Goal: Task Accomplishment & Management: Manage account settings

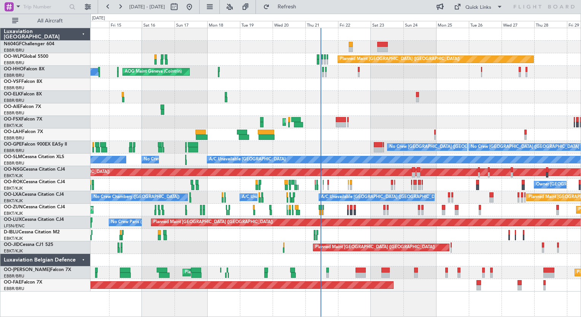
click at [264, 119] on div "Planned Maint Kortrijk-[GEOGRAPHIC_DATA]" at bounding box center [336, 122] width 490 height 13
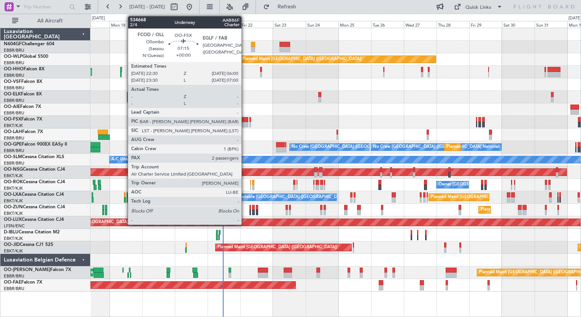
click at [245, 120] on div at bounding box center [243, 119] width 10 height 5
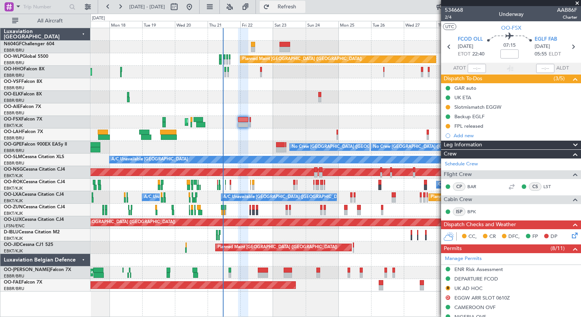
click at [303, 10] on span "Refresh" at bounding box center [287, 6] width 32 height 5
click at [579, 3] on span at bounding box center [577, 3] width 8 height 7
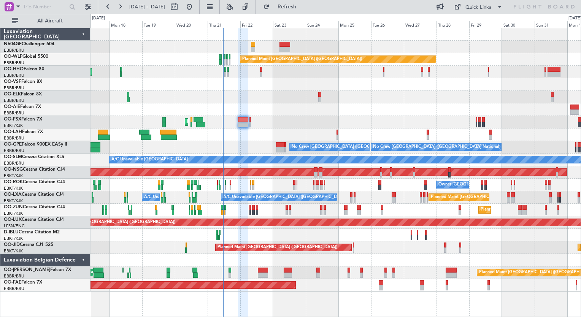
type input "0"
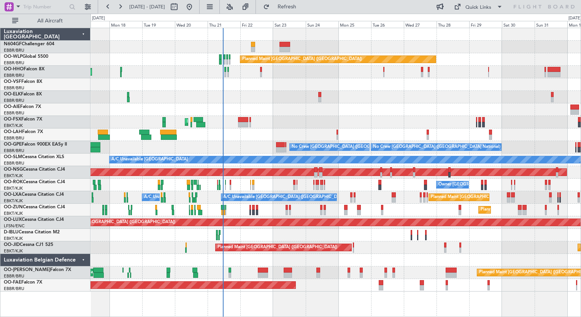
click at [388, 120] on div "Planned Maint Kortrijk-[GEOGRAPHIC_DATA]" at bounding box center [336, 122] width 490 height 13
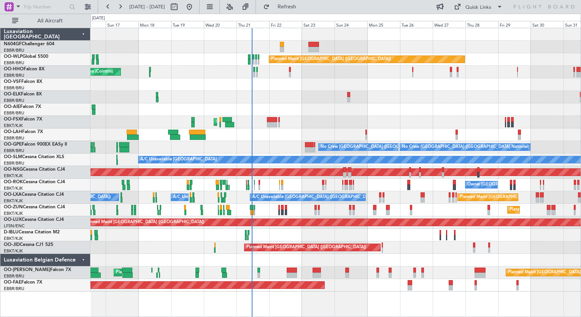
click at [307, 150] on div "Planned Maint Brussels (Brussels National) No Crew Brussels (Brussels National)…" at bounding box center [336, 147] width 490 height 13
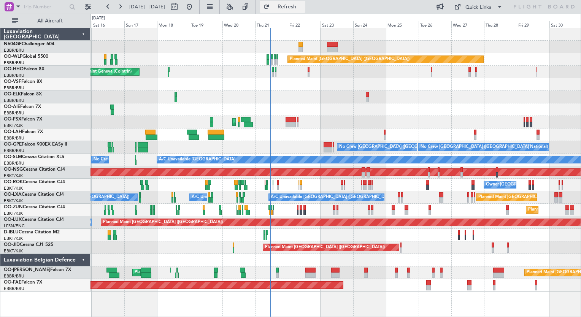
click at [305, 5] on button "Refresh" at bounding box center [283, 7] width 46 height 12
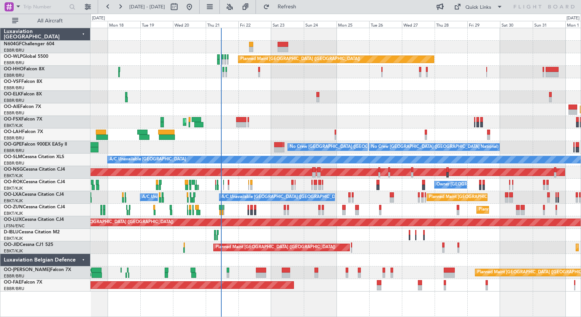
click at [307, 124] on div "Planned Maint Kortrijk-[GEOGRAPHIC_DATA]" at bounding box center [336, 122] width 490 height 13
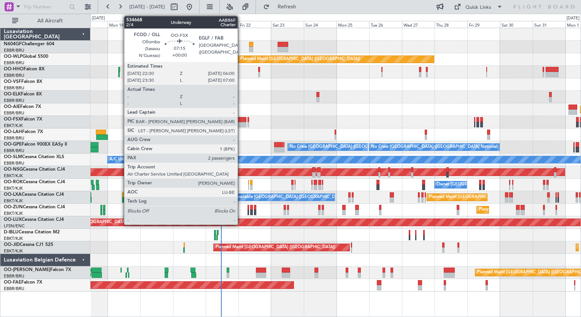
click at [241, 120] on div at bounding box center [241, 119] width 10 height 5
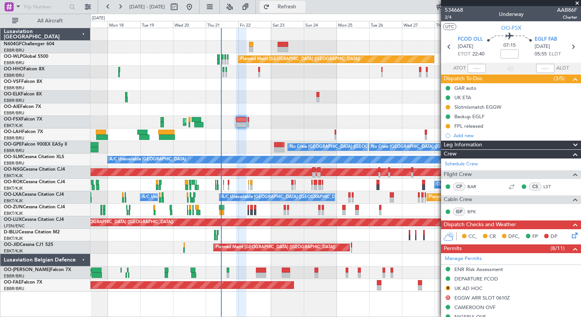
click at [303, 5] on span "Refresh" at bounding box center [287, 6] width 32 height 5
click at [195, 10] on button at bounding box center [189, 7] width 12 height 12
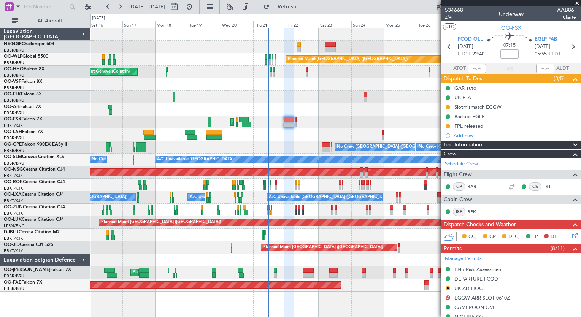
click at [262, 133] on div "Planned Maint [PERSON_NAME]-[GEOGRAPHIC_DATA][PERSON_NAME] ([GEOGRAPHIC_DATA][P…" at bounding box center [336, 135] width 490 height 13
click at [262, 86] on div at bounding box center [336, 84] width 490 height 13
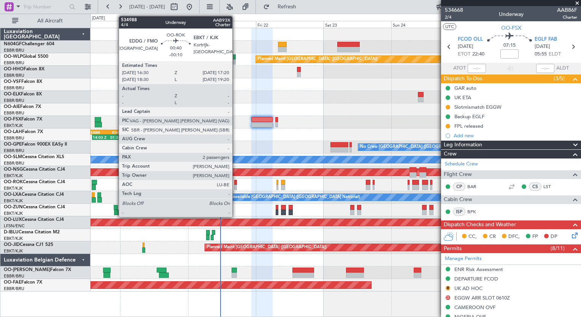
click at [236, 186] on div at bounding box center [235, 187] width 3 height 5
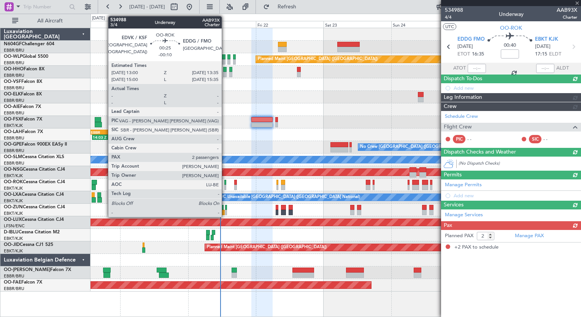
type input "-00:10"
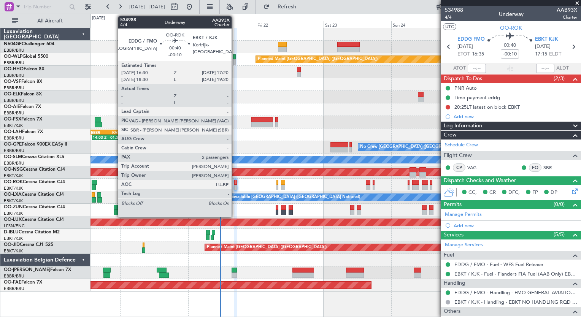
click at [235, 182] on div at bounding box center [235, 182] width 3 height 5
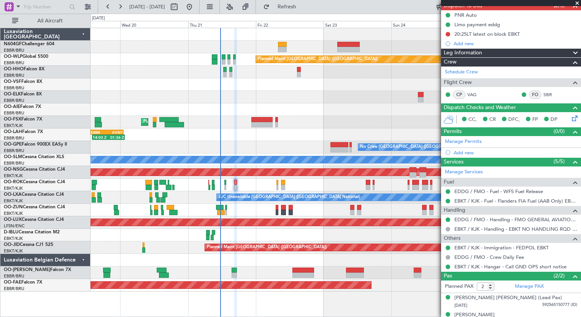
scroll to position [82, 0]
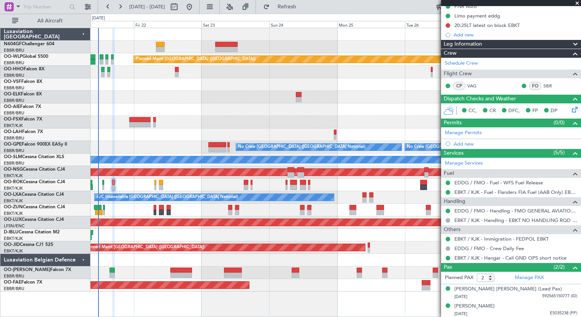
click at [160, 262] on div "Planned Maint Berlin (Brandenburg) Planned Maint Kortrijk-Wevelgem 14:03 Z 01:3…" at bounding box center [336, 160] width 490 height 264
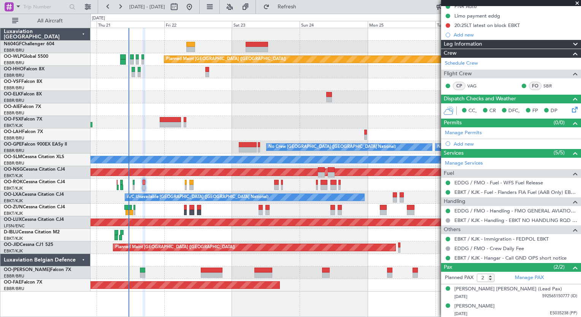
click at [238, 277] on div "Planned Maint Berlin (Brandenburg) Planned Maint Kortrijk-Wevelgem 14:03 Z 01:3…" at bounding box center [336, 160] width 490 height 264
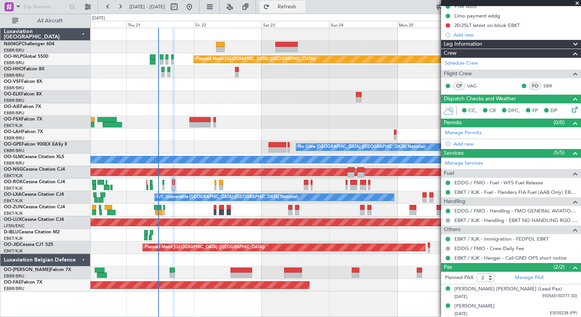
click at [305, 10] on button "Refresh" at bounding box center [283, 7] width 46 height 12
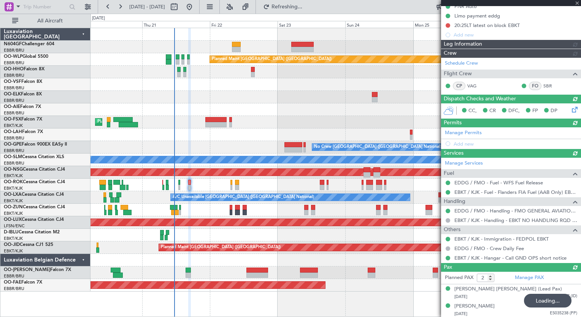
click at [295, 81] on div at bounding box center [336, 84] width 490 height 13
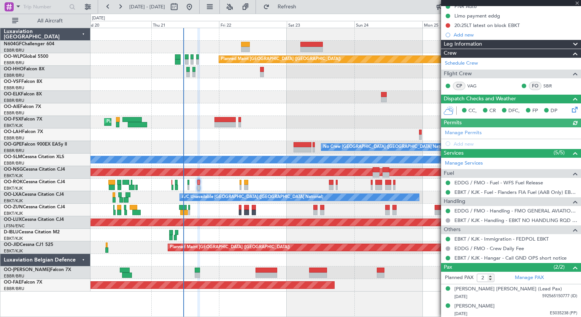
click at [201, 96] on div at bounding box center [336, 97] width 490 height 13
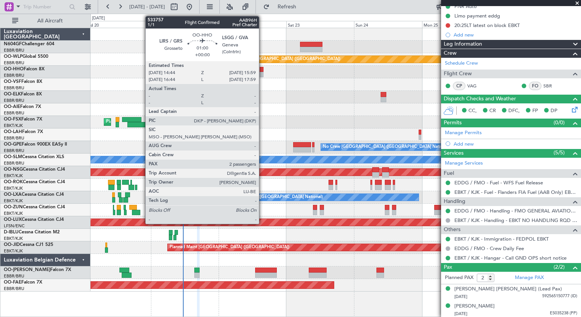
click at [262, 70] on div at bounding box center [262, 69] width 4 height 5
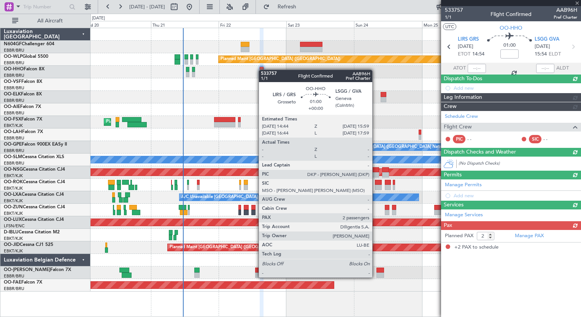
scroll to position [0, 0]
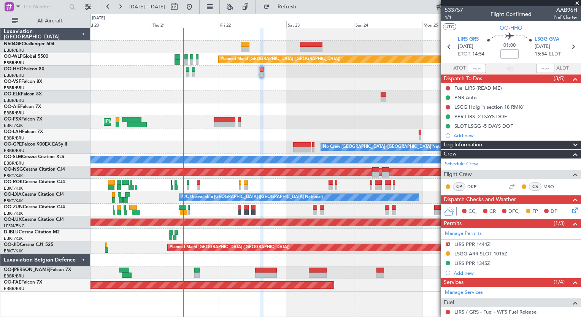
click at [208, 111] on div at bounding box center [336, 109] width 490 height 13
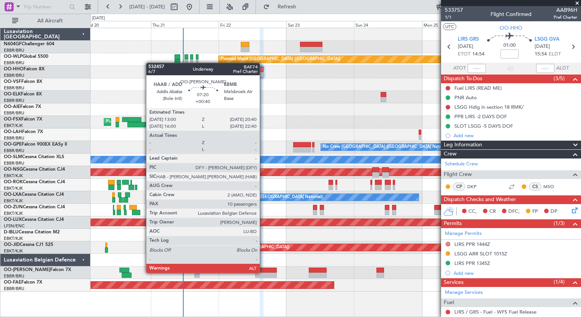
click at [263, 273] on div at bounding box center [266, 275] width 22 height 5
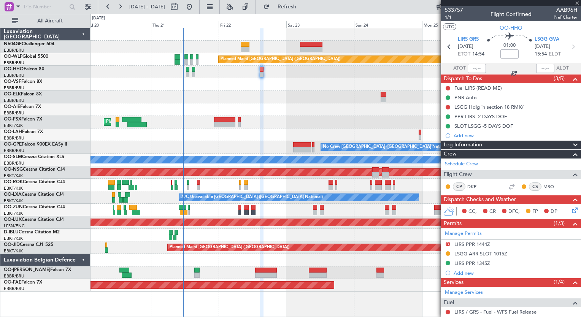
type input "+00:40"
type input "10"
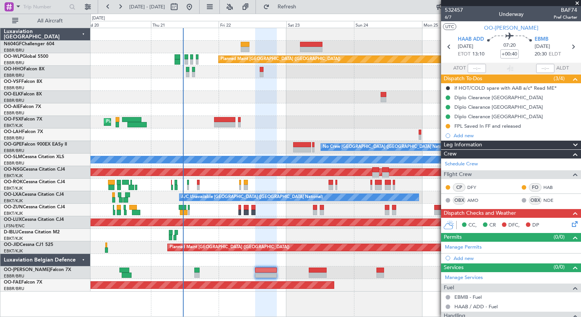
click at [300, 125] on div "Planned Maint Kortrijk-[GEOGRAPHIC_DATA]" at bounding box center [336, 122] width 490 height 13
click at [342, 102] on div at bounding box center [336, 97] width 490 height 13
click at [303, 1] on button "Refresh" at bounding box center [283, 7] width 46 height 12
click at [327, 101] on div at bounding box center [336, 97] width 490 height 13
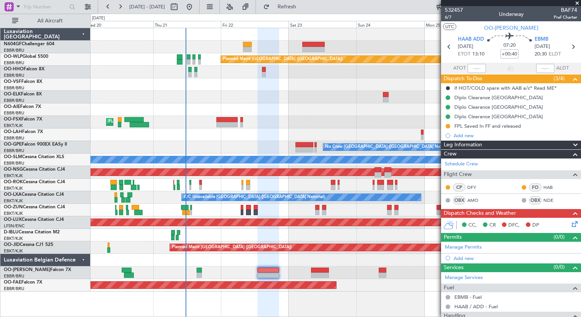
click at [327, 108] on div "Planned Maint Berlin (Brandenburg) Planned Maint Kortrijk-Wevelgem 14:03 Z 01:3…" at bounding box center [336, 160] width 490 height 264
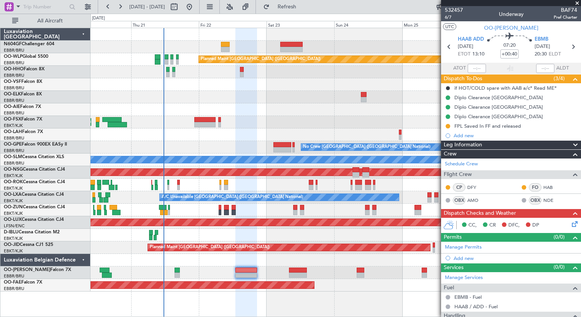
click at [213, 182] on div "Planned Maint Berlin (Brandenburg) Planned Maint Kortrijk-Wevelgem 14:03 Z 01:3…" at bounding box center [336, 160] width 490 height 264
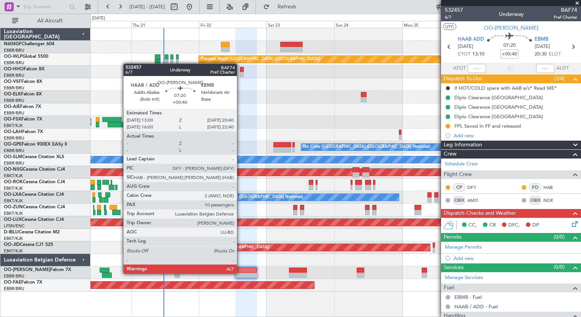
click at [240, 273] on div at bounding box center [246, 275] width 22 height 5
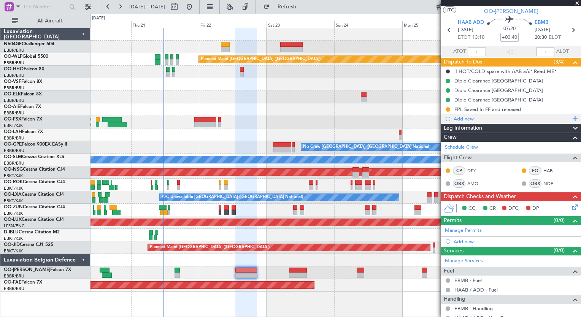
scroll to position [16, 0]
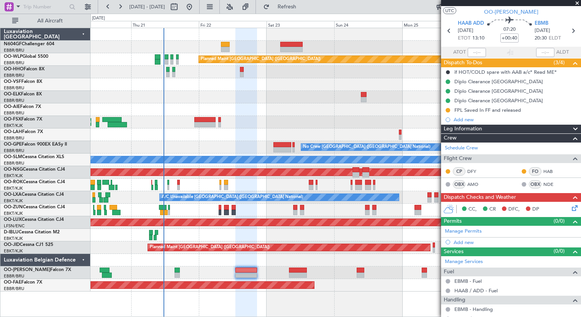
click at [222, 182] on div "Owner [GEOGRAPHIC_DATA]-[GEOGRAPHIC_DATA]" at bounding box center [336, 185] width 490 height 13
click at [222, 183] on div "Owner [GEOGRAPHIC_DATA]-[GEOGRAPHIC_DATA]" at bounding box center [336, 185] width 490 height 13
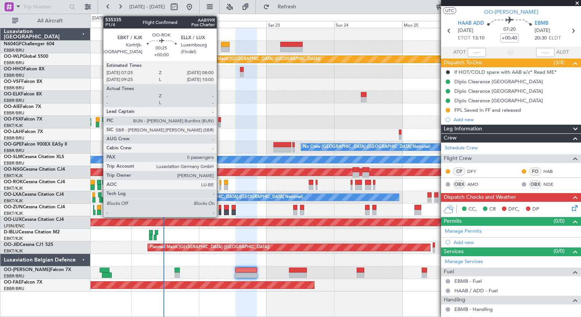
click at [220, 187] on div at bounding box center [220, 187] width 2 height 5
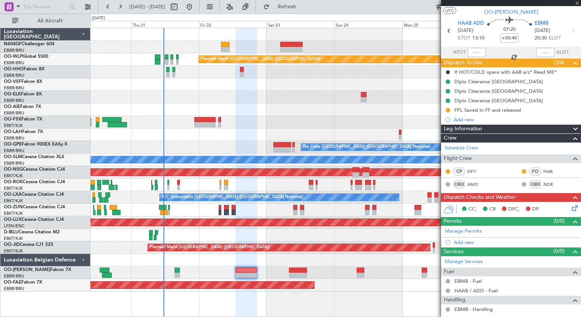
type input "0"
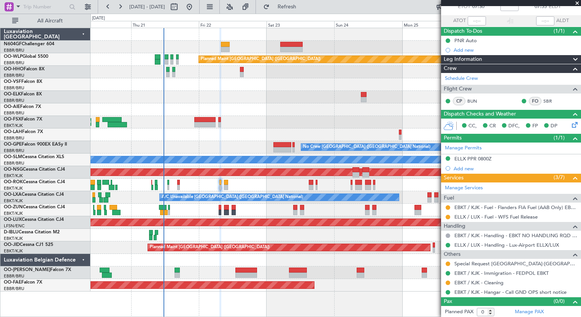
scroll to position [0, 0]
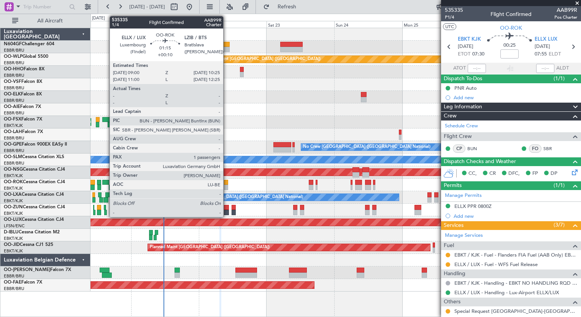
click at [227, 187] on div at bounding box center [226, 187] width 4 height 5
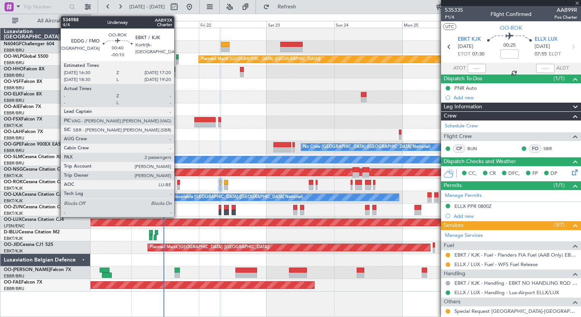
type input "+00:10"
type input "1"
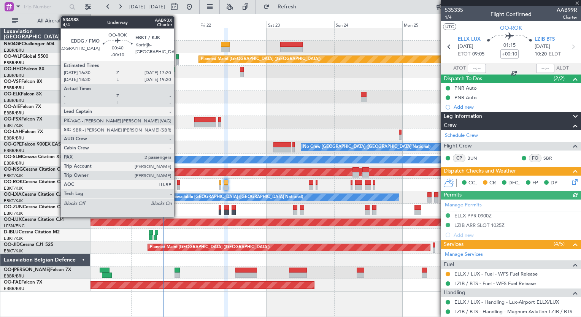
click at [178, 186] on div at bounding box center [178, 187] width 3 height 5
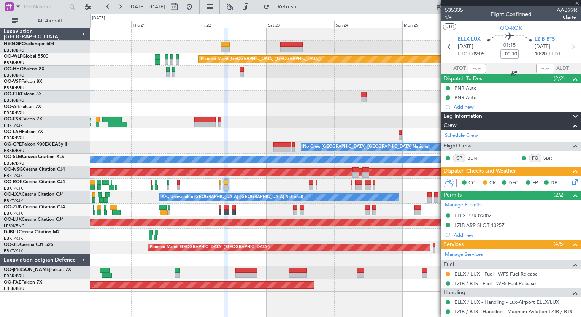
type input "-00:10"
type input "2"
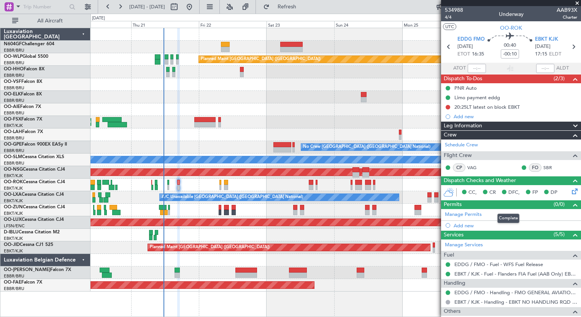
scroll to position [82, 0]
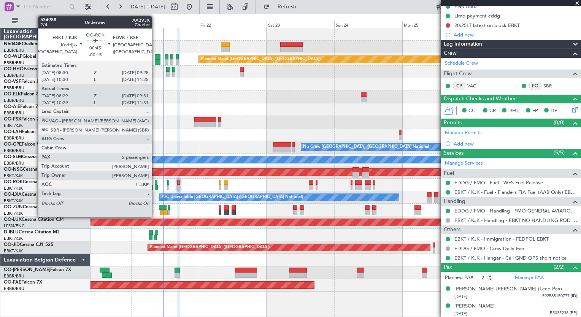
click at [155, 186] on div at bounding box center [156, 187] width 3 height 5
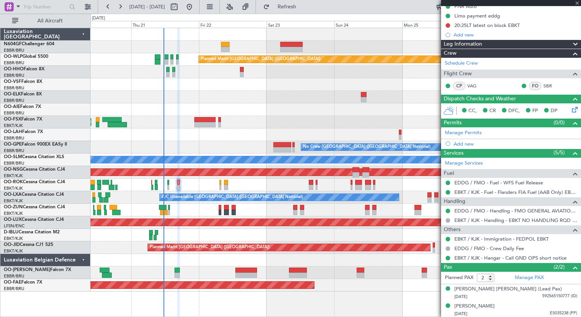
type input "-00:15"
type input "08:34"
type input "09:26"
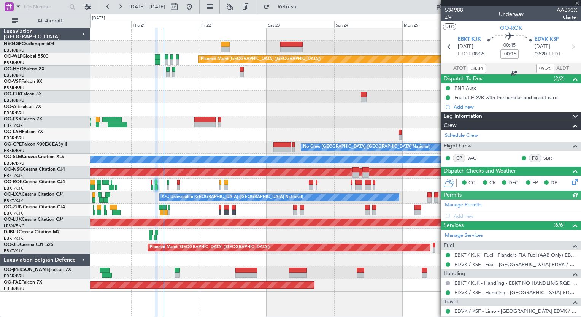
scroll to position [100, 0]
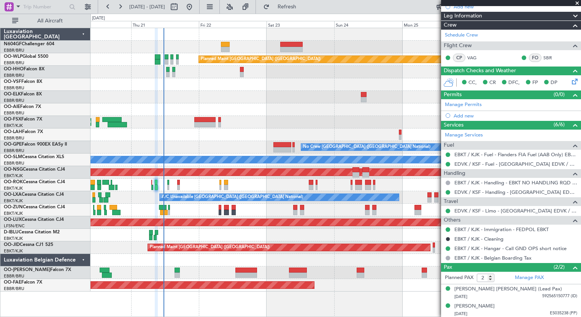
click at [216, 113] on div at bounding box center [336, 109] width 490 height 13
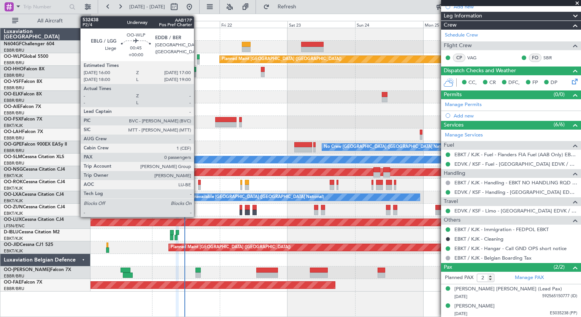
click at [197, 59] on div at bounding box center [198, 56] width 3 height 5
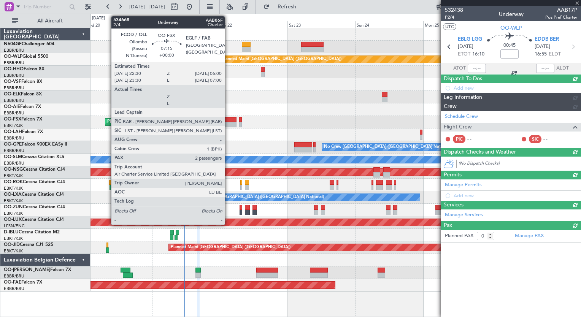
scroll to position [0, 0]
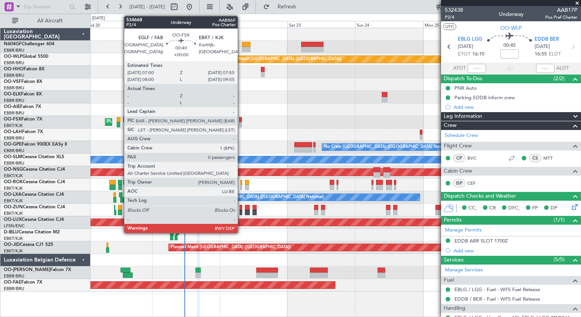
click at [241, 119] on div at bounding box center [240, 119] width 3 height 5
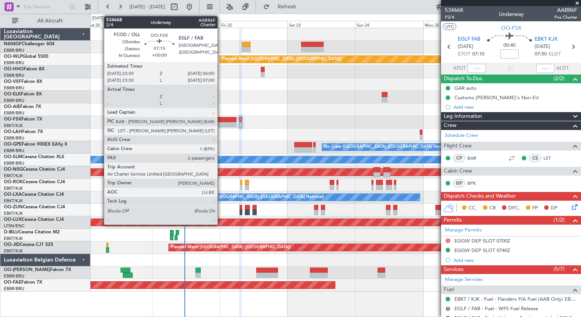
click at [221, 121] on div at bounding box center [225, 119] width 21 height 5
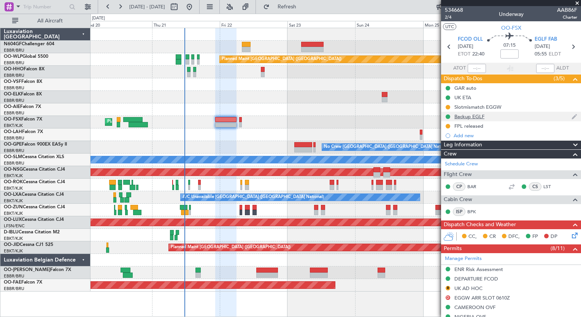
click at [475, 118] on div "Backup EGLF" at bounding box center [469, 116] width 30 height 6
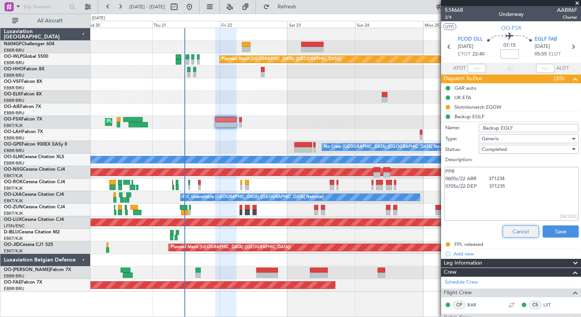
click at [510, 229] on button "Cancel" at bounding box center [521, 232] width 36 height 12
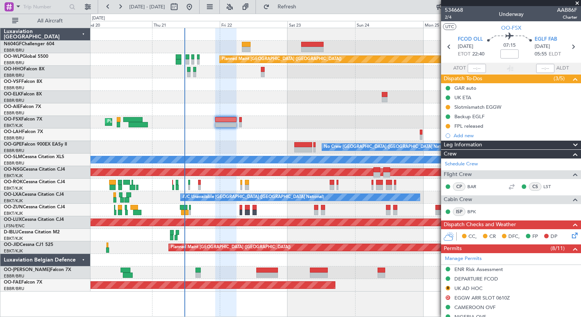
click at [577, 5] on span at bounding box center [577, 3] width 8 height 7
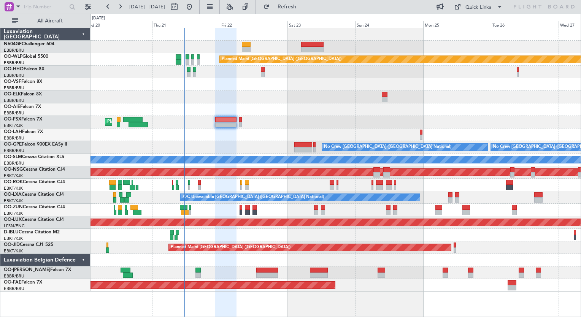
type input "0"
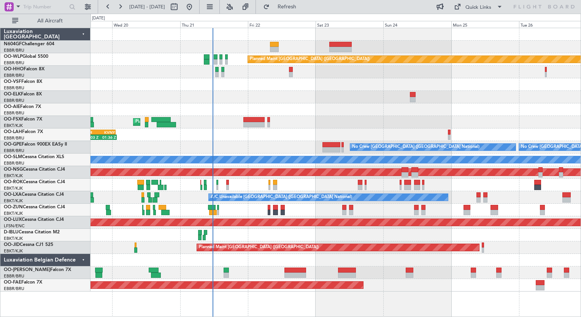
click at [275, 99] on div at bounding box center [336, 97] width 490 height 13
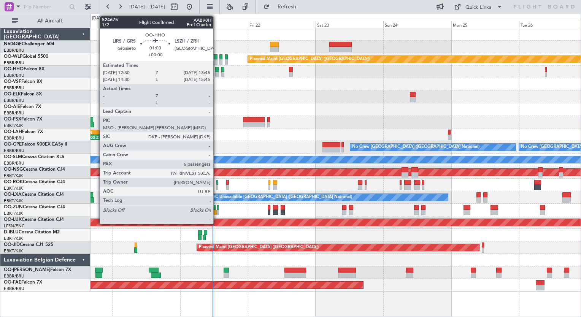
click at [217, 72] on div at bounding box center [217, 74] width 4 height 5
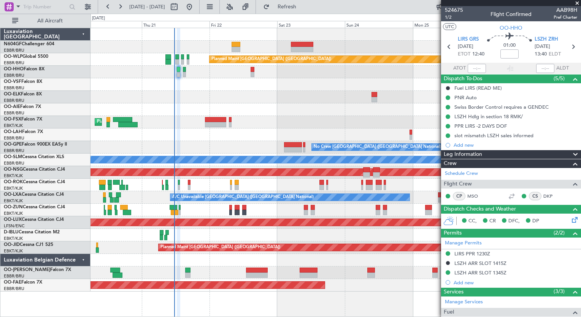
click at [186, 77] on div "Planned Maint Berlin (Brandenburg) Planned Maint Kortrijk-Wevelgem 14:03 Z 01:3…" at bounding box center [336, 160] width 490 height 264
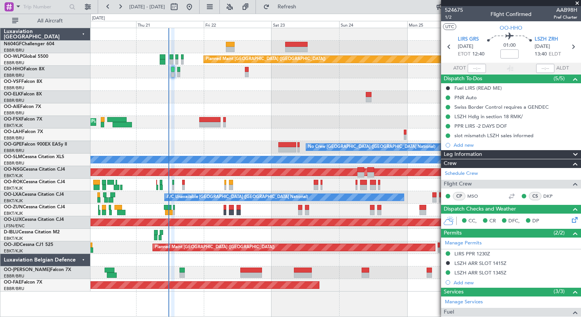
click at [233, 114] on div at bounding box center [336, 109] width 490 height 13
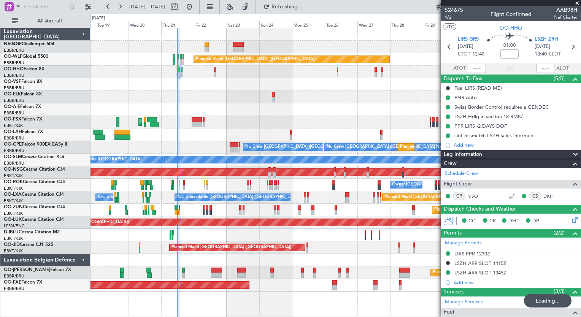
click at [237, 133] on div "Planned Maint [PERSON_NAME]-[GEOGRAPHIC_DATA][PERSON_NAME] ([GEOGRAPHIC_DATA][P…" at bounding box center [336, 135] width 490 height 13
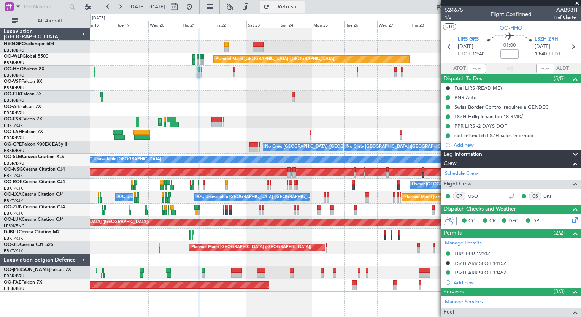
click at [289, 3] on button "Refresh" at bounding box center [283, 7] width 46 height 12
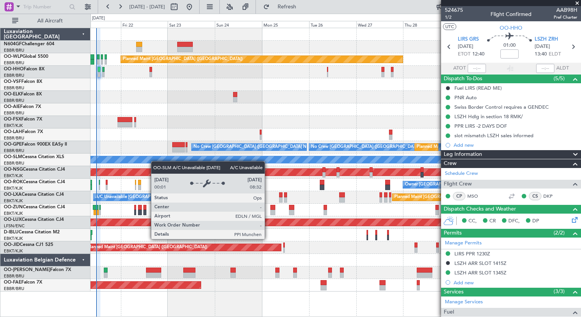
click at [153, 162] on div "Planned Maint Berlin (Brandenburg) Planned Maint London (Farnborough) Planned M…" at bounding box center [336, 160] width 490 height 264
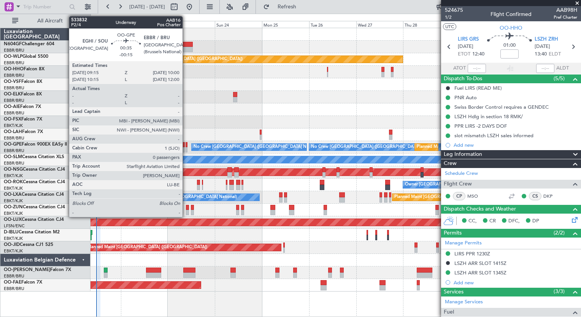
click at [186, 146] on div at bounding box center [187, 144] width 2 height 5
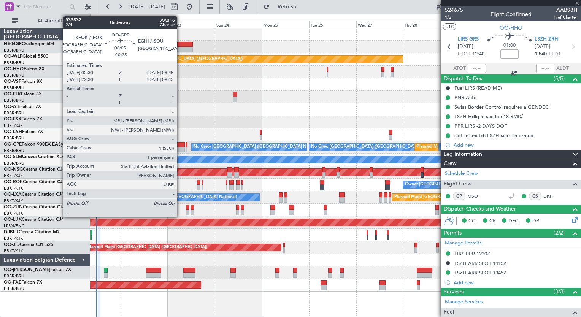
type input "-00:15"
type input "0"
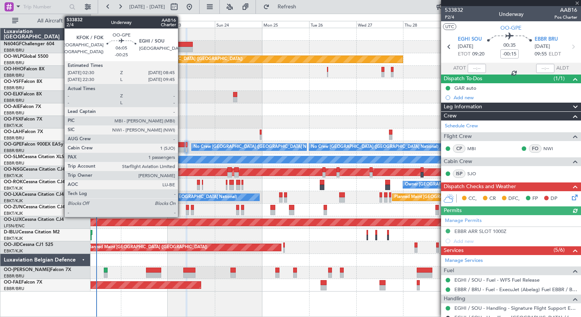
click at [181, 149] on div at bounding box center [178, 149] width 13 height 5
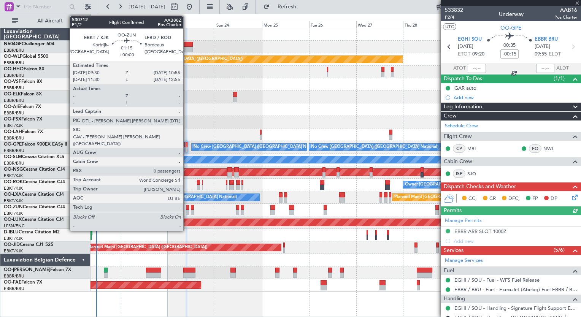
type input "-00:25"
type input "1"
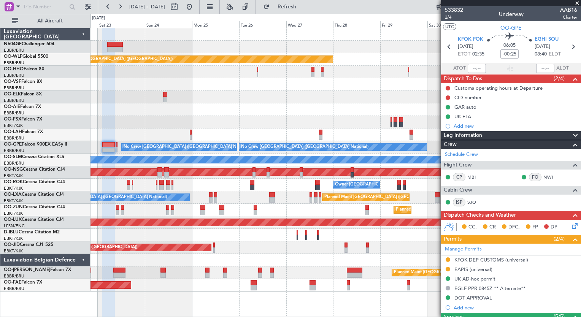
click at [148, 277] on div "Planned Maint Berlin (Brandenburg) Planned Maint London (Farnborough) Planned M…" at bounding box center [336, 160] width 490 height 264
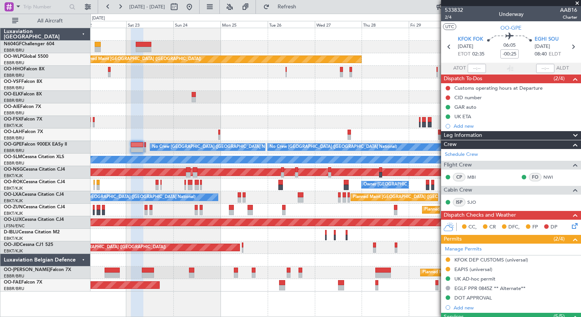
click at [146, 266] on div at bounding box center [336, 260] width 490 height 13
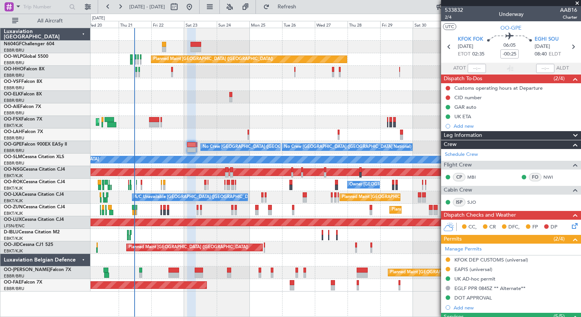
click at [227, 262] on div "Planned Maint Berlin (Brandenburg) AOG Maint Geneva (Cointrin) Planned Maint Lo…" at bounding box center [336, 160] width 490 height 264
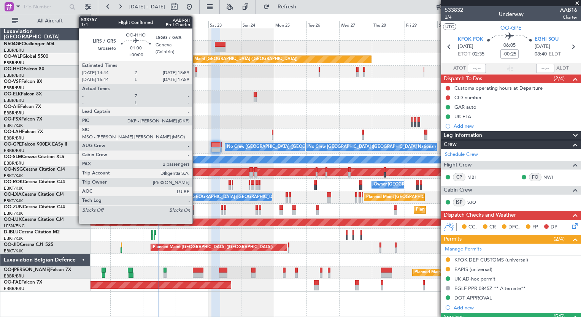
click at [196, 74] on div at bounding box center [196, 74] width 2 height 5
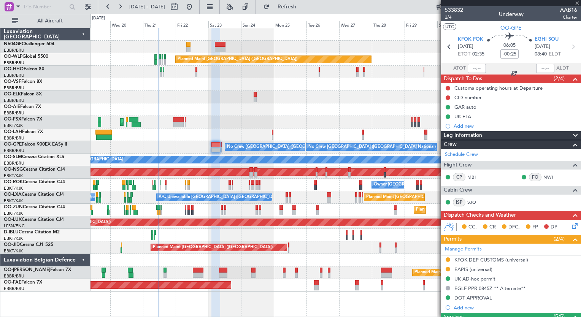
type input "2"
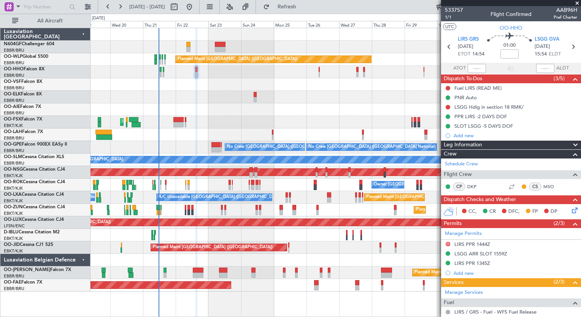
click at [189, 272] on div "Planned Maint Brussels (Brussels National) Planned Maint Brussels (Brussels Nat…" at bounding box center [336, 273] width 490 height 13
click at [305, 12] on button "Refresh" at bounding box center [283, 7] width 46 height 12
click at [303, 5] on span "Refresh" at bounding box center [287, 6] width 32 height 5
click at [299, 12] on button "Refresh" at bounding box center [283, 7] width 46 height 12
click at [303, 7] on span "Refresh" at bounding box center [287, 6] width 32 height 5
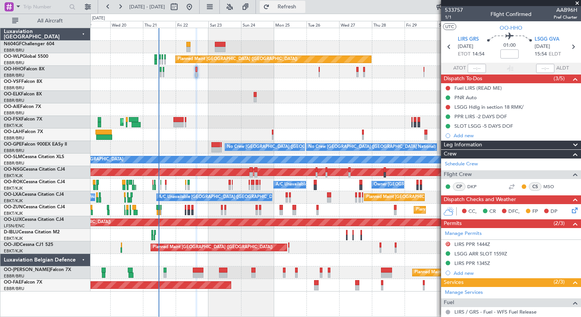
click at [305, 11] on button "Refresh" at bounding box center [283, 7] width 46 height 12
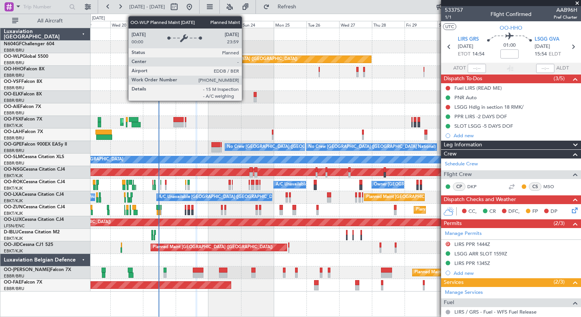
click at [245, 58] on div "Planned Maint [GEOGRAPHIC_DATA] ([GEOGRAPHIC_DATA])" at bounding box center [238, 59] width 120 height 11
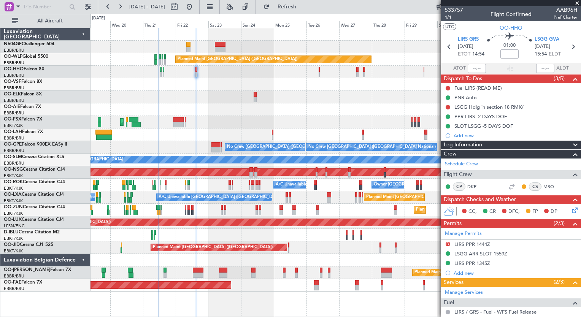
click at [243, 87] on div at bounding box center [336, 84] width 490 height 13
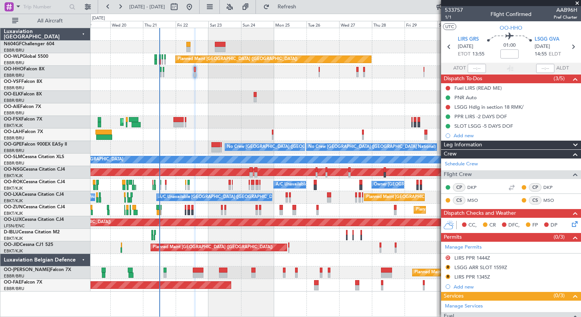
click at [254, 134] on div "Planned Maint [PERSON_NAME]-[GEOGRAPHIC_DATA][PERSON_NAME] ([GEOGRAPHIC_DATA][P…" at bounding box center [336, 135] width 490 height 13
click at [232, 92] on div at bounding box center [336, 97] width 490 height 13
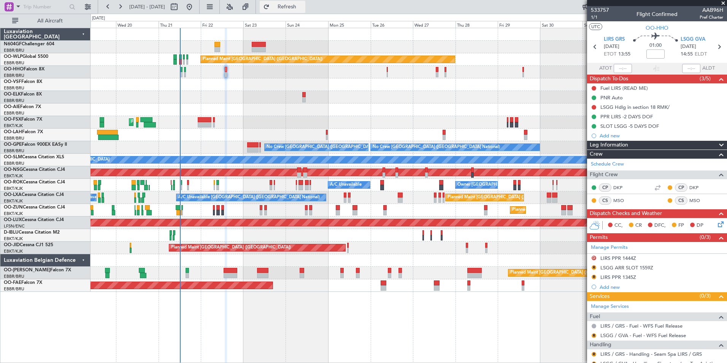
click at [305, 11] on button "Refresh" at bounding box center [283, 7] width 46 height 12
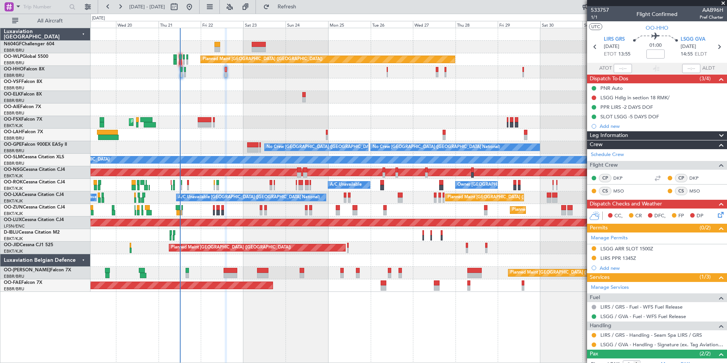
click at [349, 184] on div "Planned Maint Berlin (Brandenburg) AOG Maint Geneva (Cointrin) Planned Maint Lo…" at bounding box center [409, 160] width 636 height 264
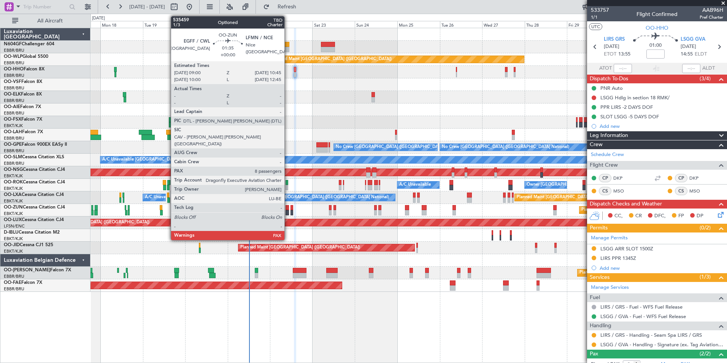
click at [288, 213] on div at bounding box center [287, 212] width 3 height 5
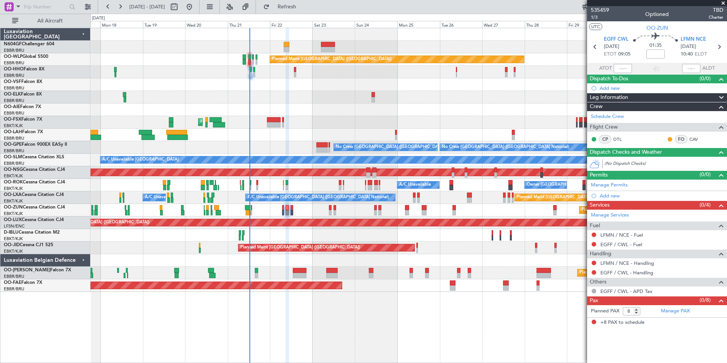
click at [391, 141] on div "Planned Maint Berlin (Brandenburg) AOG Maint Geneva (Cointrin) A/C Unavailable …" at bounding box center [409, 160] width 636 height 264
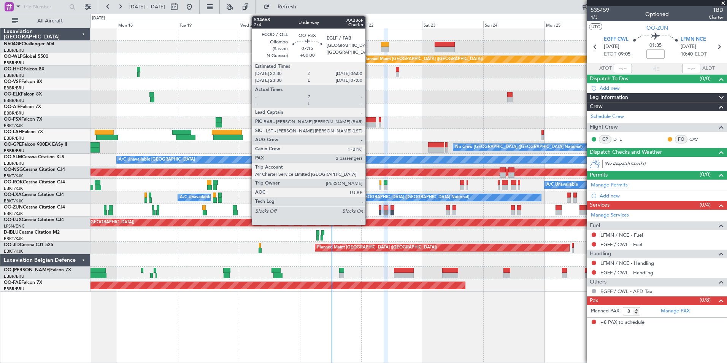
click at [369, 122] on div at bounding box center [366, 124] width 19 height 5
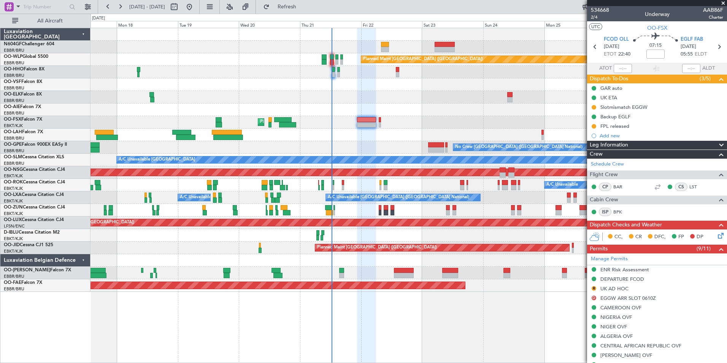
click at [581, 3] on span at bounding box center [723, 3] width 8 height 7
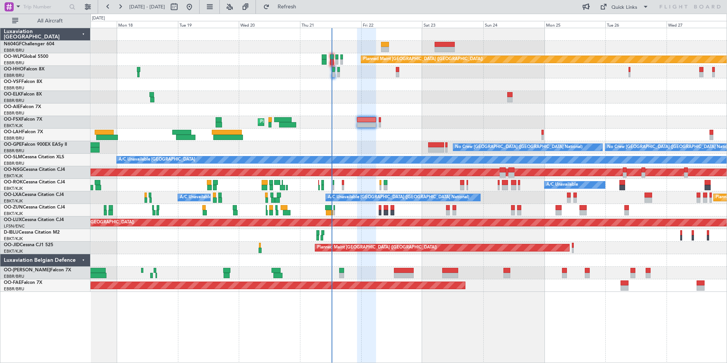
type input "0"
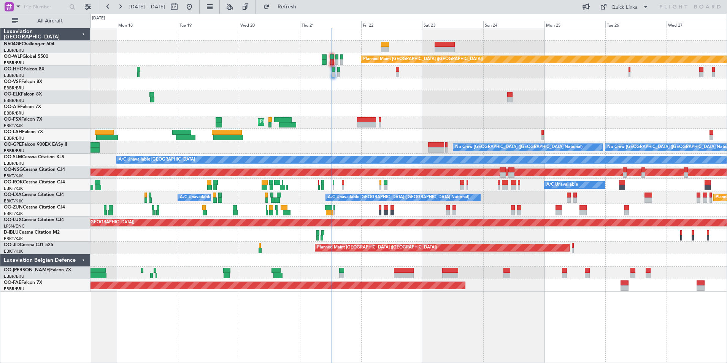
drag, startPoint x: 469, startPoint y: 84, endPoint x: 529, endPoint y: 91, distance: 61.1
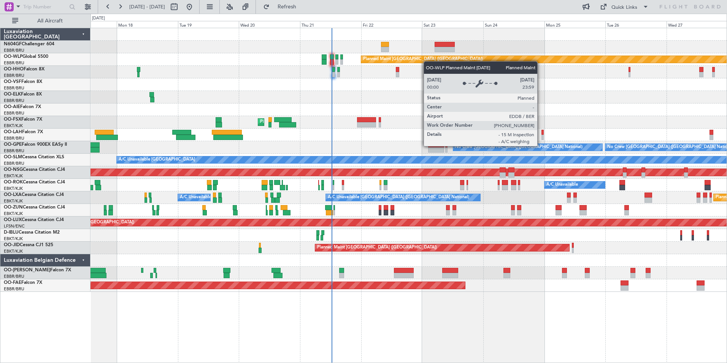
click at [427, 61] on div "Planned Maint [GEOGRAPHIC_DATA] ([GEOGRAPHIC_DATA])" at bounding box center [423, 59] width 120 height 11
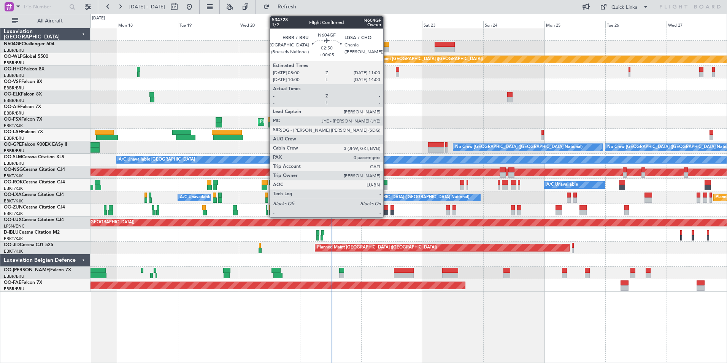
click at [387, 44] on div at bounding box center [385, 44] width 8 height 5
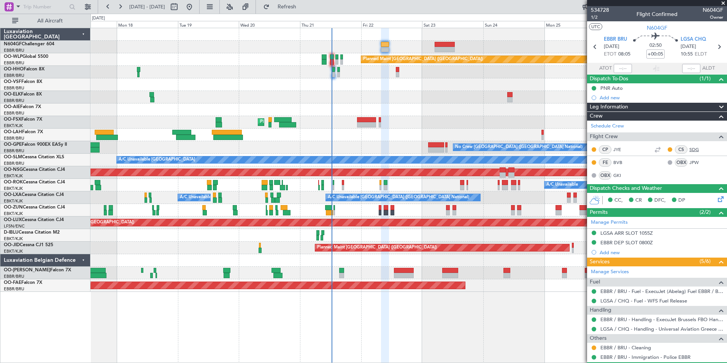
scroll to position [20, 0]
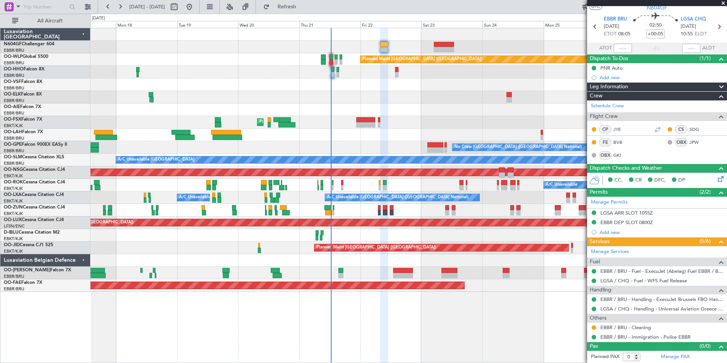
click at [306, 184] on div "Planned Maint Berlin (Brandenburg) AOG Maint Geneva (Cointrin) Planned Maint Ko…" at bounding box center [409, 160] width 636 height 264
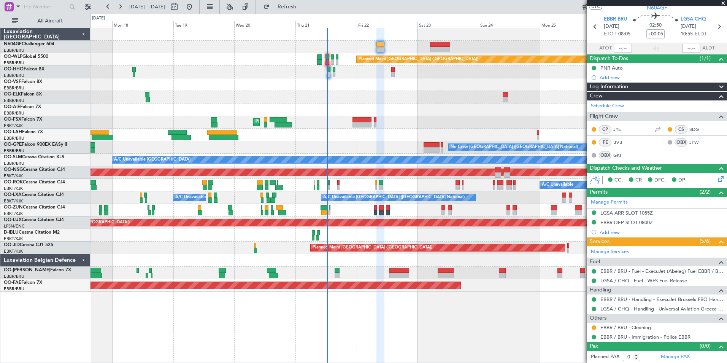
click at [395, 70] on div "AOG Maint Geneva (Cointrin)" at bounding box center [409, 72] width 636 height 13
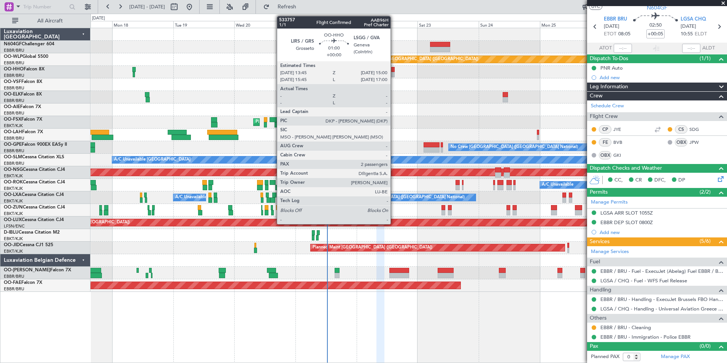
click at [394, 70] on div at bounding box center [392, 69] width 3 height 5
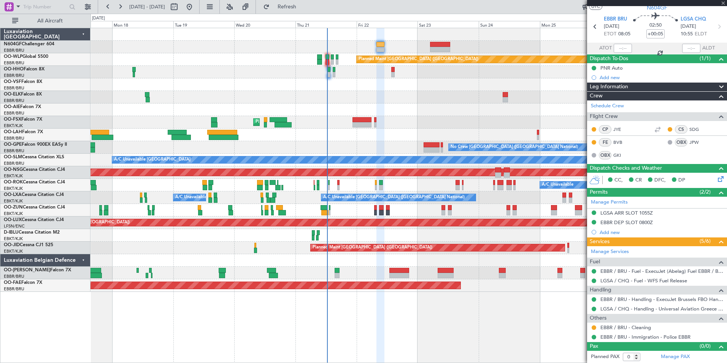
type input "2"
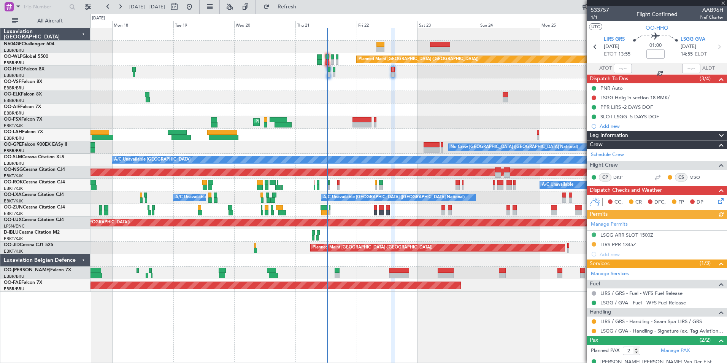
scroll to position [28, 0]
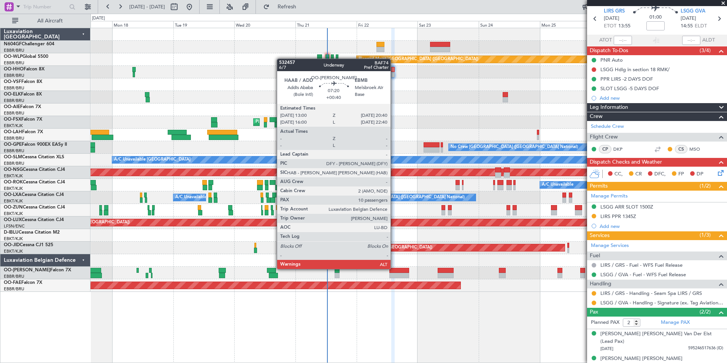
click at [394, 268] on div at bounding box center [399, 270] width 20 height 5
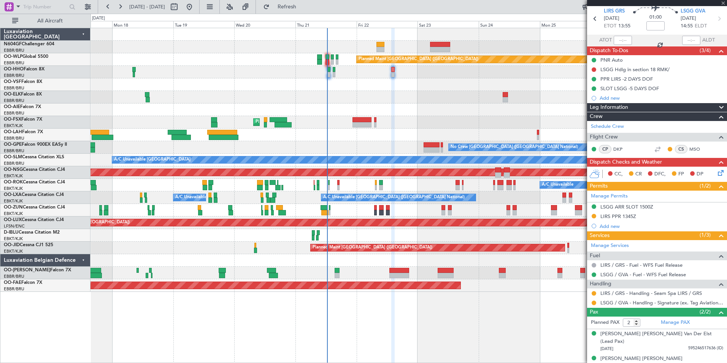
type input "+00:40"
type input "10"
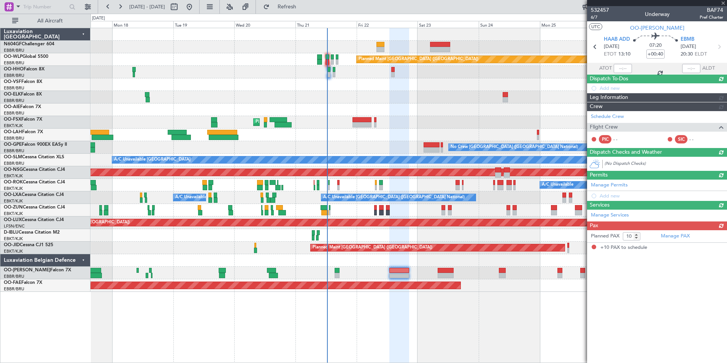
scroll to position [0, 0]
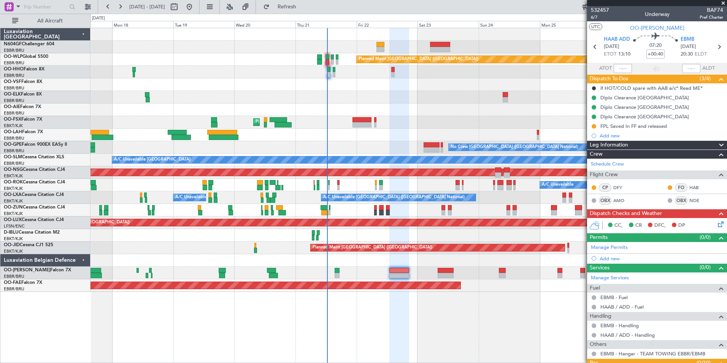
click at [407, 299] on div "Planned Maint Berlin (Brandenburg) AOG Maint Geneva (Cointrin) Planned Maint Ko…" at bounding box center [409, 195] width 637 height 335
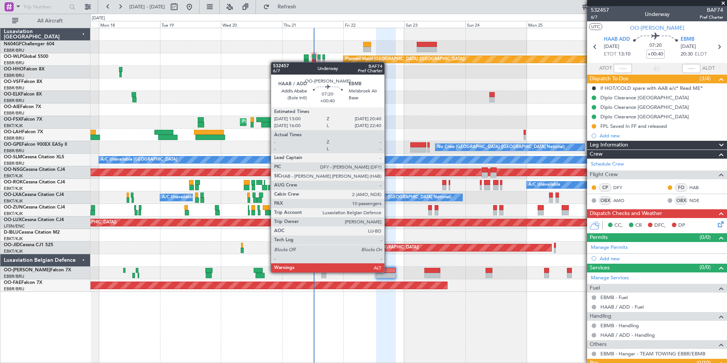
click at [388, 272] on div at bounding box center [386, 270] width 20 height 5
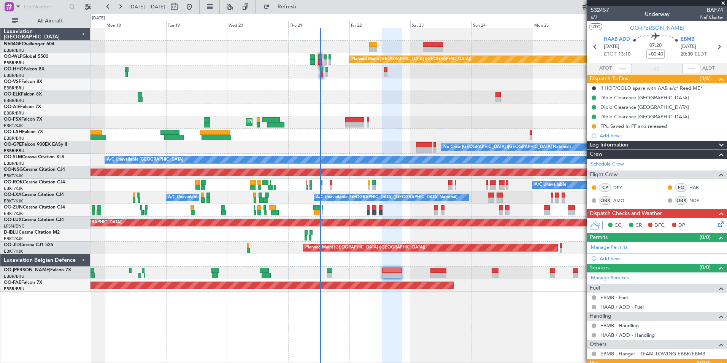
click at [334, 86] on div at bounding box center [409, 84] width 636 height 13
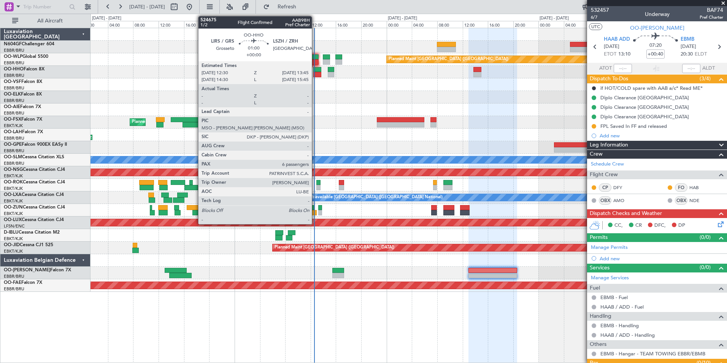
click at [318, 75] on div at bounding box center [317, 74] width 8 height 5
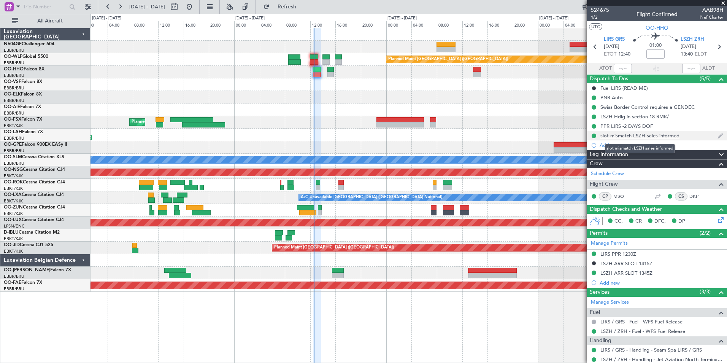
click at [581, 135] on div "slot mismatch LSZH sales informed" at bounding box center [639, 135] width 79 height 6
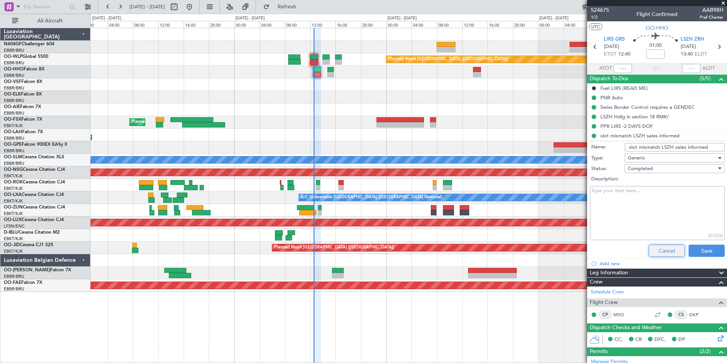
click at [581, 247] on button "Cancel" at bounding box center [667, 251] width 36 height 12
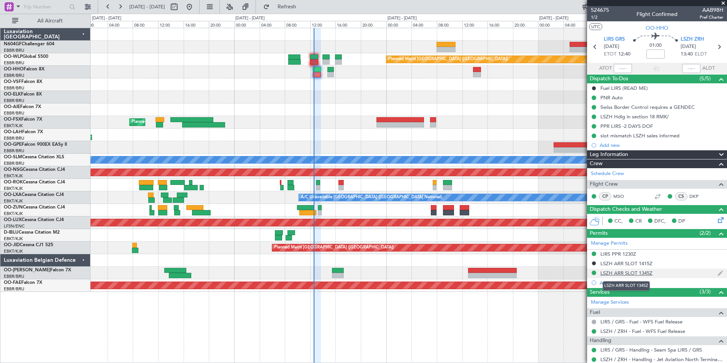
click at [581, 272] on div "LSZH ARR SLOT 1345Z" at bounding box center [626, 273] width 52 height 6
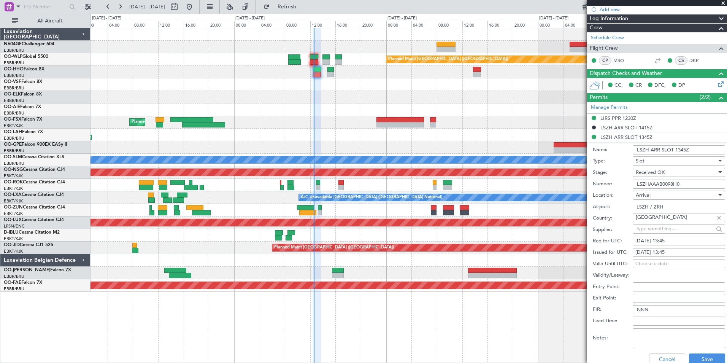
scroll to position [283, 0]
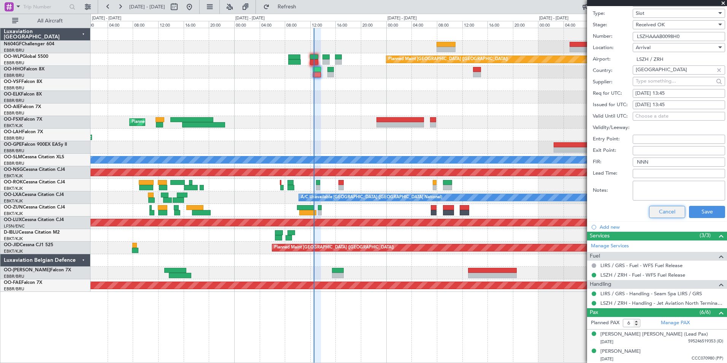
click at [581, 212] on button "Cancel" at bounding box center [667, 212] width 36 height 12
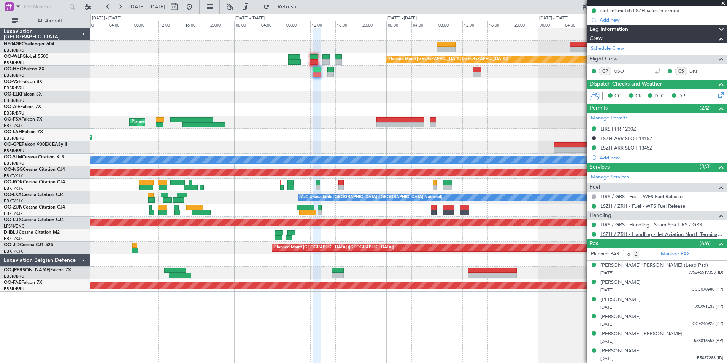
scroll to position [0, 0]
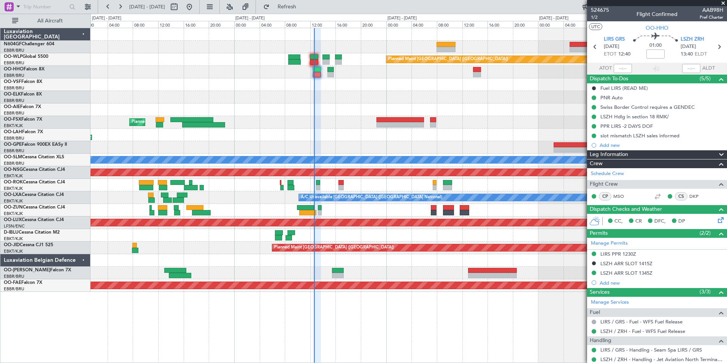
click at [514, 121] on div "Planned Maint Kortrijk-[GEOGRAPHIC_DATA]" at bounding box center [409, 122] width 636 height 13
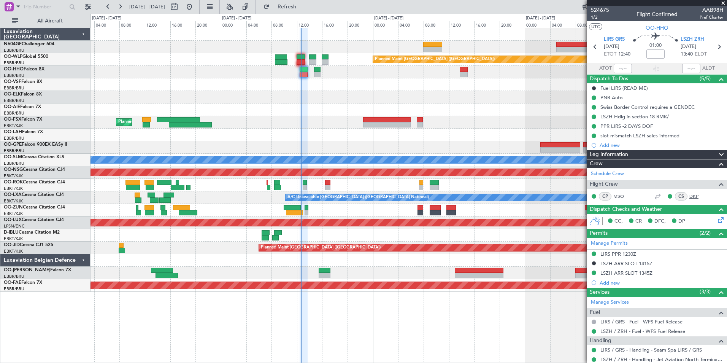
click at [581, 194] on link "DKP" at bounding box center [697, 196] width 17 height 7
click at [303, 7] on span "Refresh" at bounding box center [287, 6] width 32 height 5
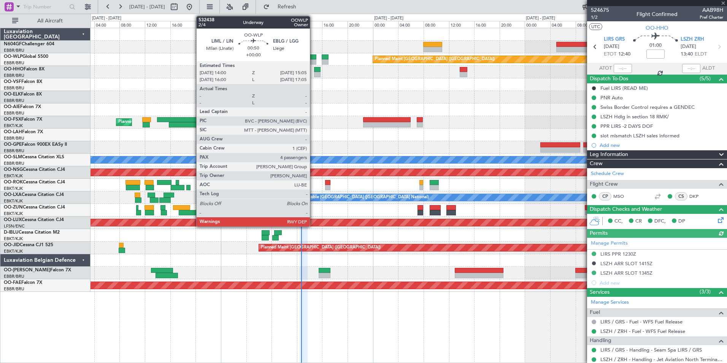
click at [313, 62] on div at bounding box center [312, 61] width 7 height 5
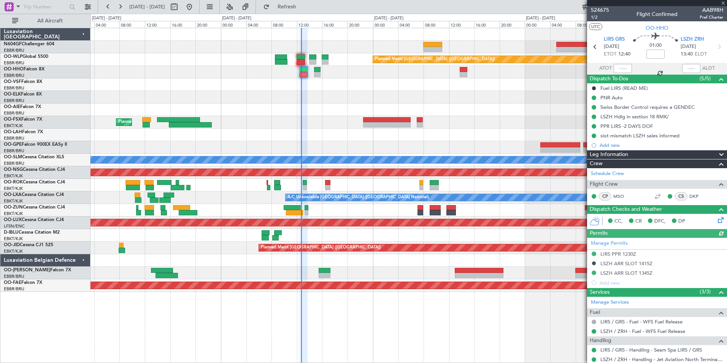
type input "4"
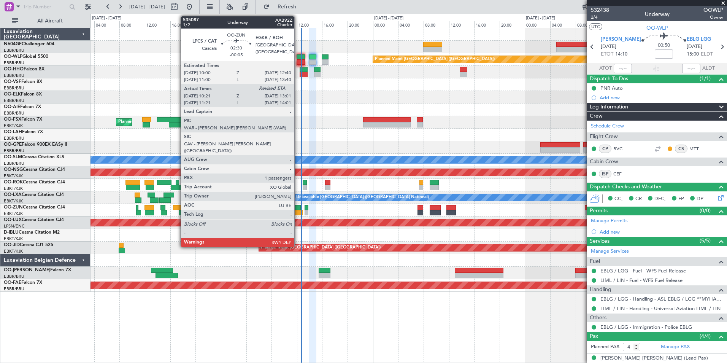
click at [298, 213] on div at bounding box center [294, 212] width 17 height 5
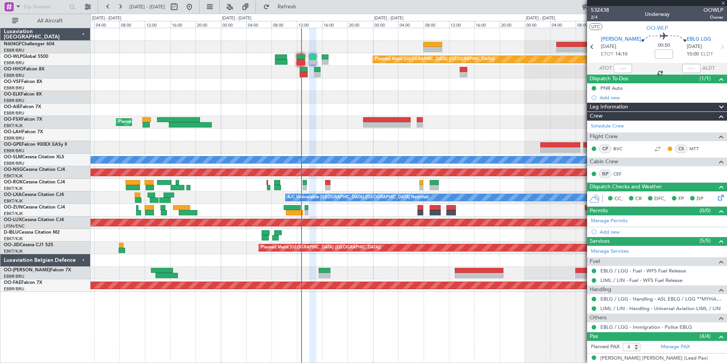
type input "-00:05"
type input "10:26"
type input "1"
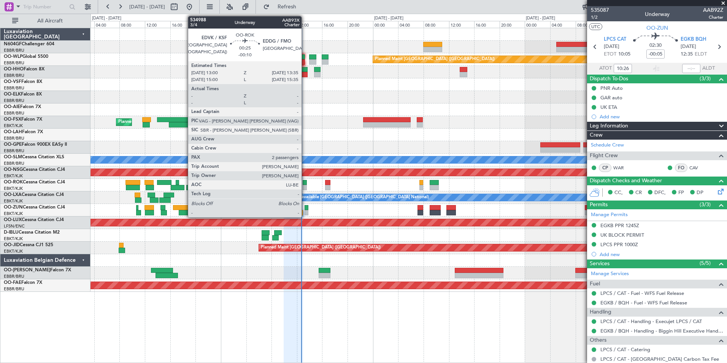
click at [305, 187] on div at bounding box center [305, 187] width 4 height 5
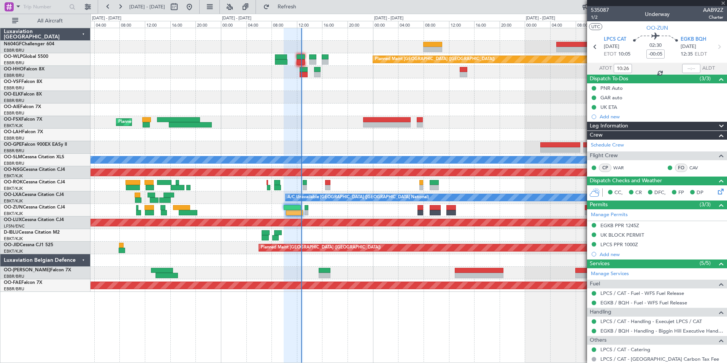
type input "-00:10"
type input "2"
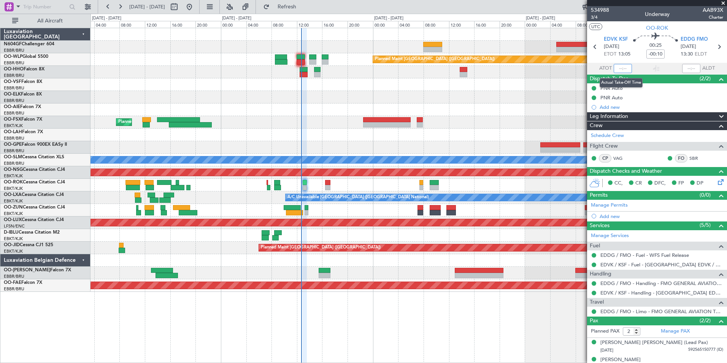
click at [581, 66] on input "text" at bounding box center [623, 68] width 18 height 9
click at [500, 126] on div "Planned Maint Kortrijk-[GEOGRAPHIC_DATA]" at bounding box center [409, 122] width 636 height 13
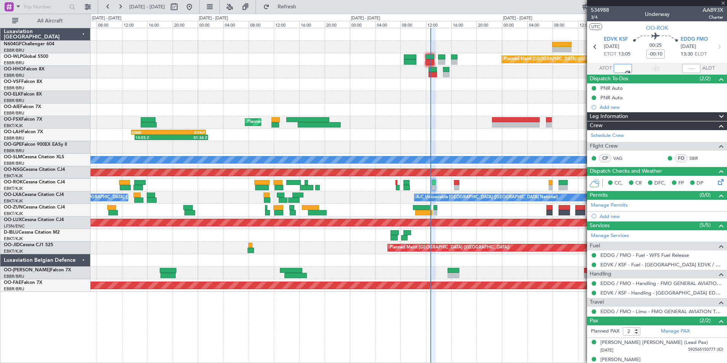
type input "12:23"
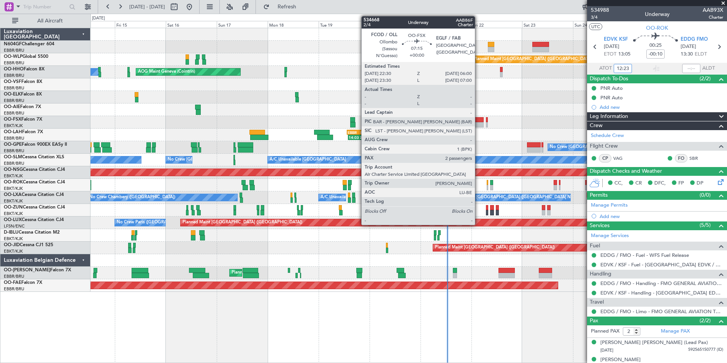
click at [413, 137] on div "Planned Maint Berlin (Brandenburg) AOG Maint Geneva (Cointrin) A/C Unavailable …" at bounding box center [409, 160] width 636 height 264
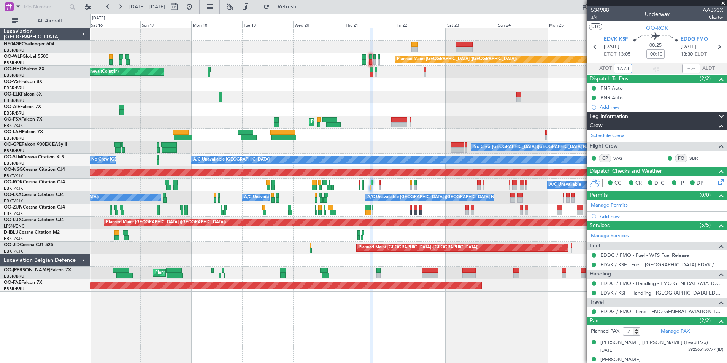
click at [466, 122] on div "Planned Maint Berlin (Brandenburg) AOG Maint Geneva (Cointrin) A/C Unavailable …" at bounding box center [409, 160] width 636 height 264
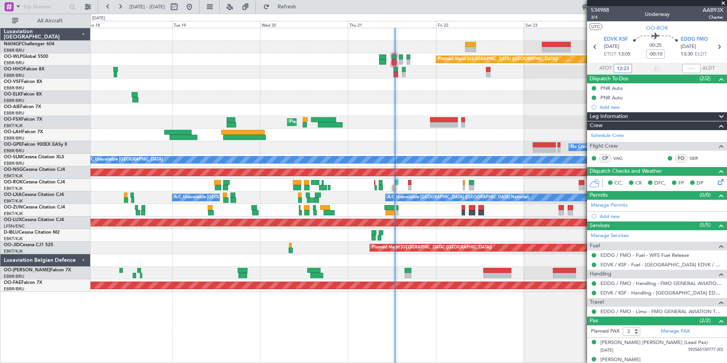
click at [434, 91] on div at bounding box center [409, 84] width 636 height 13
click at [581, 2] on span at bounding box center [723, 3] width 8 height 7
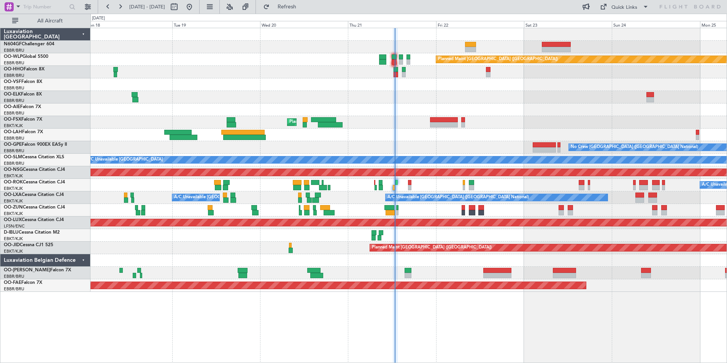
type input "0"
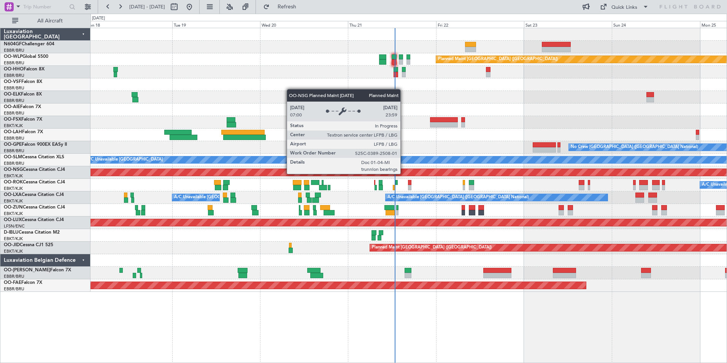
click at [404, 174] on div "Planned Maint [GEOGRAPHIC_DATA] ([GEOGRAPHIC_DATA])" at bounding box center [404, 172] width 1821 height 7
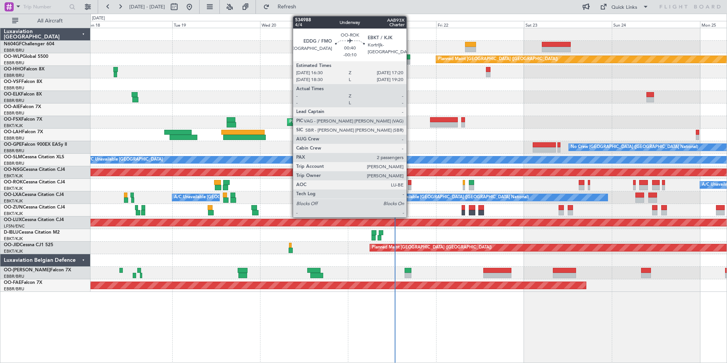
click at [410, 185] on div at bounding box center [409, 187] width 3 height 5
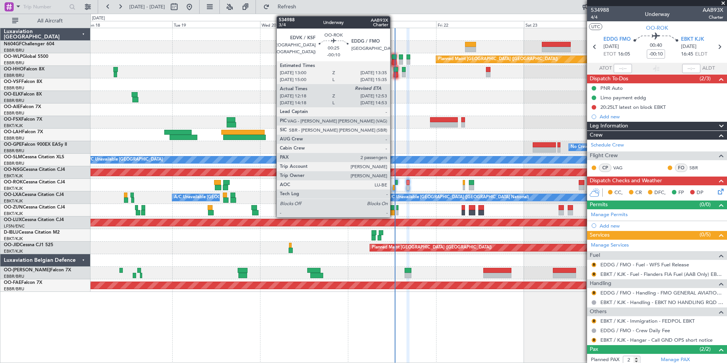
click at [394, 188] on div at bounding box center [394, 187] width 2 height 5
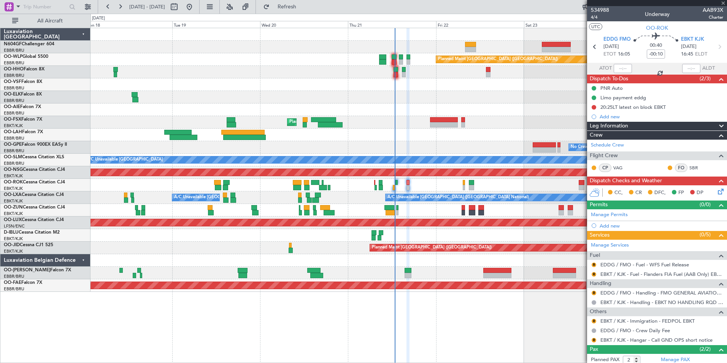
type input "12:23"
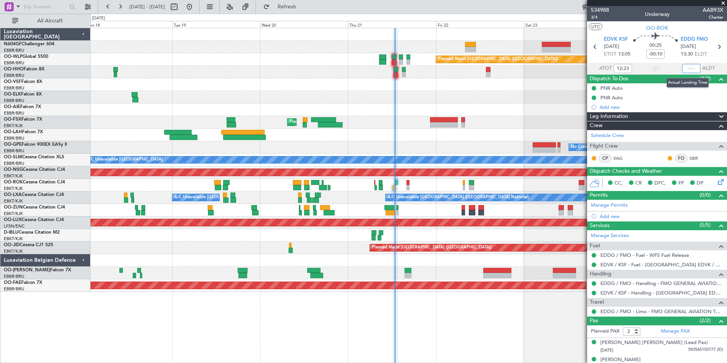
click at [581, 71] on input "text" at bounding box center [691, 68] width 18 height 9
click at [545, 102] on div at bounding box center [409, 97] width 636 height 13
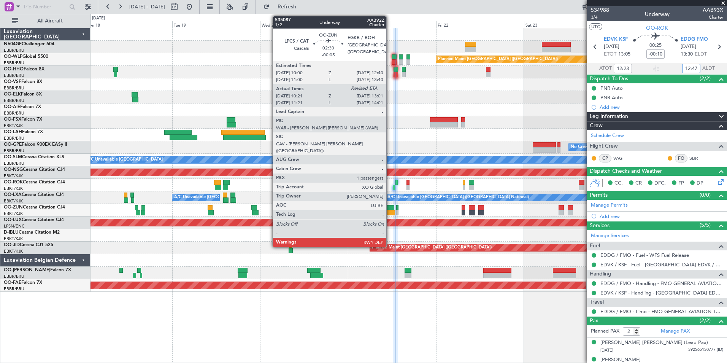
click at [390, 211] on div at bounding box center [391, 212] width 10 height 5
type input "12:47"
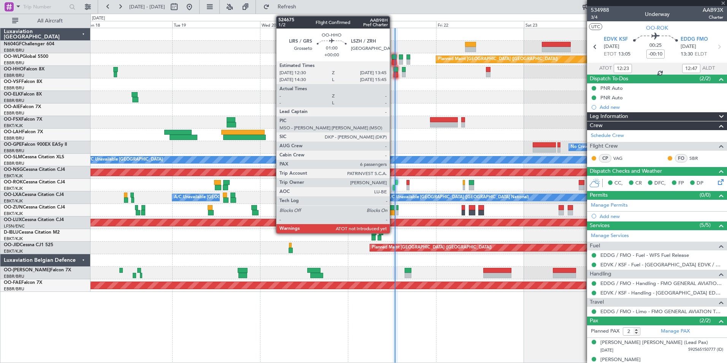
click at [394, 73] on div at bounding box center [396, 74] width 5 height 5
type input "-00:05"
type input "10:26"
type input "1"
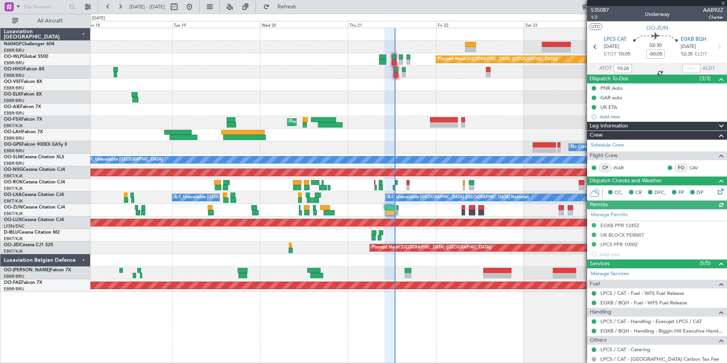
type input "6"
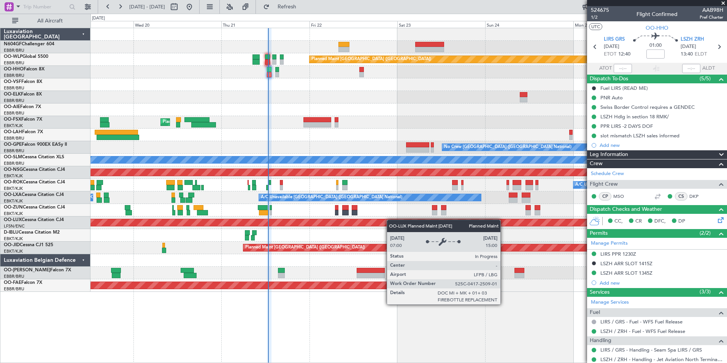
click at [388, 220] on div "Planned Maint Berlin (Brandenburg) Planned Maint Kortrijk-Wevelgem No Crew Brus…" at bounding box center [409, 160] width 636 height 264
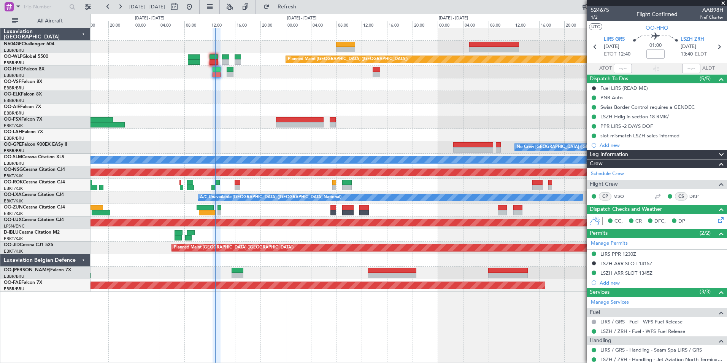
click at [368, 138] on div "Planned Maint Berlin (Brandenburg) Planned Maint Kortrijk-Wevelgem No Crew Brus…" at bounding box center [409, 160] width 636 height 264
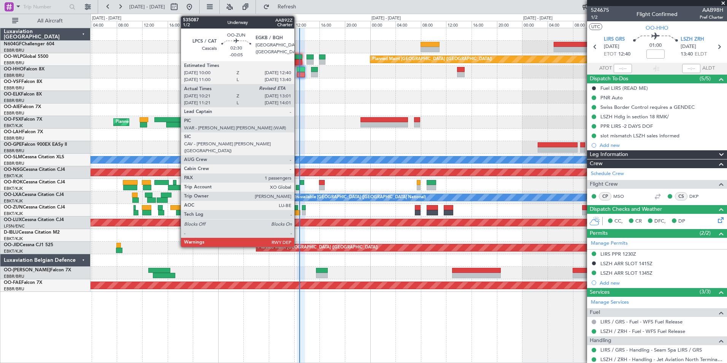
click at [298, 214] on div at bounding box center [291, 212] width 17 height 5
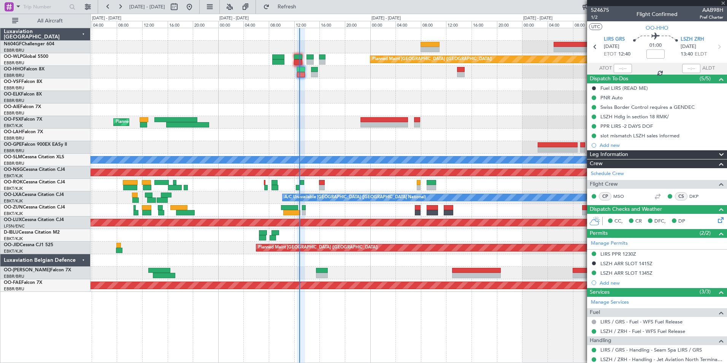
type input "-00:05"
type input "10:26"
type input "1"
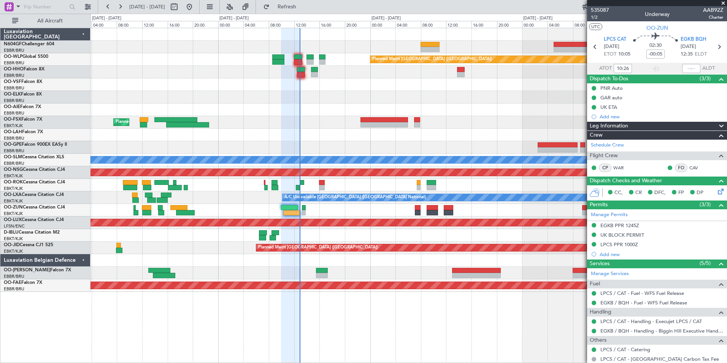
click at [332, 182] on div "A/C Unavailable" at bounding box center [409, 185] width 636 height 13
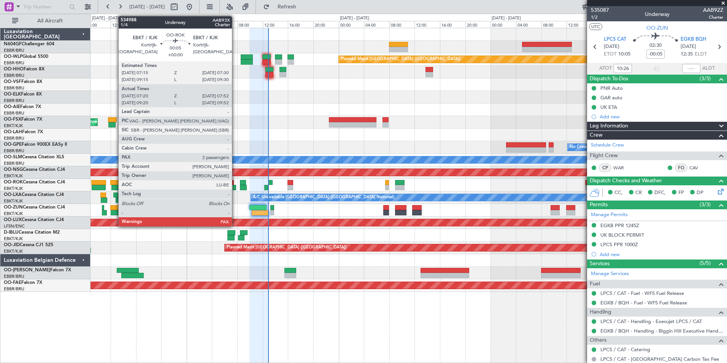
click at [235, 187] on div at bounding box center [234, 187] width 3 height 5
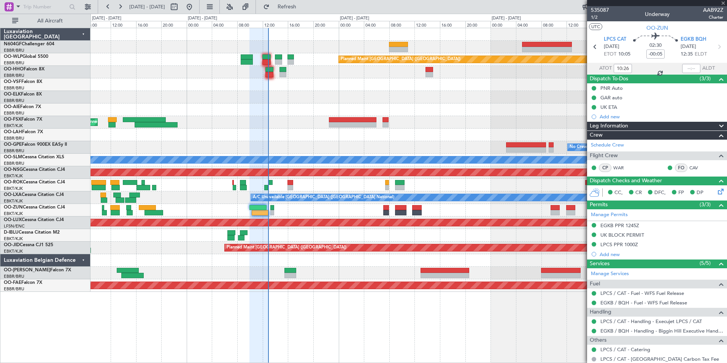
type input "07:25"
type input "07:47"
type input "2"
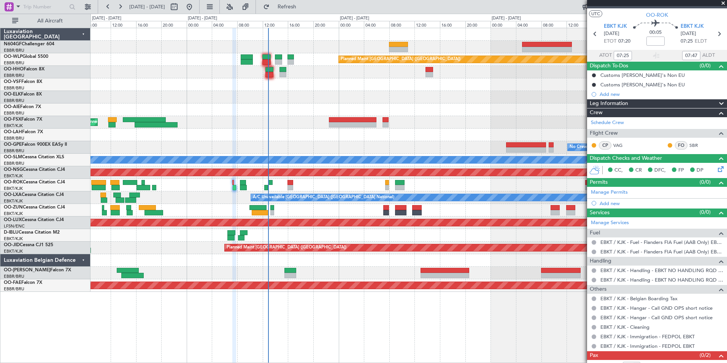
scroll to position [32, 0]
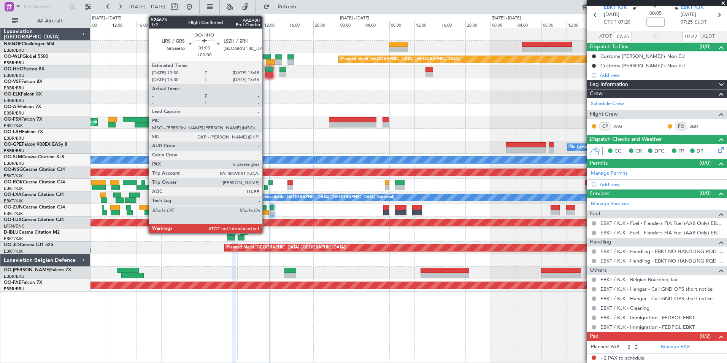
click at [266, 74] on div at bounding box center [269, 74] width 8 height 5
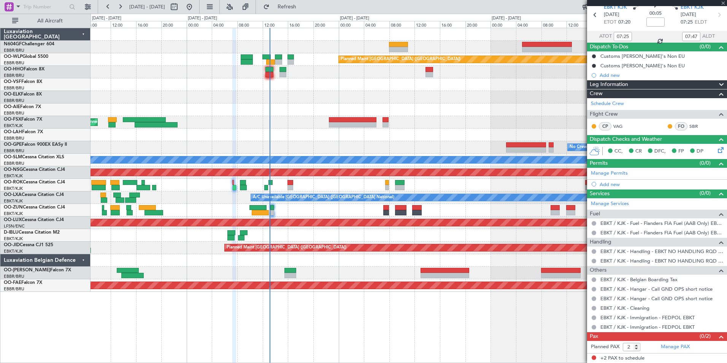
type input "6"
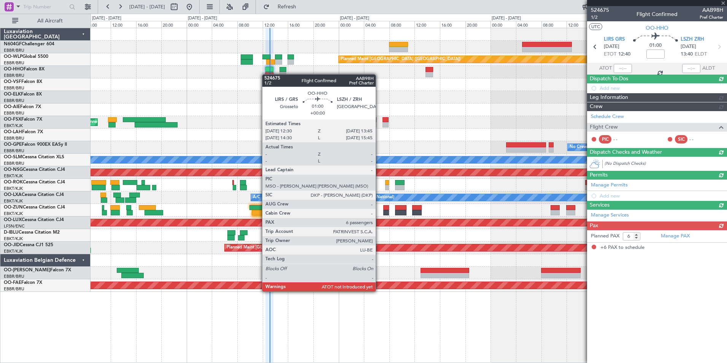
scroll to position [0, 0]
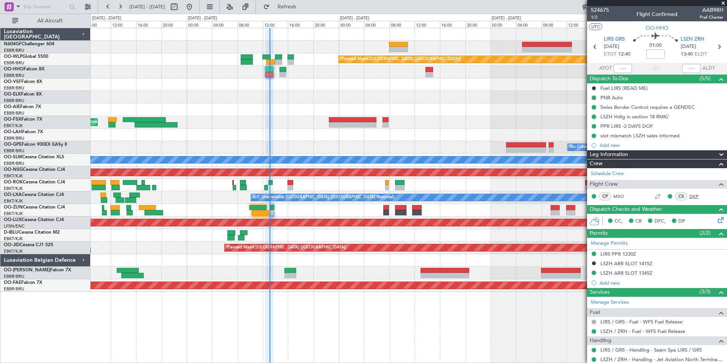
click at [689, 194] on link "DKP" at bounding box center [697, 196] width 17 height 7
click at [398, 98] on div at bounding box center [409, 97] width 636 height 13
click at [257, 214] on div at bounding box center [260, 212] width 17 height 5
type input "-00:05"
type input "10:26"
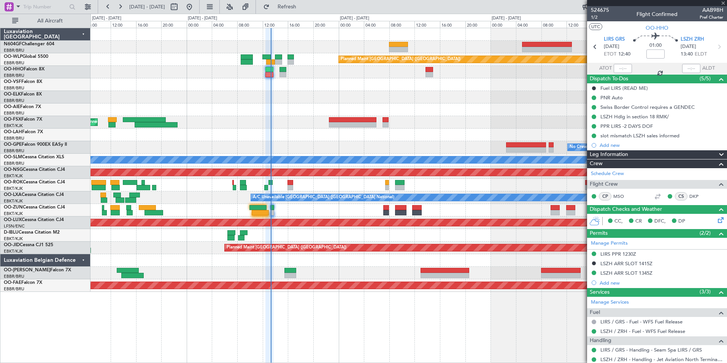
type input "1"
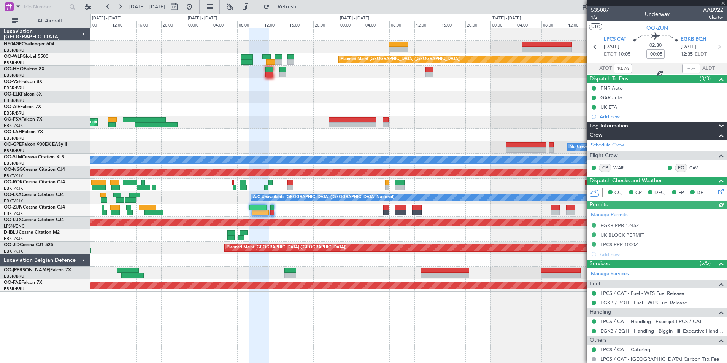
click at [685, 67] on div at bounding box center [691, 68] width 18 height 9
click at [683, 66] on div at bounding box center [691, 68] width 18 height 9
click at [688, 68] on input "text" at bounding box center [691, 68] width 18 height 9
click at [493, 113] on div at bounding box center [409, 109] width 636 height 13
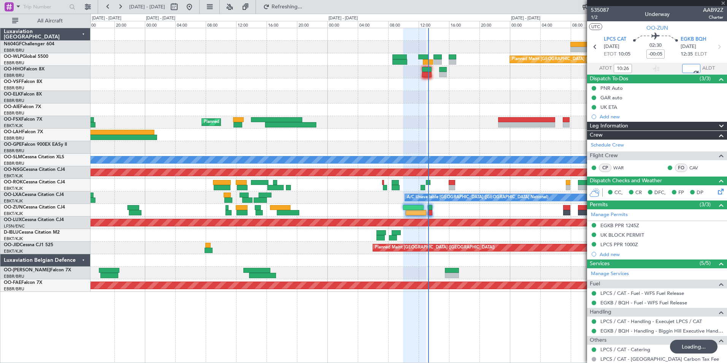
click at [430, 116] on div at bounding box center [409, 109] width 636 height 13
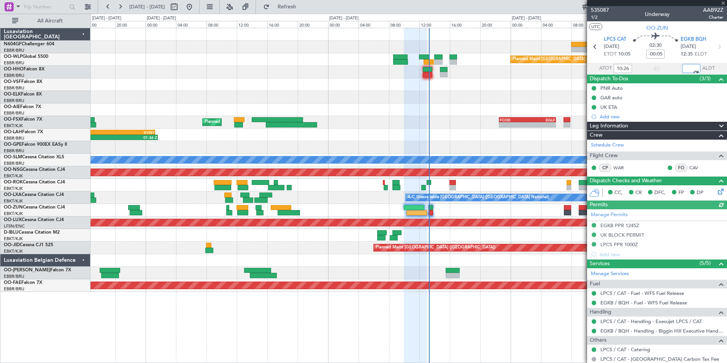
type input "12:59"
click at [434, 112] on div at bounding box center [409, 109] width 636 height 13
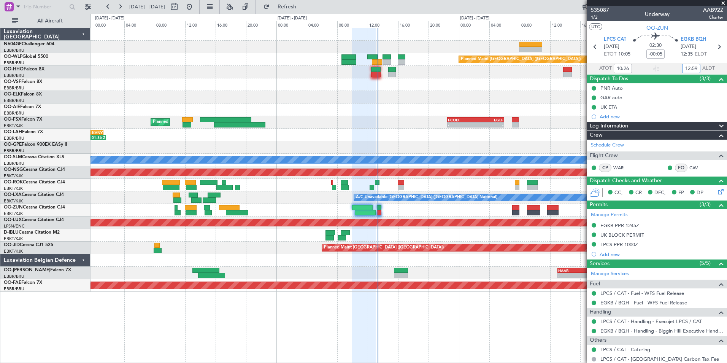
click at [369, 201] on div "- - LGSA 05:00 Z FZQA 12:50 Z Planned Maint Berlin (Brandenburg) Planned Maint …" at bounding box center [409, 160] width 636 height 264
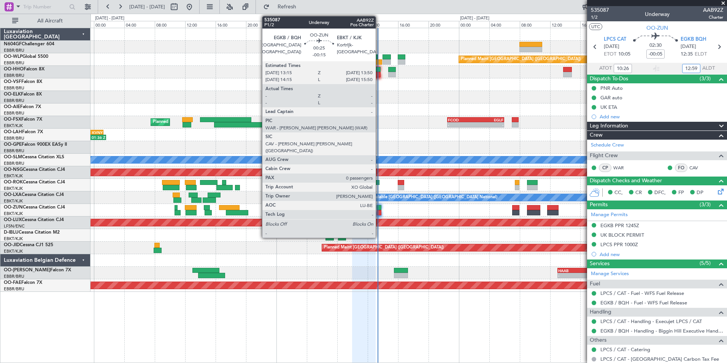
click at [379, 206] on div at bounding box center [379, 207] width 5 height 5
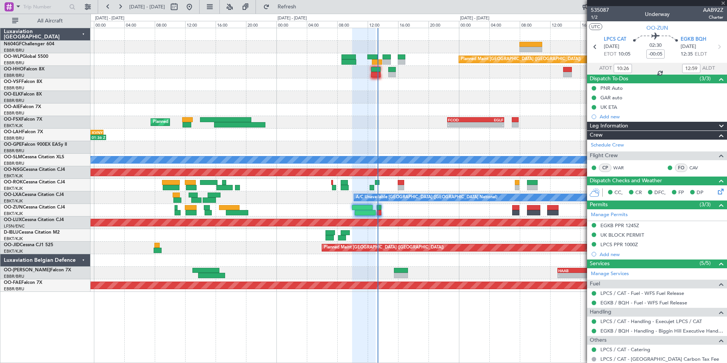
type input "-00:15"
type input "0"
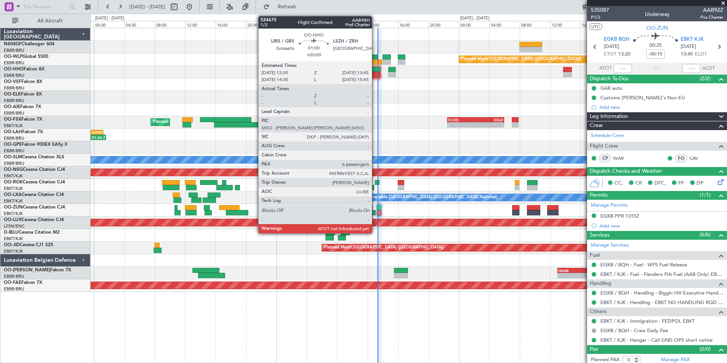
click at [375, 70] on div at bounding box center [376, 69] width 10 height 5
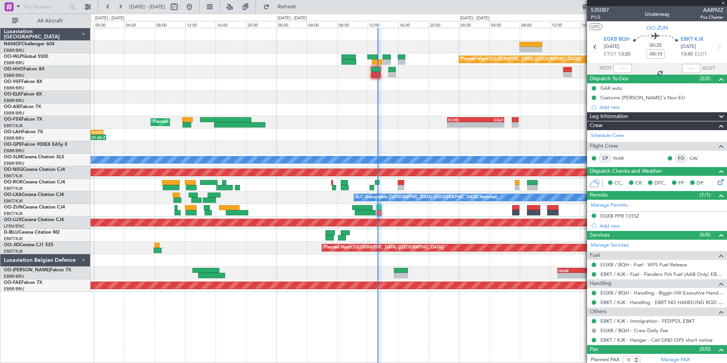
type input "6"
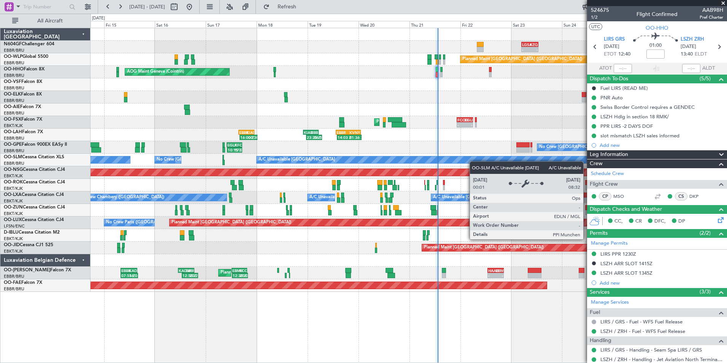
click at [460, 159] on div "- - LGSA 05:00 Z FZQA 12:50 Z Planned Maint Berlin (Brandenburg) AOG Maint Gene…" at bounding box center [409, 160] width 636 height 264
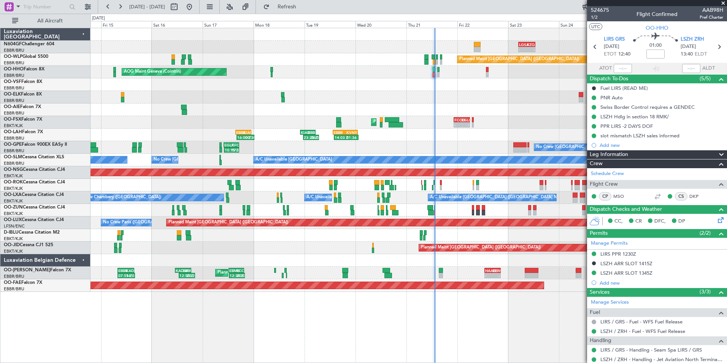
click at [423, 154] on div "- - LGSA 05:00 Z FZQA 12:50 Z Planned Maint Berlin (Brandenburg) AOG Maint Gene…" at bounding box center [409, 160] width 636 height 264
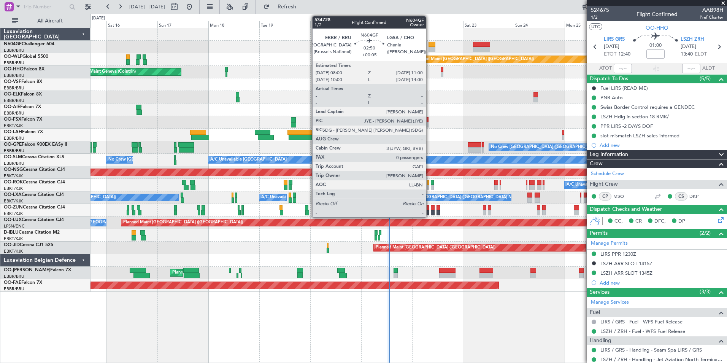
click at [429, 51] on div at bounding box center [432, 49] width 6 height 5
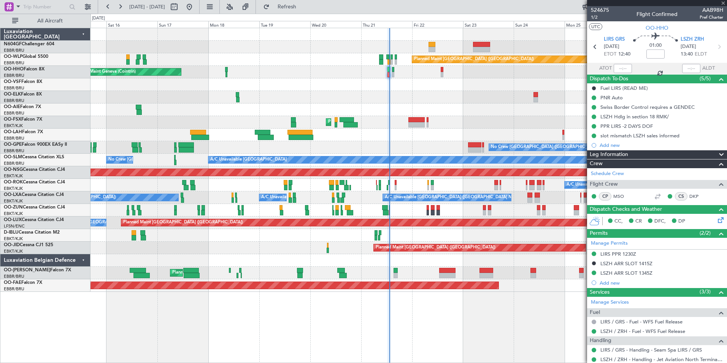
type input "+00:05"
type input "0"
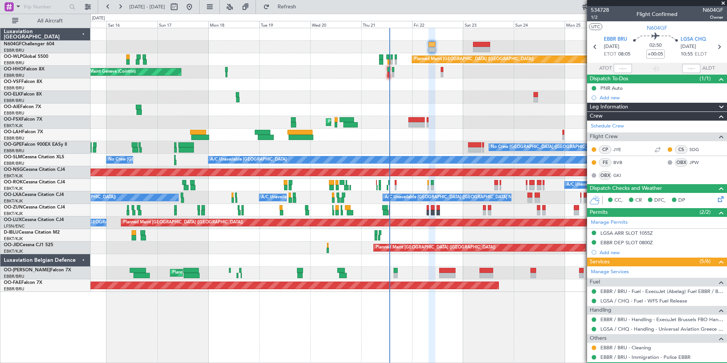
click at [259, 90] on div at bounding box center [409, 84] width 636 height 13
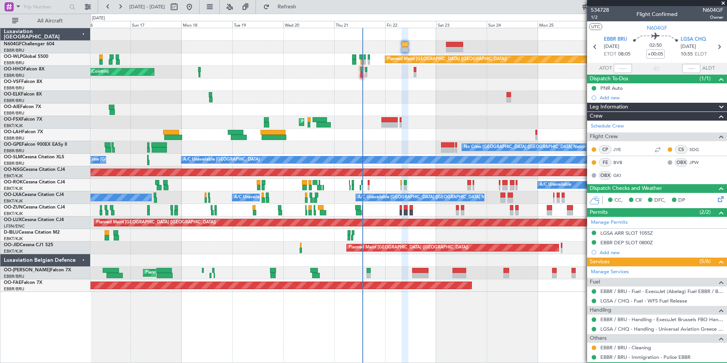
click at [200, 91] on div at bounding box center [409, 97] width 636 height 13
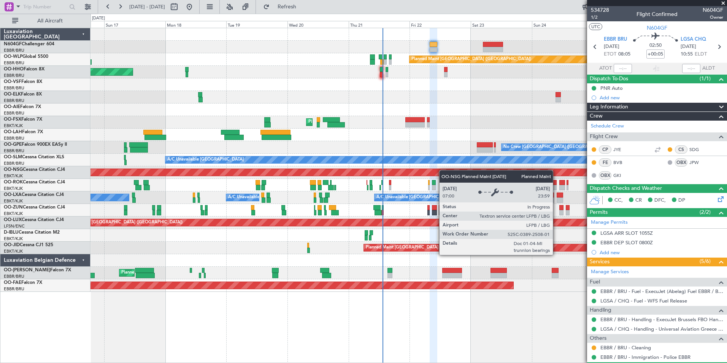
click at [448, 172] on div "Planned Maint Berlin (Brandenburg) AOG Maint Geneva (Cointrin) A/C Unavailable …" at bounding box center [409, 160] width 636 height 264
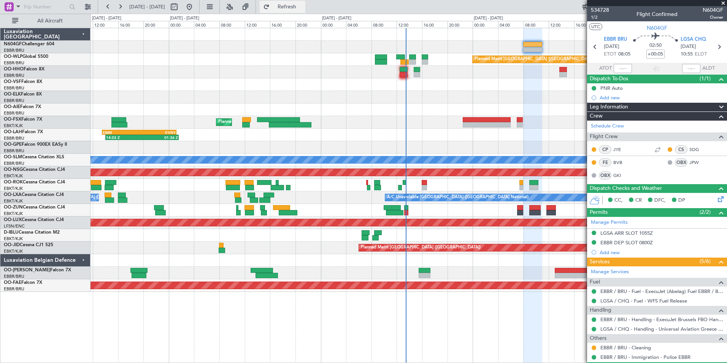
click at [303, 10] on span "Refresh" at bounding box center [287, 6] width 32 height 5
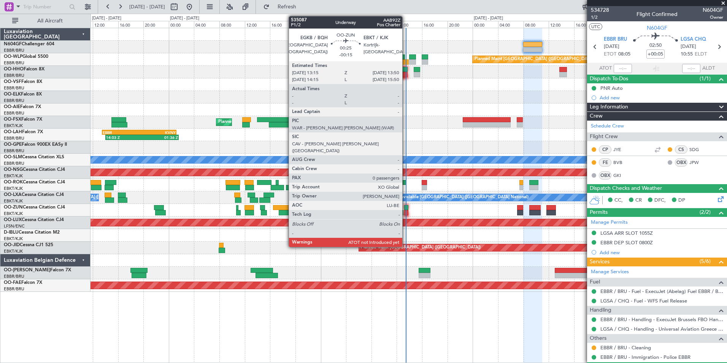
click at [406, 210] on div at bounding box center [406, 212] width 4 height 5
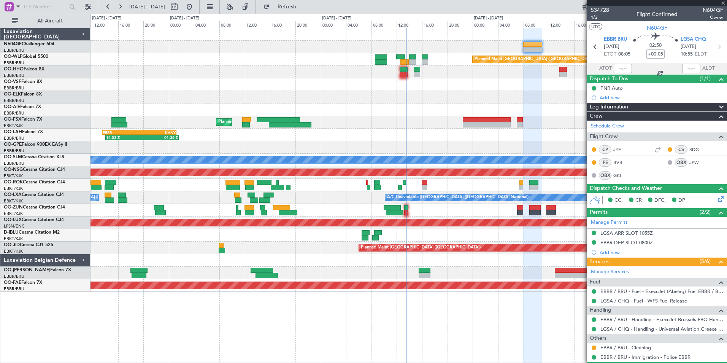
type input "-00:15"
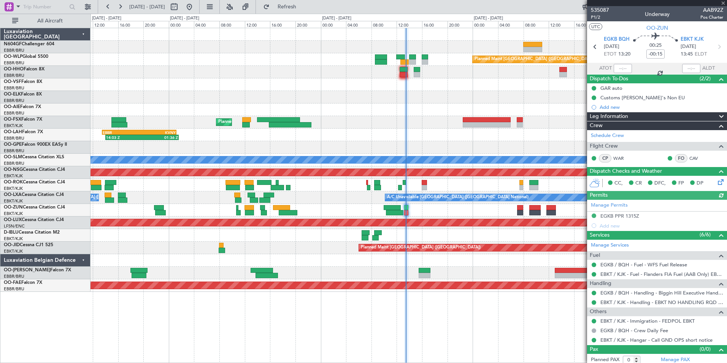
click at [623, 70] on div at bounding box center [623, 68] width 18 height 9
click at [617, 68] on input "text" at bounding box center [623, 68] width 18 height 9
click at [563, 102] on div at bounding box center [409, 97] width 636 height 13
type input "13:21"
click at [517, 135] on div "14:03 Z 01:36 Z EBBR 13:30 Z KVNY 01:15 Z" at bounding box center [409, 135] width 636 height 13
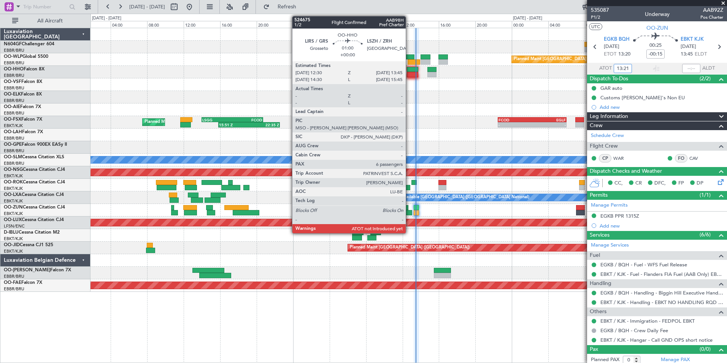
click at [409, 69] on div at bounding box center [412, 69] width 11 height 5
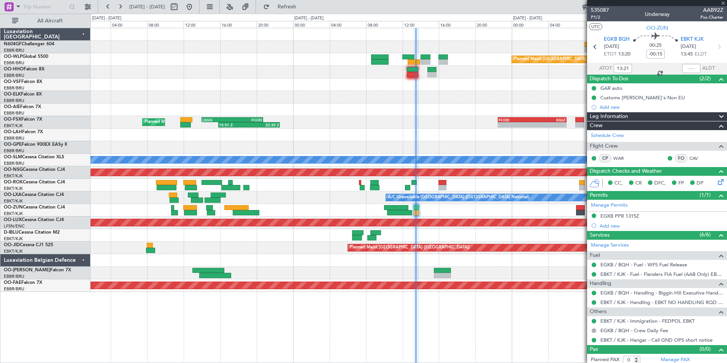
type input "6"
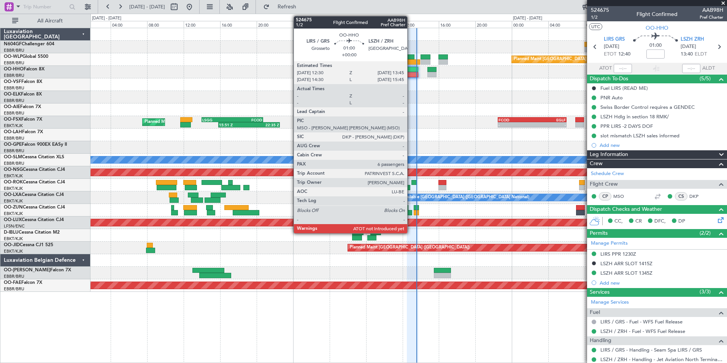
click at [411, 74] on div at bounding box center [412, 74] width 11 height 5
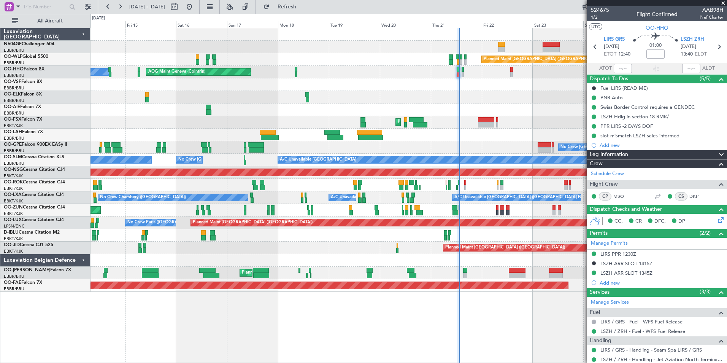
click at [496, 135] on div at bounding box center [409, 135] width 636 height 13
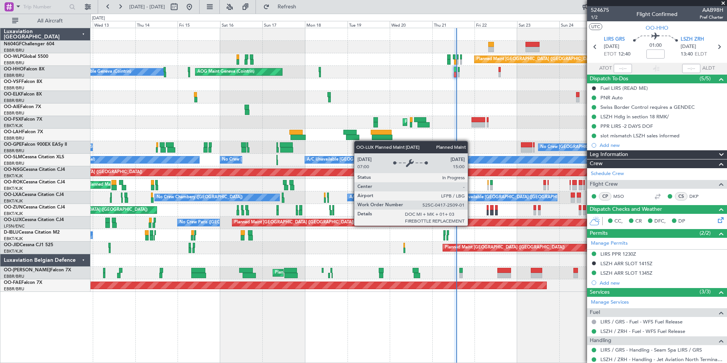
click at [348, 222] on div "Planned Maint [GEOGRAPHIC_DATA] ([GEOGRAPHIC_DATA])" at bounding box center [578, 222] width 692 height 7
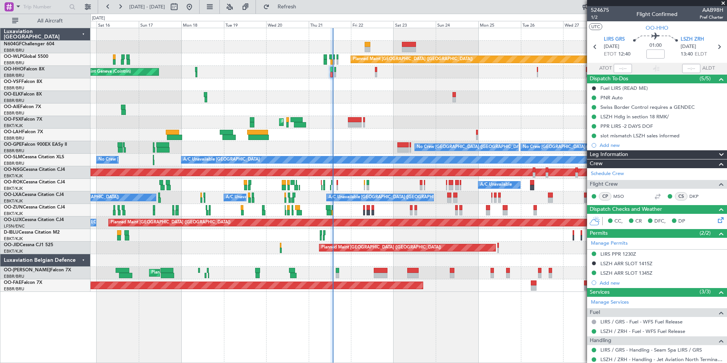
click at [360, 241] on div "No Crew Brussels (Brussels National) No Crew Brussels (Brussels National)" at bounding box center [409, 235] width 636 height 13
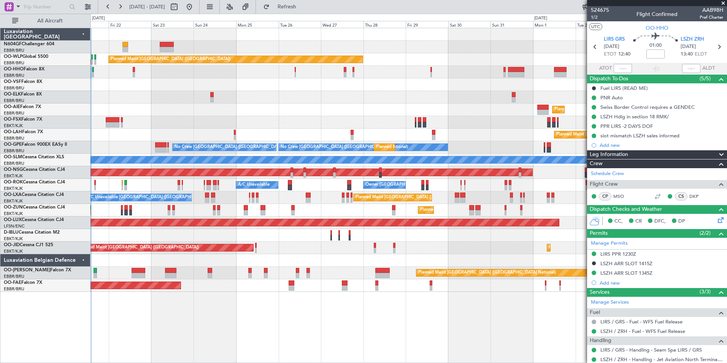
click at [303, 207] on div "Planned Maint Berlin (Brandenburg) Planned Maint Kortrijk-Wevelgem Planned Main…" at bounding box center [409, 160] width 636 height 264
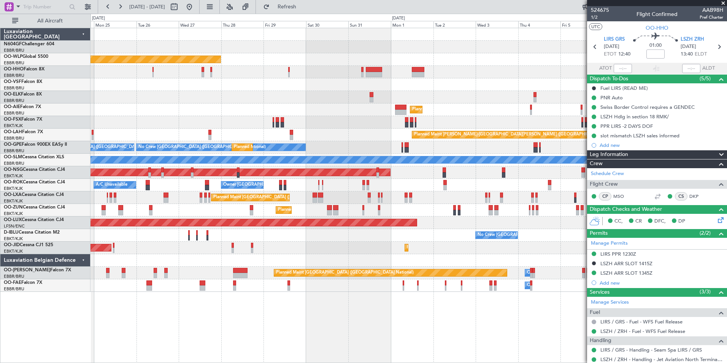
click at [320, 210] on div "Planned Maint Berlin (Brandenburg) Planned Maint Kortrijk-Wevelgem Planned Main…" at bounding box center [409, 160] width 636 height 264
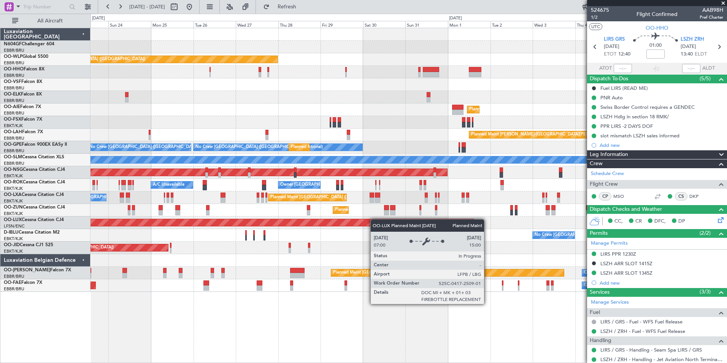
click at [416, 236] on div "Planned Maint Berlin (Brandenburg) Planned Maint Kortrijk-Wevelgem Planned Main…" at bounding box center [409, 160] width 636 height 264
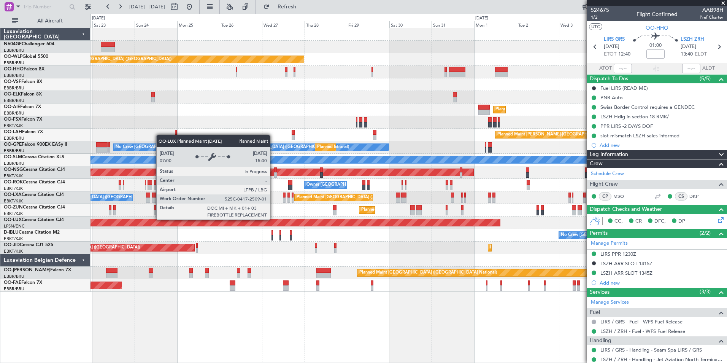
click at [358, 234] on div "Planned Maint Berlin (Brandenburg) Planned Maint Kortrijk-Wevelgem Planned Main…" at bounding box center [409, 160] width 636 height 264
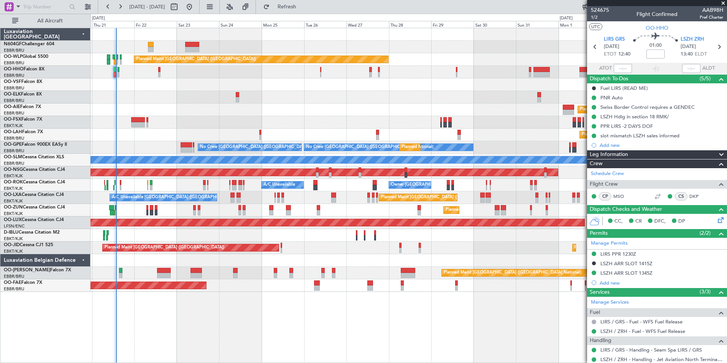
click at [304, 218] on div "Planned Maint Berlin (Brandenburg) AOG Maint Geneva (Cointrin) Planned Maint Ko…" at bounding box center [409, 160] width 636 height 264
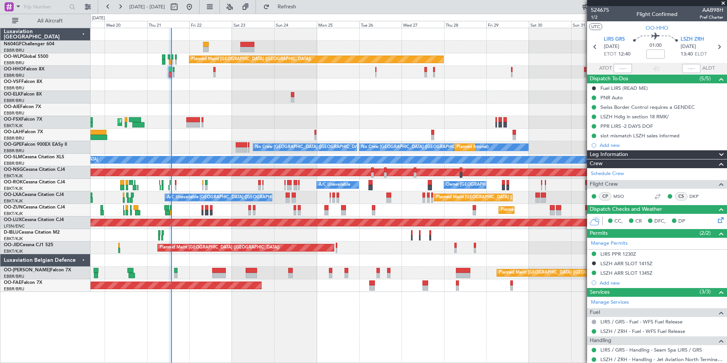
click at [293, 219] on div "Planned Maint Berlin (Brandenburg) AOG Maint Geneva (Cointrin) Planned Maint Lo…" at bounding box center [409, 160] width 636 height 264
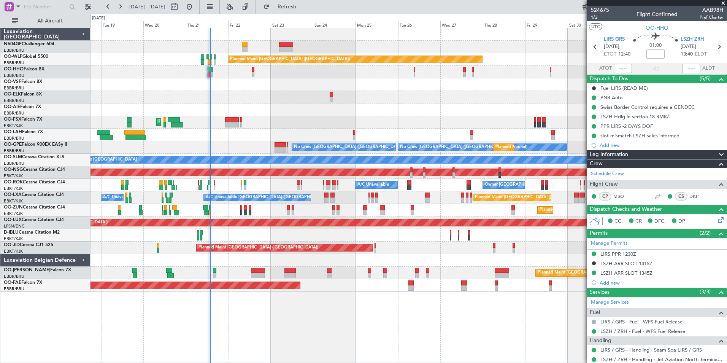
click at [319, 241] on div "Planned Maint Kortrijk-Wevelgem Planned Maint Paris (Le Bourget)" at bounding box center [409, 247] width 636 height 13
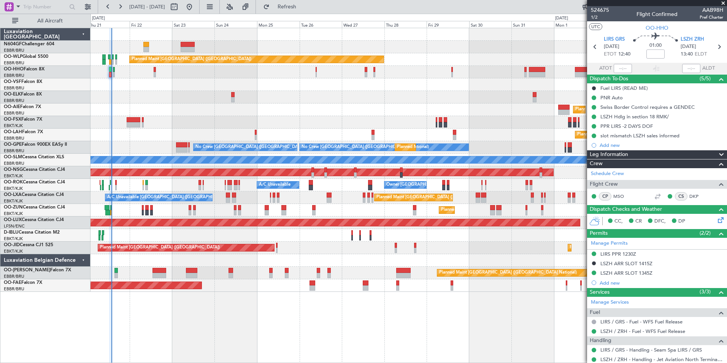
click at [236, 241] on div "Planned Maint Berlin (Brandenburg) AOG Maint Geneva (Cointrin) Planned Maint Ko…" at bounding box center [409, 160] width 636 height 264
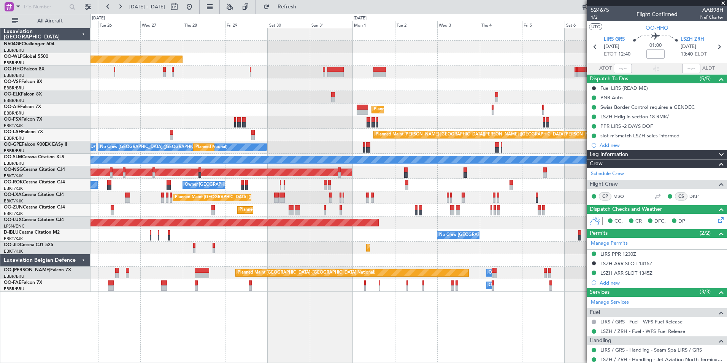
click at [268, 206] on div "Planned Maint Kortrijk-[GEOGRAPHIC_DATA]" at bounding box center [409, 210] width 636 height 13
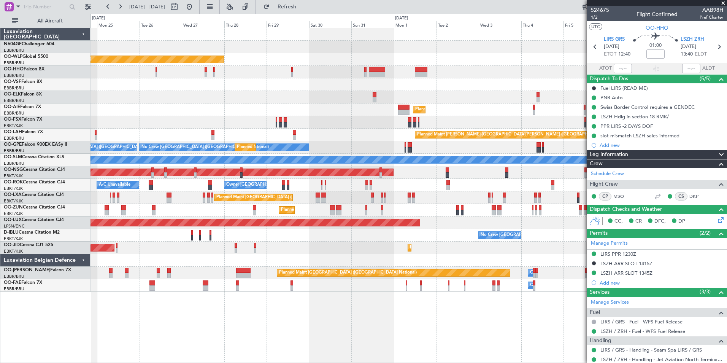
click at [308, 210] on div "Planned Maint Kortrijk-[GEOGRAPHIC_DATA]" at bounding box center [409, 210] width 636 height 13
click at [653, 27] on span "OO-HHO" at bounding box center [657, 28] width 23 height 8
click at [303, 6] on span "Refresh" at bounding box center [287, 6] width 32 height 5
type input "13:38"
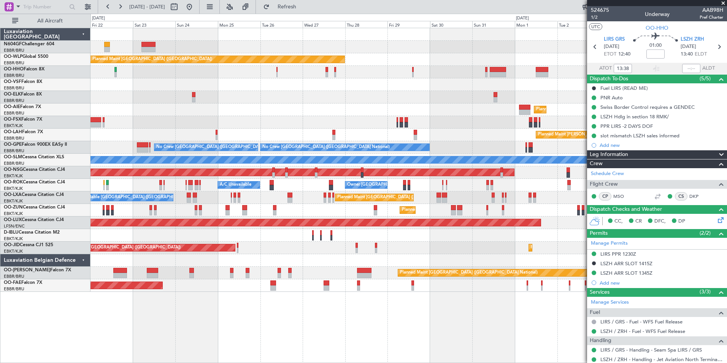
click at [431, 119] on div "Planned Maint Berlin (Brandenburg) Planned Maint Kortrijk-Wevelgem Planned Main…" at bounding box center [409, 160] width 636 height 264
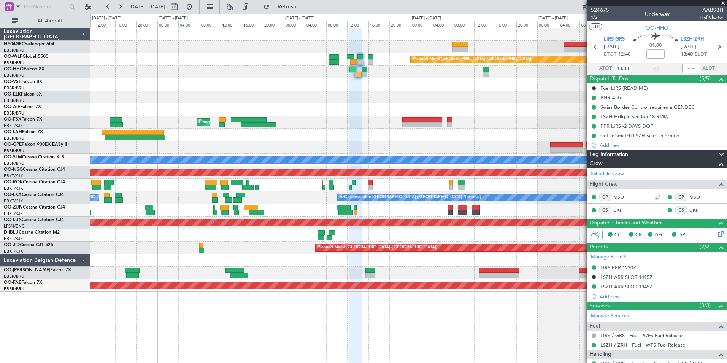
click at [371, 104] on div "Planned Maint Berlin (Brandenburg) Planned Maint Kortrijk-Wevelgem No Crew Brus…" at bounding box center [409, 160] width 636 height 264
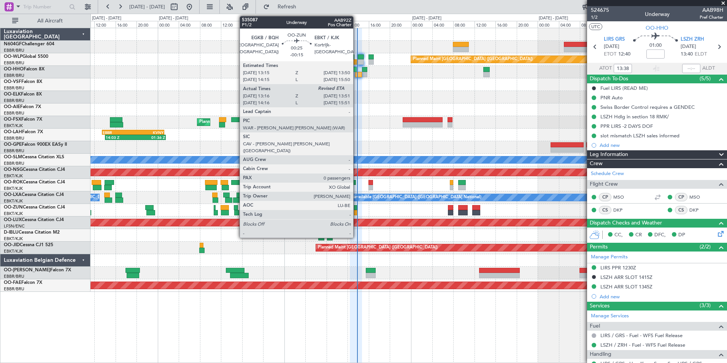
click at [357, 210] on div at bounding box center [355, 212] width 3 height 5
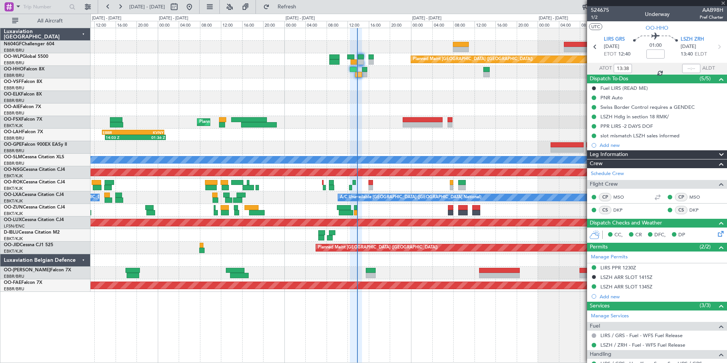
type input "-00:15"
type input "13:21"
type input "0"
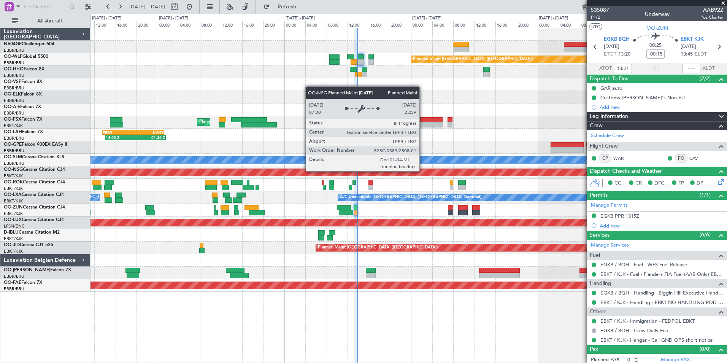
click at [329, 218] on div "Planned Maint Berlin (Brandenburg) Planned Maint Kortrijk-Wevelgem 14:03 Z 01:3…" at bounding box center [409, 160] width 636 height 264
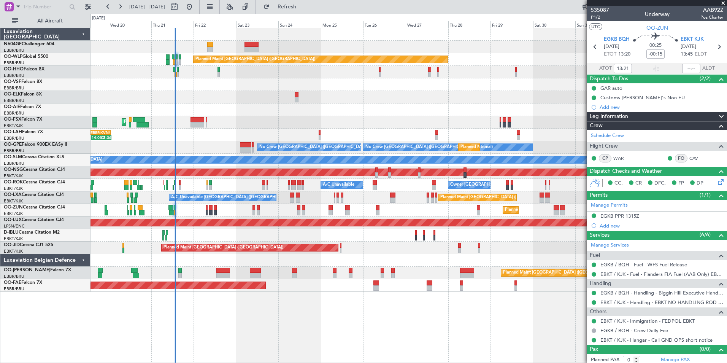
click at [251, 229] on div "No Crew [GEOGRAPHIC_DATA] ([GEOGRAPHIC_DATA] National)" at bounding box center [409, 235] width 636 height 13
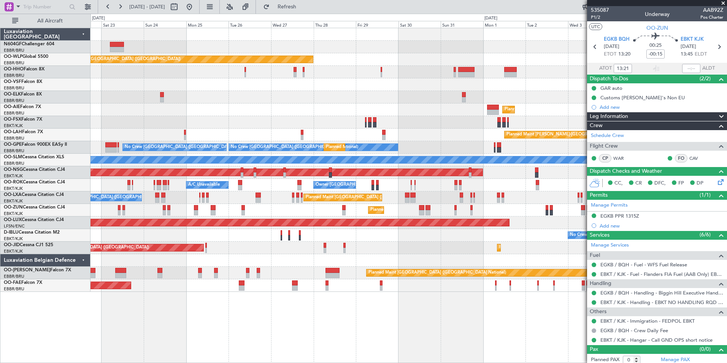
click at [259, 235] on div "Planned Maint Berlin (Brandenburg) Planned Maint Kortrijk-Wevelgem Planned Main…" at bounding box center [409, 160] width 636 height 264
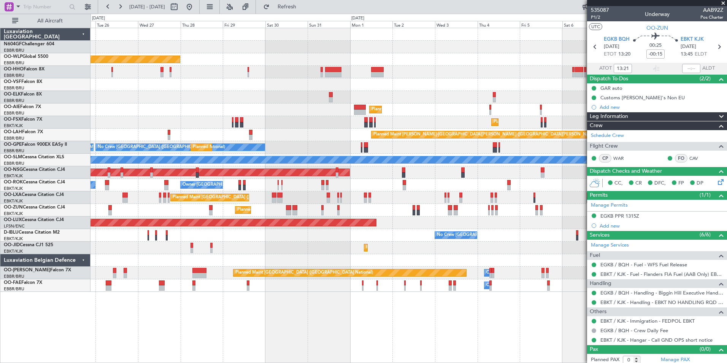
click at [203, 234] on div "Planned Maint Berlin (Brandenburg) Planned Maint Kortrijk-Wevelgem Planned Main…" at bounding box center [409, 160] width 636 height 264
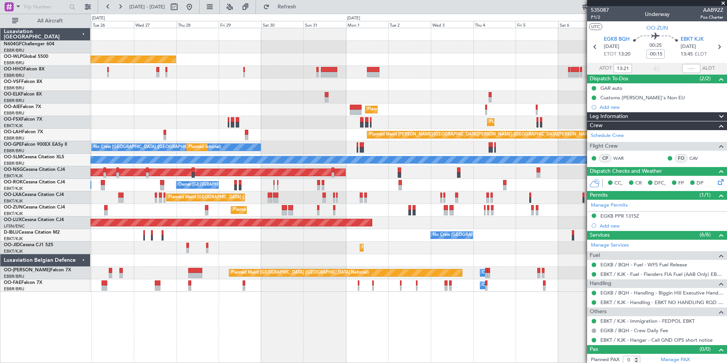
click at [371, 256] on div "Planned Maint Berlin (Brandenburg) Planned Maint Kortrijk-Wevelgem Planned Main…" at bounding box center [409, 160] width 636 height 264
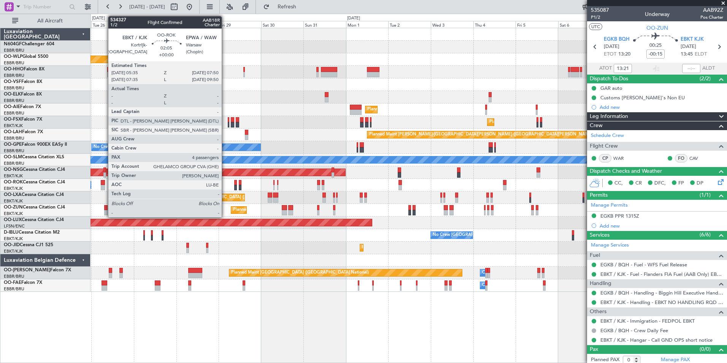
click at [104, 185] on div at bounding box center [103, 187] width 4 height 5
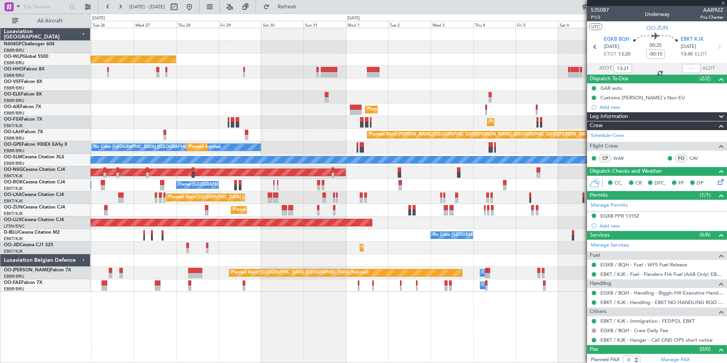
type input "4"
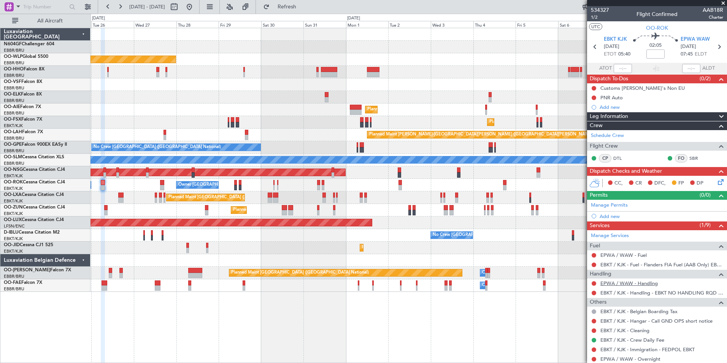
click at [640, 284] on link "EPWA / WAW - Handling" at bounding box center [628, 283] width 57 height 6
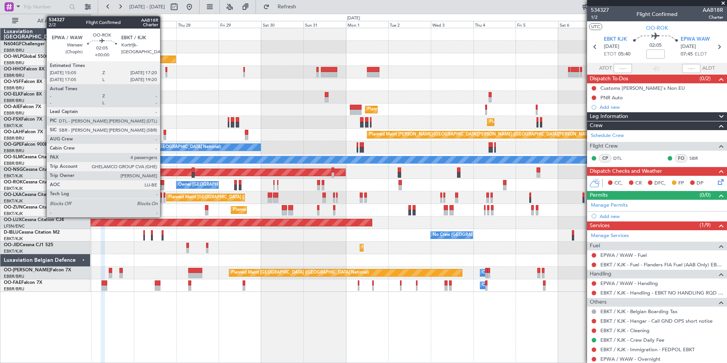
click at [162, 185] on div at bounding box center [162, 187] width 4 height 5
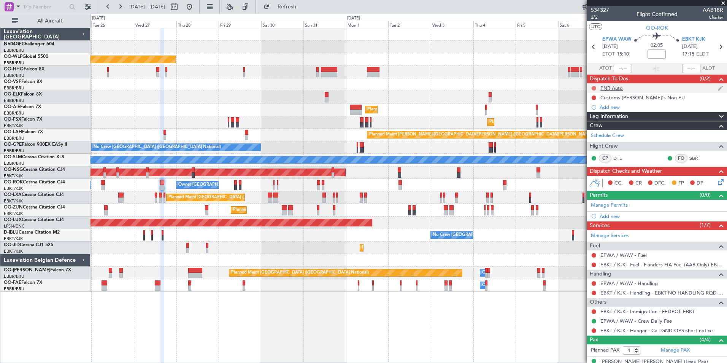
click at [594, 87] on button at bounding box center [594, 88] width 5 height 5
click at [592, 124] on span "Completed" at bounding box center [597, 122] width 25 height 8
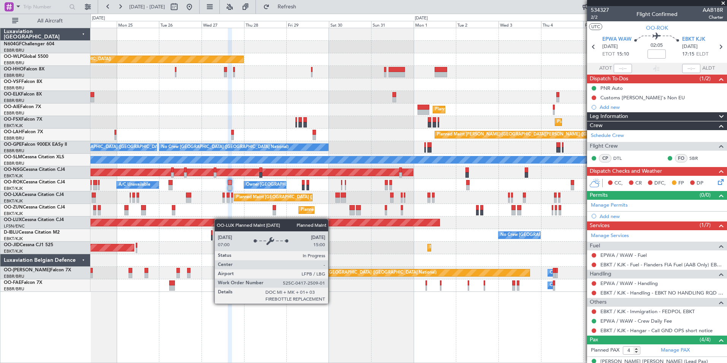
click at [285, 226] on div "Planned Maint [GEOGRAPHIC_DATA] ([GEOGRAPHIC_DATA])" at bounding box center [409, 222] width 636 height 13
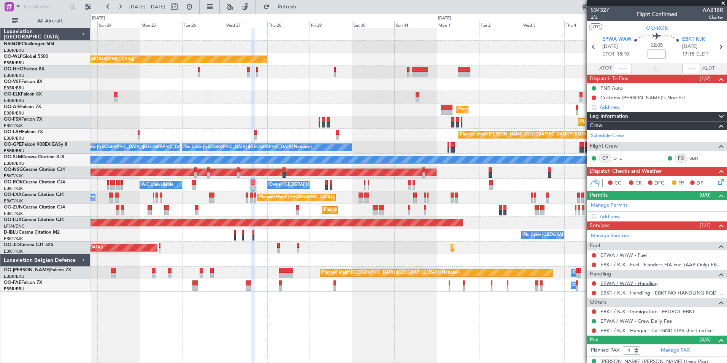
click at [620, 283] on link "EPWA / WAW - Handling" at bounding box center [628, 283] width 57 height 6
click at [297, 7] on span "Refresh" at bounding box center [287, 6] width 32 height 5
click at [305, 1] on button "Refresh" at bounding box center [283, 7] width 46 height 12
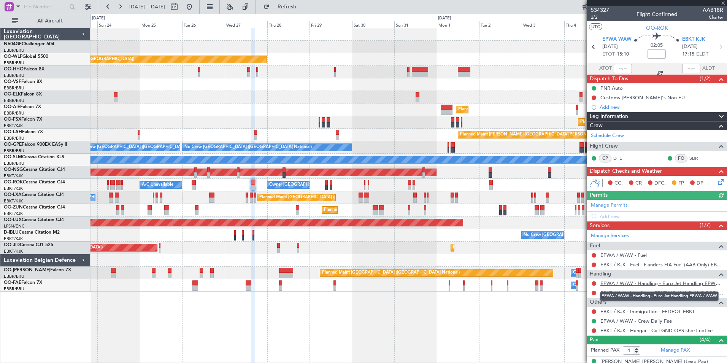
click at [653, 283] on link "EPWA / WAW - Handling - Euro Jet Handling EPWA / WAW" at bounding box center [661, 283] width 123 height 6
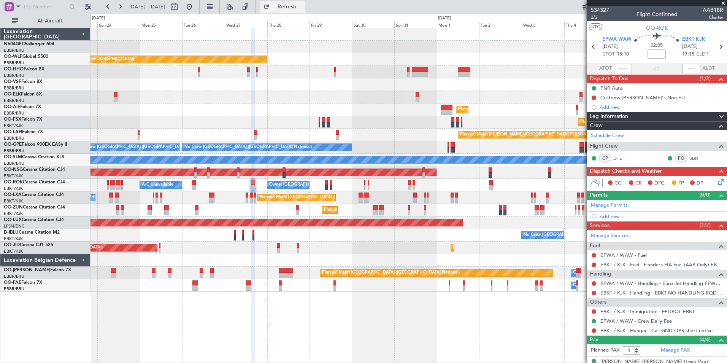
click at [305, 12] on button "Refresh" at bounding box center [283, 7] width 46 height 12
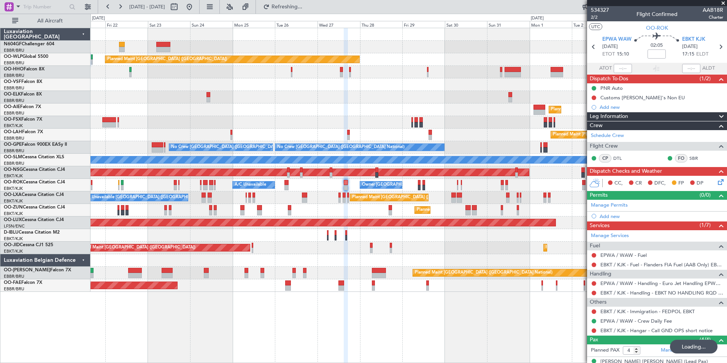
click at [398, 115] on div "Planned Maint [GEOGRAPHIC_DATA] ([GEOGRAPHIC_DATA])" at bounding box center [409, 109] width 636 height 13
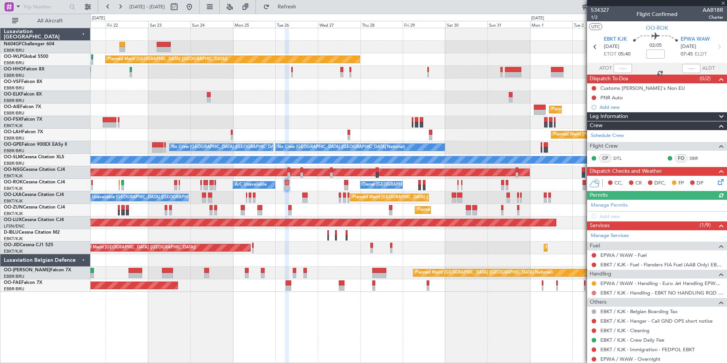
click at [595, 292] on button at bounding box center [594, 293] width 5 height 5
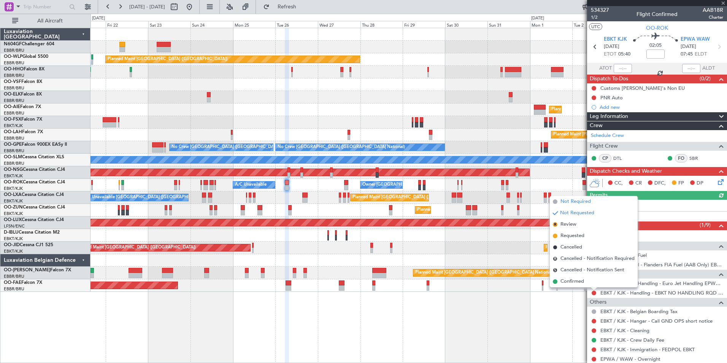
click at [601, 205] on li "Not Required" at bounding box center [594, 201] width 88 height 11
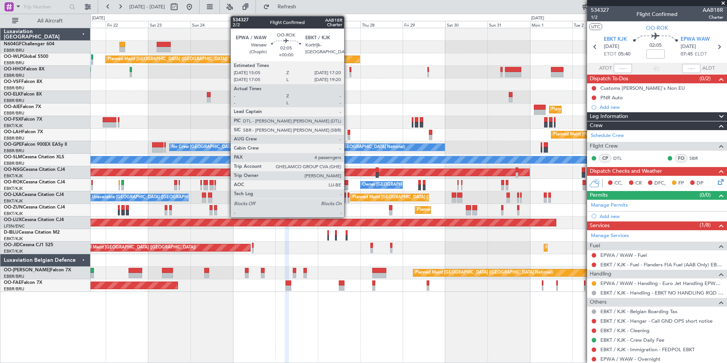
click at [347, 187] on div at bounding box center [346, 187] width 4 height 5
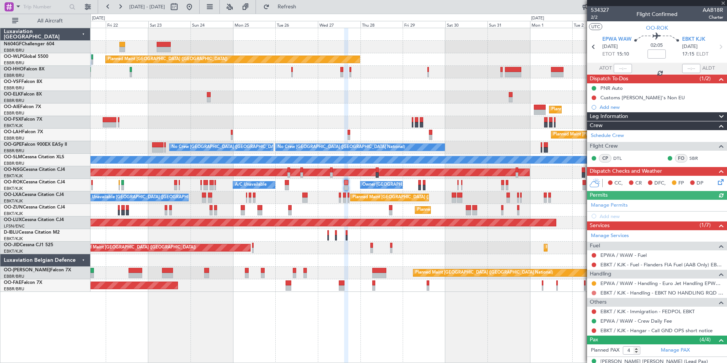
click at [595, 293] on button at bounding box center [594, 293] width 5 height 5
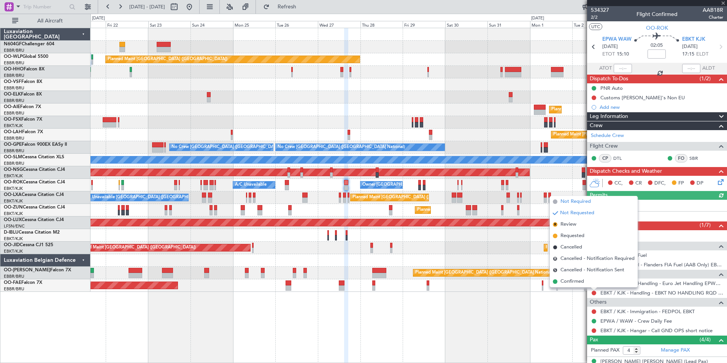
click at [600, 204] on li "Not Required" at bounding box center [594, 201] width 88 height 11
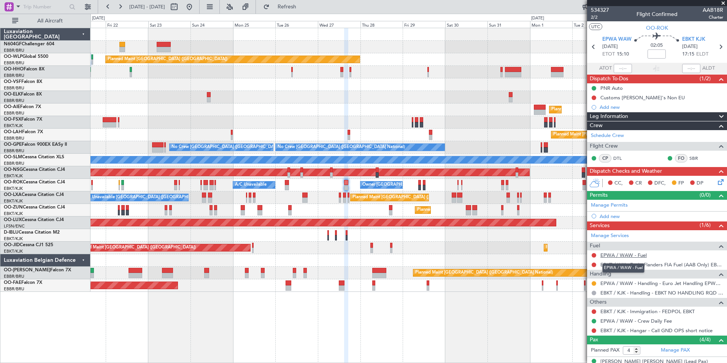
click at [615, 255] on link "EPWA / WAW - Fuel" at bounding box center [623, 255] width 46 height 6
click at [305, 11] on button "Refresh" at bounding box center [283, 7] width 46 height 12
click at [431, 232] on div "Planned Maint [GEOGRAPHIC_DATA] ([GEOGRAPHIC_DATA]) Planned Maint [GEOGRAPHIC_D…" at bounding box center [409, 160] width 636 height 264
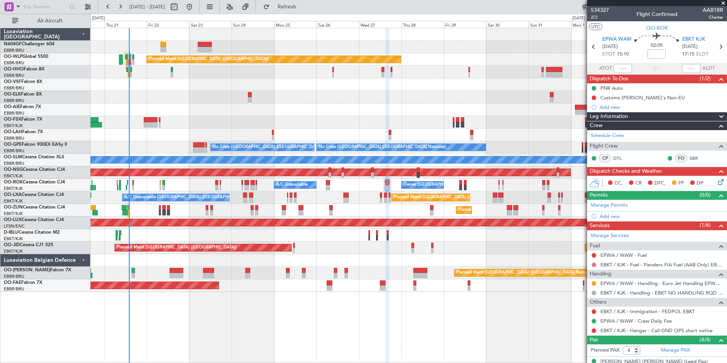
click at [594, 264] on button at bounding box center [594, 264] width 5 height 5
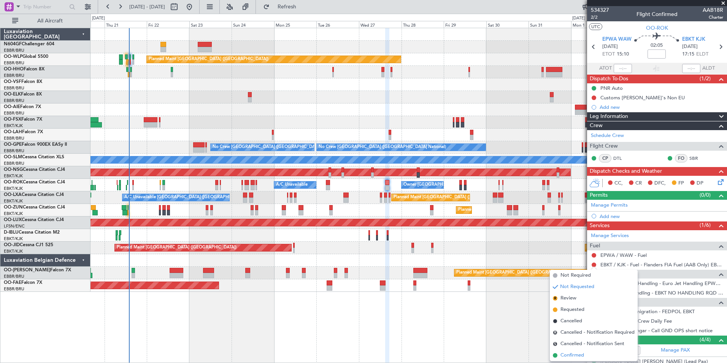
click at [580, 356] on span "Confirmed" at bounding box center [573, 355] width 24 height 8
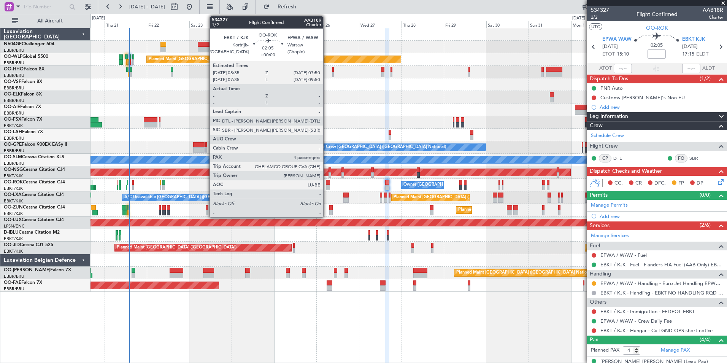
click at [327, 187] on div at bounding box center [328, 187] width 4 height 5
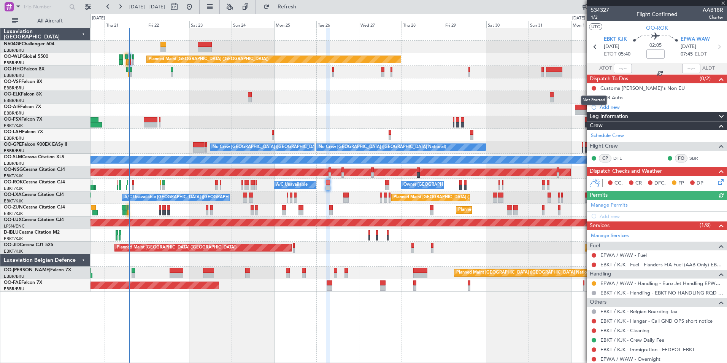
click at [593, 97] on div "Not Started" at bounding box center [594, 100] width 26 height 10
click at [594, 98] on button at bounding box center [594, 97] width 5 height 5
click at [587, 129] on span "Completed" at bounding box center [597, 131] width 25 height 8
click at [328, 191] on div "Planned Maint [GEOGRAPHIC_DATA] ([GEOGRAPHIC_DATA]) AOG Maint Geneva ([GEOGRAPH…" at bounding box center [409, 160] width 636 height 264
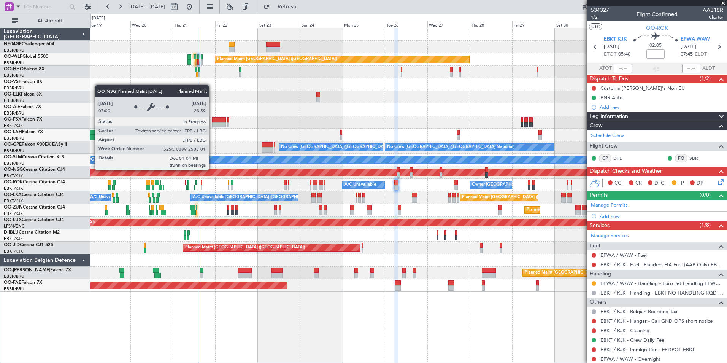
click at [343, 172] on div "Planned Maint [GEOGRAPHIC_DATA] ([GEOGRAPHIC_DATA])" at bounding box center [200, 172] width 878 height 7
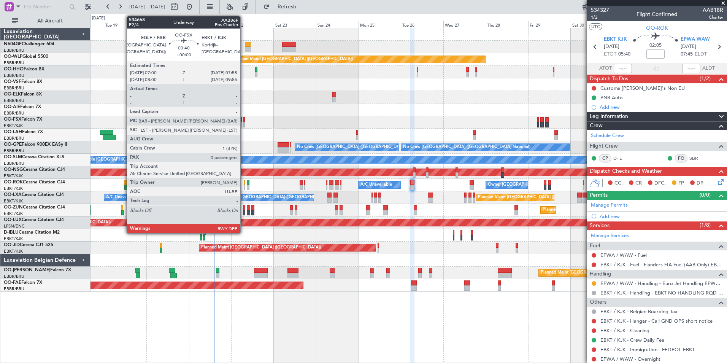
click at [244, 124] on div at bounding box center [244, 124] width 2 height 5
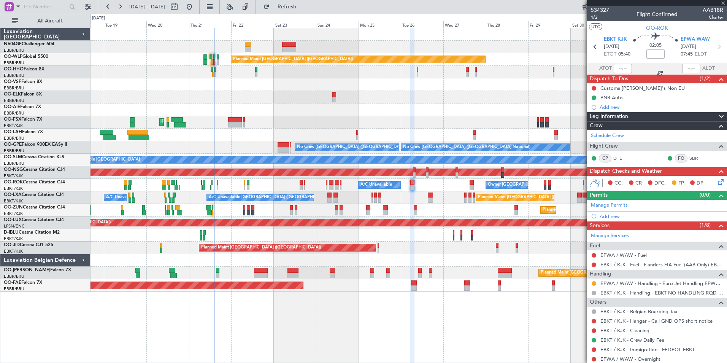
type input "0"
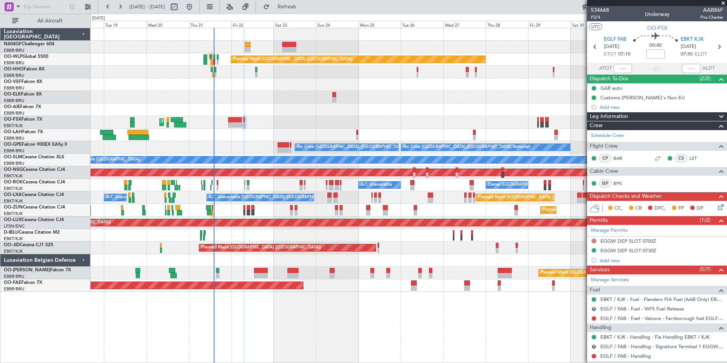
click at [300, 98] on div at bounding box center [409, 97] width 636 height 13
click at [419, 133] on div "Planned Maint [PERSON_NAME]-[GEOGRAPHIC_DATA][PERSON_NAME] ([GEOGRAPHIC_DATA][P…" at bounding box center [409, 135] width 636 height 13
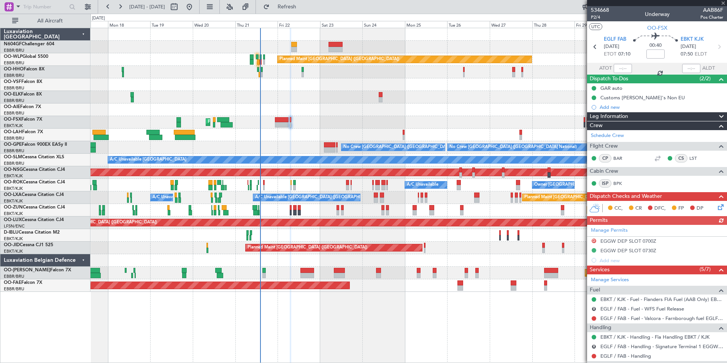
click at [425, 236] on div "No Crew [GEOGRAPHIC_DATA] ([GEOGRAPHIC_DATA] National)" at bounding box center [409, 235] width 636 height 13
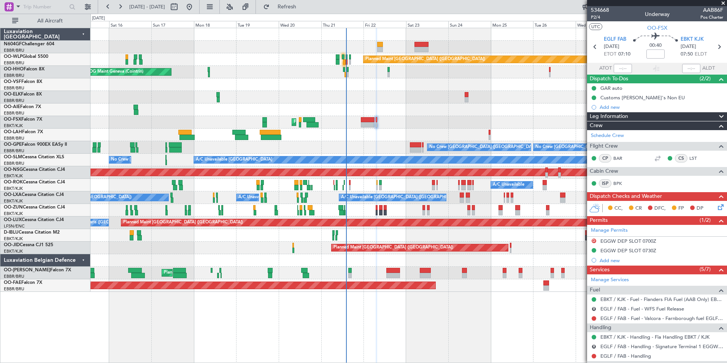
click at [416, 193] on div "Planned Maint Berlin (Brandenburg) AOG Maint Geneva (Cointrin) A/C Unavailable …" at bounding box center [409, 160] width 636 height 264
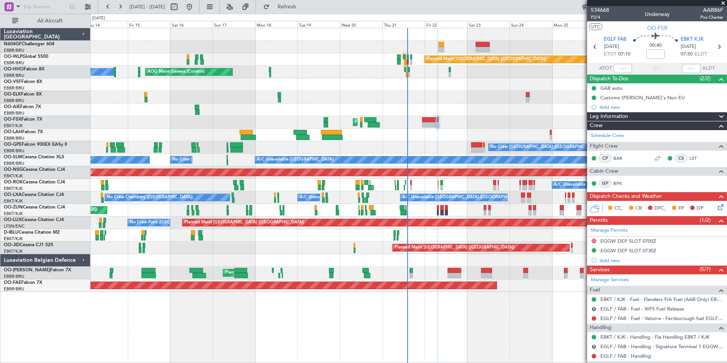
click at [419, 139] on div "Planned Maint [PERSON_NAME]-[GEOGRAPHIC_DATA][PERSON_NAME] ([GEOGRAPHIC_DATA][P…" at bounding box center [409, 135] width 636 height 13
click at [444, 102] on div "Planned Maint Berlin (Brandenburg) AOG Maint Geneva (Cointrin) A/C Unavailable …" at bounding box center [409, 160] width 636 height 264
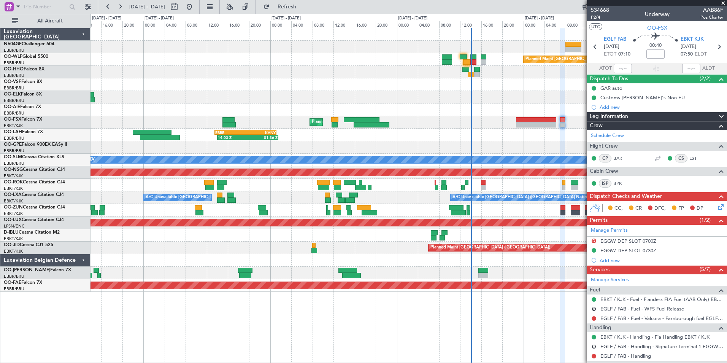
click at [437, 94] on div at bounding box center [409, 97] width 636 height 13
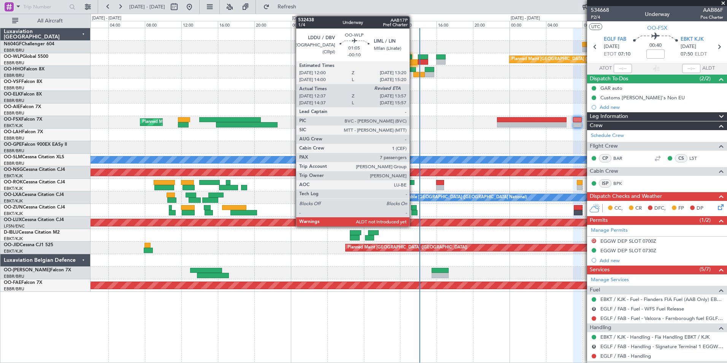
click at [413, 62] on div at bounding box center [411, 61] width 12 height 5
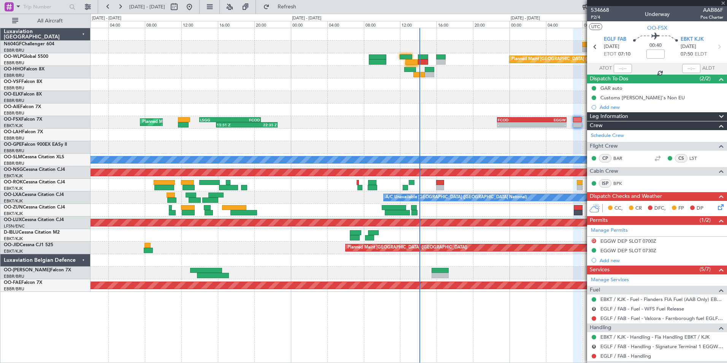
type input "-00:10"
type input "12:47"
type input "7"
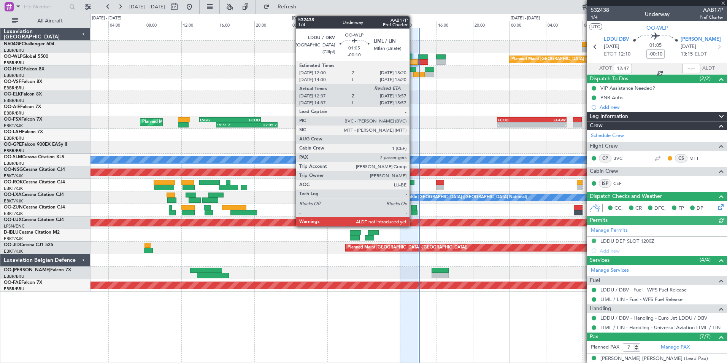
click at [413, 61] on div at bounding box center [411, 61] width 12 height 5
click at [413, 60] on div at bounding box center [411, 61] width 12 height 5
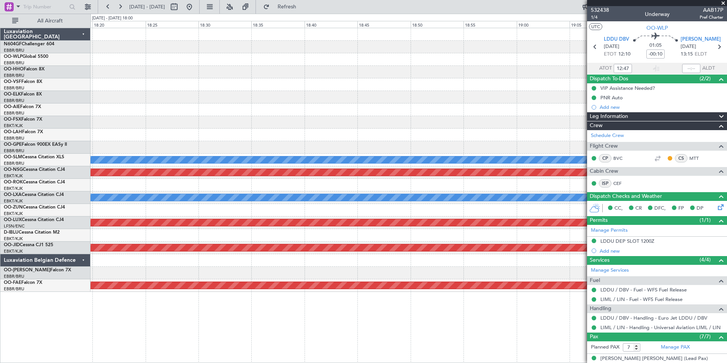
click at [478, 68] on div "A/C Unavailable [GEOGRAPHIC_DATA] Planned Maint [GEOGRAPHIC_DATA] ([GEOGRAPHIC_…" at bounding box center [409, 160] width 636 height 264
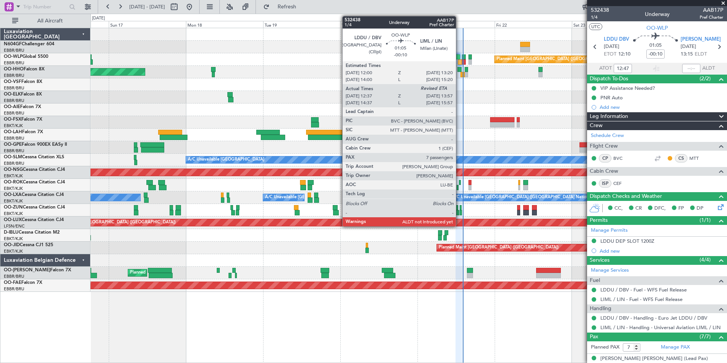
click at [459, 60] on div at bounding box center [460, 61] width 5 height 5
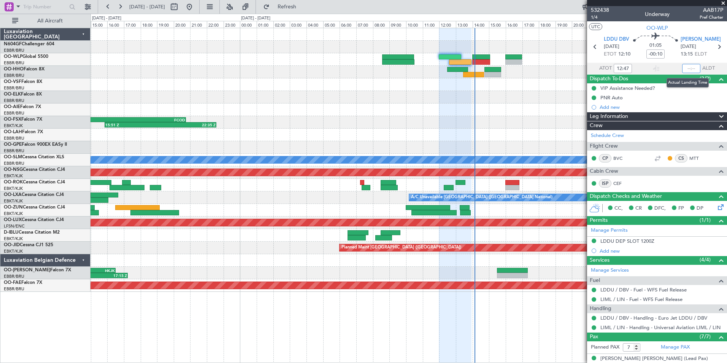
click at [685, 66] on input "text" at bounding box center [691, 68] width 18 height 9
click at [540, 108] on div at bounding box center [409, 109] width 636 height 13
click at [501, 100] on div at bounding box center [409, 97] width 636 height 13
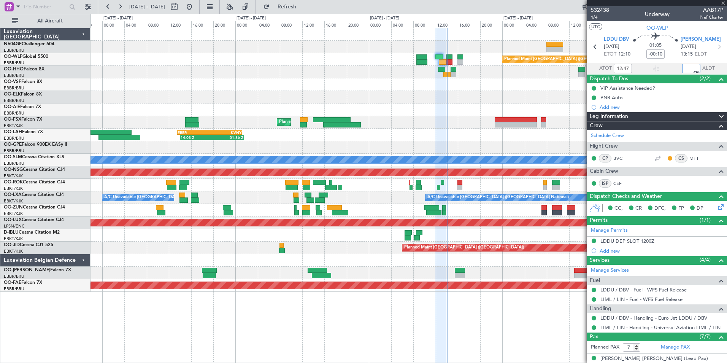
type input "13:53"
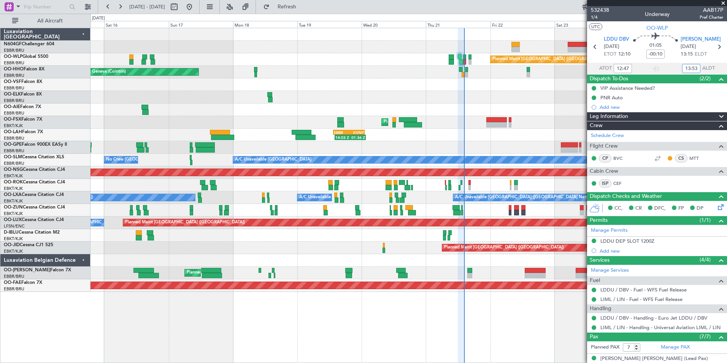
click at [388, 126] on div "Planned Maint Kortrijk-[GEOGRAPHIC_DATA]" at bounding box center [409, 122] width 636 height 13
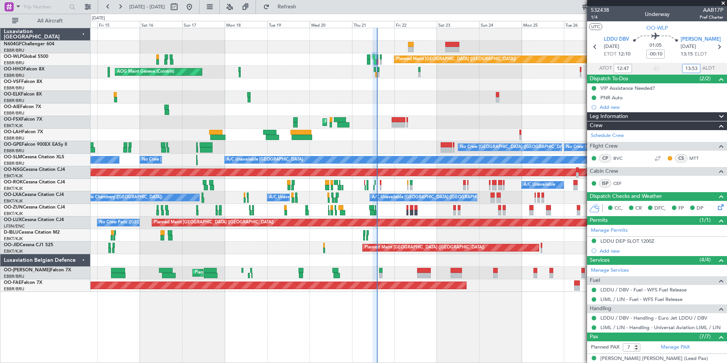
click at [391, 178] on div "Planned Maint Berlin (Brandenburg) AOG Maint Geneva (Cointrin) A/C Unavailable …" at bounding box center [409, 160] width 636 height 264
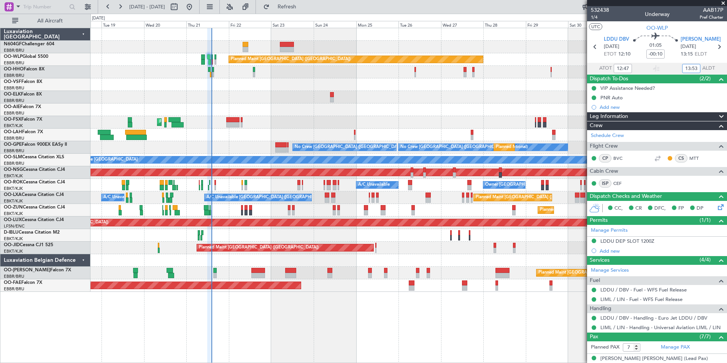
click at [308, 204] on div "Planned Maint Berlin (Brandenburg) AOG Maint Geneva (Cointrin) Planned Maint Lo…" at bounding box center [409, 160] width 636 height 264
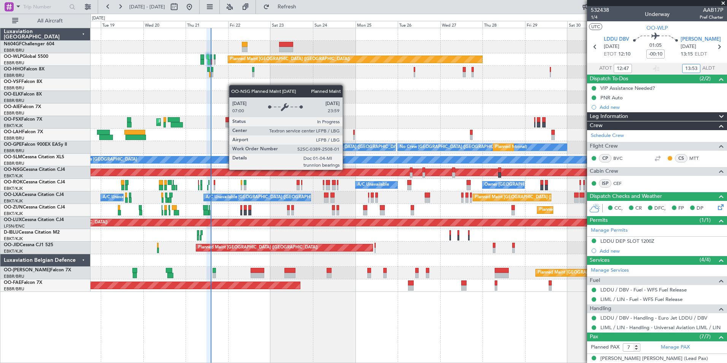
click at [262, 167] on div "Planned Maint [GEOGRAPHIC_DATA] ([GEOGRAPHIC_DATA])" at bounding box center [409, 172] width 636 height 13
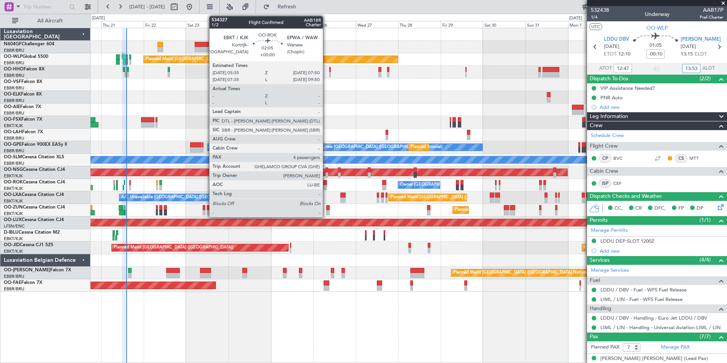
click at [326, 184] on div at bounding box center [325, 182] width 4 height 5
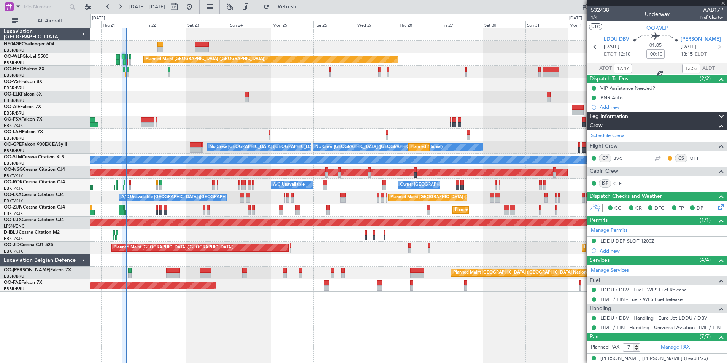
type input "4"
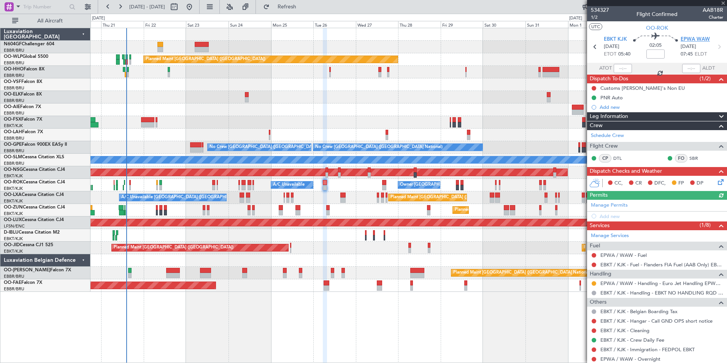
click at [703, 37] on span "EPWA WAW" at bounding box center [695, 40] width 29 height 8
click at [610, 217] on div "Add new" at bounding box center [658, 216] width 117 height 6
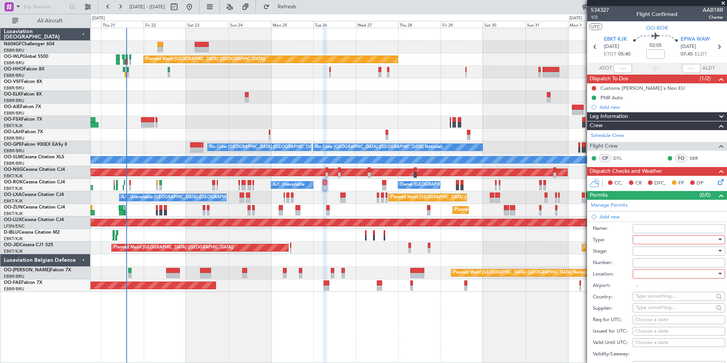
click at [640, 235] on div at bounding box center [676, 239] width 81 height 11
click at [661, 311] on span "Slot" at bounding box center [676, 312] width 80 height 11
click at [664, 254] on div at bounding box center [676, 250] width 81 height 11
click at [669, 299] on span "Requested" at bounding box center [676, 300] width 80 height 11
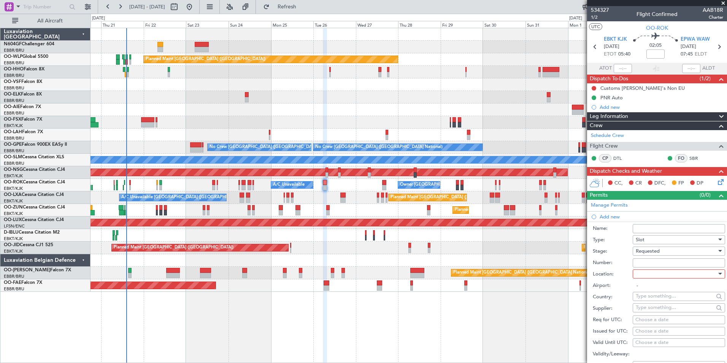
click at [667, 276] on div at bounding box center [676, 273] width 81 height 11
click at [667, 312] on span "Arrival" at bounding box center [676, 311] width 80 height 11
type input "EPWA / WAW"
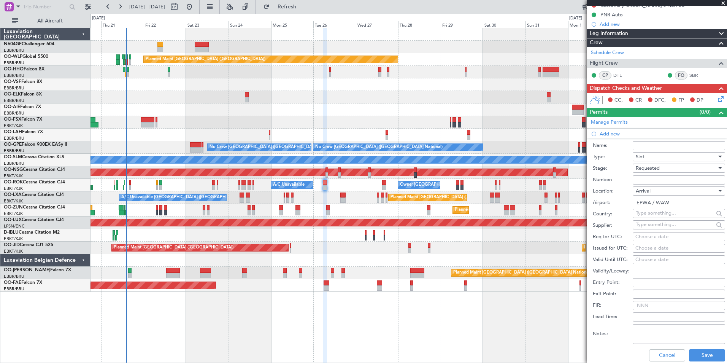
scroll to position [84, 0]
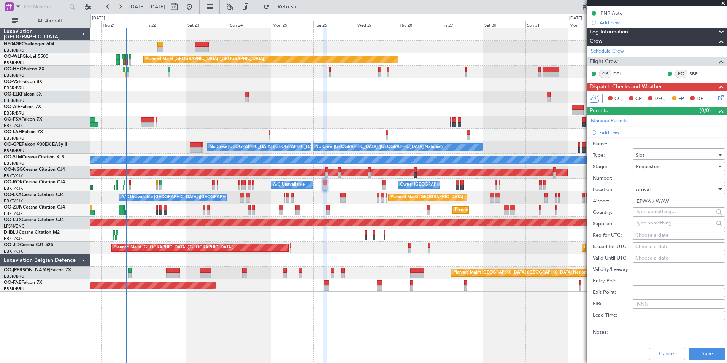
click at [654, 237] on div "Choose a date" at bounding box center [678, 236] width 87 height 8
select select "8"
select select "2025"
click at [618, 146] on label "Name:" at bounding box center [613, 144] width 40 height 8
click at [633, 146] on input "Name:" at bounding box center [679, 144] width 92 height 9
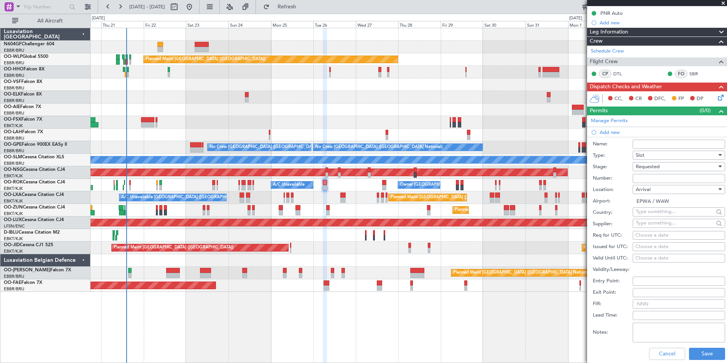
click at [646, 233] on div "Choose a date" at bounding box center [678, 236] width 87 height 8
select select "8"
select select "2025"
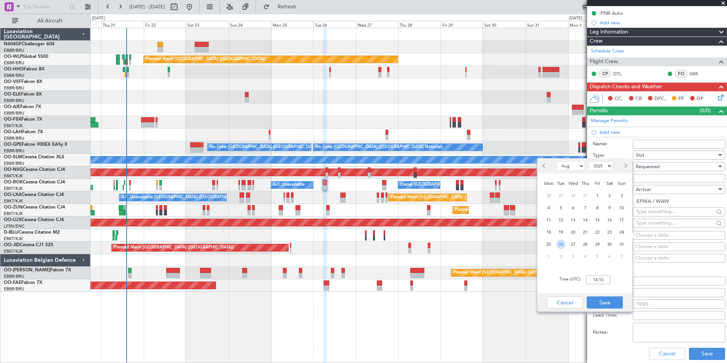
click at [561, 246] on span "26" at bounding box center [561, 245] width 10 height 10
click at [597, 281] on input "00:00" at bounding box center [598, 279] width 24 height 9
type input "07:50"
click at [616, 301] on button "Save" at bounding box center [605, 302] width 36 height 12
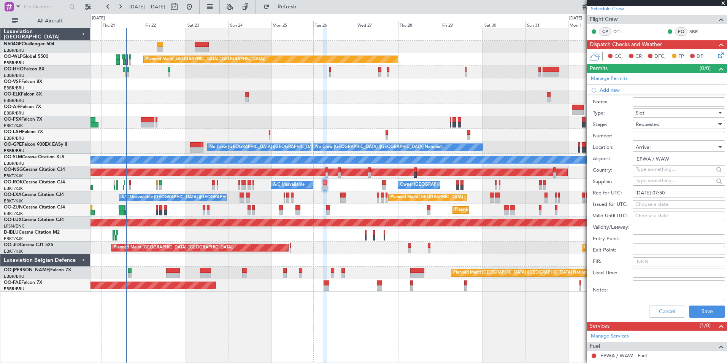
scroll to position [128, 0]
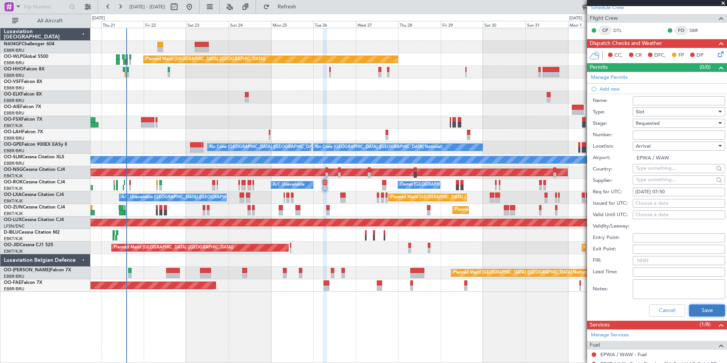
click at [699, 305] on button "Save" at bounding box center [707, 310] width 36 height 12
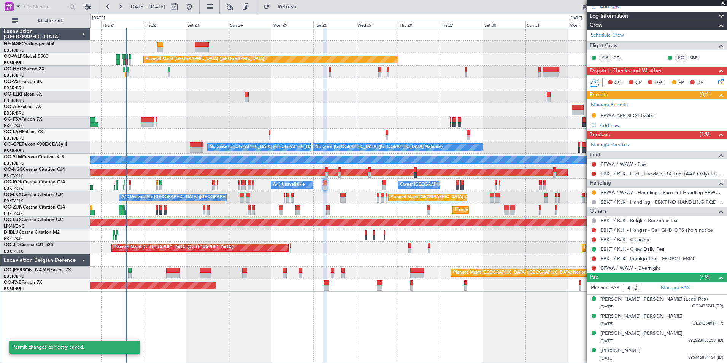
scroll to position [100, 0]
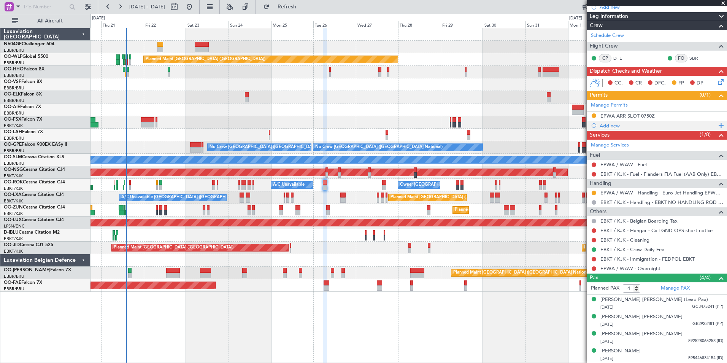
click at [608, 125] on div "Add new" at bounding box center [658, 125] width 117 height 6
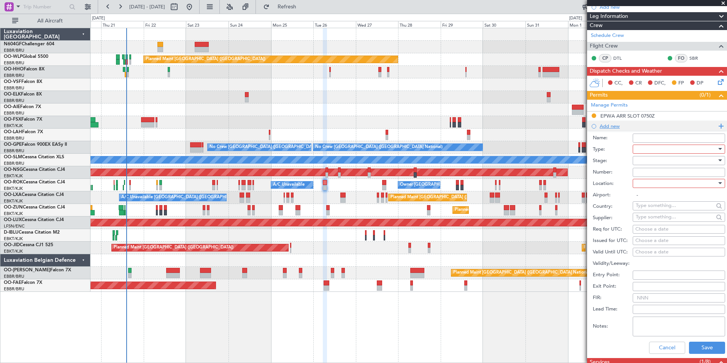
scroll to position [128, 0]
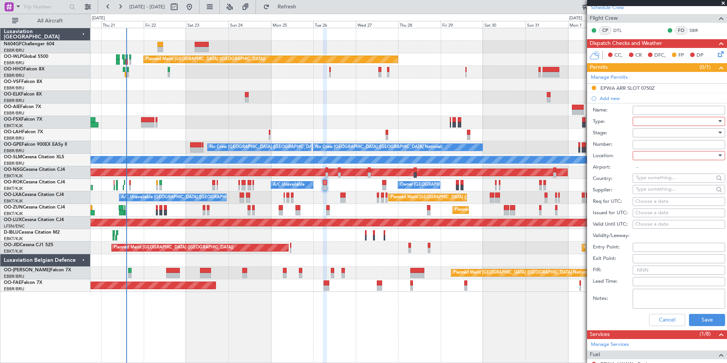
click at [657, 154] on div at bounding box center [676, 155] width 81 height 11
click at [642, 120] on div at bounding box center [363, 181] width 727 height 363
click at [642, 120] on div at bounding box center [676, 121] width 81 height 11
click at [654, 193] on span "Parking" at bounding box center [676, 190] width 80 height 11
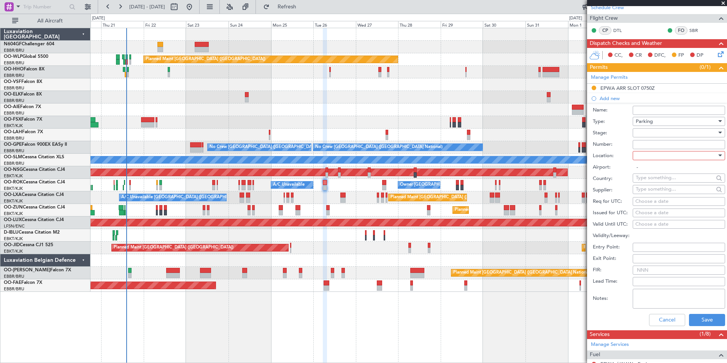
click at [659, 156] on div at bounding box center [676, 155] width 81 height 11
click at [662, 194] on span "Arrival" at bounding box center [676, 193] width 80 height 11
type input "EPWA / WAW"
click at [662, 134] on div at bounding box center [676, 132] width 81 height 11
click at [661, 185] on span "Requested" at bounding box center [676, 181] width 80 height 11
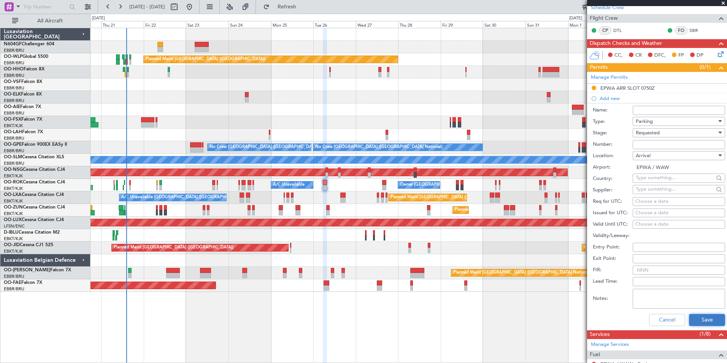
click at [692, 320] on button "Save" at bounding box center [707, 320] width 36 height 12
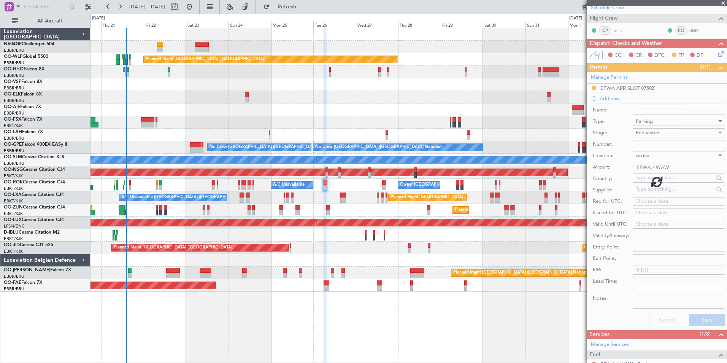
scroll to position [110, 0]
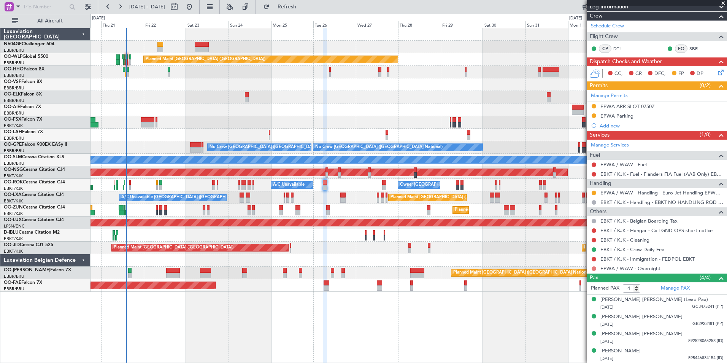
click at [594, 268] on button at bounding box center [594, 268] width 5 height 5
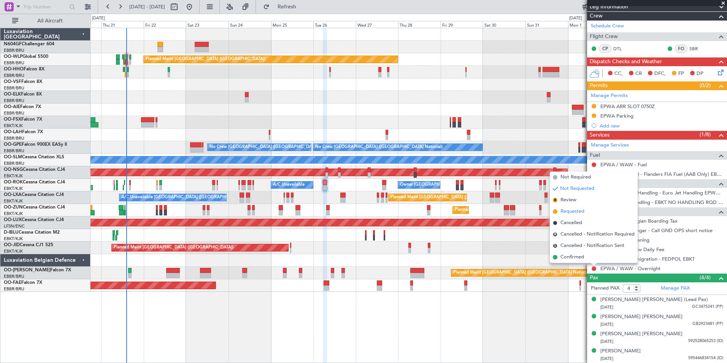
click at [584, 209] on span "Requested" at bounding box center [573, 212] width 24 height 8
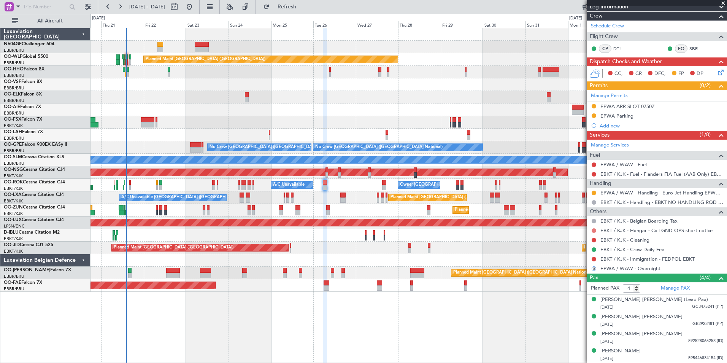
click at [593, 228] on button at bounding box center [594, 230] width 5 height 5
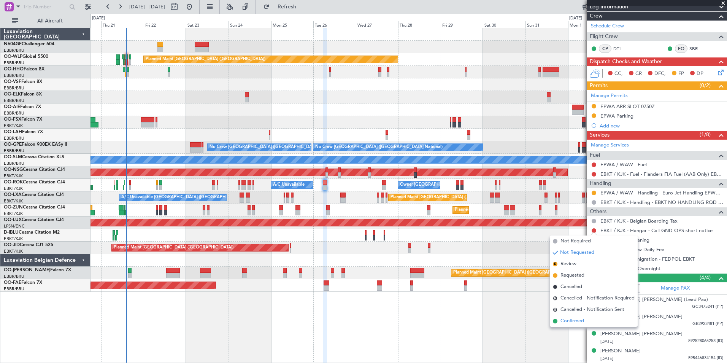
click at [577, 320] on span "Confirmed" at bounding box center [573, 321] width 24 height 8
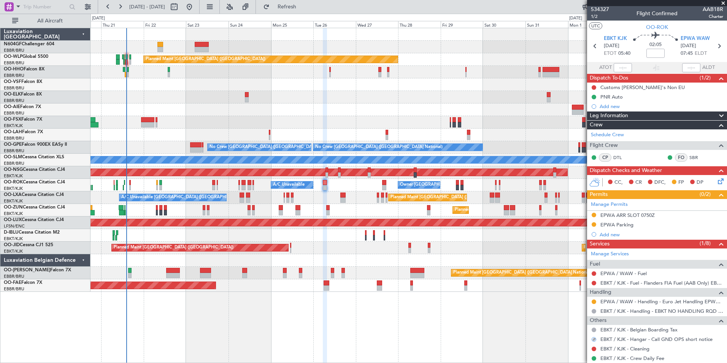
scroll to position [0, 0]
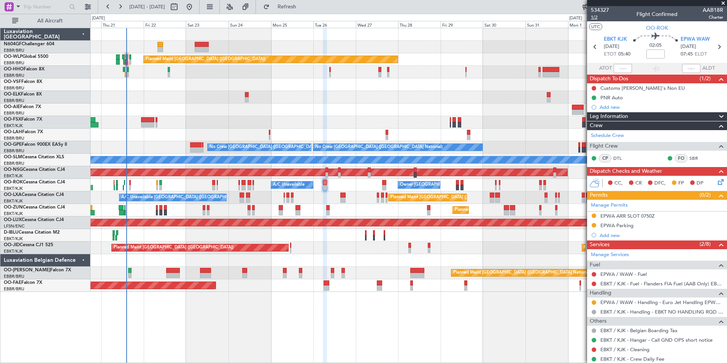
click at [597, 16] on span "1/2" at bounding box center [600, 17] width 18 height 6
click at [295, 13] on button "Refresh" at bounding box center [283, 7] width 46 height 12
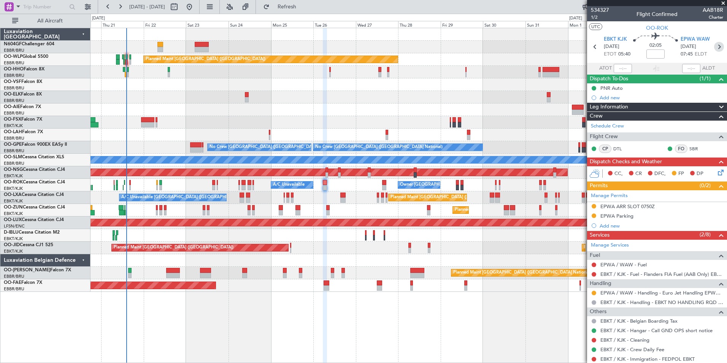
click at [718, 48] on icon at bounding box center [719, 47] width 10 height 10
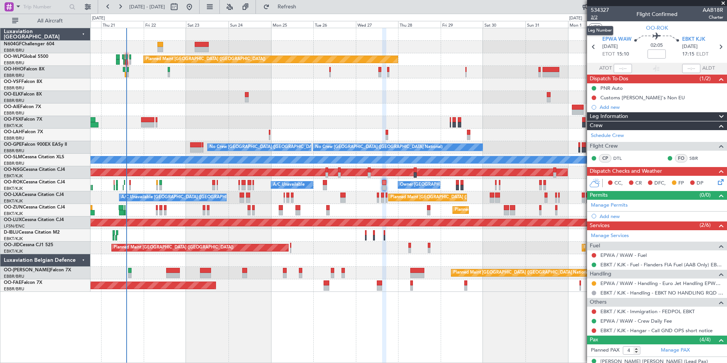
click at [597, 17] on span "2/2" at bounding box center [600, 17] width 18 height 6
click at [303, 8] on span "Refresh" at bounding box center [287, 6] width 32 height 5
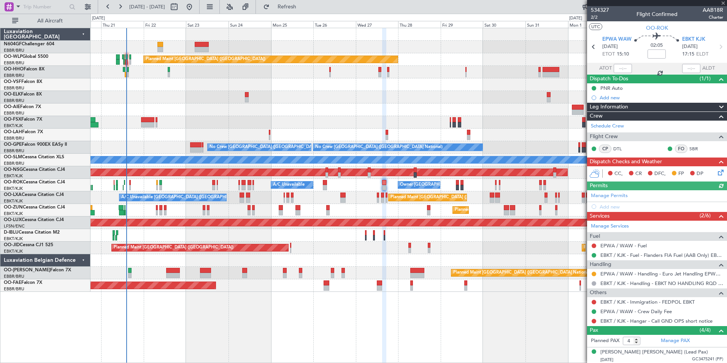
scroll to position [52, 0]
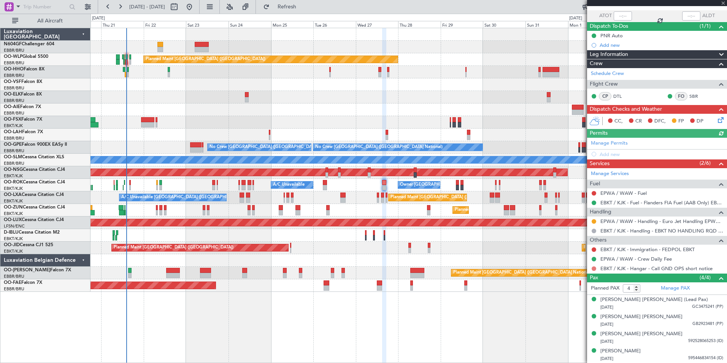
click at [594, 267] on button at bounding box center [594, 268] width 5 height 5
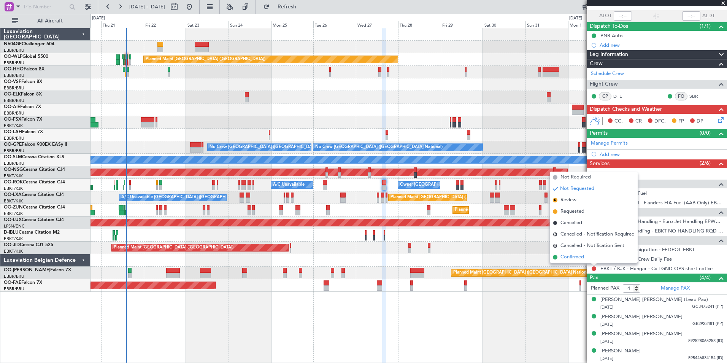
click at [590, 259] on li "Confirmed" at bounding box center [594, 256] width 88 height 11
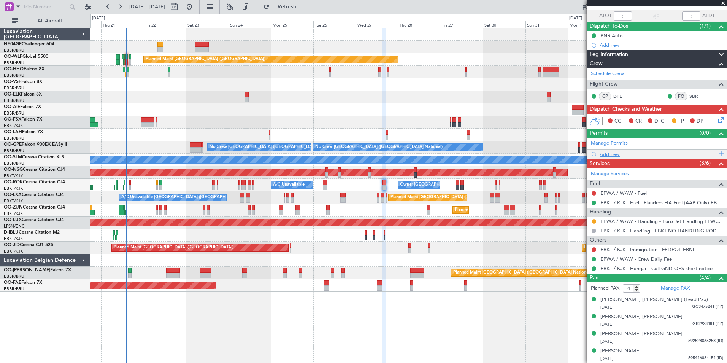
click at [607, 154] on div "Add new" at bounding box center [658, 154] width 117 height 6
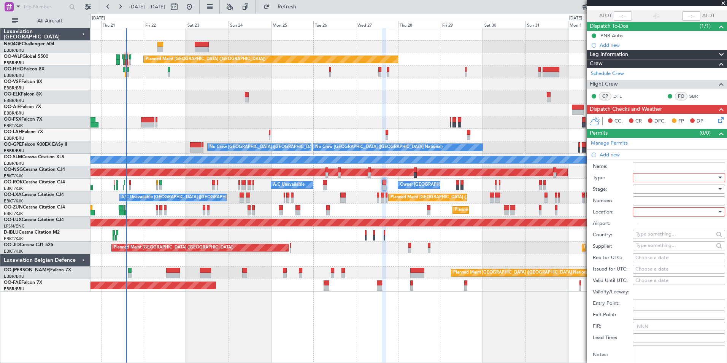
click at [653, 177] on div at bounding box center [676, 177] width 81 height 11
click at [658, 266] on span "Slot" at bounding box center [676, 269] width 80 height 11
click at [664, 189] on div at bounding box center [676, 188] width 81 height 11
click at [681, 238] on span "Requested" at bounding box center [676, 238] width 80 height 11
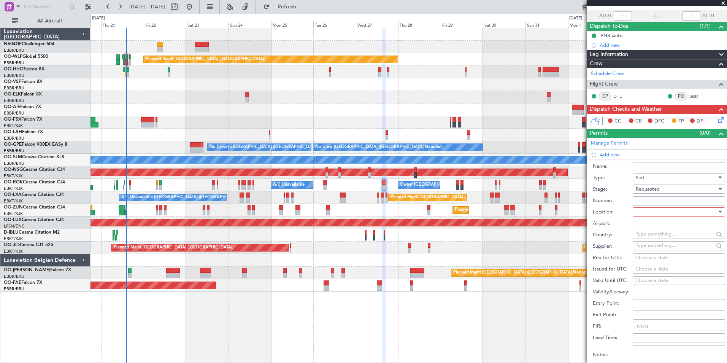
click at [689, 213] on div at bounding box center [676, 211] width 81 height 11
click at [678, 228] on span "Departure" at bounding box center [676, 226] width 80 height 11
type input "EPWA / WAW"
click at [667, 259] on div "Choose a date" at bounding box center [678, 258] width 87 height 8
select select "8"
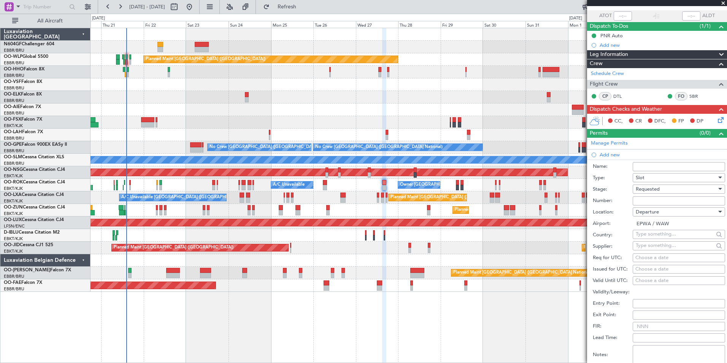
select select "2025"
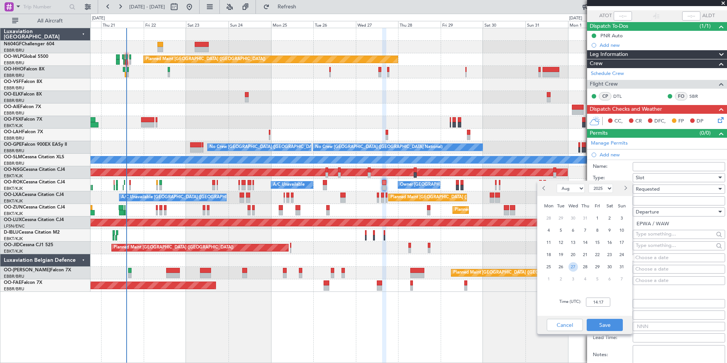
click at [573, 266] on span "27" at bounding box center [574, 267] width 10 height 10
click at [603, 302] on input "00:00" at bounding box center [598, 301] width 24 height 9
type input "15:05"
click at [615, 328] on button "Save" at bounding box center [605, 325] width 36 height 12
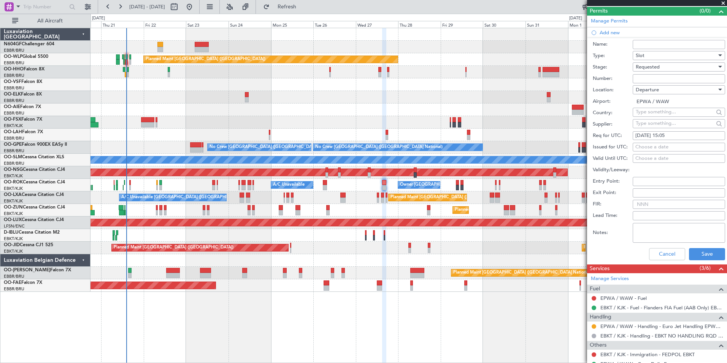
scroll to position [175, 0]
click at [705, 256] on button "Save" at bounding box center [707, 253] width 36 height 12
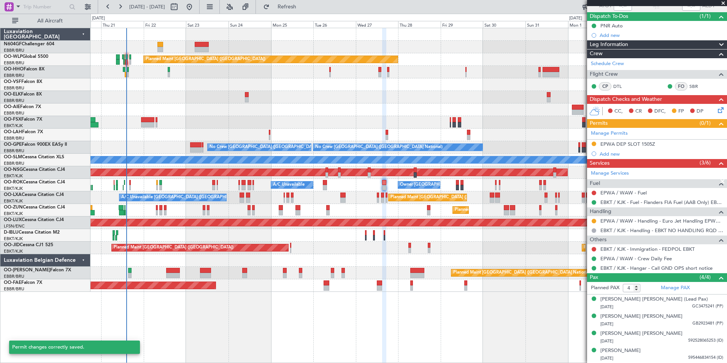
scroll to position [62, 0]
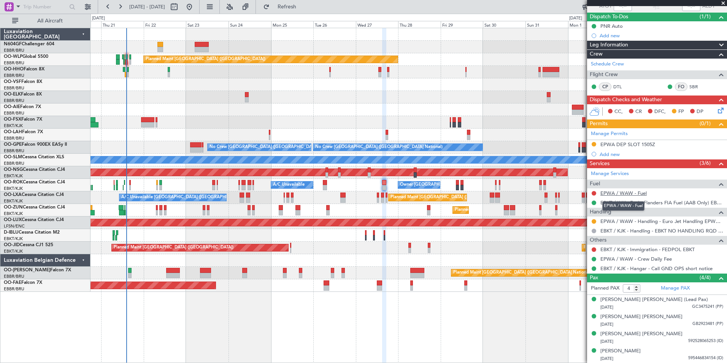
click at [627, 193] on link "EPWA / WAW - Fuel" at bounding box center [623, 193] width 46 height 6
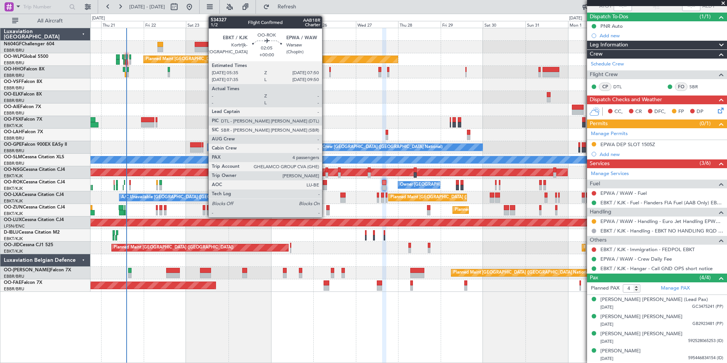
click at [324, 183] on div at bounding box center [325, 182] width 4 height 5
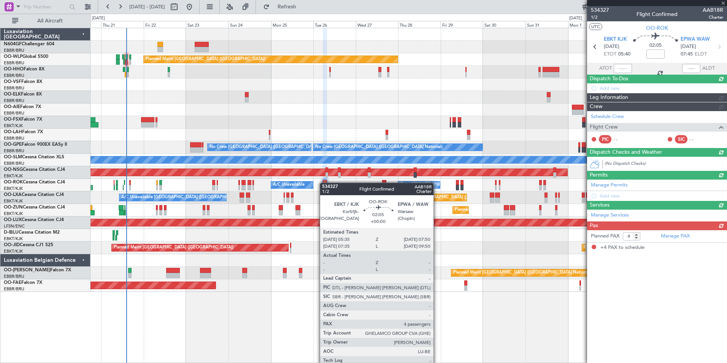
scroll to position [0, 0]
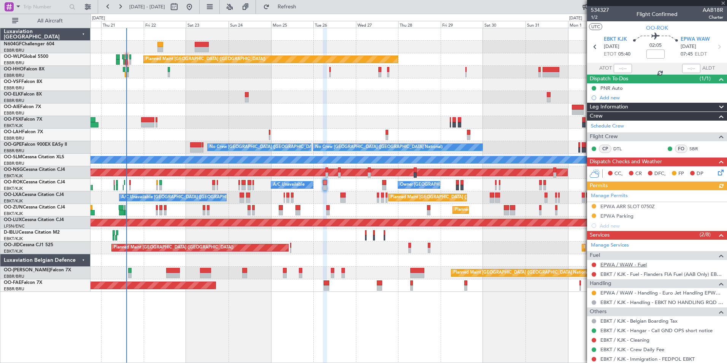
click at [641, 264] on link "EPWA / WAW - Fuel" at bounding box center [623, 264] width 46 height 6
click at [303, 10] on span "Refresh" at bounding box center [287, 6] width 32 height 5
click at [719, 48] on icon at bounding box center [719, 47] width 10 height 10
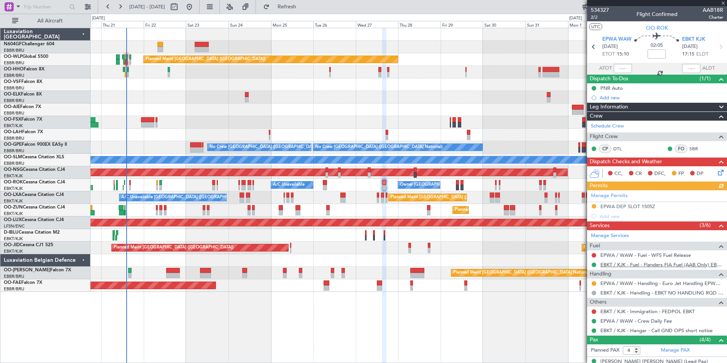
scroll to position [62, 0]
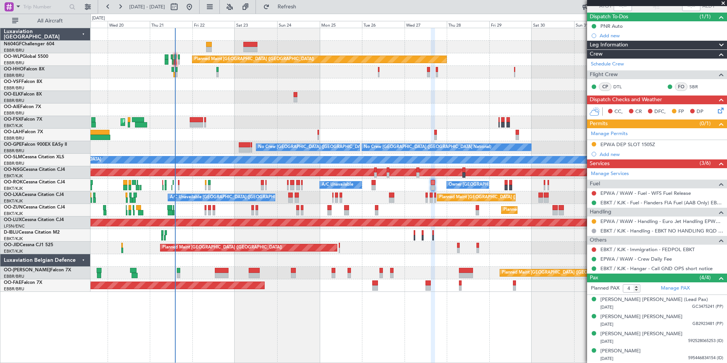
click at [212, 141] on div "Planned Maint [PERSON_NAME]-[GEOGRAPHIC_DATA][PERSON_NAME] ([GEOGRAPHIC_DATA][P…" at bounding box center [409, 135] width 636 height 13
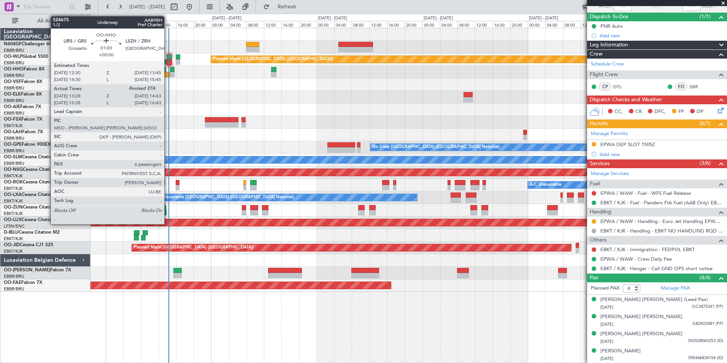
click at [200, 83] on div "Planned Maint Berlin (Brandenburg) Planned Maint Kortrijk-Wevelgem No Crew Brus…" at bounding box center [409, 160] width 636 height 264
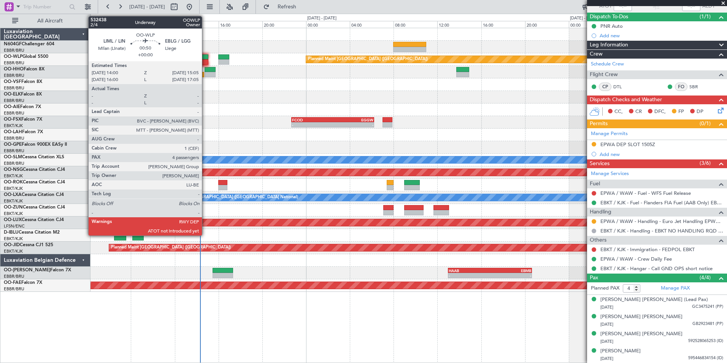
click at [205, 58] on div at bounding box center [202, 56] width 12 height 5
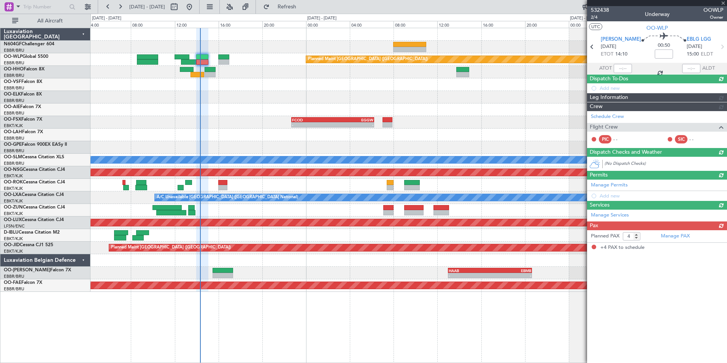
scroll to position [0, 0]
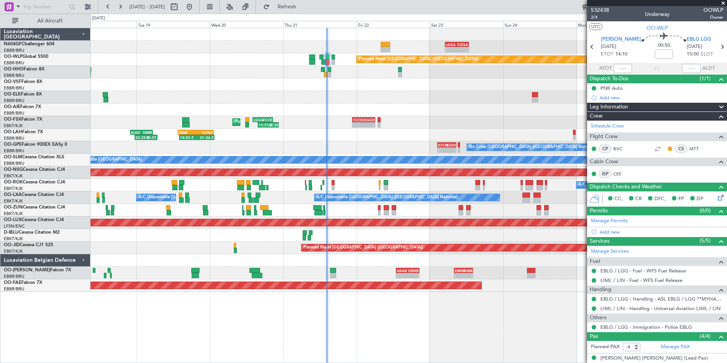
click at [372, 114] on div "- - LGSA 05:00 Z FZQA 12:50 Z Planned Maint Berlin (Brandenburg) AOG Maint Gene…" at bounding box center [409, 160] width 636 height 264
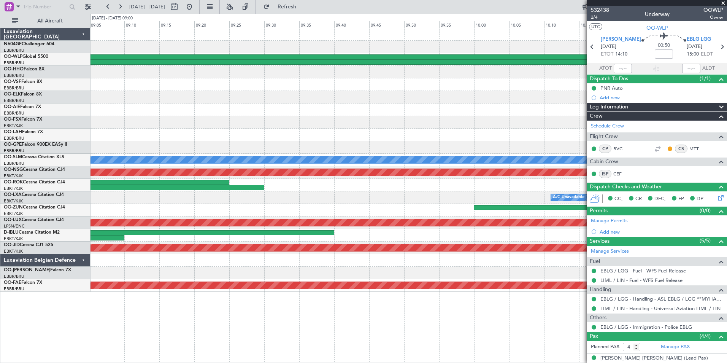
click at [313, 106] on div "A/C Unavailable Monchengladbach Planned Maint Paris (Le Bourget) A/C Unavailabl…" at bounding box center [409, 160] width 636 height 264
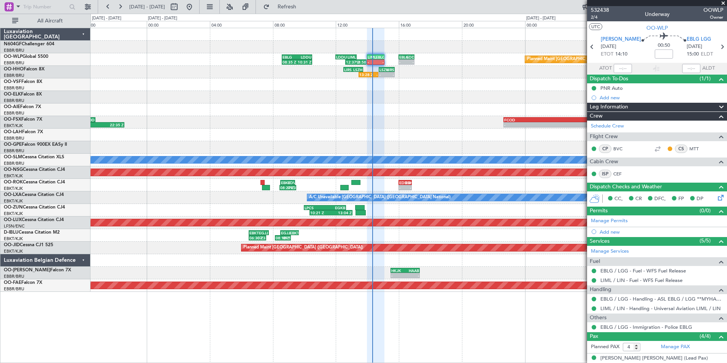
click at [403, 80] on div "- - EBBR 08:00 Z LGSA 11:00 Z 08:35 Z 10:31 Z EBLG 08:35 Z LDDU 10:30 Z LDDU 12…" at bounding box center [409, 160] width 636 height 264
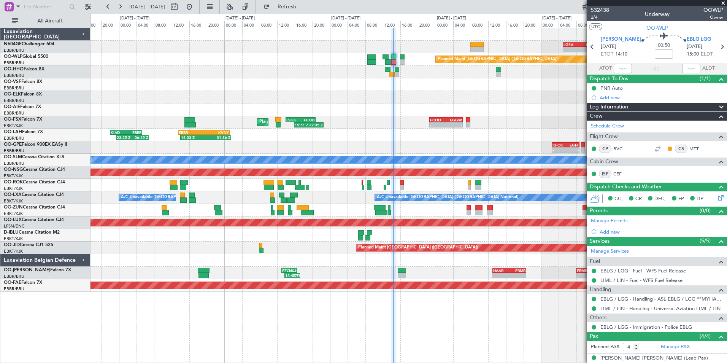
click at [371, 91] on div "- - LGSA 05:00 Z FZQA 12:50 Z Planned Maint Berlin (Brandenburg) AOG Maint Gene…" at bounding box center [409, 160] width 636 height 264
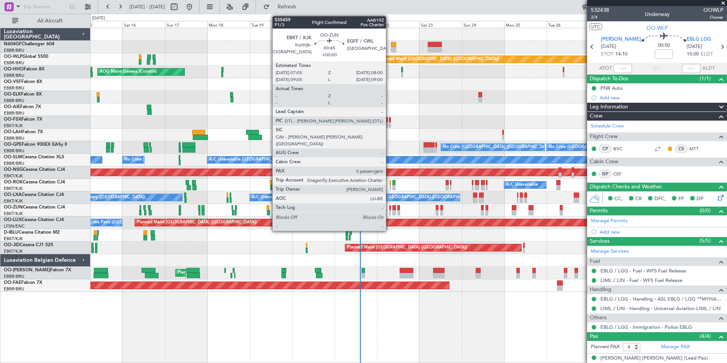
click at [389, 208] on div at bounding box center [390, 207] width 2 height 5
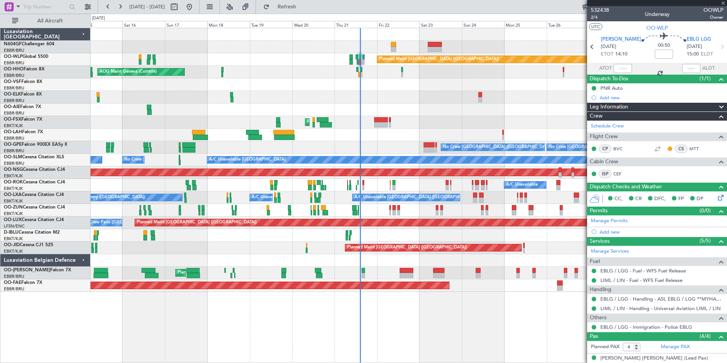
type input "0"
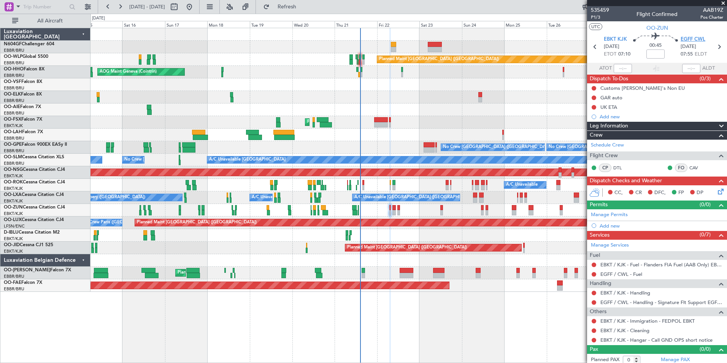
click at [682, 41] on span "EGFF CWL" at bounding box center [693, 40] width 25 height 8
click at [303, 5] on span "Refresh" at bounding box center [287, 6] width 32 height 5
click at [697, 41] on span "EGFF CWL" at bounding box center [693, 40] width 25 height 8
click at [305, 11] on button "Refresh" at bounding box center [283, 7] width 46 height 12
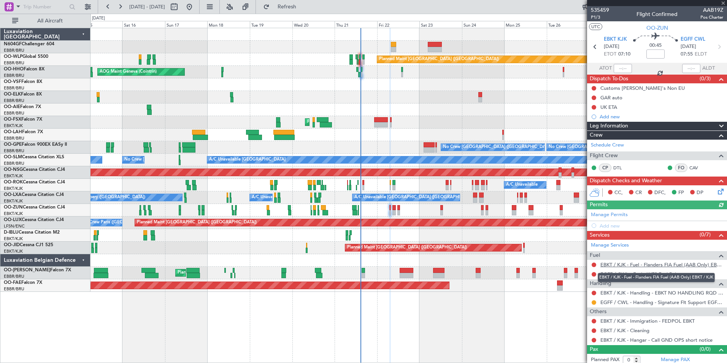
scroll to position [0, 0]
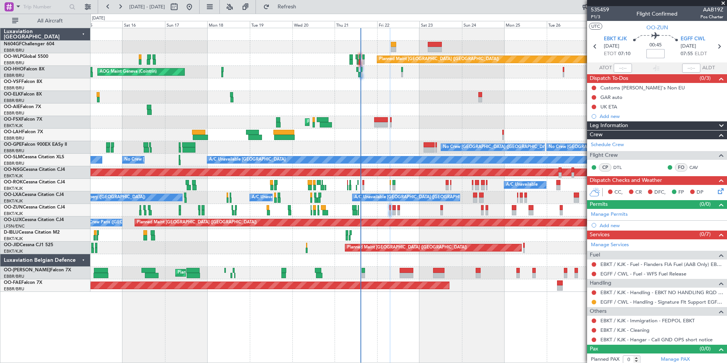
click at [654, 54] on input at bounding box center [655, 53] width 18 height 9
click at [565, 87] on div at bounding box center [409, 84] width 636 height 13
type input "+00:10"
click at [716, 193] on icon at bounding box center [719, 190] width 6 height 6
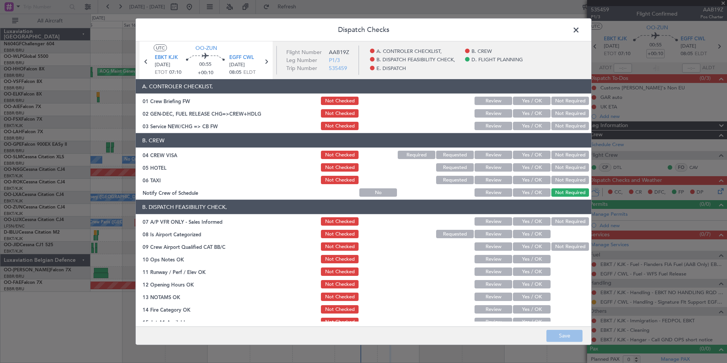
scroll to position [141, 0]
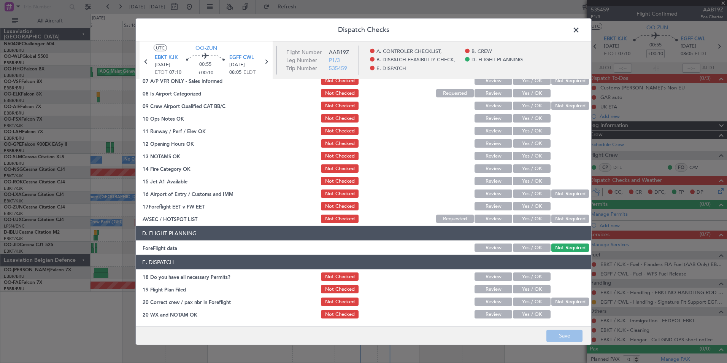
click at [525, 278] on button "Yes / OK" at bounding box center [532, 276] width 38 height 8
click at [524, 290] on button "Yes / OK" at bounding box center [532, 289] width 38 height 8
click at [526, 296] on section "E. DISPATCH 18 Do you have all necessary Permits? Not Checked Review Yes / OK 1…" at bounding box center [364, 287] width 456 height 65
click at [528, 302] on button "Yes / OK" at bounding box center [532, 301] width 38 height 8
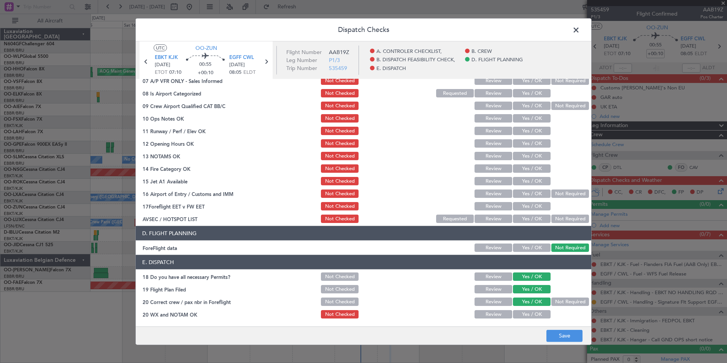
click at [528, 316] on button "Yes / OK" at bounding box center [532, 314] width 38 height 8
click at [572, 331] on button "Save" at bounding box center [564, 335] width 36 height 12
click at [580, 35] on span at bounding box center [580, 31] width 0 height 15
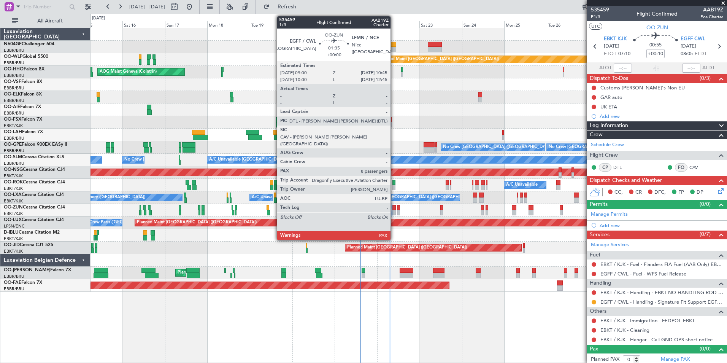
click at [394, 210] on div at bounding box center [393, 212] width 3 height 5
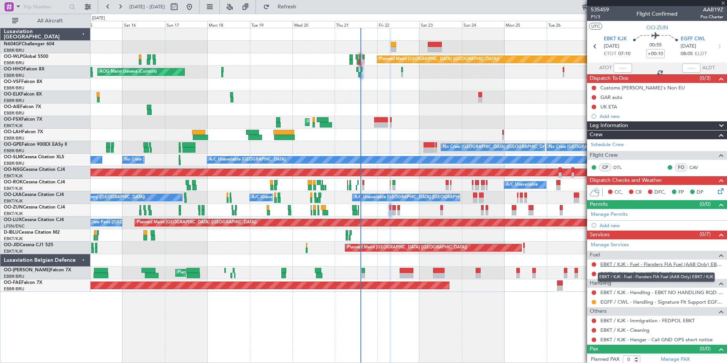
type input "8"
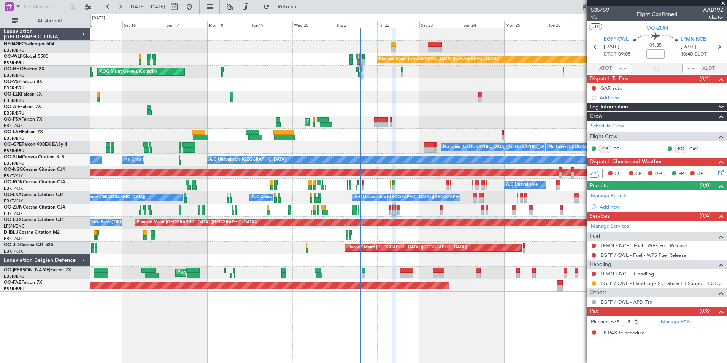
click at [721, 174] on icon at bounding box center [719, 171] width 6 height 6
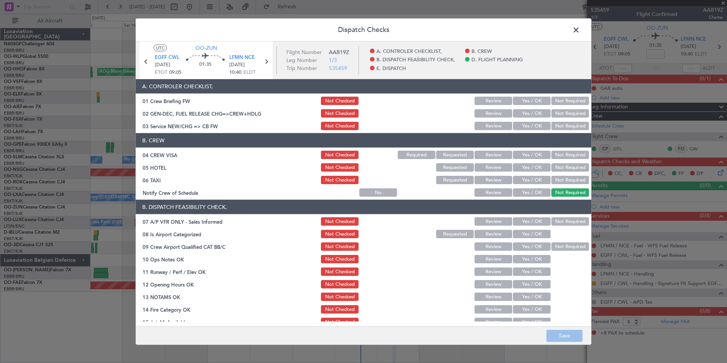
click at [580, 33] on span at bounding box center [580, 31] width 0 height 15
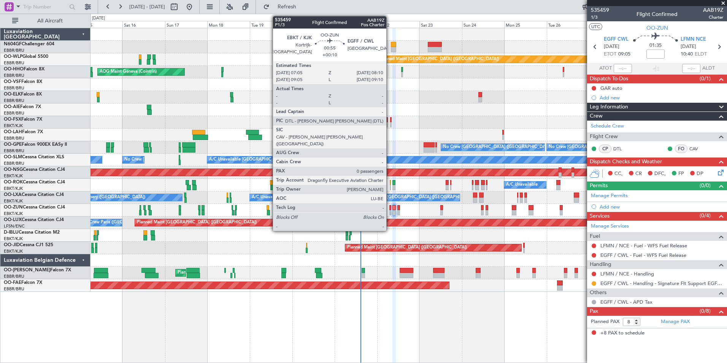
click at [390, 209] on div at bounding box center [390, 207] width 2 height 5
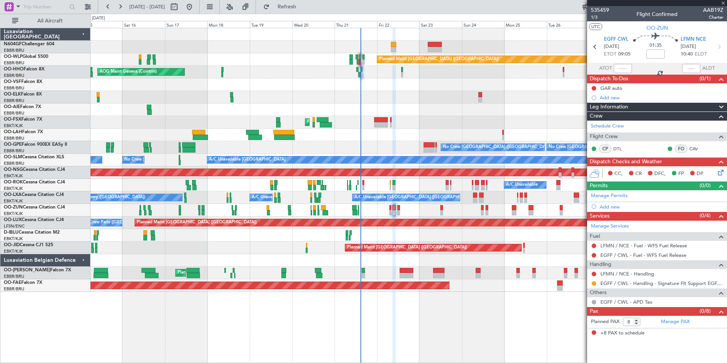
type input "+00:10"
type input "0"
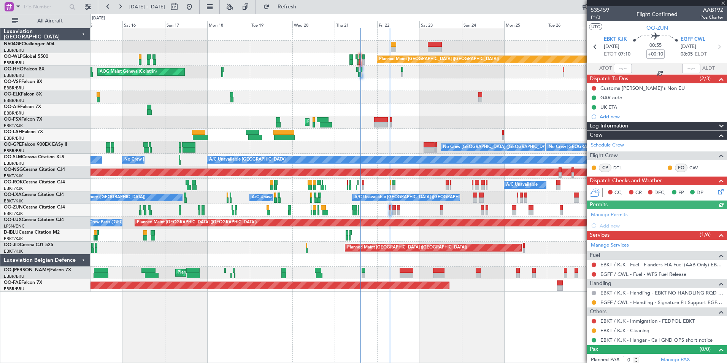
click at [716, 193] on icon at bounding box center [719, 190] width 6 height 6
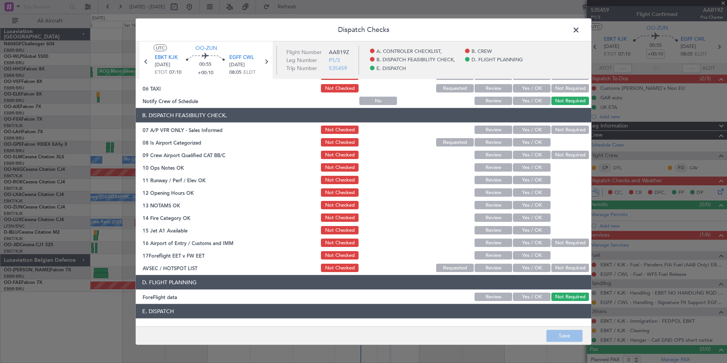
scroll to position [92, 0]
click at [555, 125] on div "Not Required" at bounding box center [569, 129] width 38 height 11
click at [557, 130] on button "Not Required" at bounding box center [570, 129] width 38 height 8
click at [533, 138] on button "Yes / OK" at bounding box center [532, 142] width 38 height 8
click at [533, 151] on button "Yes / OK" at bounding box center [532, 154] width 38 height 8
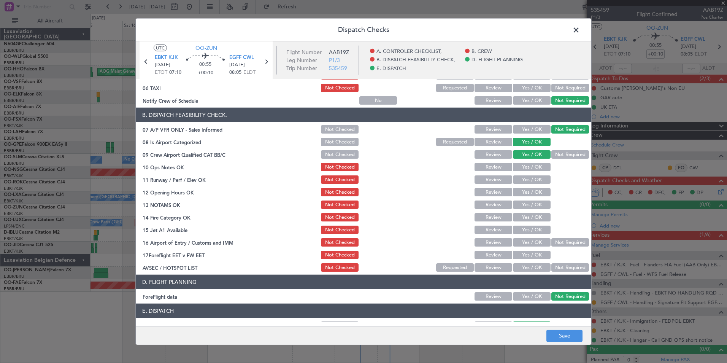
click at [534, 159] on div "Yes / OK" at bounding box center [531, 154] width 38 height 11
click at [535, 170] on button "Yes / OK" at bounding box center [532, 167] width 38 height 8
click at [534, 184] on div "Yes / OK" at bounding box center [531, 179] width 38 height 11
click at [535, 187] on div "Yes / OK" at bounding box center [531, 192] width 38 height 11
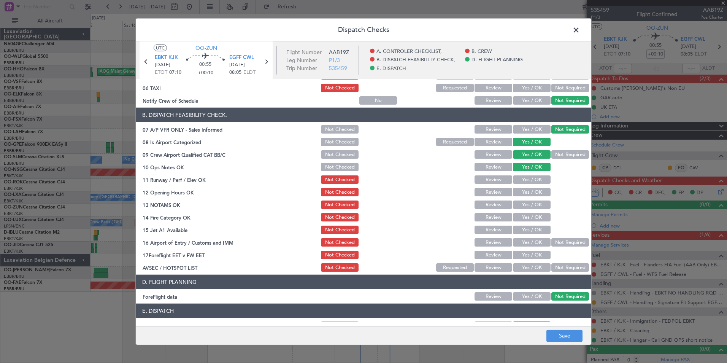
click at [535, 181] on button "Yes / OK" at bounding box center [532, 179] width 38 height 8
click at [536, 190] on button "Yes / OK" at bounding box center [532, 192] width 38 height 8
click at [535, 205] on button "Yes / OK" at bounding box center [532, 204] width 38 height 8
click at [536, 215] on button "Yes / OK" at bounding box center [532, 217] width 38 height 8
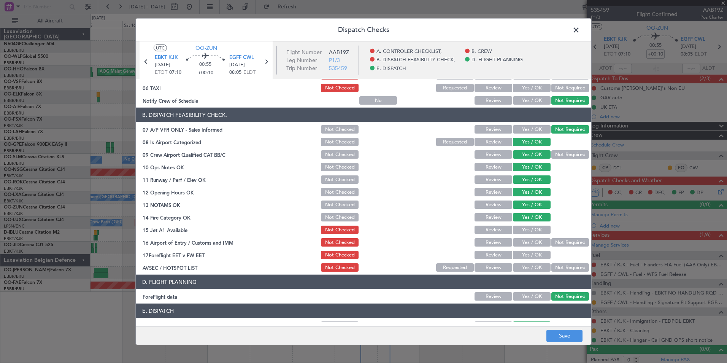
click at [536, 221] on div "Yes / OK" at bounding box center [531, 217] width 38 height 11
click at [539, 227] on button "Yes / OK" at bounding box center [532, 230] width 38 height 8
click at [565, 234] on div at bounding box center [569, 229] width 38 height 11
click at [565, 242] on button "Not Required" at bounding box center [570, 242] width 38 height 8
click at [533, 256] on button "Yes / OK" at bounding box center [532, 255] width 38 height 8
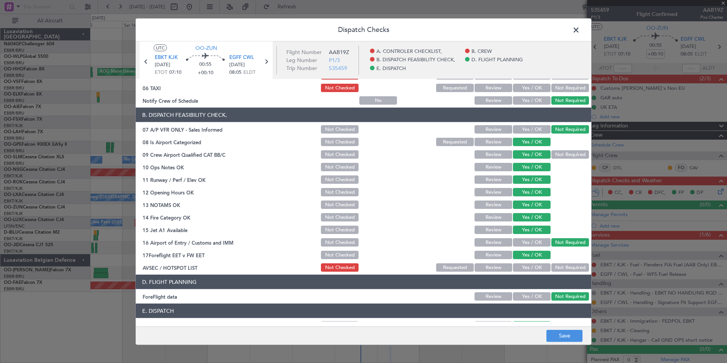
click at [543, 265] on button "Yes / OK" at bounding box center [532, 267] width 38 height 8
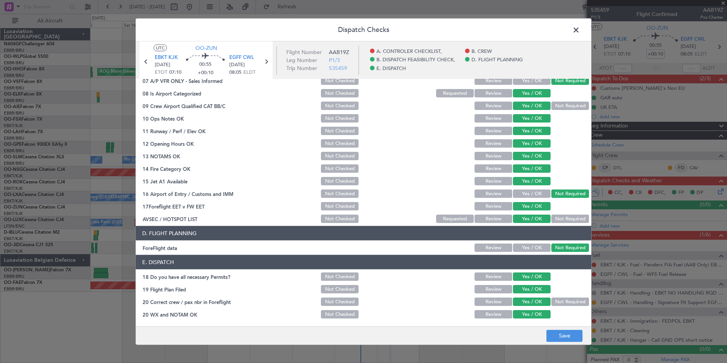
scroll to position [0, 0]
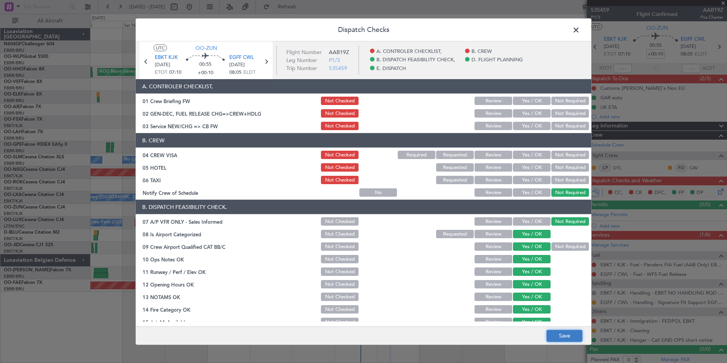
click at [565, 337] on button "Save" at bounding box center [564, 335] width 36 height 12
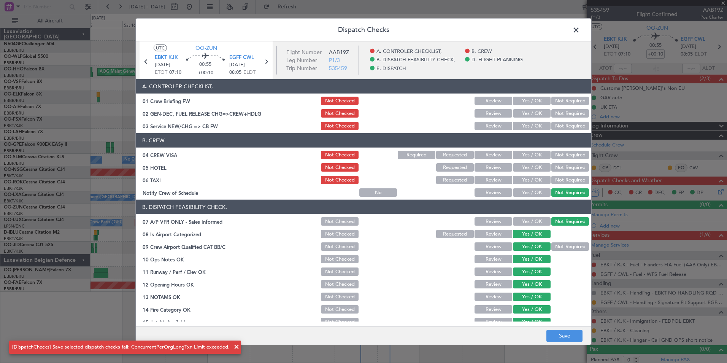
click at [580, 29] on span at bounding box center [580, 31] width 0 height 15
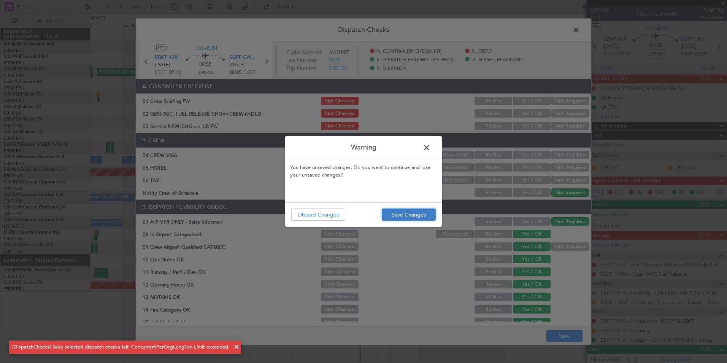
click at [390, 218] on button "Save Changes" at bounding box center [409, 214] width 54 height 12
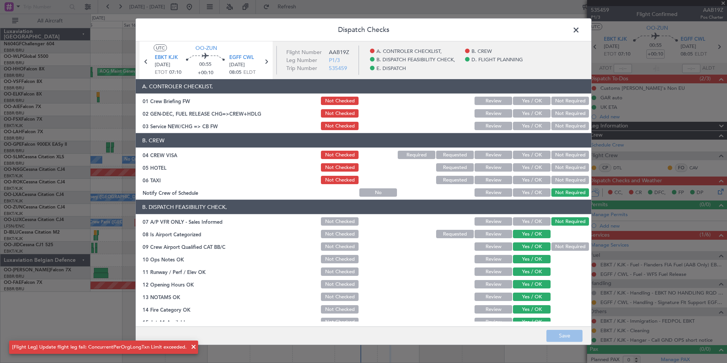
click at [580, 32] on span at bounding box center [580, 31] width 0 height 15
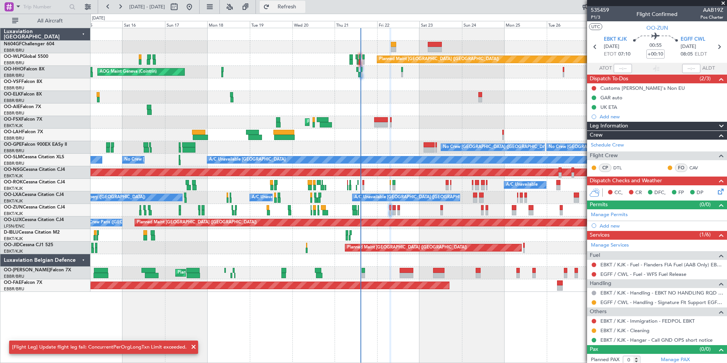
click at [305, 1] on button "Refresh" at bounding box center [283, 7] width 46 height 12
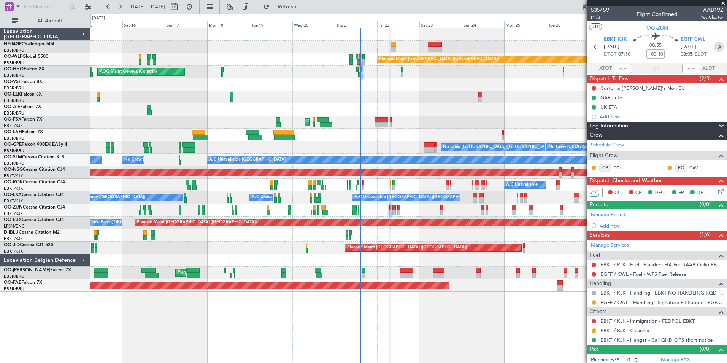
click at [715, 43] on icon at bounding box center [719, 47] width 10 height 10
type input "8"
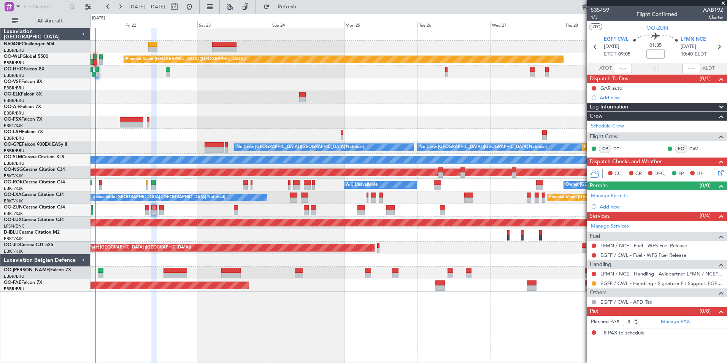
click at [228, 116] on div at bounding box center [409, 109] width 636 height 13
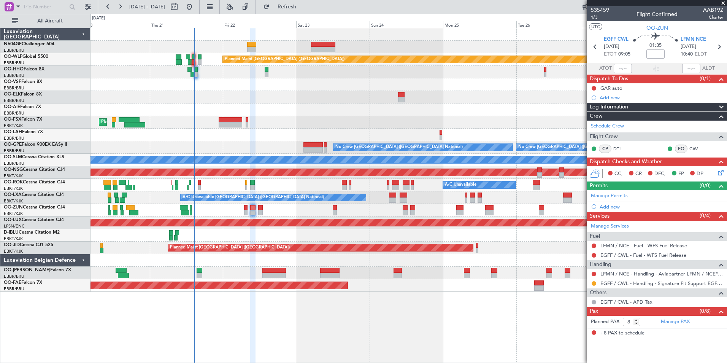
click at [220, 210] on div "Planned Maint Kortrijk-[GEOGRAPHIC_DATA]" at bounding box center [409, 210] width 636 height 13
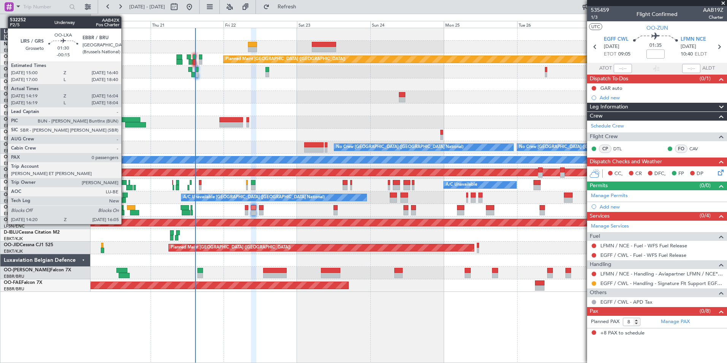
click at [125, 196] on div at bounding box center [124, 194] width 5 height 5
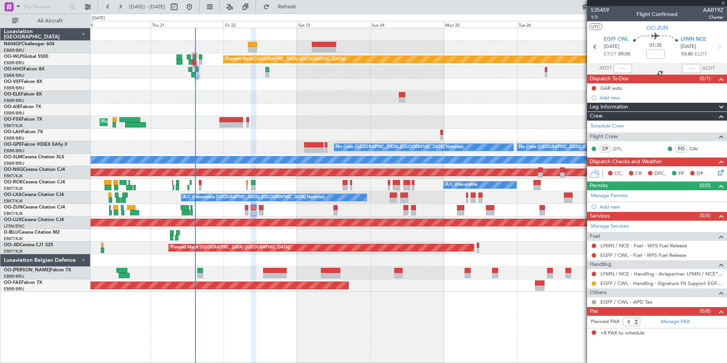
type input "-00:15"
type input "14:24"
type input "15:59"
type input "0"
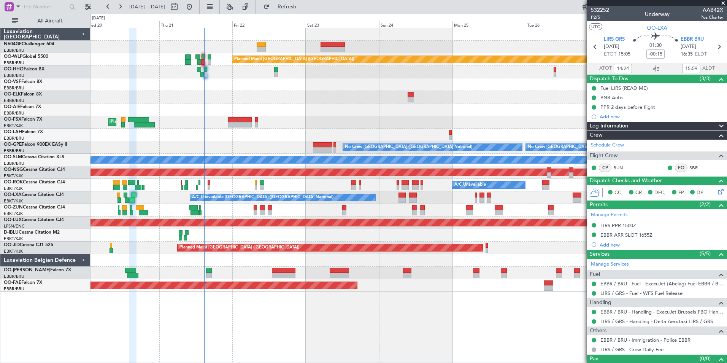
click at [428, 215] on div "Planned Maint Kortrijk-[GEOGRAPHIC_DATA]" at bounding box center [409, 210] width 636 height 13
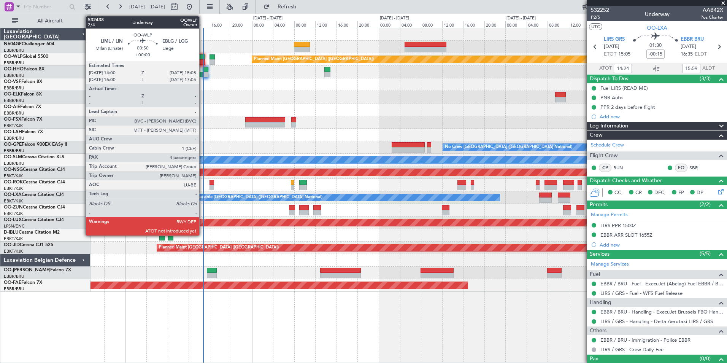
click at [203, 60] on div at bounding box center [202, 61] width 6 height 5
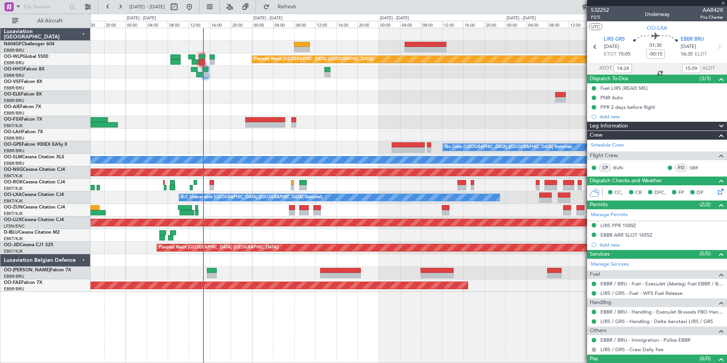
type input "4"
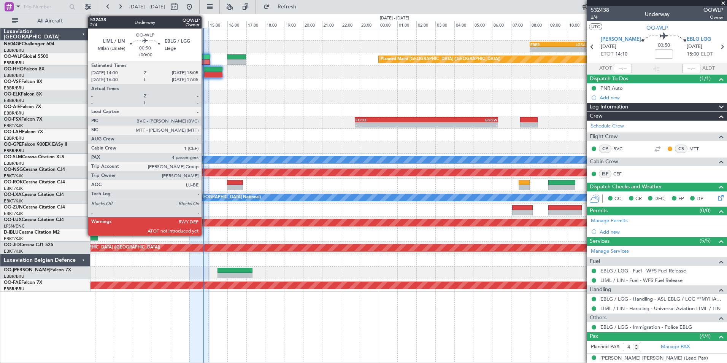
click at [205, 59] on div at bounding box center [199, 56] width 21 height 5
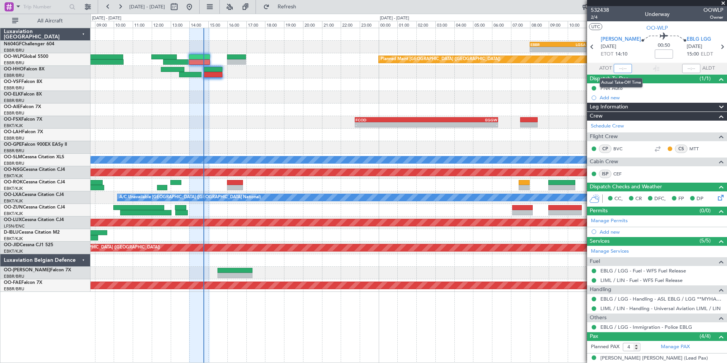
click at [618, 70] on input "text" at bounding box center [623, 68] width 18 height 9
click at [549, 87] on div at bounding box center [409, 84] width 636 height 13
type input "14:43"
click at [341, 145] on div "- - KFOK 02:30 Z EGHI 08:45 Z" at bounding box center [409, 147] width 636 height 13
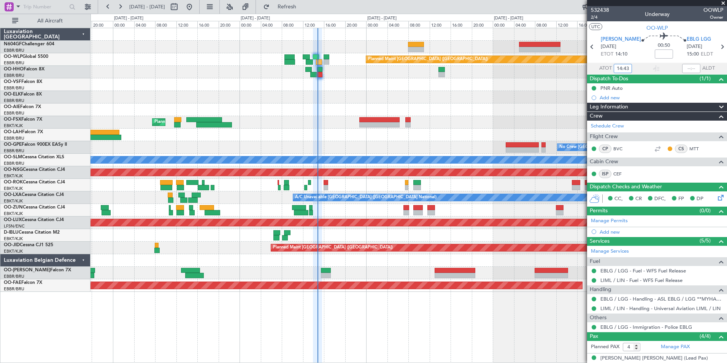
click at [329, 73] on div at bounding box center [409, 72] width 636 height 13
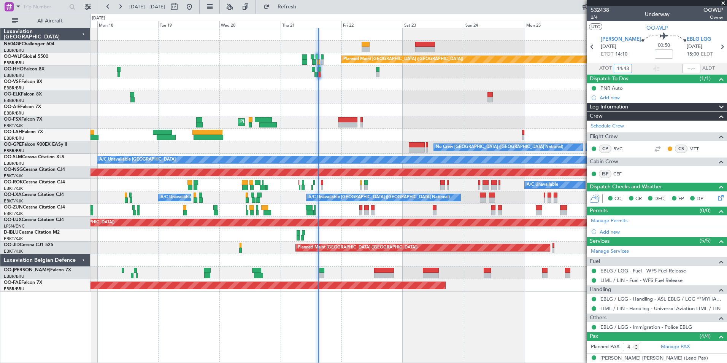
click at [363, 213] on div "Planned Maint Kortrijk-[GEOGRAPHIC_DATA]" at bounding box center [409, 210] width 636 height 13
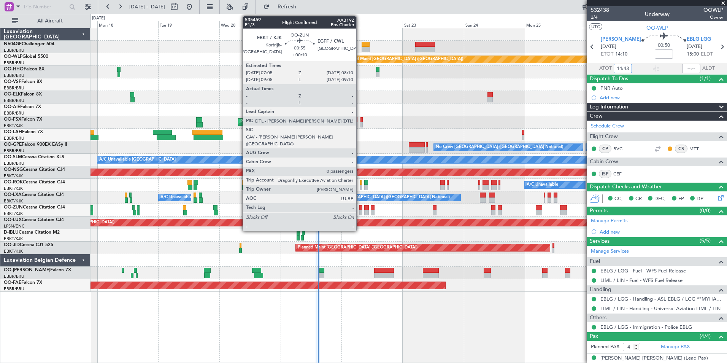
click at [360, 212] on div at bounding box center [360, 212] width 3 height 5
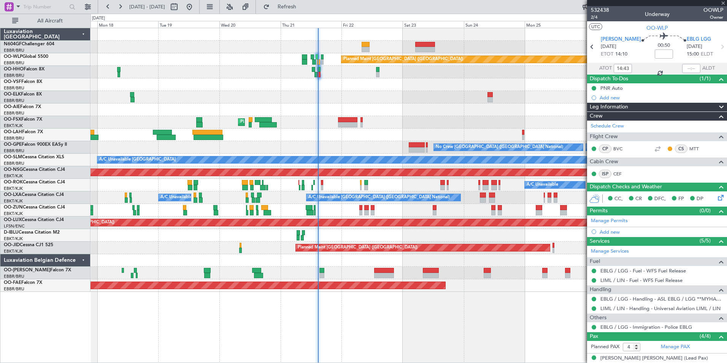
type input "+00:10"
type input "0"
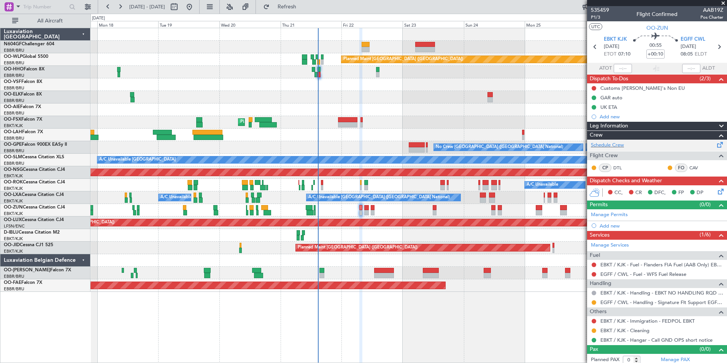
scroll to position [3, 0]
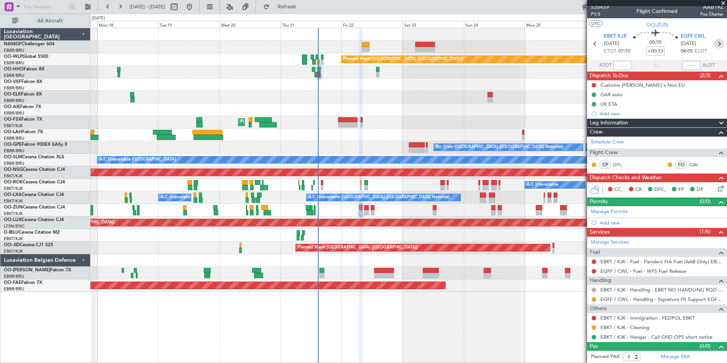
click at [715, 40] on icon at bounding box center [719, 44] width 10 height 10
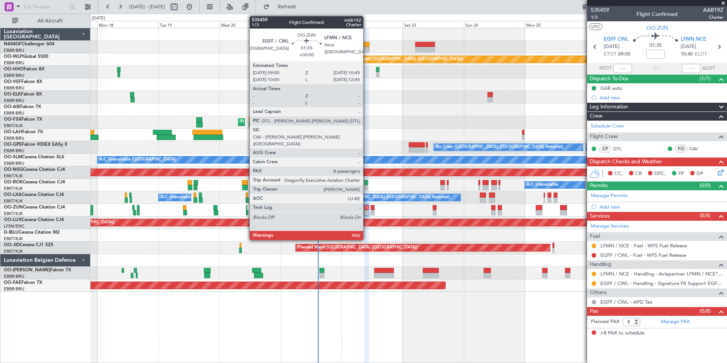
click at [367, 211] on div at bounding box center [366, 212] width 5 height 5
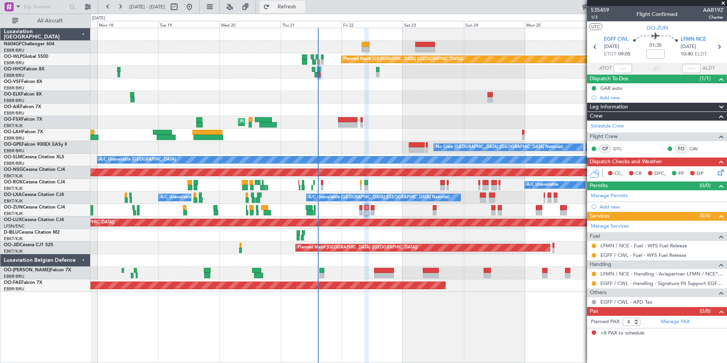
click at [303, 8] on span "Refresh" at bounding box center [287, 6] width 32 height 5
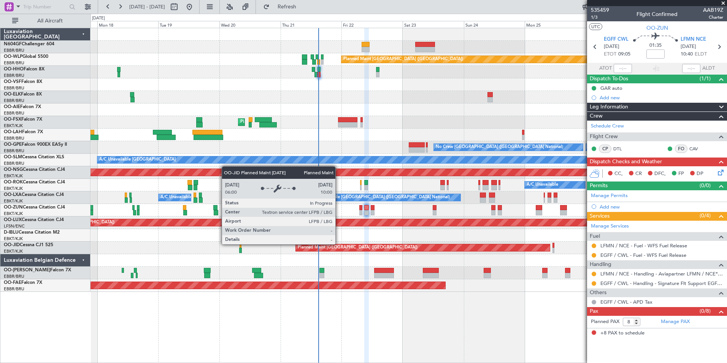
click at [343, 244] on div "Planned Maint [GEOGRAPHIC_DATA] ([GEOGRAPHIC_DATA])" at bounding box center [422, 248] width 255 height 8
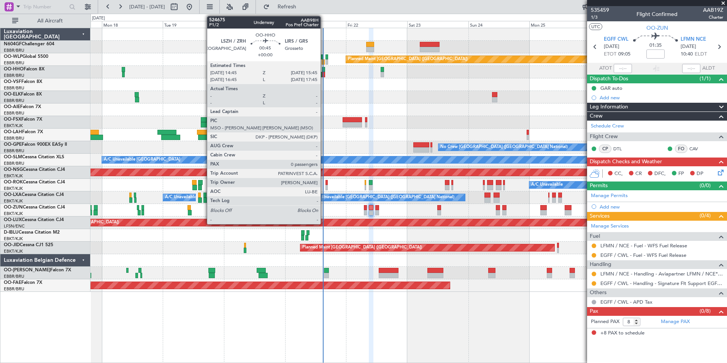
click at [324, 71] on div at bounding box center [323, 69] width 3 height 5
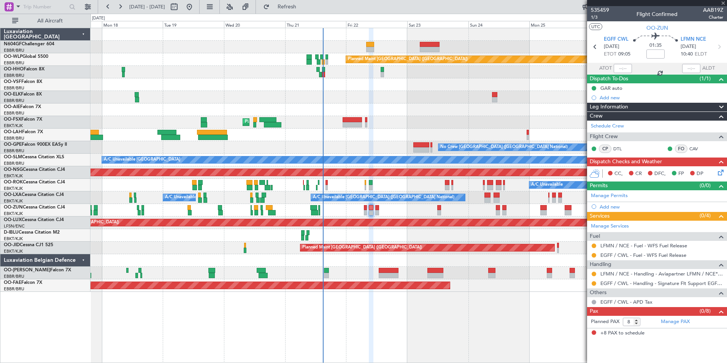
type input "0"
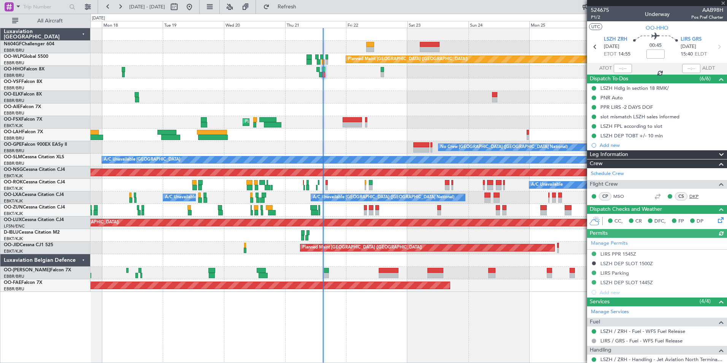
click at [691, 197] on link "DKP" at bounding box center [697, 196] width 17 height 7
click at [305, 2] on button "Refresh" at bounding box center [283, 7] width 46 height 12
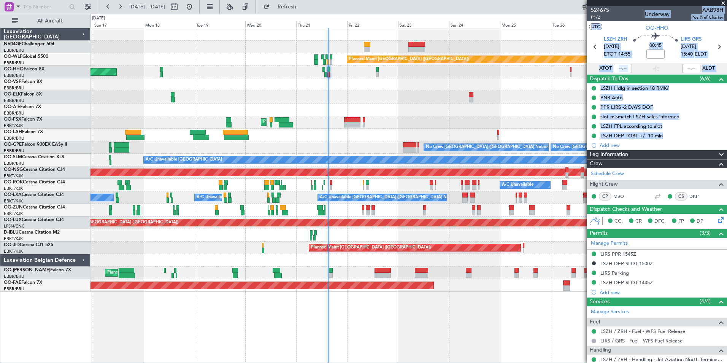
drag, startPoint x: 643, startPoint y: 200, endPoint x: 359, endPoint y: 227, distance: 284.9
click at [359, 227] on fb-app "16 Aug 2025 - 29 Aug 2025 Refresh Quick Links All Aircraft Planned Maint Berlin…" at bounding box center [363, 184] width 727 height 357
click at [541, 111] on div "Planned Maint [GEOGRAPHIC_DATA] ([GEOGRAPHIC_DATA])" at bounding box center [409, 109] width 636 height 13
click at [553, 101] on div at bounding box center [409, 97] width 636 height 13
click at [629, 16] on div "524675 P1/2 Underway AAB98H Pos Pref Charter" at bounding box center [657, 13] width 140 height 15
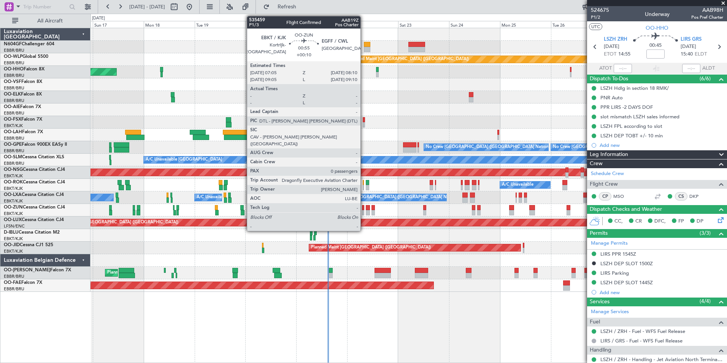
click at [364, 213] on div at bounding box center [363, 212] width 3 height 5
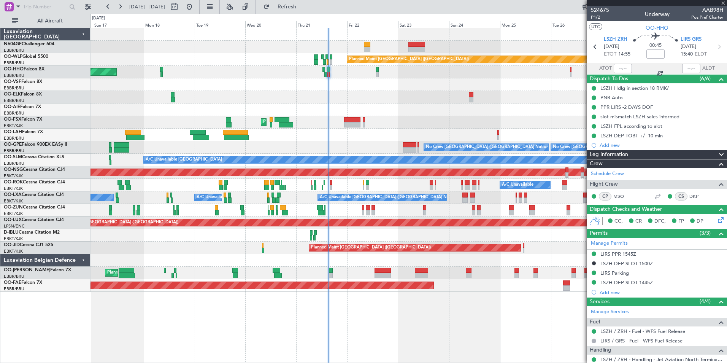
type input "+00:10"
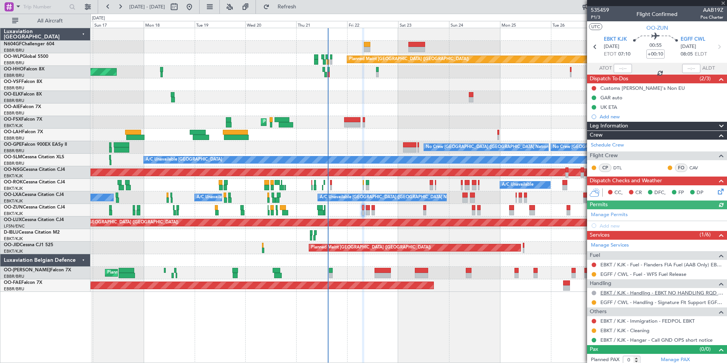
scroll to position [3, 0]
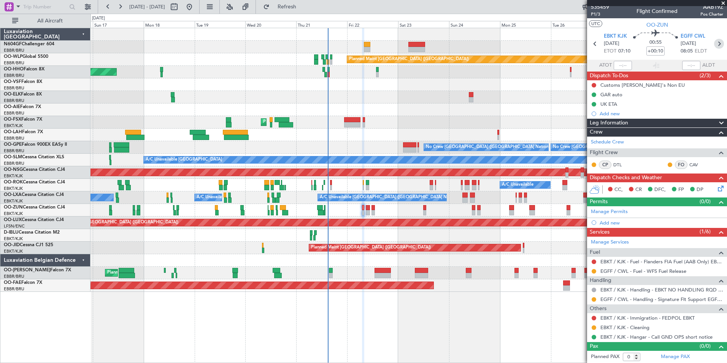
click at [714, 42] on icon at bounding box center [719, 44] width 10 height 10
type input "8"
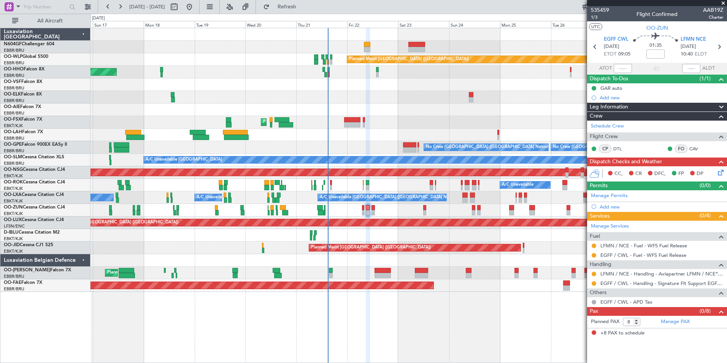
click at [406, 110] on div "Planned Maint [GEOGRAPHIC_DATA] ([GEOGRAPHIC_DATA])" at bounding box center [409, 109] width 636 height 13
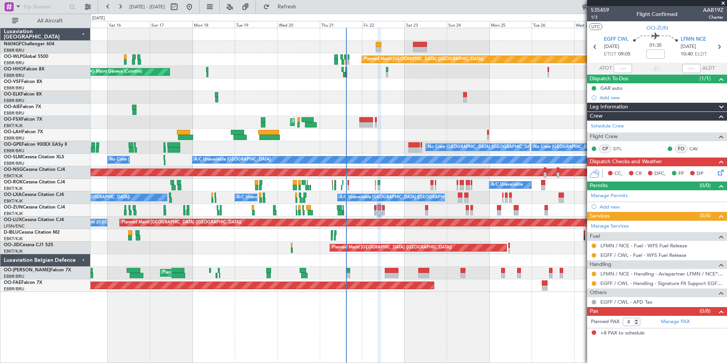
click at [378, 122] on div "Planned Maint Kortrijk-[GEOGRAPHIC_DATA]" at bounding box center [409, 122] width 636 height 13
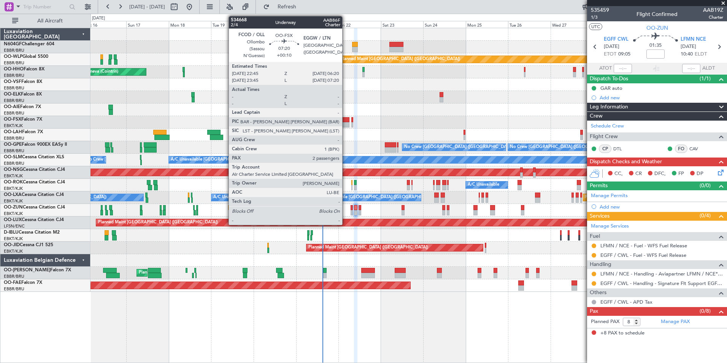
click at [337, 124] on div "Planned Maint Kortrijk-[GEOGRAPHIC_DATA]" at bounding box center [409, 122] width 636 height 13
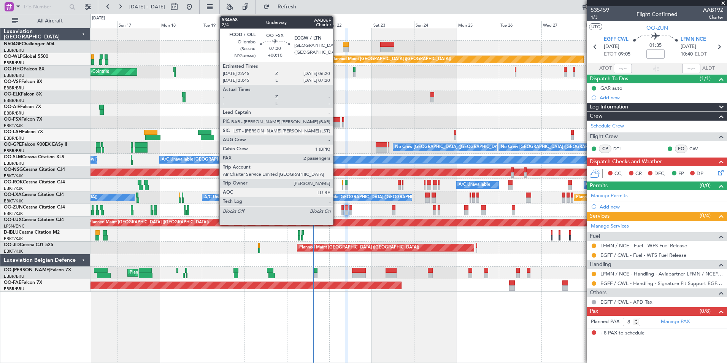
click at [337, 124] on div at bounding box center [334, 124] width 14 height 5
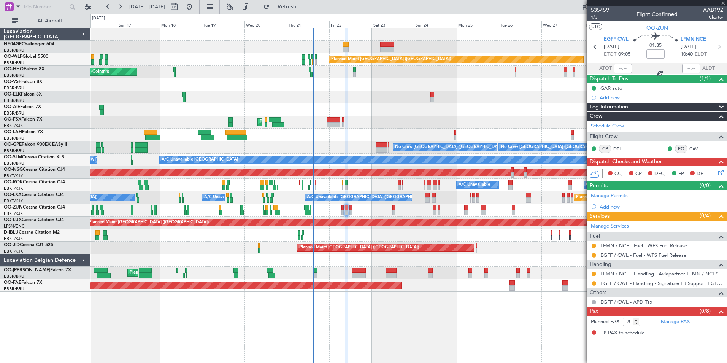
type input "+00:10"
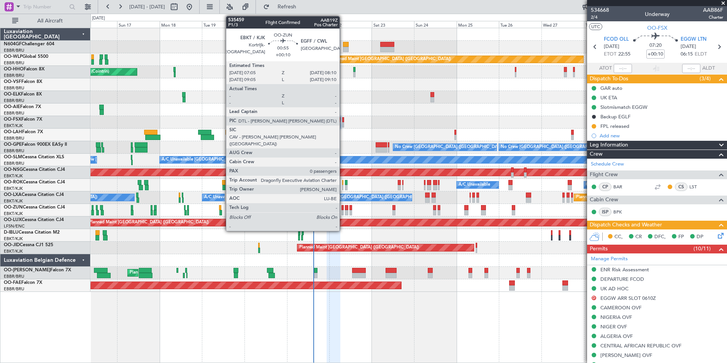
click at [343, 209] on div at bounding box center [342, 207] width 2 height 5
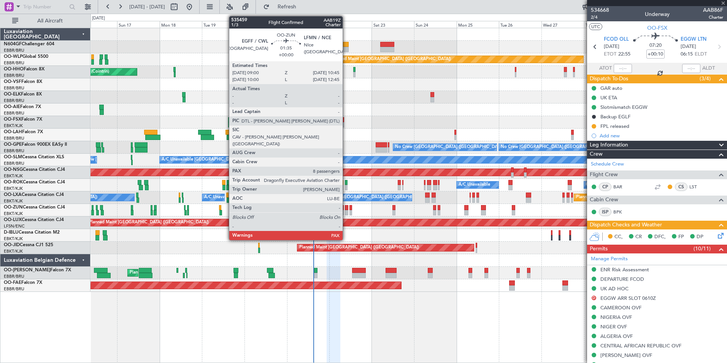
type input "0"
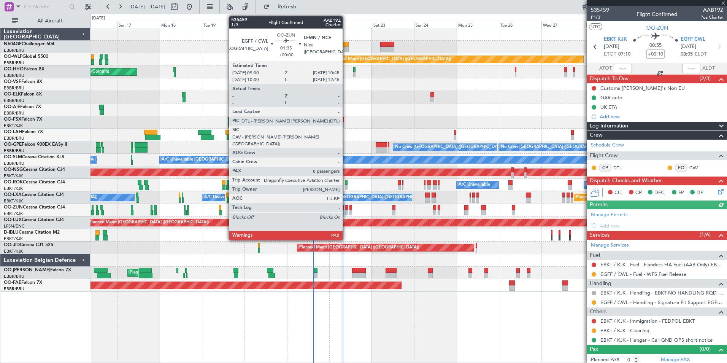
click at [346, 210] on div at bounding box center [346, 207] width 3 height 5
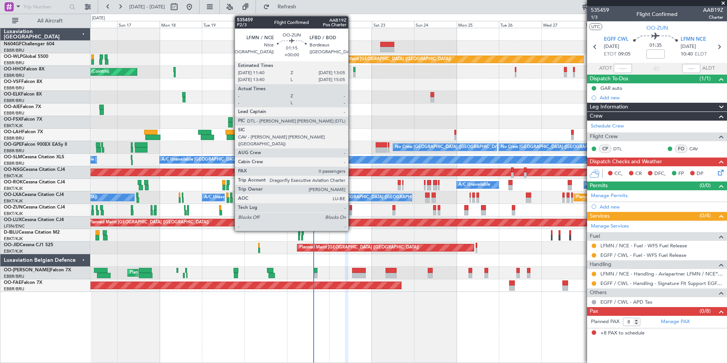
click at [351, 210] on div at bounding box center [350, 207] width 3 height 5
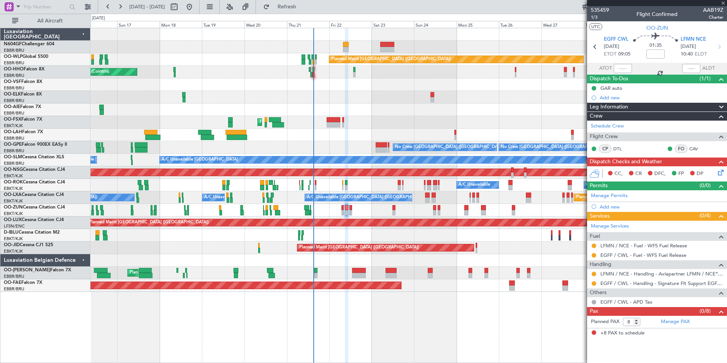
type input "0"
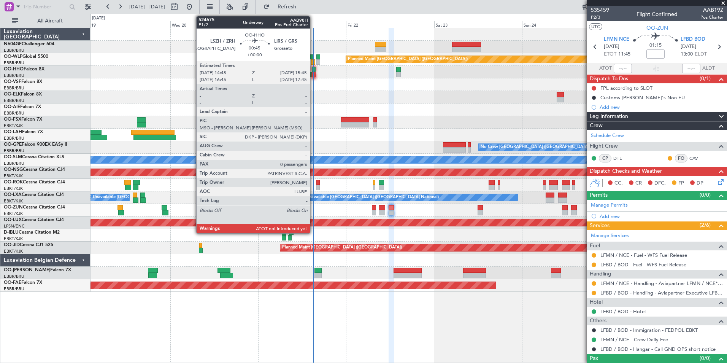
click at [313, 76] on div at bounding box center [314, 74] width 4 height 5
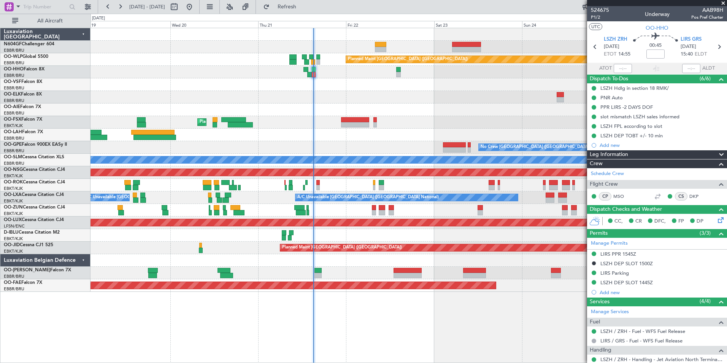
click at [317, 188] on div at bounding box center [317, 187] width 3 height 5
type input "-00:10"
type input "2"
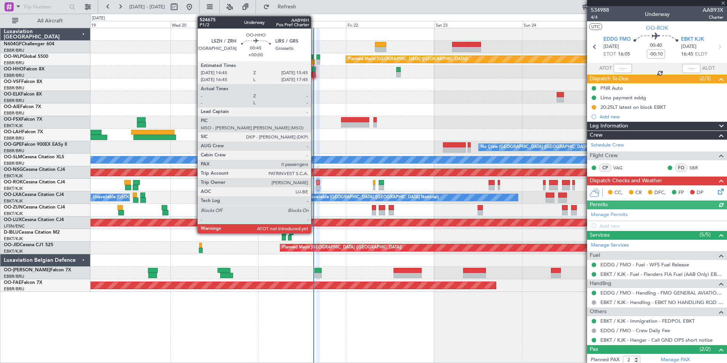
click at [316, 70] on div at bounding box center [314, 69] width 4 height 5
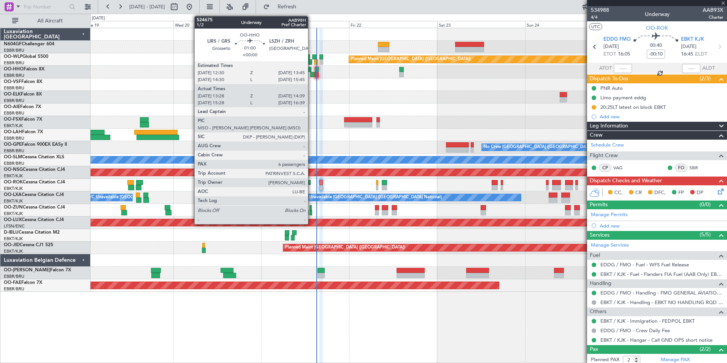
click at [311, 73] on div at bounding box center [312, 74] width 5 height 5
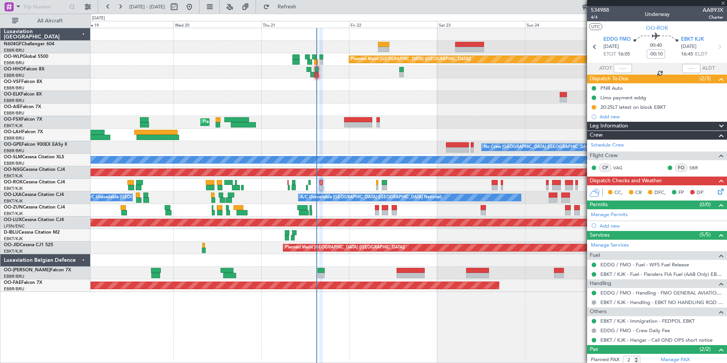
type input "13:38"
type input "14:34"
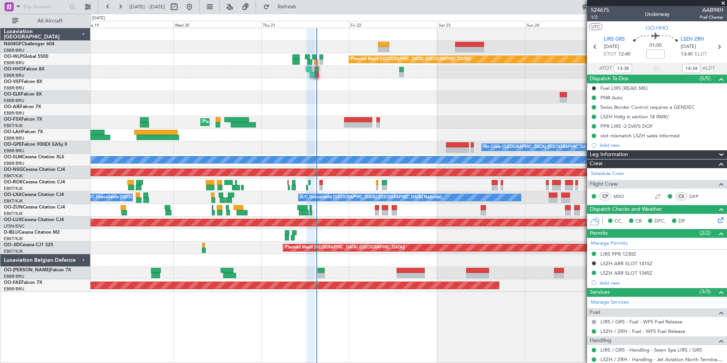
click at [723, 3] on span at bounding box center [723, 3] width 8 height 7
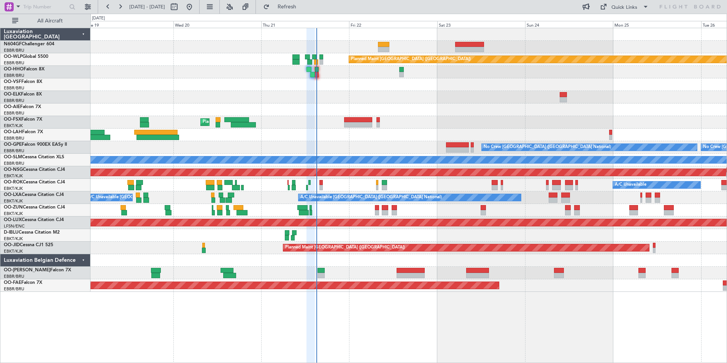
type input "0"
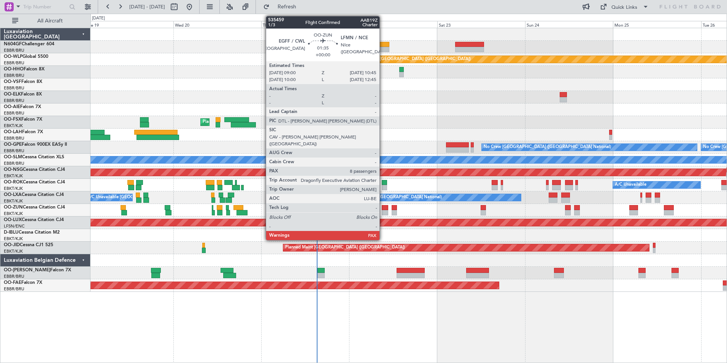
click at [383, 213] on div at bounding box center [385, 212] width 6 height 5
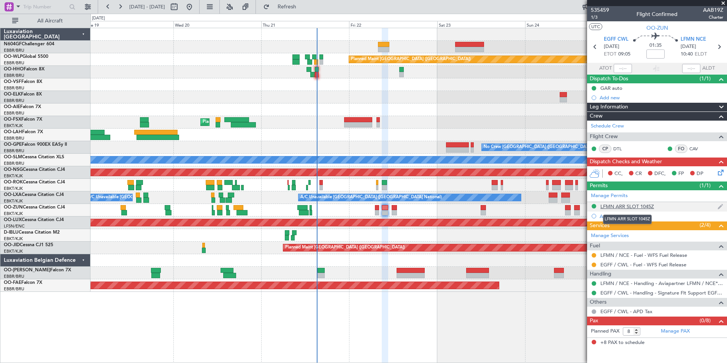
click at [644, 207] on div "LFMN ARR SLOT 1045Z" at bounding box center [627, 206] width 54 height 6
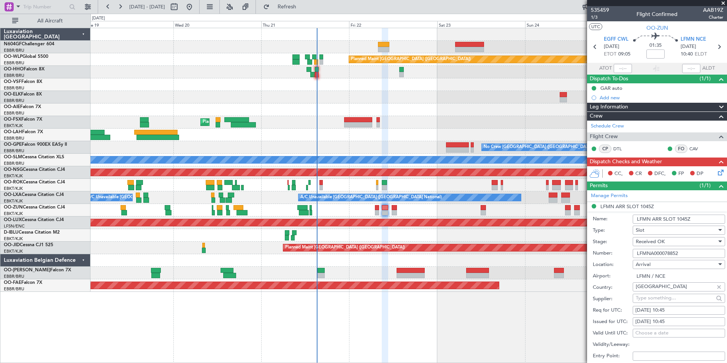
click at [679, 254] on input "LFMNA000078852" at bounding box center [679, 253] width 92 height 9
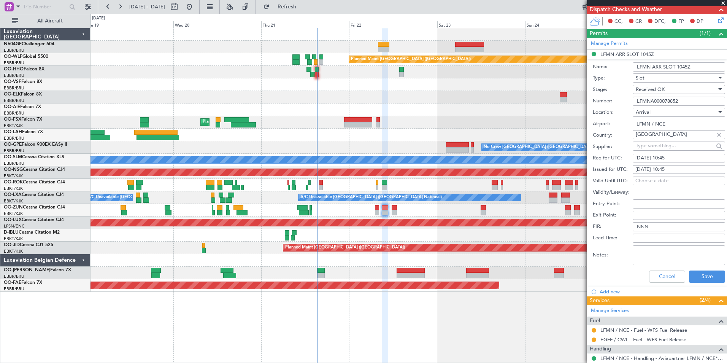
scroll to position [152, 0]
click at [669, 273] on button "Cancel" at bounding box center [667, 276] width 36 height 12
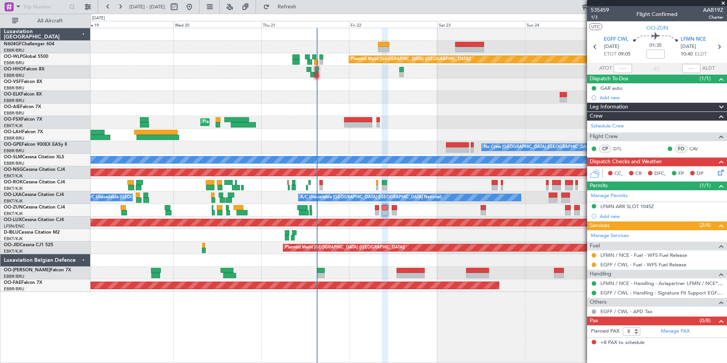
scroll to position [0, 0]
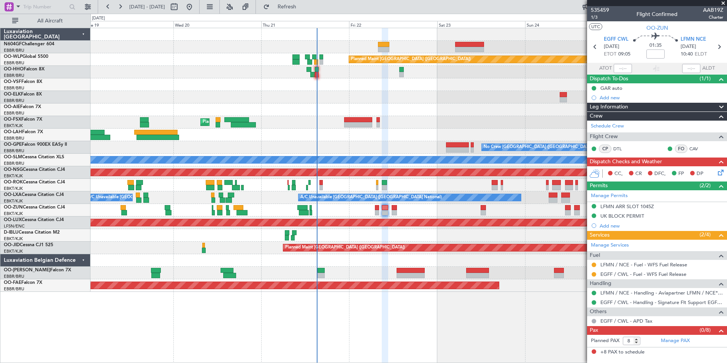
click at [721, 173] on icon at bounding box center [719, 171] width 6 height 6
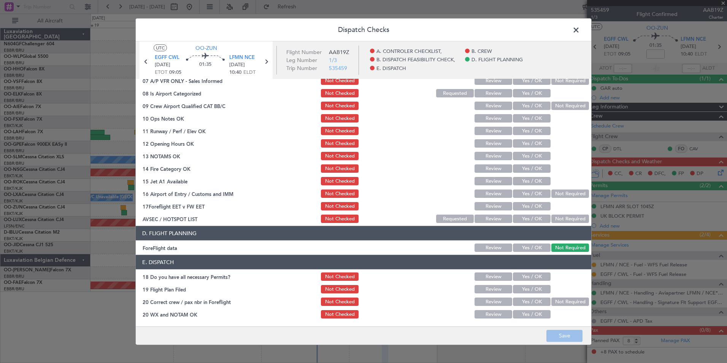
scroll to position [128, 0]
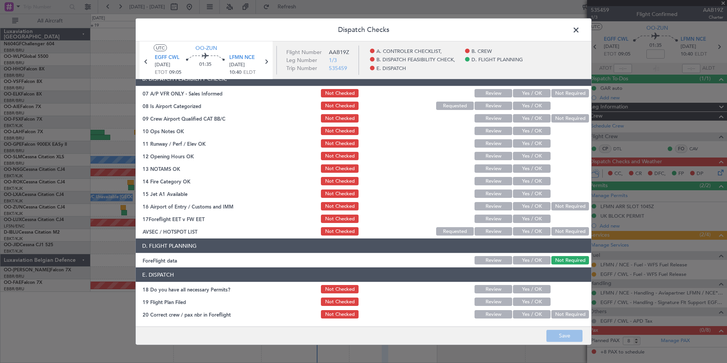
click at [557, 94] on button "Not Required" at bounding box center [570, 93] width 38 height 8
click at [537, 107] on button "Yes / OK" at bounding box center [532, 106] width 38 height 8
click at [536, 116] on button "Yes / OK" at bounding box center [532, 118] width 38 height 8
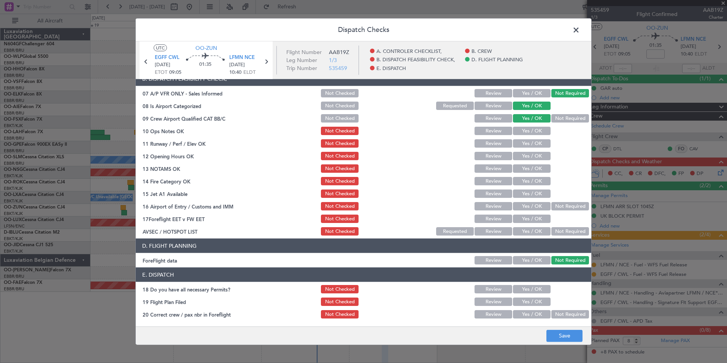
click at [538, 130] on button "Yes / OK" at bounding box center [532, 131] width 38 height 8
click at [535, 139] on button "Yes / OK" at bounding box center [532, 143] width 38 height 8
click at [552, 118] on button "Not Required" at bounding box center [570, 118] width 38 height 8
click at [527, 163] on section "B. DISPATCH FEASIBILITY CHECK, 07 A/P VFR ONLY - Sales Informed Not Checked Rev…" at bounding box center [364, 153] width 456 height 165
click at [527, 158] on button "Yes / OK" at bounding box center [532, 156] width 38 height 8
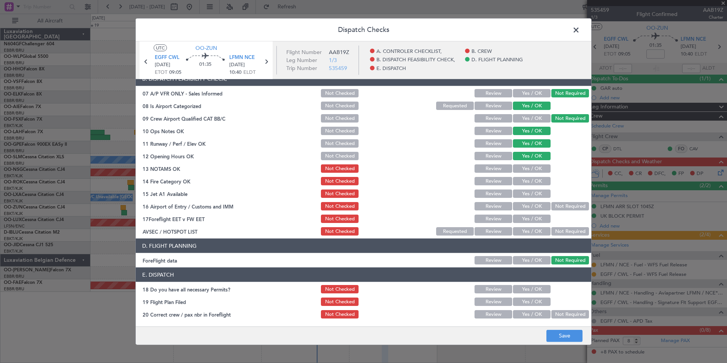
click at [526, 173] on div "Yes / OK" at bounding box center [531, 168] width 38 height 11
click at [526, 170] on button "Yes / OK" at bounding box center [532, 168] width 38 height 8
click at [530, 184] on button "Yes / OK" at bounding box center [532, 181] width 38 height 8
click at [533, 204] on button "Yes / OK" at bounding box center [532, 206] width 38 height 8
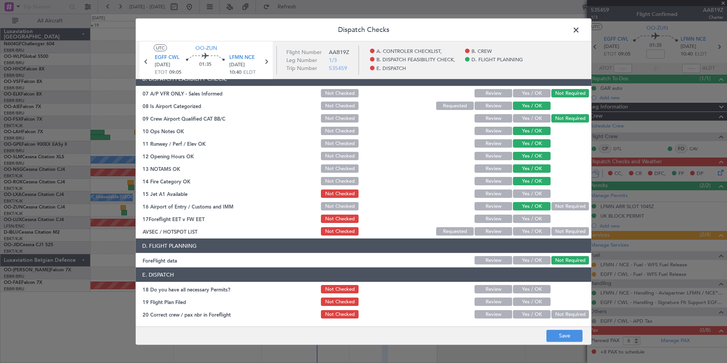
click at [535, 193] on button "Yes / OK" at bounding box center [532, 193] width 38 height 8
click at [556, 208] on button "Not Required" at bounding box center [570, 206] width 38 height 8
click at [537, 229] on button "Yes / OK" at bounding box center [532, 231] width 38 height 8
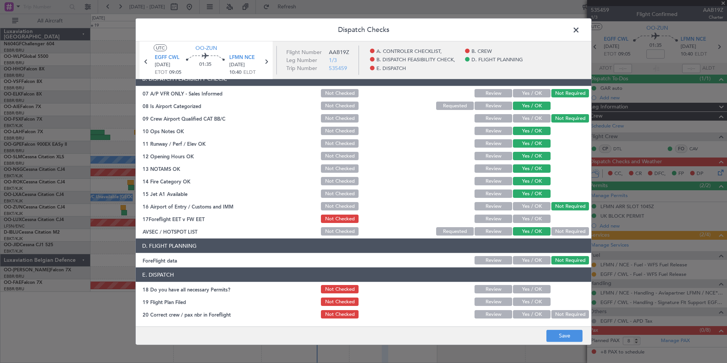
click at [534, 222] on button "Yes / OK" at bounding box center [532, 218] width 38 height 8
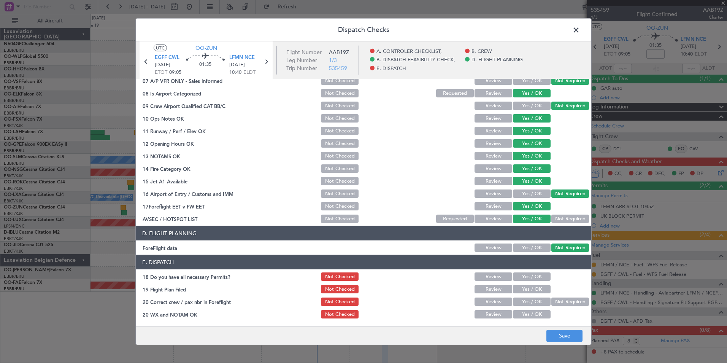
click at [522, 277] on button "Yes / OK" at bounding box center [532, 276] width 38 height 8
click at [521, 285] on button "Yes / OK" at bounding box center [532, 289] width 38 height 8
click at [522, 300] on button "Yes / OK" at bounding box center [532, 301] width 38 height 8
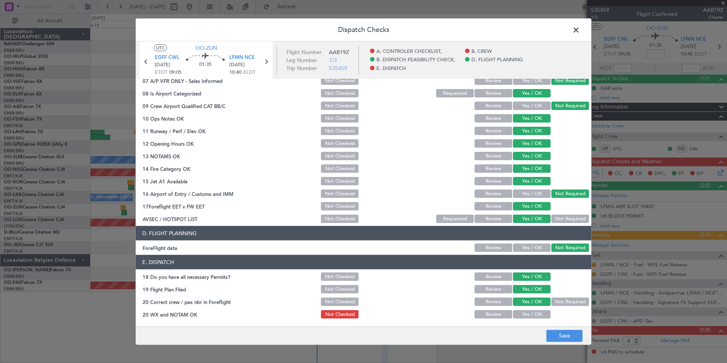
click at [525, 309] on div "Yes / OK" at bounding box center [531, 314] width 38 height 11
click at [526, 312] on button "Yes / OK" at bounding box center [532, 314] width 38 height 8
click at [546, 326] on footer "Save" at bounding box center [364, 335] width 456 height 18
click at [552, 329] on footer "Save" at bounding box center [364, 335] width 456 height 18
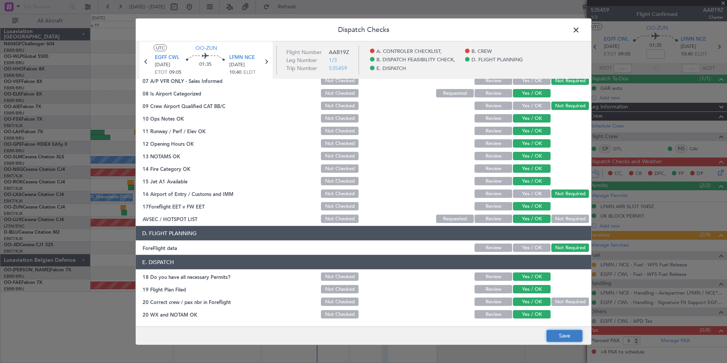
click at [555, 332] on button "Save" at bounding box center [564, 335] width 36 height 12
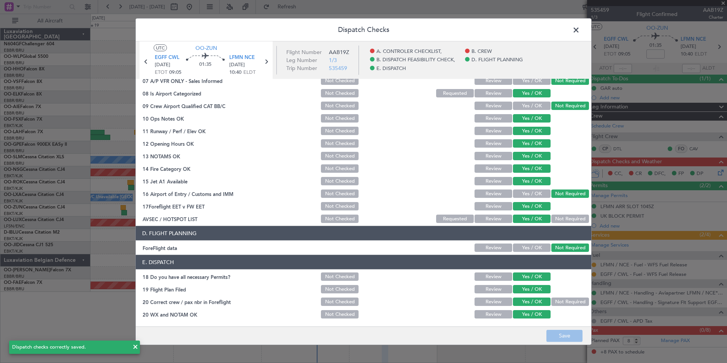
scroll to position [0, 0]
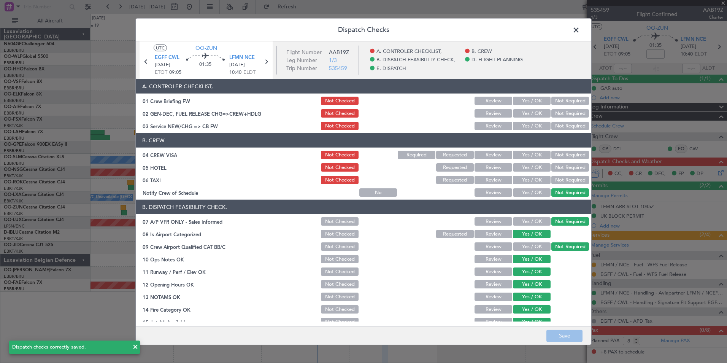
click at [535, 193] on button "Yes / OK" at bounding box center [532, 192] width 38 height 8
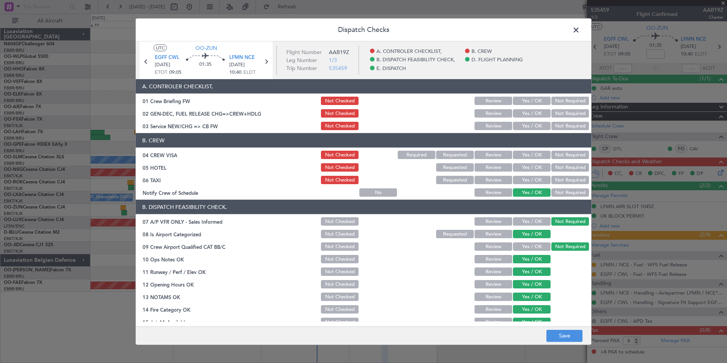
click at [564, 180] on button "Not Required" at bounding box center [570, 180] width 38 height 8
click at [558, 162] on section "B. CREW 04 CREW VISA Not Checked Required Requested Review Yes / OK Not Require…" at bounding box center [364, 165] width 456 height 65
click at [560, 165] on button "Not Required" at bounding box center [570, 167] width 38 height 8
click at [562, 153] on button "Not Required" at bounding box center [570, 155] width 38 height 8
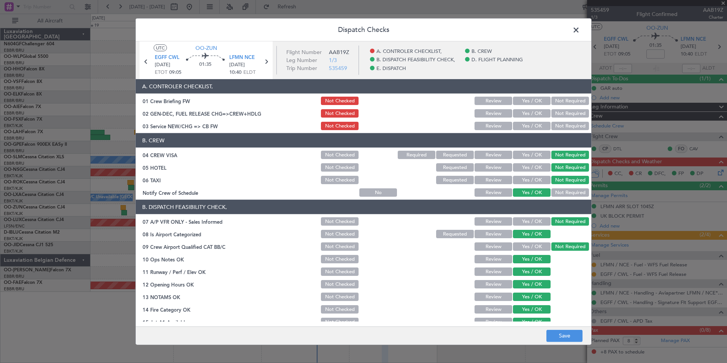
click at [534, 129] on button "Yes / OK" at bounding box center [532, 126] width 38 height 8
click at [562, 342] on footer "Save" at bounding box center [364, 335] width 456 height 18
click at [562, 340] on button "Save" at bounding box center [564, 335] width 36 height 12
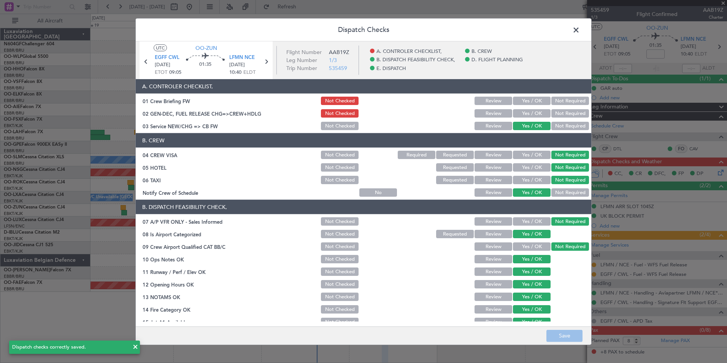
click at [580, 33] on span at bounding box center [580, 31] width 0 height 15
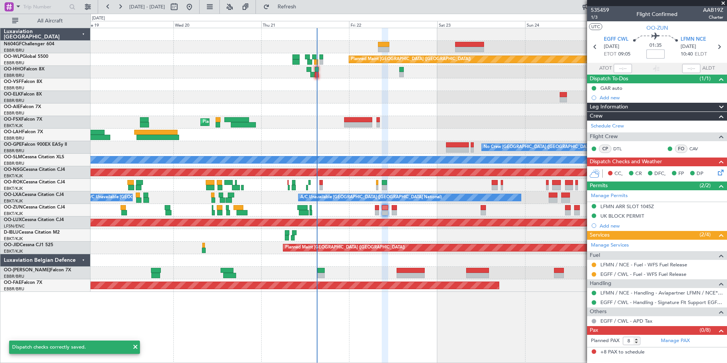
click at [652, 52] on input at bounding box center [655, 53] width 18 height 9
click at [508, 108] on div at bounding box center [409, 109] width 636 height 13
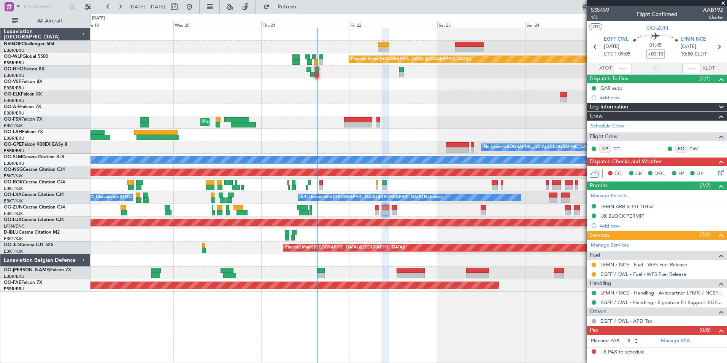
type input "+00:10"
click at [718, 49] on icon at bounding box center [719, 47] width 10 height 10
type input "0"
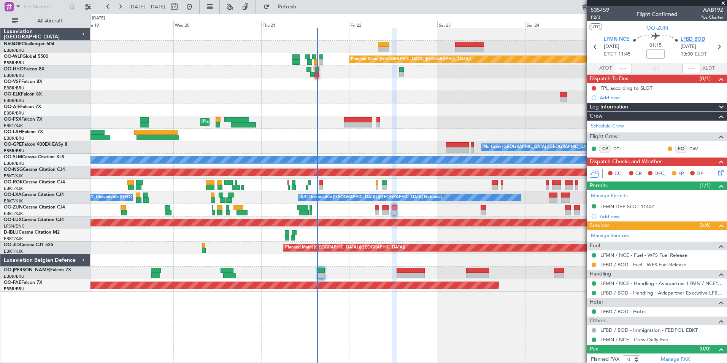
click at [691, 39] on span "LFBD BOD" at bounding box center [693, 40] width 25 height 8
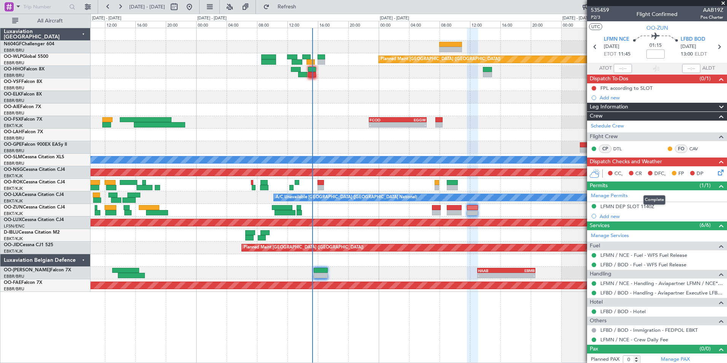
click at [651, 204] on div "Complete" at bounding box center [654, 200] width 22 height 10
click at [645, 206] on mat-tooltip-component "Complete" at bounding box center [654, 200] width 33 height 20
click at [642, 206] on div "LFMN DEP SLOT 1140Z" at bounding box center [627, 206] width 54 height 6
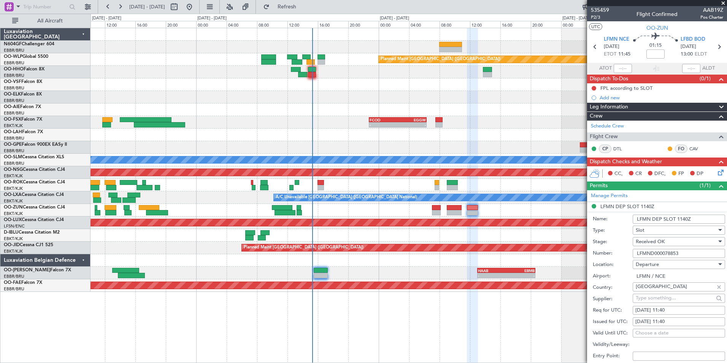
click at [662, 255] on input "LFMND000078853" at bounding box center [679, 253] width 92 height 9
click at [721, 3] on span at bounding box center [723, 3] width 8 height 7
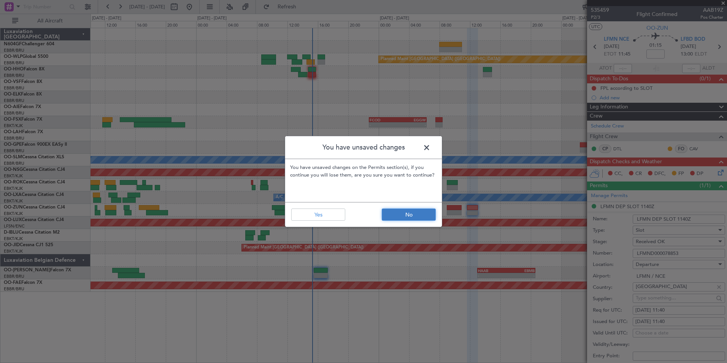
click at [384, 220] on button "No" at bounding box center [409, 214] width 54 height 12
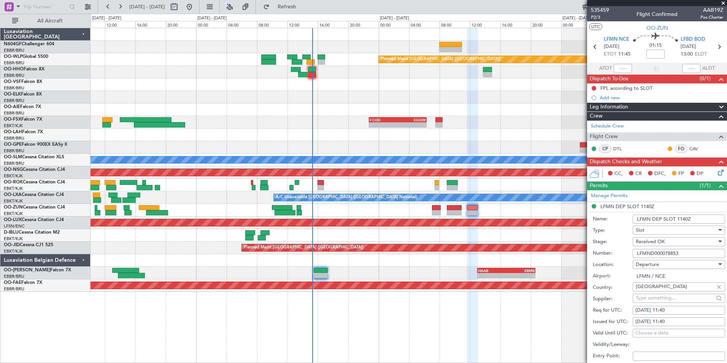
click at [725, 2] on span at bounding box center [723, 3] width 8 height 7
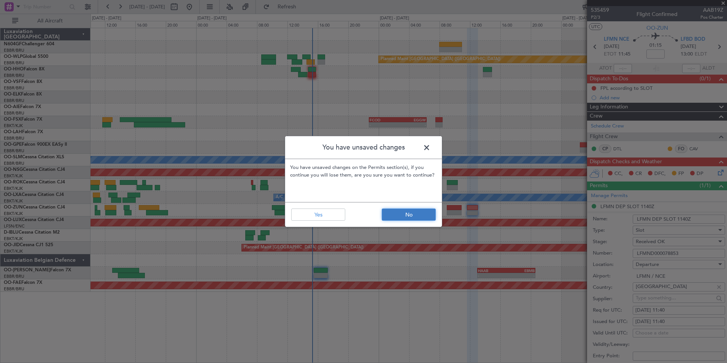
click at [423, 213] on button "No" at bounding box center [409, 214] width 54 height 12
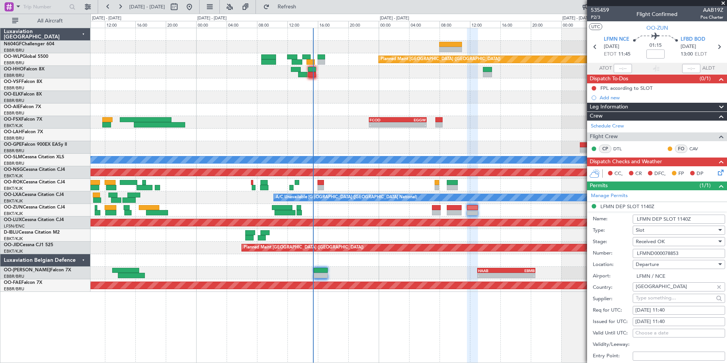
click at [716, 174] on icon at bounding box center [719, 171] width 6 height 6
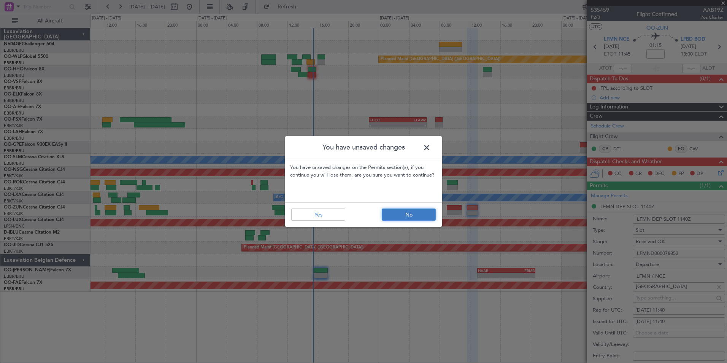
click at [426, 217] on button "No" at bounding box center [409, 214] width 54 height 12
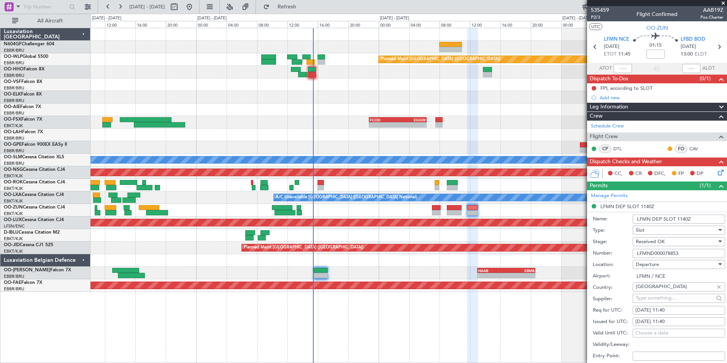
click at [716, 171] on icon at bounding box center [719, 171] width 6 height 6
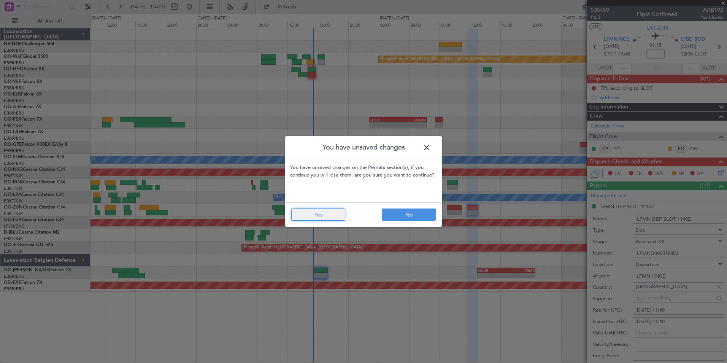
click at [317, 217] on button "Yes" at bounding box center [318, 214] width 54 height 12
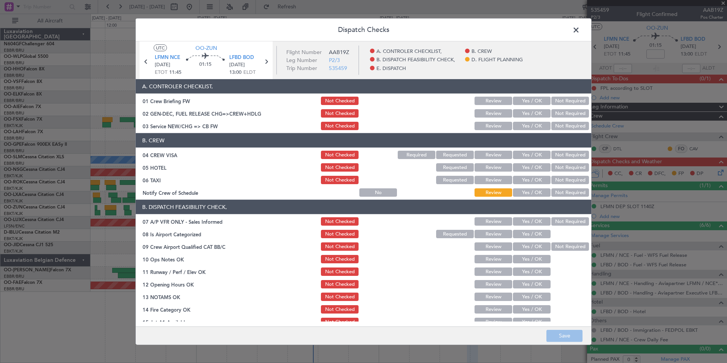
click at [524, 198] on article "A. CONTROLER CHECKLIST, 01 Crew Briefing FW Not Checked Review Yes / OK Not Req…" at bounding box center [364, 200] width 456 height 242
click at [525, 191] on button "Yes / OK" at bounding box center [532, 192] width 38 height 8
click at [563, 178] on button "Not Required" at bounding box center [570, 180] width 38 height 8
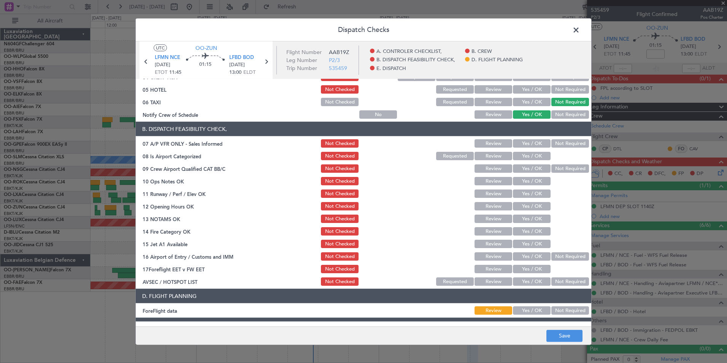
scroll to position [67, 0]
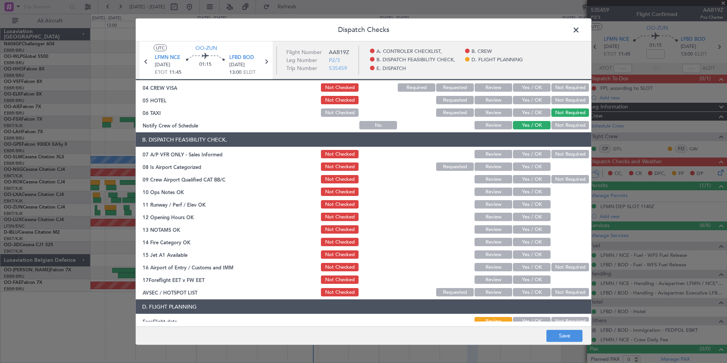
click at [532, 97] on button "Yes / OK" at bounding box center [532, 100] width 38 height 8
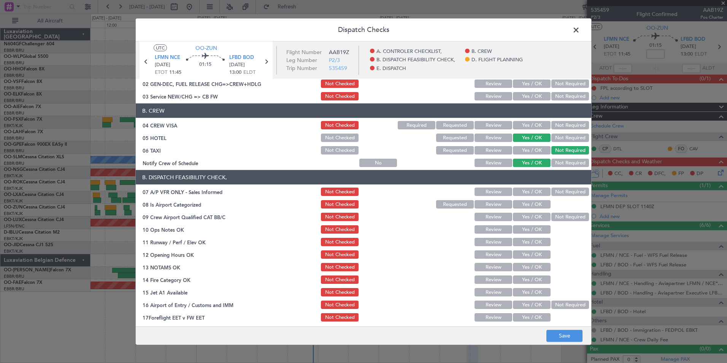
scroll to position [30, 0]
click at [556, 124] on button "Not Required" at bounding box center [570, 125] width 38 height 8
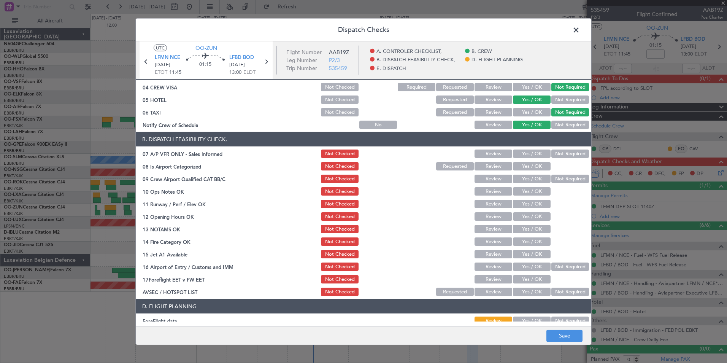
scroll to position [68, 0]
click at [556, 154] on button "Not Required" at bounding box center [570, 153] width 38 height 8
click at [527, 167] on button "Yes / OK" at bounding box center [532, 166] width 38 height 8
click at [553, 178] on button "Not Required" at bounding box center [570, 178] width 38 height 8
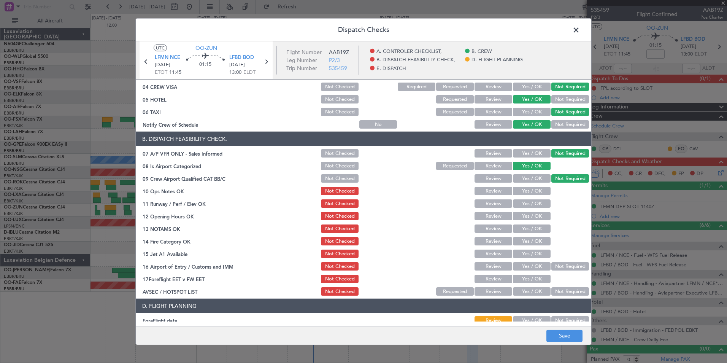
click at [528, 189] on button "Yes / OK" at bounding box center [532, 191] width 38 height 8
click at [530, 199] on div "Yes / OK" at bounding box center [531, 203] width 38 height 11
click at [530, 200] on button "Yes / OK" at bounding box center [532, 203] width 38 height 8
click at [534, 215] on button "Yes / OK" at bounding box center [532, 216] width 38 height 8
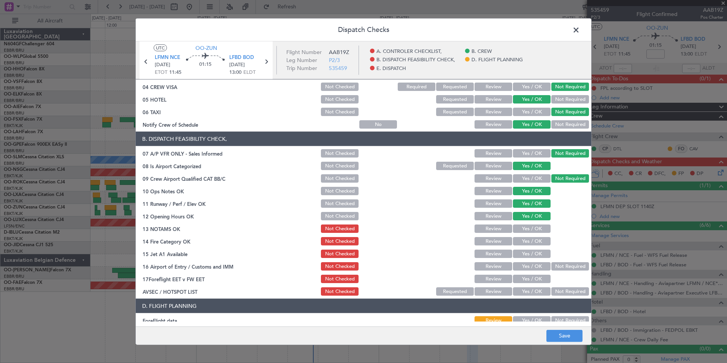
click at [536, 229] on button "Yes / OK" at bounding box center [532, 228] width 38 height 8
click at [537, 237] on button "Yes / OK" at bounding box center [532, 241] width 38 height 8
click at [538, 243] on button "Yes / OK" at bounding box center [532, 241] width 38 height 8
click at [540, 249] on div "Yes / OK" at bounding box center [531, 253] width 38 height 11
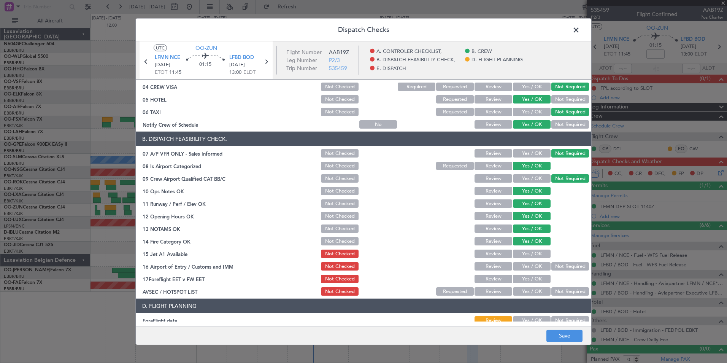
click at [540, 254] on button "Yes / OK" at bounding box center [532, 253] width 38 height 8
click at [557, 262] on button "Not Required" at bounding box center [570, 266] width 38 height 8
click at [529, 283] on div "Yes / OK" at bounding box center [531, 278] width 38 height 11
click at [529, 281] on button "Yes / OK" at bounding box center [532, 279] width 38 height 8
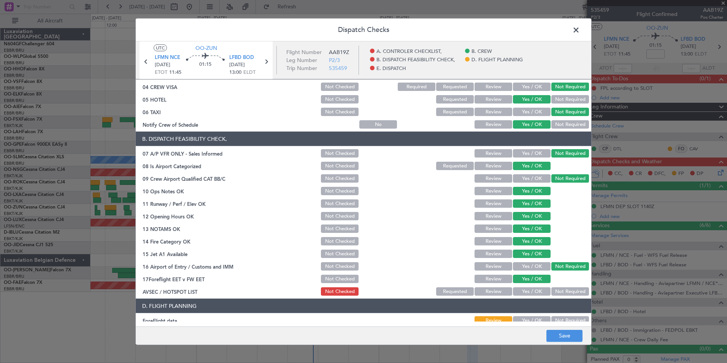
click at [531, 289] on button "Yes / OK" at bounding box center [532, 291] width 38 height 8
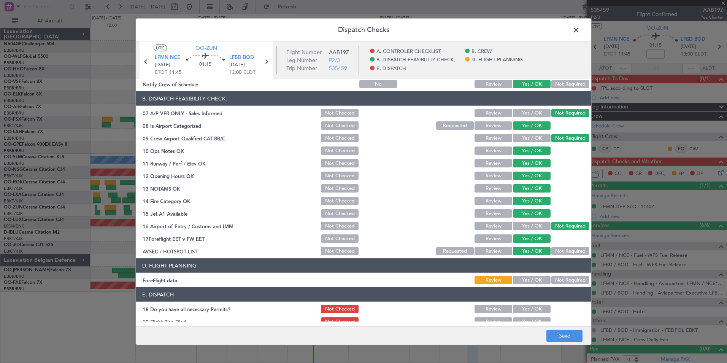
scroll to position [109, 0]
click at [551, 283] on button "Not Required" at bounding box center [570, 279] width 38 height 8
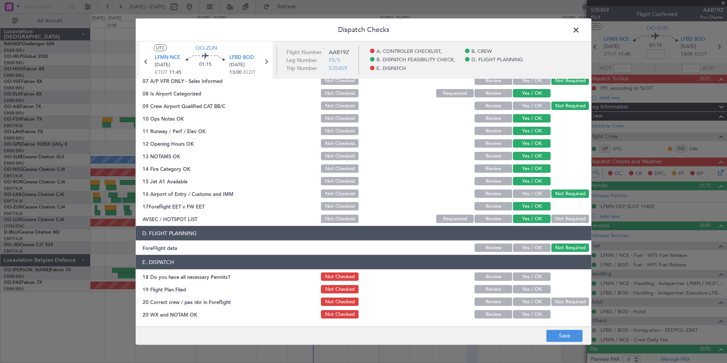
scroll to position [140, 0]
click at [537, 277] on button "Yes / OK" at bounding box center [532, 277] width 38 height 8
click at [537, 287] on button "Yes / OK" at bounding box center [532, 289] width 38 height 8
click at [535, 302] on button "Yes / OK" at bounding box center [532, 302] width 38 height 8
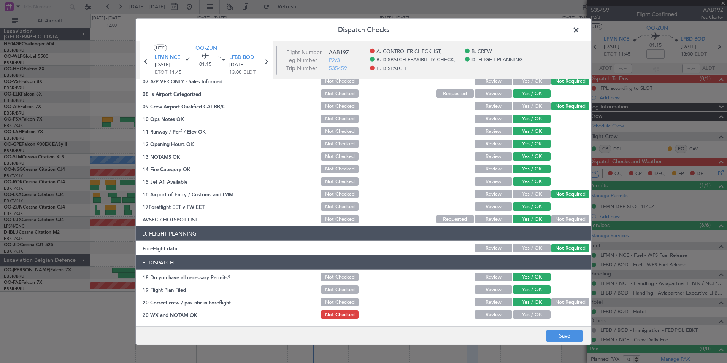
click at [535, 311] on button "Yes / OK" at bounding box center [532, 314] width 38 height 8
click at [556, 334] on button "Save" at bounding box center [564, 335] width 36 height 12
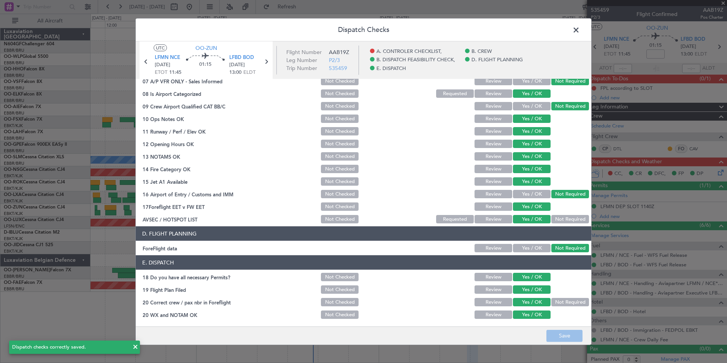
click at [580, 32] on span at bounding box center [580, 31] width 0 height 15
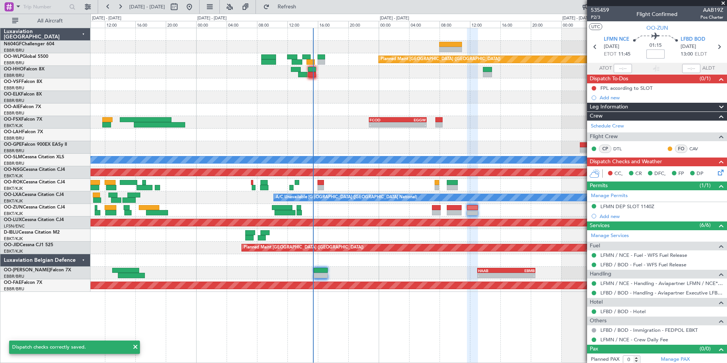
click at [654, 57] on input at bounding box center [655, 53] width 18 height 9
click at [554, 112] on div at bounding box center [409, 109] width 636 height 13
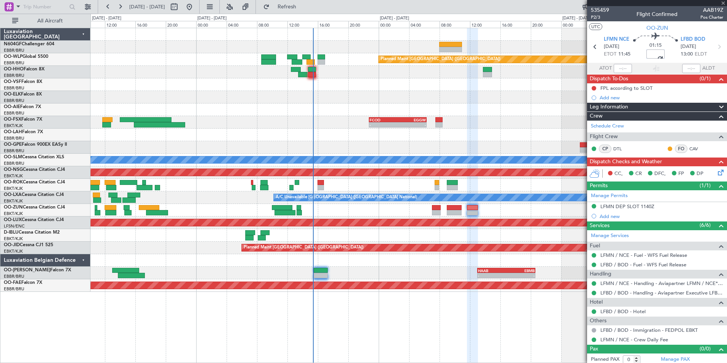
type input "-00:15"
click at [303, 5] on span "Refresh" at bounding box center [287, 6] width 32 height 5
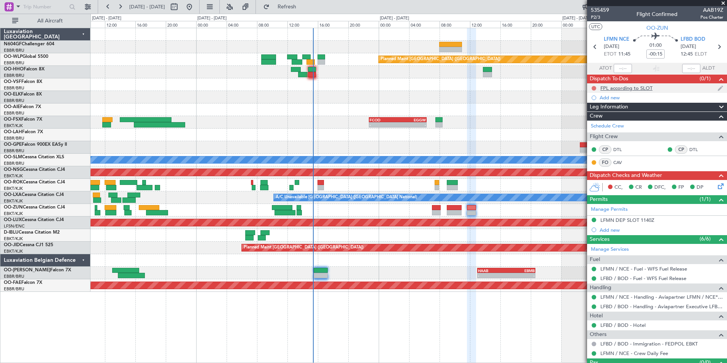
click at [594, 88] on button at bounding box center [594, 88] width 5 height 5
click at [599, 123] on span "Completed" at bounding box center [597, 122] width 25 height 8
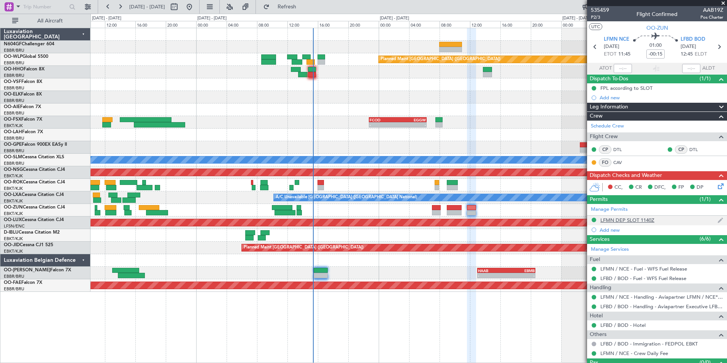
scroll to position [16, 0]
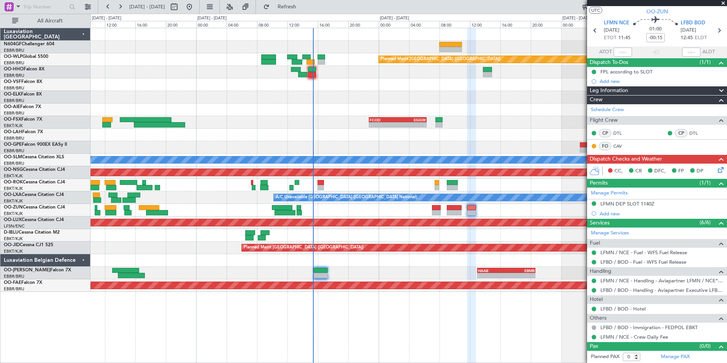
click at [508, 145] on div "No Crew [GEOGRAPHIC_DATA] ([GEOGRAPHIC_DATA] National)" at bounding box center [409, 147] width 636 height 13
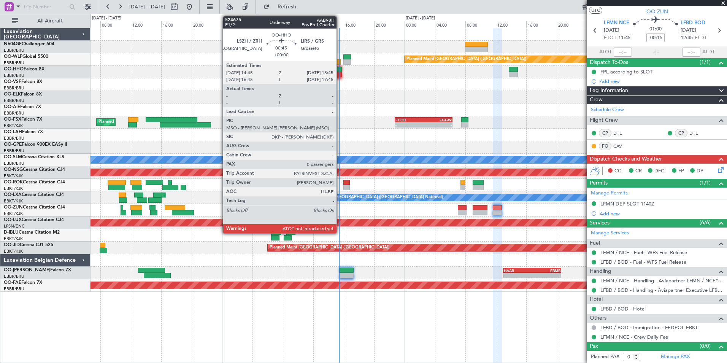
click at [340, 72] on div at bounding box center [338, 74] width 8 height 5
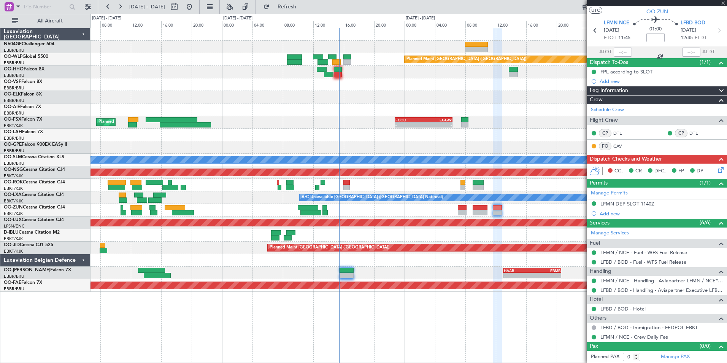
scroll to position [0, 0]
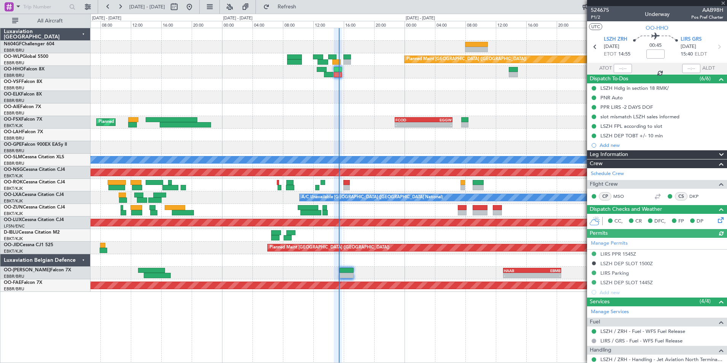
click at [615, 69] on div at bounding box center [623, 68] width 18 height 9
click at [621, 70] on input "text" at bounding box center [623, 68] width 18 height 9
click at [547, 110] on div at bounding box center [409, 109] width 636 height 13
type input "15:22"
click at [320, 87] on div "- - LGSA 05:00 Z FZQA 12:50 Z Planned Maint Berlin (Brandenburg) Planned Maint …" at bounding box center [409, 160] width 636 height 264
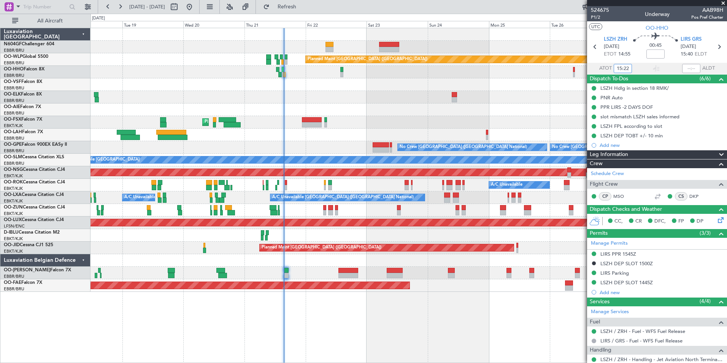
click at [318, 78] on div "AOG Maint Geneva (Cointrin)" at bounding box center [409, 72] width 636 height 13
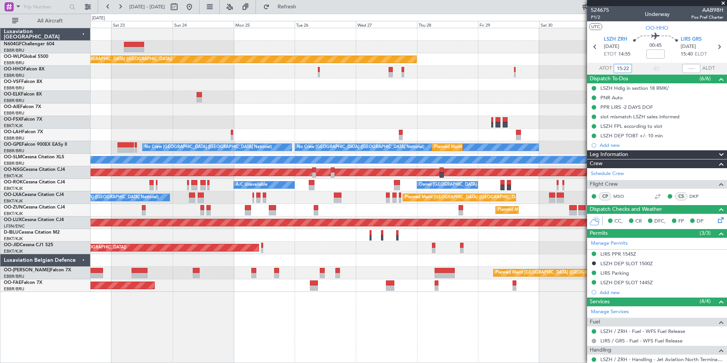
click at [267, 108] on div "Planned Maint Berlin (Brandenburg) Planned Maint London (Farnborough) Planned M…" at bounding box center [409, 160] width 636 height 264
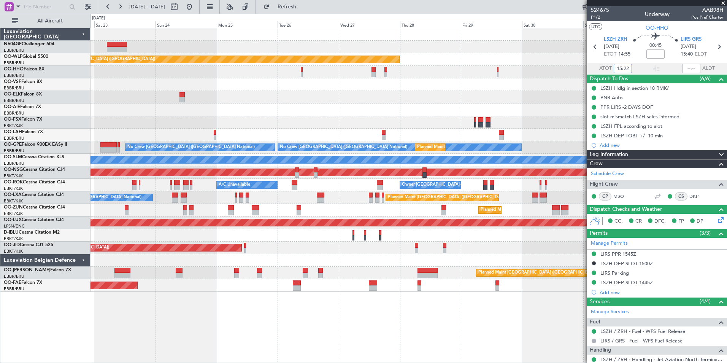
click at [251, 108] on div "Planned Maint [GEOGRAPHIC_DATA] ([GEOGRAPHIC_DATA])" at bounding box center [409, 109] width 636 height 13
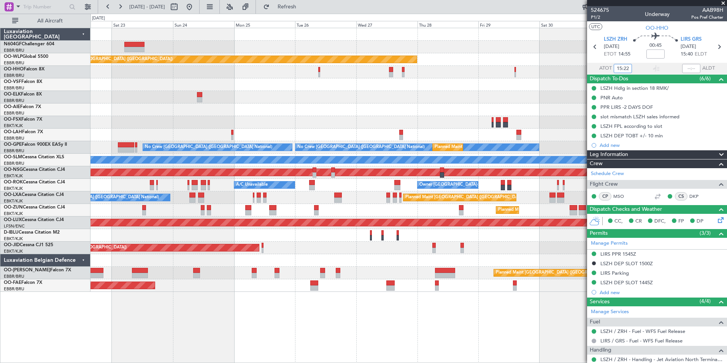
click at [270, 114] on div "Planned Maint [GEOGRAPHIC_DATA] ([GEOGRAPHIC_DATA])" at bounding box center [409, 109] width 636 height 13
click at [421, 95] on div at bounding box center [409, 97] width 636 height 13
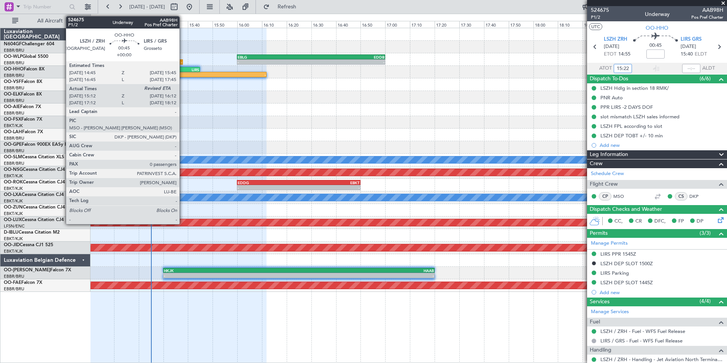
click at [183, 73] on div "15:12 Z" at bounding box center [155, 74] width 73 height 5
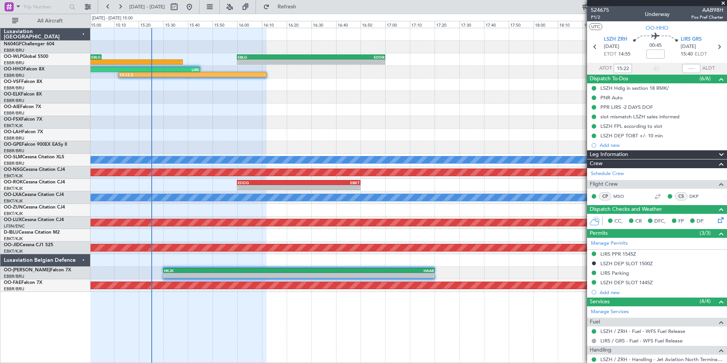
scroll to position [51, 0]
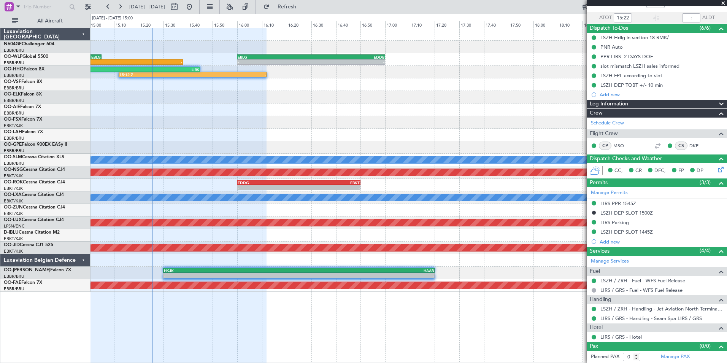
click at [616, 321] on div "LIRS / GRS - Handling - Seam Spa LIRS / GRS" at bounding box center [657, 318] width 140 height 10
click at [619, 318] on link "LIRS / GRS - Handling - Seam Spa LIRS / GRS" at bounding box center [651, 318] width 102 height 6
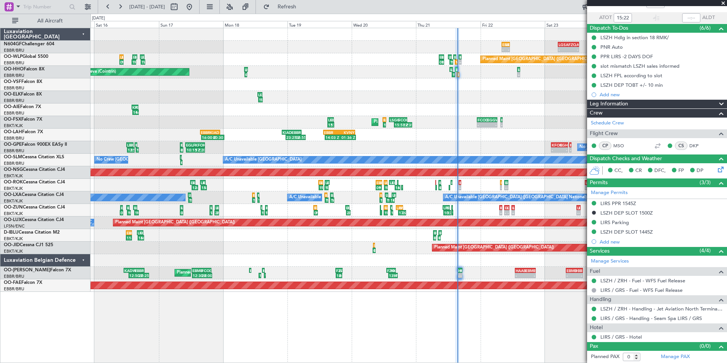
click at [410, 141] on div "- - KFOK 02:30 Z EGHI 08:45 Z - - EGHI 09:15 Z EBBR 10:00 Z No Crew Brussels (B…" at bounding box center [409, 147] width 636 height 13
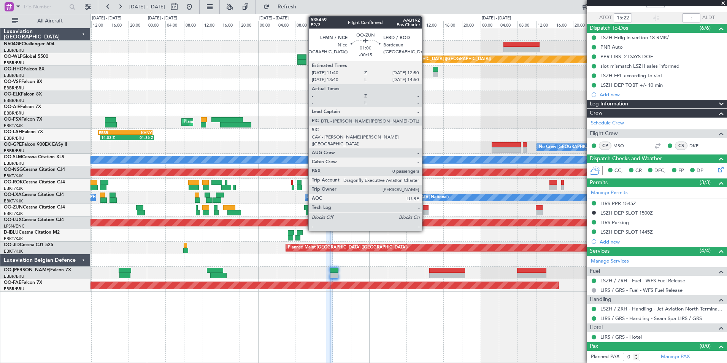
click at [426, 212] on div at bounding box center [426, 212] width 6 height 5
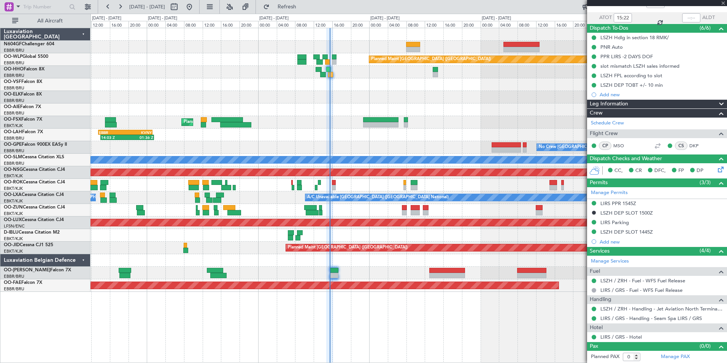
type input "-00:15"
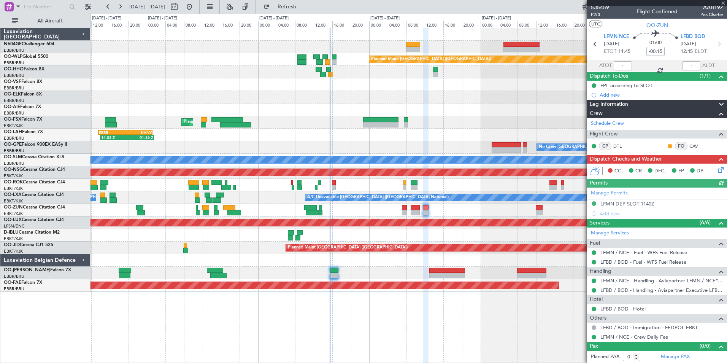
scroll to position [0, 0]
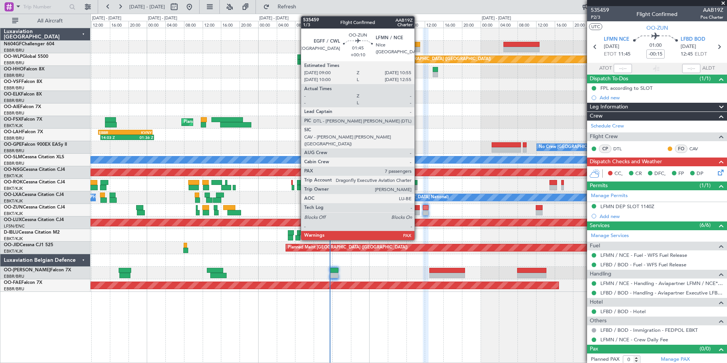
click at [418, 211] on div at bounding box center [415, 212] width 9 height 5
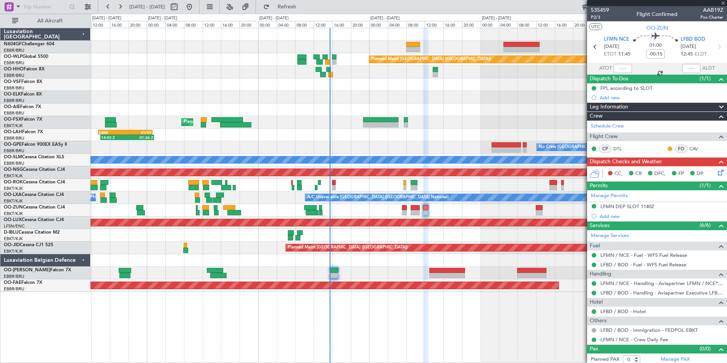
type input "+00:10"
type input "8"
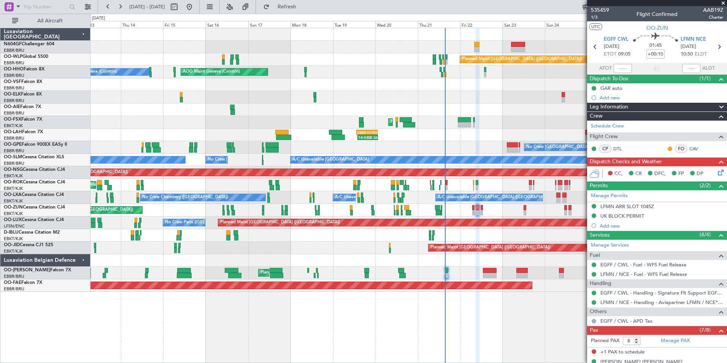
click at [432, 184] on div "A/C Unavailable Owner Kortrijk-Wevelgem Unplanned Maint Kortrijk-Wevelgem" at bounding box center [409, 185] width 636 height 13
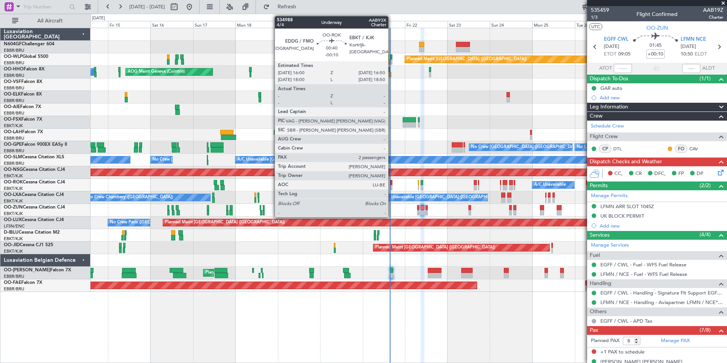
click at [392, 187] on div at bounding box center [392, 187] width 2 height 5
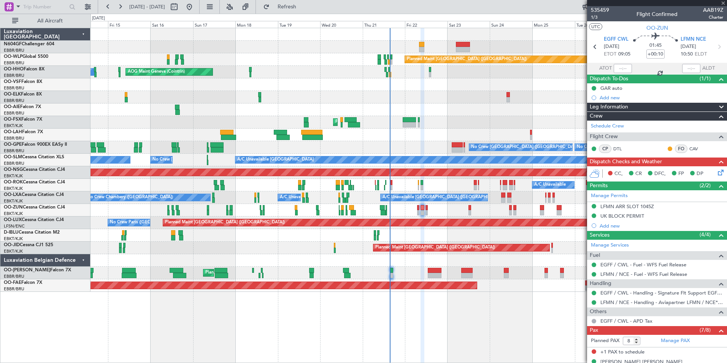
type input "-00:10"
type input "2"
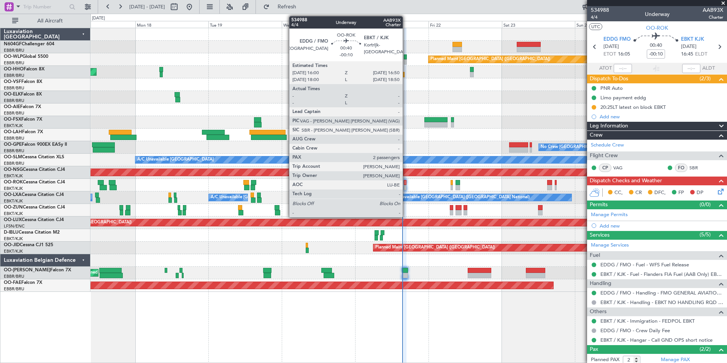
click at [406, 184] on div at bounding box center [405, 182] width 3 height 5
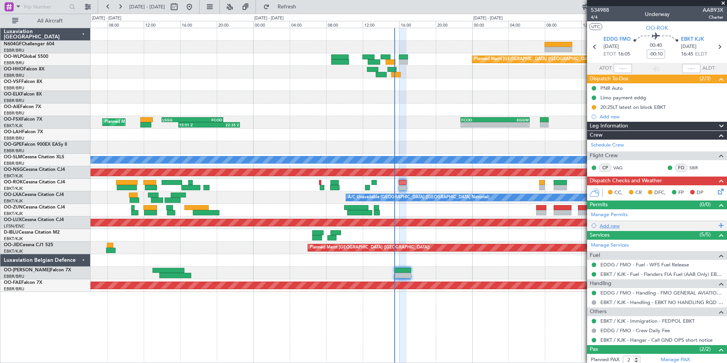
scroll to position [0, 0]
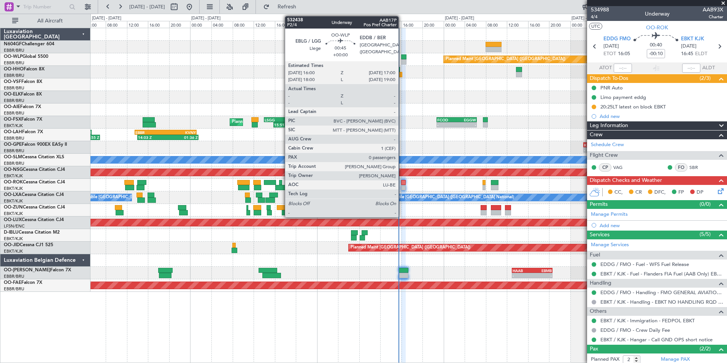
click at [403, 62] on div at bounding box center [403, 61] width 5 height 5
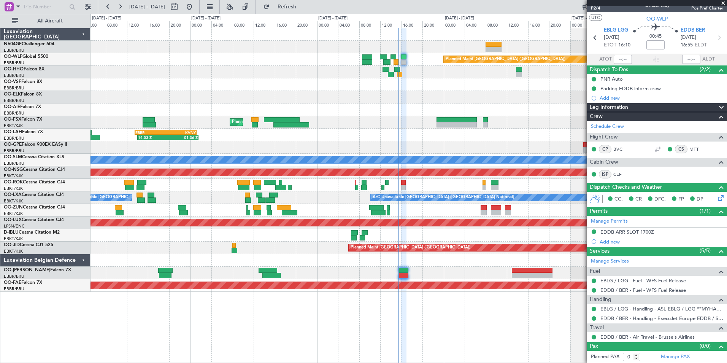
scroll to position [0, 0]
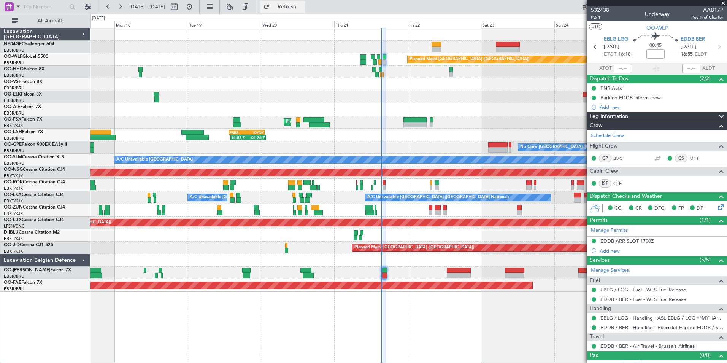
click at [303, 5] on span "Refresh" at bounding box center [287, 6] width 32 height 5
click at [320, 94] on div "Planned Maint Berlin (Brandenburg) AOG Maint Geneva (Cointrin) Planned Maint Ko…" at bounding box center [409, 160] width 636 height 264
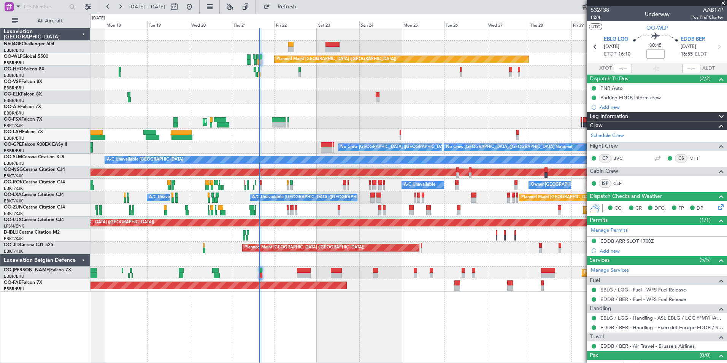
click at [250, 118] on div "Planned Maint Kortrijk-Wevelgem Planned Maint Kortrijk-Wevelgem" at bounding box center [409, 122] width 636 height 13
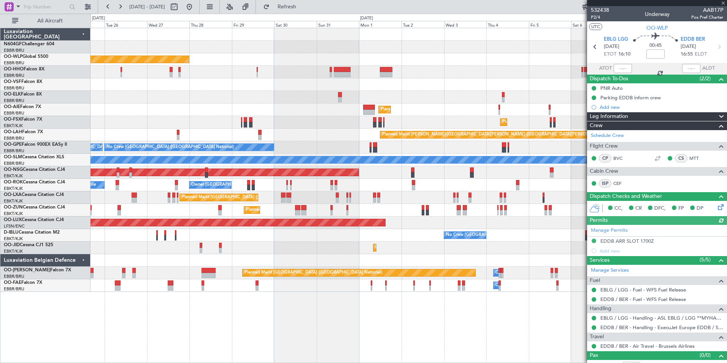
click at [269, 120] on div "Planned Maint Kortrijk-Wevelgem Planned Maint Kortrijk-Wevelgem" at bounding box center [409, 122] width 636 height 13
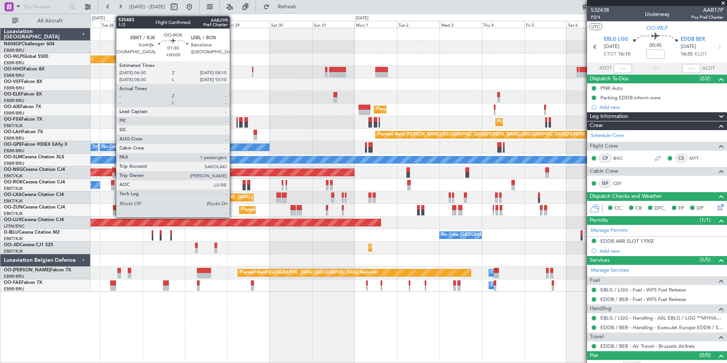
click at [112, 184] on div at bounding box center [112, 182] width 3 height 5
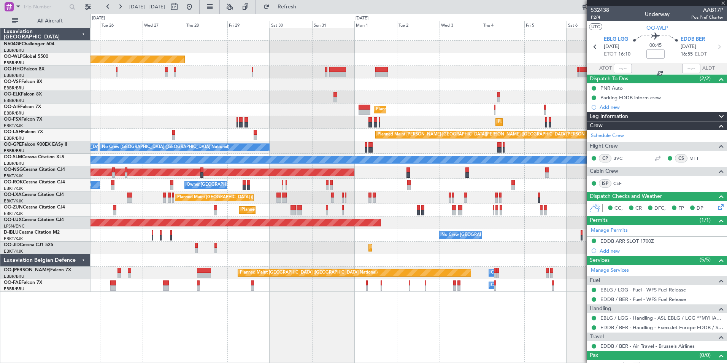
type input "1"
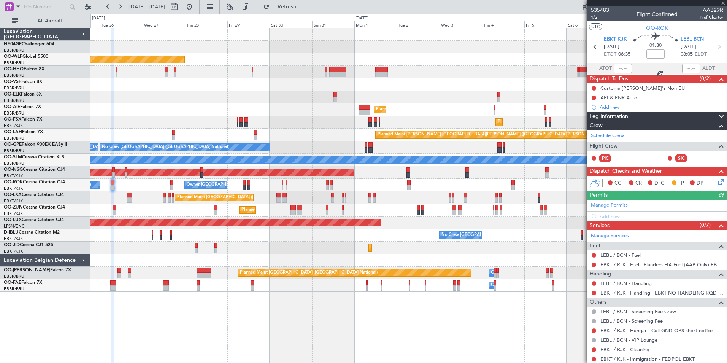
click at [302, 14] on div "0 0 Mon 25 Tue 26 Wed 27 Thu 28 Fri 29 Sat 30 Sun 31 Sep 2025 Mon 1 Tue 2 Wed 3…" at bounding box center [409, 21] width 636 height 14
click at [305, 11] on button "Refresh" at bounding box center [283, 7] width 46 height 12
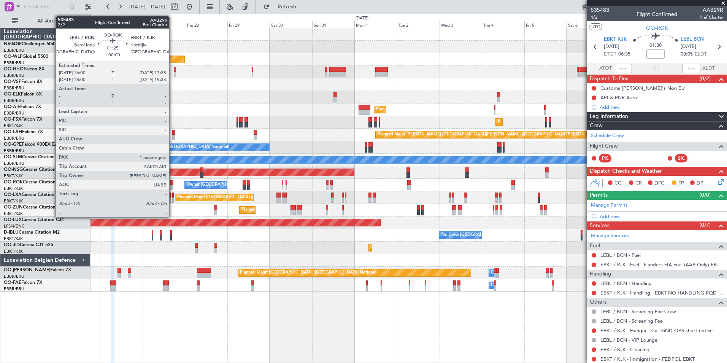
click at [173, 187] on div at bounding box center [171, 187] width 3 height 5
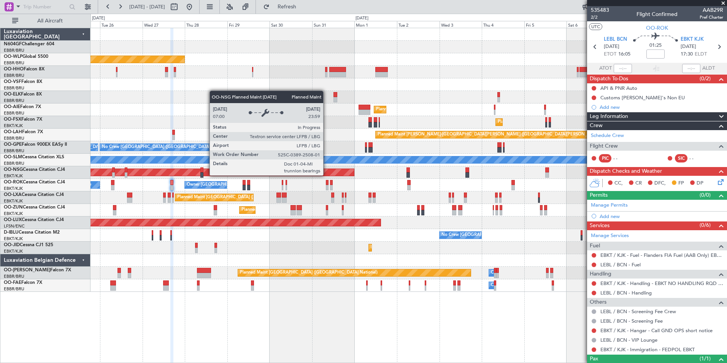
click at [421, 179] on div "Planned Maint [GEOGRAPHIC_DATA] ([GEOGRAPHIC_DATA]) Planned Maint [GEOGRAPHIC_D…" at bounding box center [409, 160] width 636 height 264
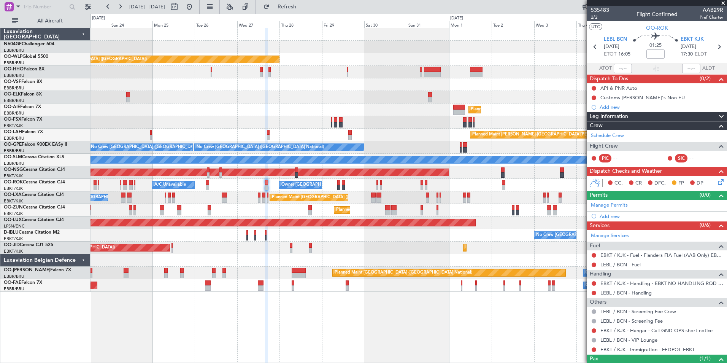
click at [409, 168] on div "Planned Maint [GEOGRAPHIC_DATA] ([GEOGRAPHIC_DATA])" at bounding box center [409, 172] width 636 height 13
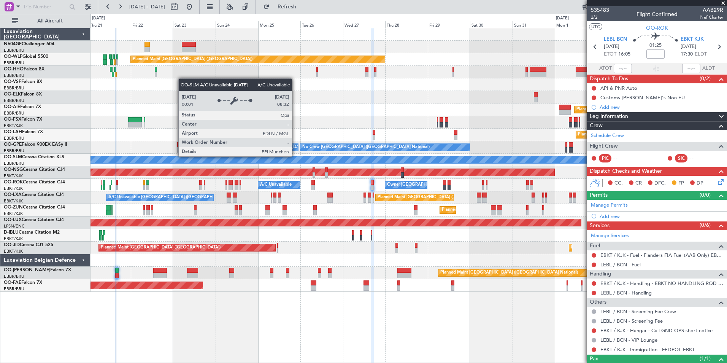
click at [308, 141] on div "Planned Maint [GEOGRAPHIC_DATA] ([GEOGRAPHIC_DATA]) AOG Maint Geneva ([GEOGRAPH…" at bounding box center [409, 160] width 636 height 264
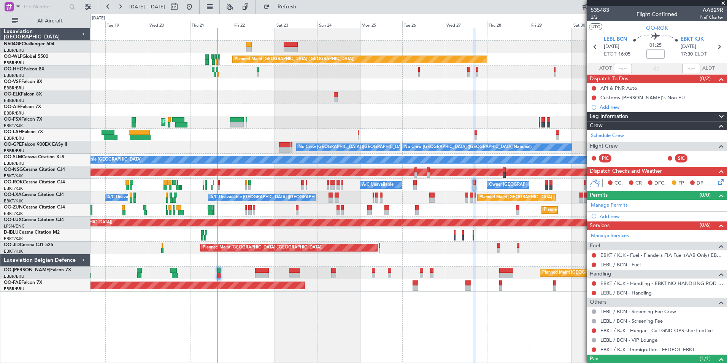
click at [242, 121] on div at bounding box center [237, 119] width 14 height 5
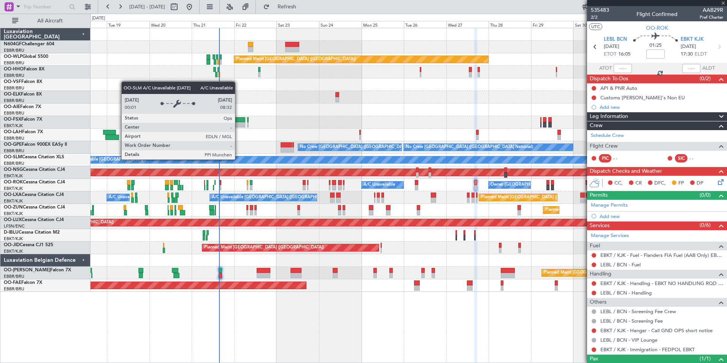
click at [256, 161] on div "A/C Unavailable [GEOGRAPHIC_DATA]" at bounding box center [714, 159] width 1298 height 7
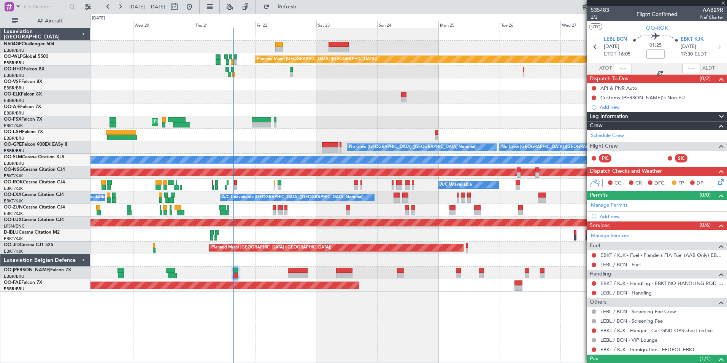
type input "+00:10"
type input "2"
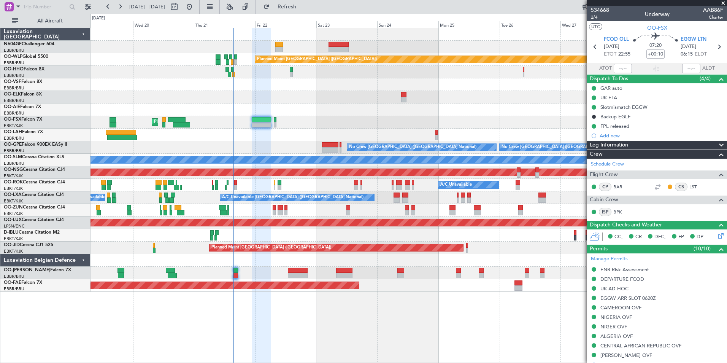
click at [238, 186] on div "Owner [GEOGRAPHIC_DATA]-[GEOGRAPHIC_DATA] A/C Unavailable" at bounding box center [409, 185] width 636 height 13
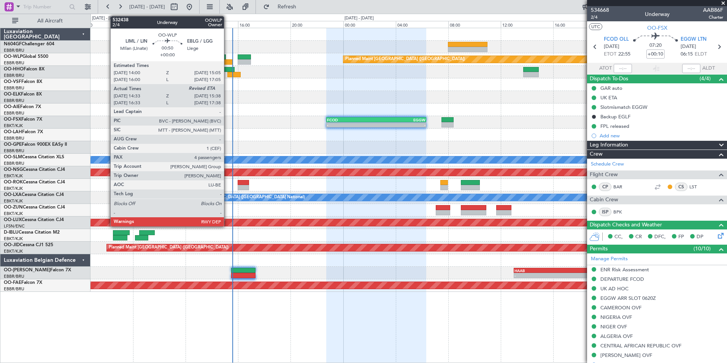
click at [227, 63] on div at bounding box center [226, 61] width 14 height 5
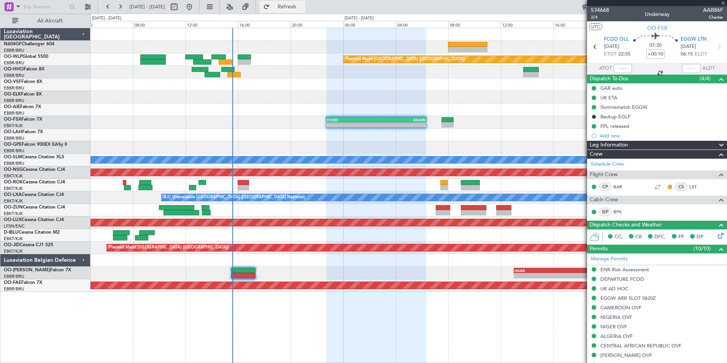
type input "14:43"
type input "4"
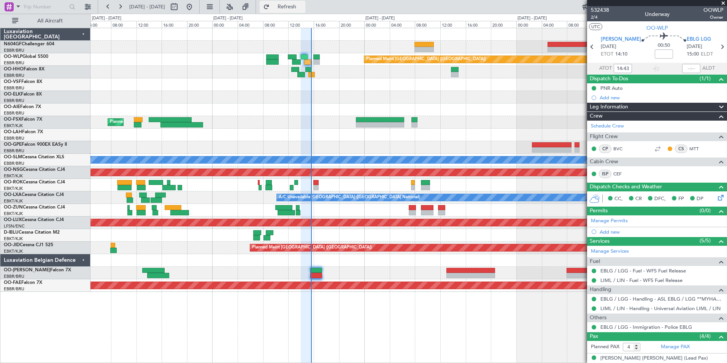
click at [305, 11] on button "Refresh" at bounding box center [283, 7] width 46 height 12
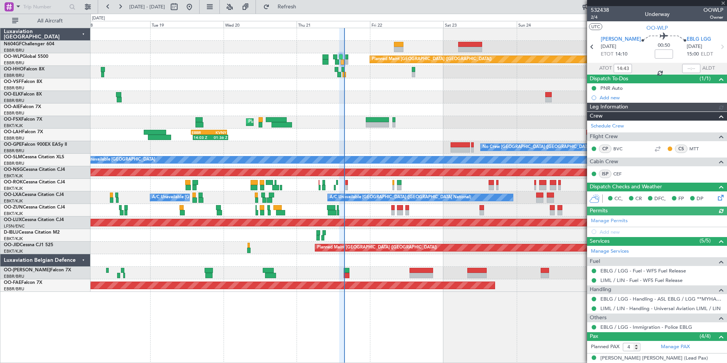
click at [378, 142] on div "Planned Maint [GEOGRAPHIC_DATA] ([GEOGRAPHIC_DATA]) AOG Maint Geneva ([GEOGRAPH…" at bounding box center [409, 160] width 636 height 264
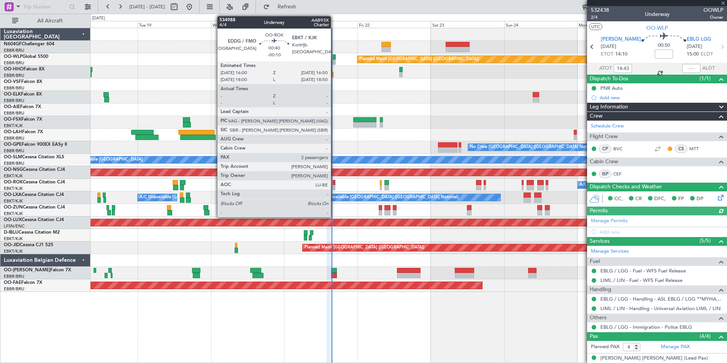
click at [334, 188] on div at bounding box center [334, 187] width 3 height 5
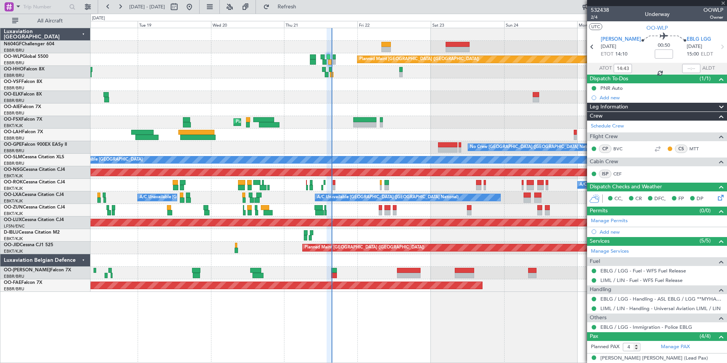
type input "-00:10"
type input "2"
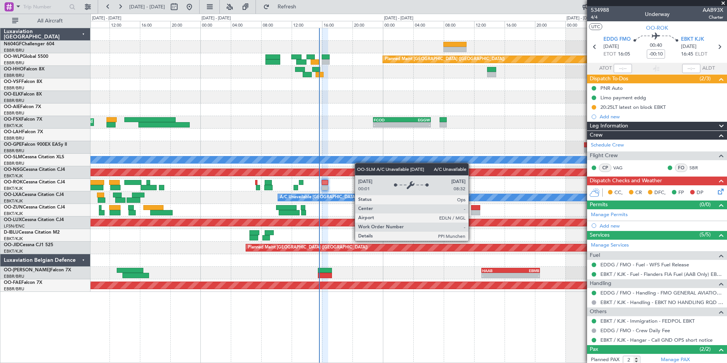
click at [357, 162] on div "- - LGSA 05:00 Z FZQA 12:50 Z Planned Maint [GEOGRAPHIC_DATA] ([GEOGRAPHIC_DATA…" at bounding box center [409, 160] width 636 height 264
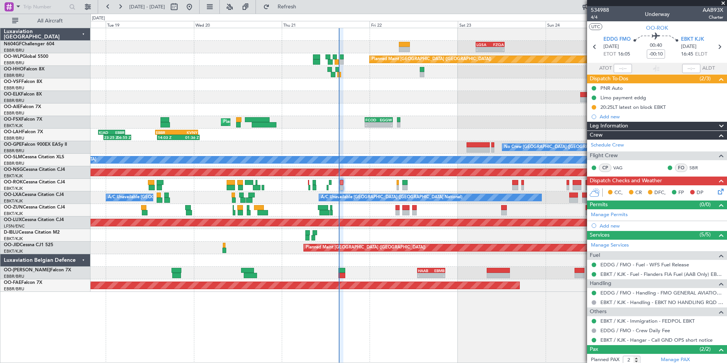
click at [294, 176] on div "Planned Maint [GEOGRAPHIC_DATA] ([GEOGRAPHIC_DATA])" at bounding box center [409, 172] width 636 height 13
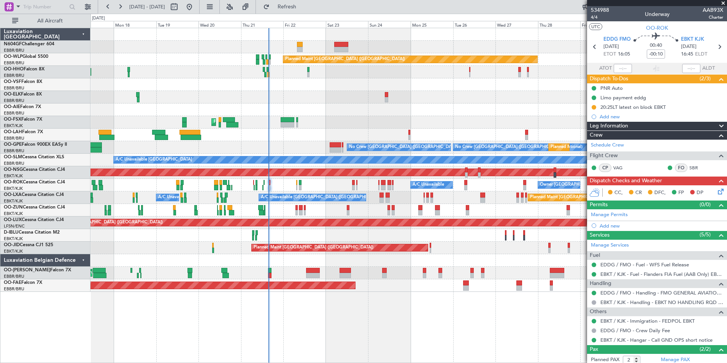
click at [298, 206] on div "Planned Maint Kortrijk-[GEOGRAPHIC_DATA] Unplanned Maint [GEOGRAPHIC_DATA] ([GE…" at bounding box center [409, 210] width 636 height 13
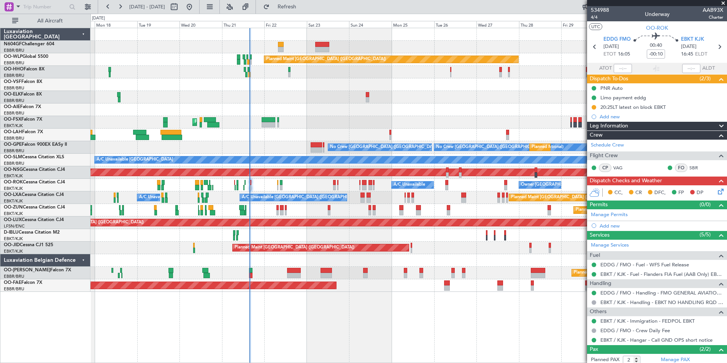
click at [326, 237] on div "No Crew [GEOGRAPHIC_DATA] ([GEOGRAPHIC_DATA] National)" at bounding box center [409, 235] width 636 height 13
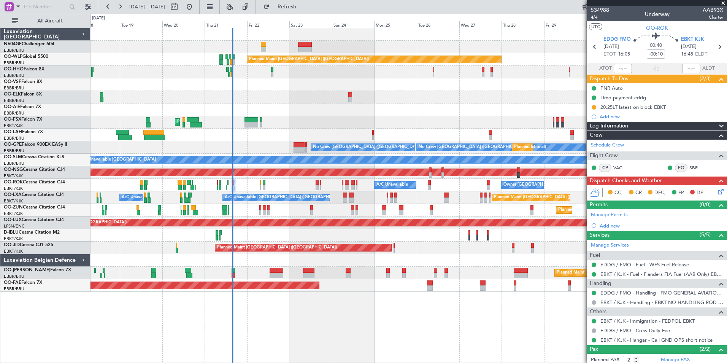
click at [286, 233] on div "No Crew [GEOGRAPHIC_DATA] ([GEOGRAPHIC_DATA] National)" at bounding box center [409, 235] width 636 height 13
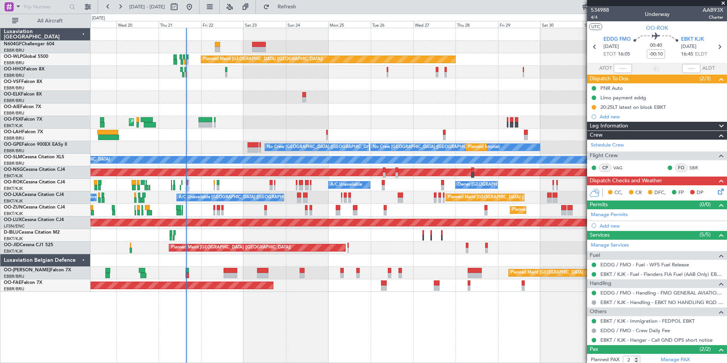
click at [311, 201] on div "A/C Unavailable [GEOGRAPHIC_DATA] ([GEOGRAPHIC_DATA] National) A/C Unavailable …" at bounding box center [409, 197] width 636 height 13
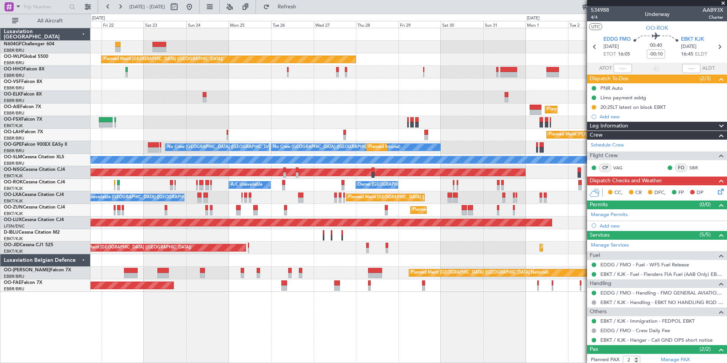
click at [286, 184] on div "A/C Unavailable Owner [GEOGRAPHIC_DATA]-[GEOGRAPHIC_DATA]" at bounding box center [409, 185] width 636 height 13
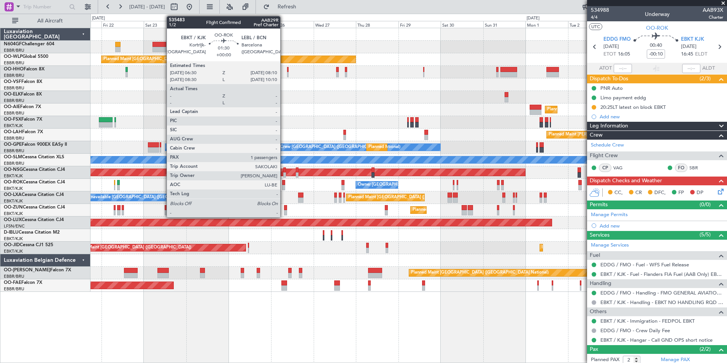
click at [344, 222] on div "Planned Maint [GEOGRAPHIC_DATA] ([GEOGRAPHIC_DATA])" at bounding box center [205, 222] width 692 height 7
click at [284, 188] on div at bounding box center [283, 187] width 3 height 5
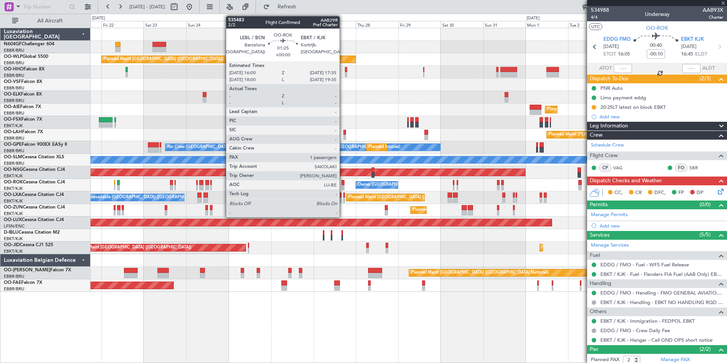
type input "1"
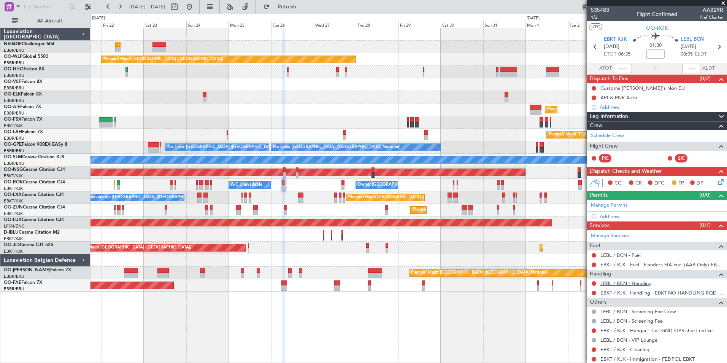
click at [629, 282] on link "LEBL / BCN - Handling" at bounding box center [625, 283] width 51 height 6
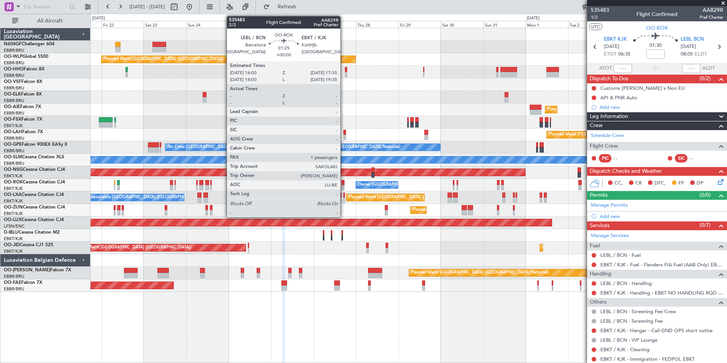
click at [344, 184] on div at bounding box center [342, 182] width 3 height 5
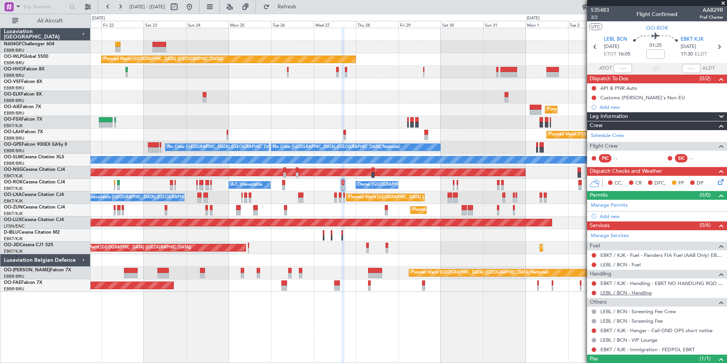
click at [640, 292] on link "LEBL / BCN - Handling" at bounding box center [625, 292] width 51 height 6
click at [299, 5] on span "Refresh" at bounding box center [287, 6] width 32 height 5
click at [281, 184] on div "Owner [GEOGRAPHIC_DATA]-[GEOGRAPHIC_DATA] A/C Unavailable" at bounding box center [409, 185] width 636 height 13
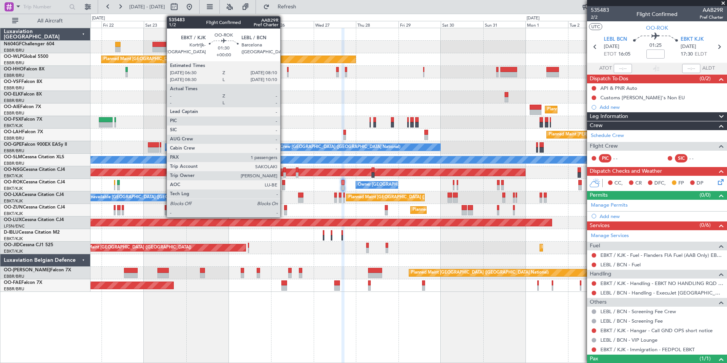
click at [284, 186] on div at bounding box center [283, 187] width 3 height 5
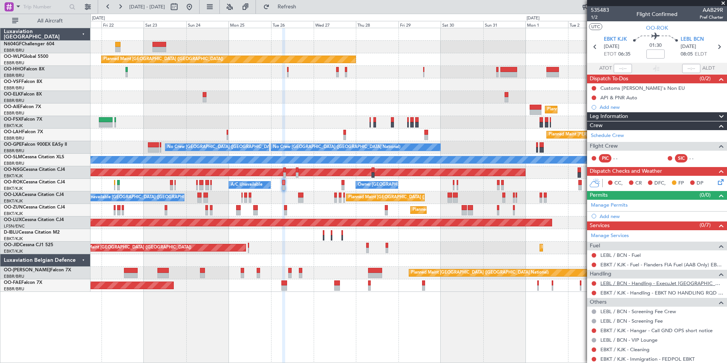
click at [638, 284] on link "LEBL / BCN - Handling - ExecuJet [GEOGRAPHIC_DATA] [PERSON_NAME]/BCN" at bounding box center [661, 283] width 123 height 6
click at [303, 7] on span "Refresh" at bounding box center [287, 6] width 32 height 5
click at [689, 39] on span "LEBL BCN" at bounding box center [692, 40] width 23 height 8
click at [608, 214] on div "Add new" at bounding box center [658, 216] width 117 height 6
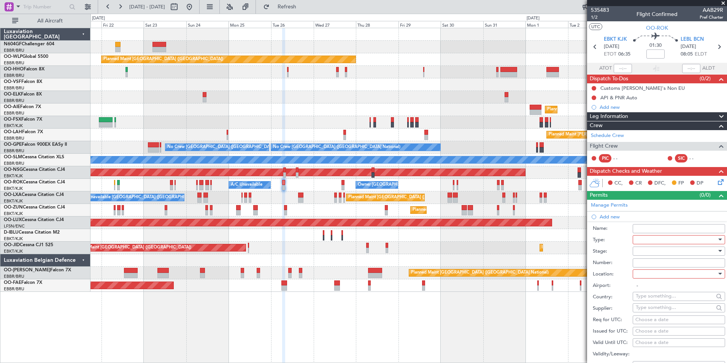
click at [646, 239] on div at bounding box center [676, 239] width 81 height 11
click at [669, 315] on span "Slot" at bounding box center [676, 314] width 80 height 11
click at [667, 274] on div at bounding box center [676, 273] width 81 height 11
click at [664, 314] on span "Arrival" at bounding box center [676, 311] width 80 height 11
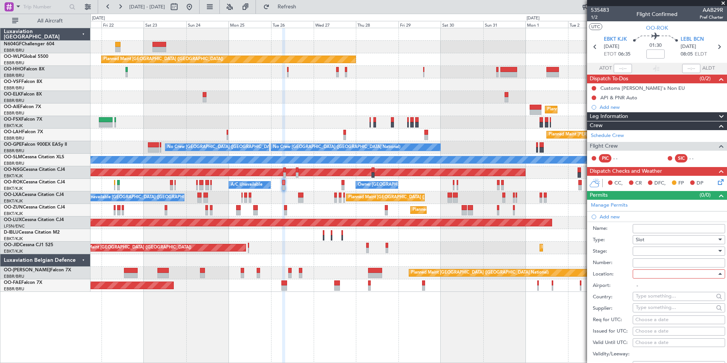
type input "LEBL / BCN"
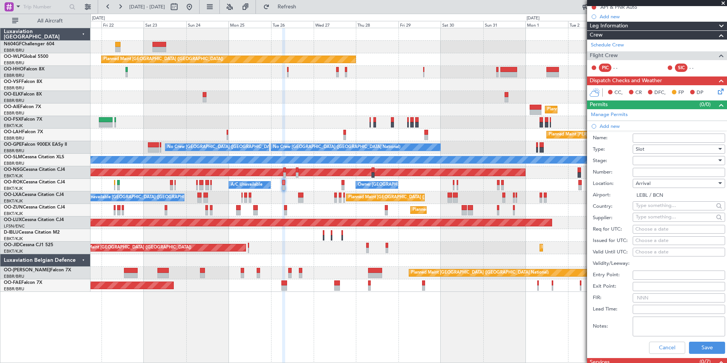
click at [655, 227] on div "Choose a date" at bounding box center [678, 230] width 87 height 8
select select "8"
select select "2025"
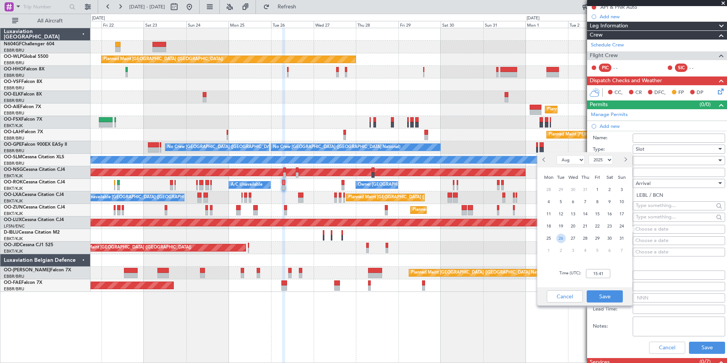
click at [557, 237] on span "26" at bounding box center [561, 238] width 10 height 10
click at [602, 275] on input "00:00" at bounding box center [598, 273] width 24 height 9
type input "08:10"
click at [612, 296] on button "Save" at bounding box center [605, 296] width 36 height 12
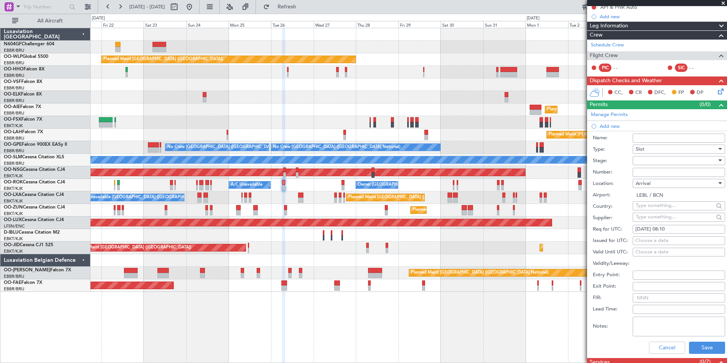
scroll to position [118, 0]
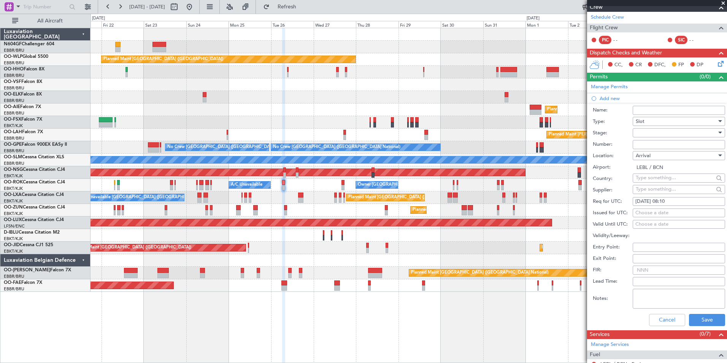
click at [662, 132] on div at bounding box center [676, 132] width 81 height 11
click at [664, 178] on span "Requested" at bounding box center [676, 181] width 80 height 11
click at [700, 316] on button "Save" at bounding box center [707, 320] width 36 height 12
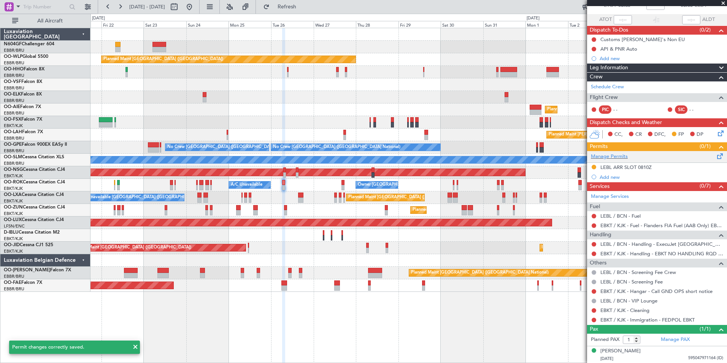
scroll to position [48, 0]
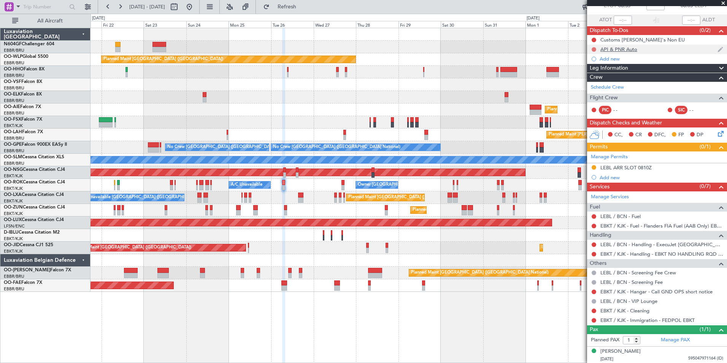
click at [593, 48] on button at bounding box center [594, 49] width 5 height 5
click at [586, 83] on span "Completed" at bounding box center [597, 83] width 25 height 8
click at [611, 217] on link "LEBL / BCN - Fuel" at bounding box center [620, 216] width 40 height 6
click at [595, 289] on button at bounding box center [594, 291] width 5 height 5
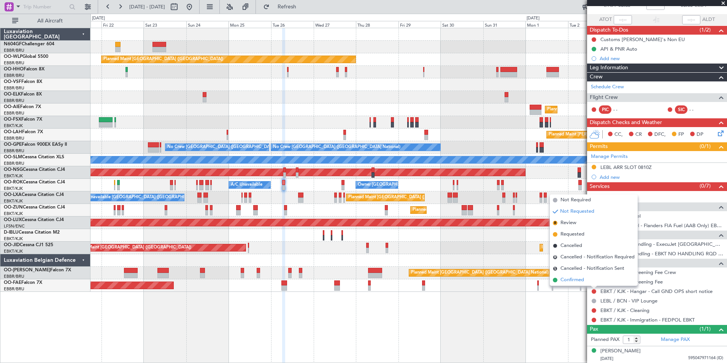
click at [584, 276] on span "Confirmed" at bounding box center [573, 280] width 24 height 8
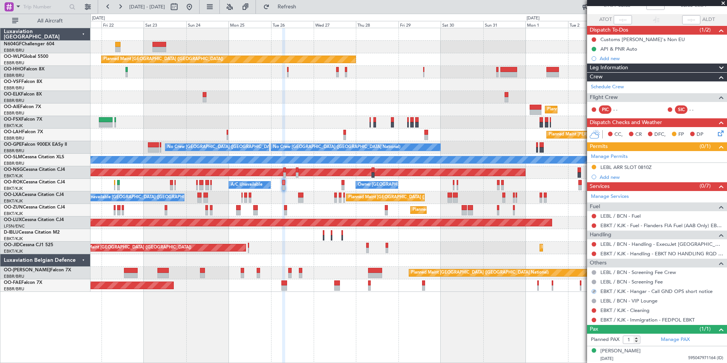
click at [590, 253] on div "EBKT / KJK - Handling - EBKT NO HANDLING RQD FOR CJ" at bounding box center [657, 254] width 140 height 10
click at [592, 253] on button at bounding box center [594, 253] width 5 height 5
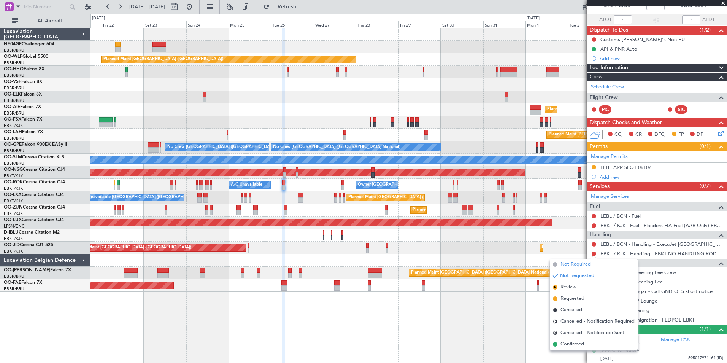
click at [584, 265] on span "Not Required" at bounding box center [576, 264] width 30 height 8
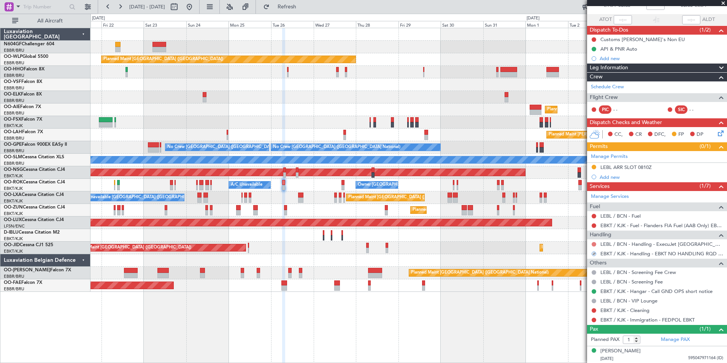
click at [594, 245] on button at bounding box center [594, 244] width 5 height 5
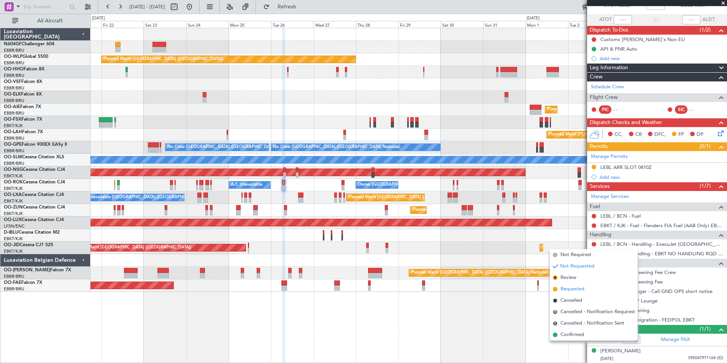
click at [573, 289] on span "Requested" at bounding box center [573, 289] width 24 height 8
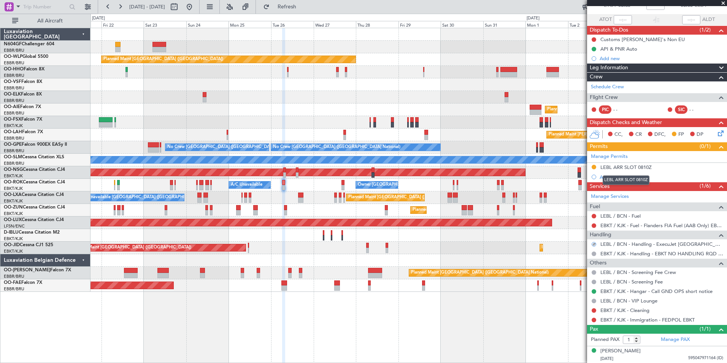
click at [612, 176] on div "LEBL ARR SLOT 0810Z" at bounding box center [626, 180] width 47 height 10
click at [606, 177] on div "Add new" at bounding box center [658, 177] width 117 height 6
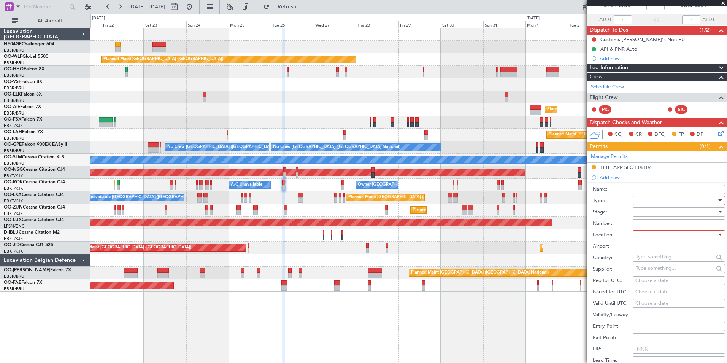
click at [647, 203] on div at bounding box center [676, 200] width 81 height 11
click at [679, 236] on span "Parking" at bounding box center [676, 236] width 80 height 11
click at [678, 236] on div at bounding box center [676, 234] width 81 height 11
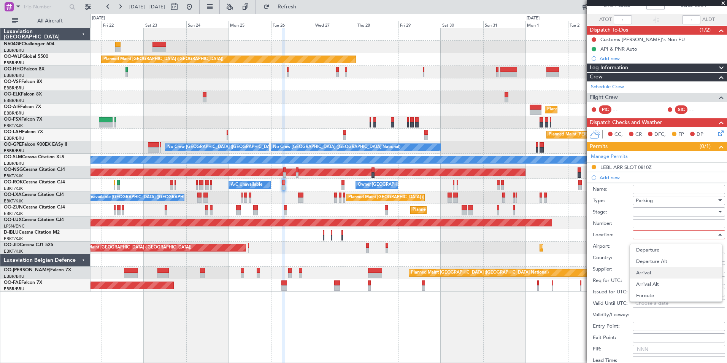
click at [666, 274] on span "Arrival" at bounding box center [676, 272] width 80 height 11
type input "LEBL / BCN"
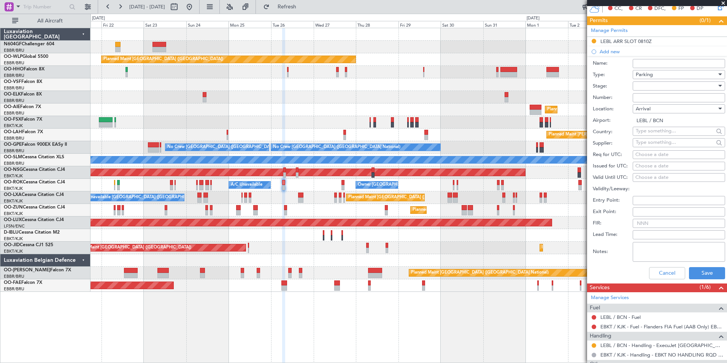
scroll to position [175, 0]
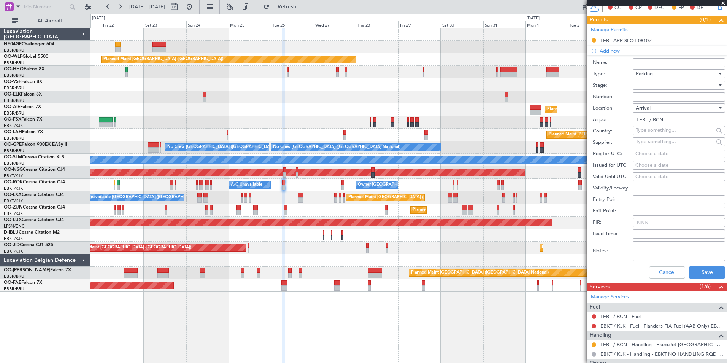
click at [641, 88] on div at bounding box center [676, 84] width 81 height 11
click at [656, 136] on span "Requested" at bounding box center [676, 134] width 80 height 11
click at [690, 276] on button "Save" at bounding box center [707, 272] width 36 height 12
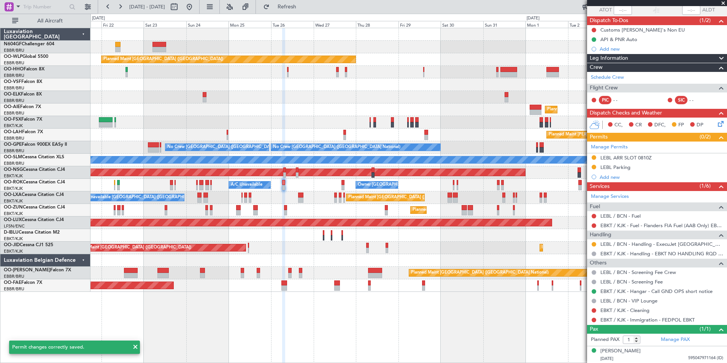
scroll to position [0, 0]
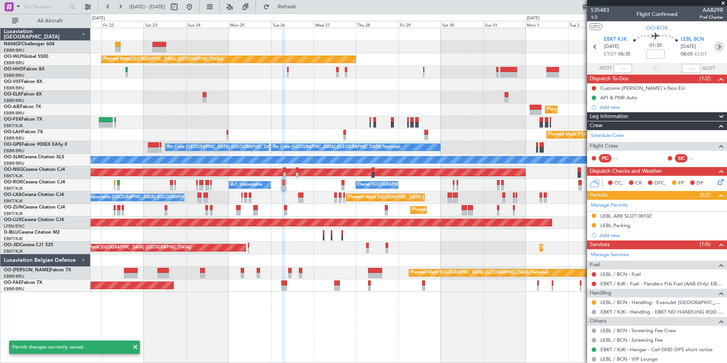
click at [715, 46] on icon at bounding box center [719, 47] width 10 height 10
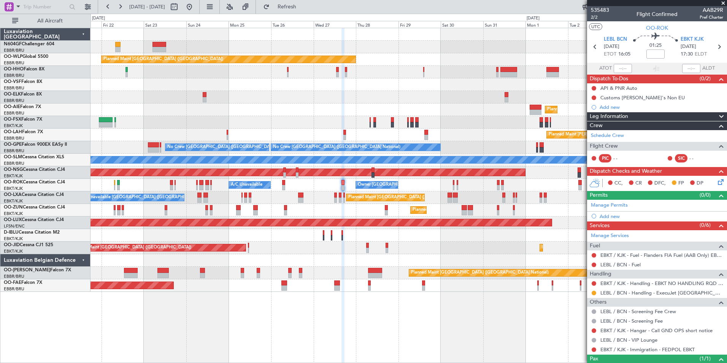
scroll to position [30, 0]
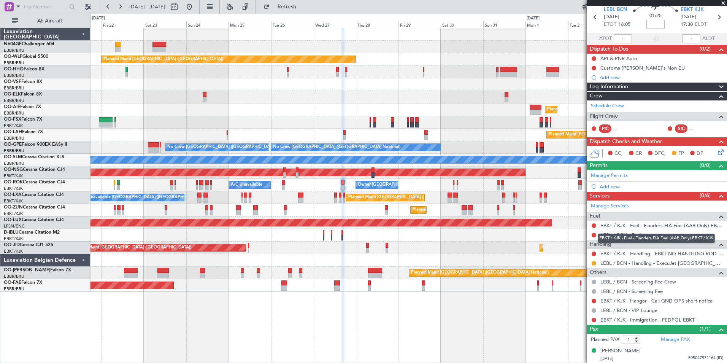
click at [615, 234] on div "EBKT / KJK - Fuel - Flanders FIA Fuel (AAB Only) EBKT / KJK" at bounding box center [656, 238] width 117 height 10
click at [594, 223] on button at bounding box center [594, 225] width 5 height 5
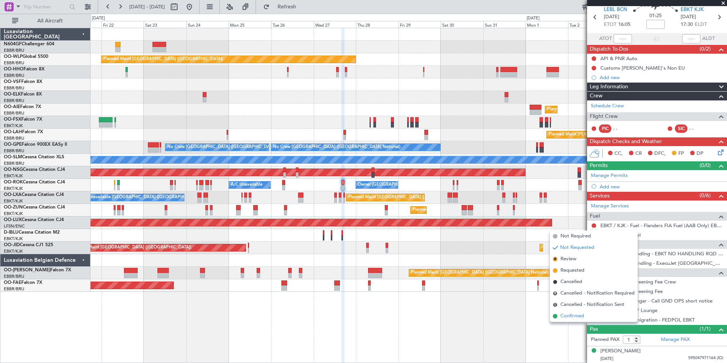
click at [575, 321] on li "Confirmed" at bounding box center [594, 315] width 88 height 11
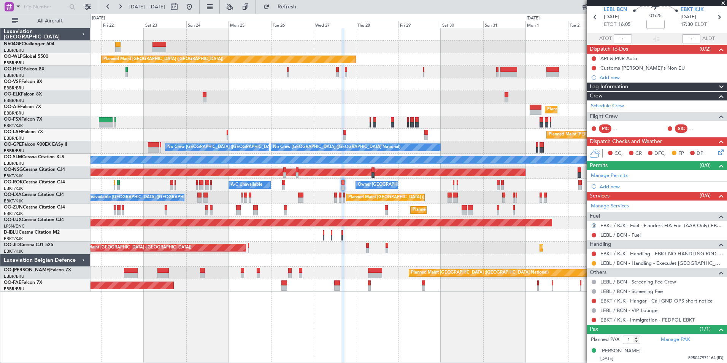
click at [624, 230] on div "LEBL / BCN - Fuel" at bounding box center [657, 235] width 140 height 10
click at [618, 236] on link "LEBL / BCN - Fuel" at bounding box center [620, 235] width 40 height 6
click at [587, 254] on div "EBKT / KJK - Handling - EBKT NO HANDLING RQD FOR CJ" at bounding box center [657, 254] width 140 height 10
click at [594, 254] on button at bounding box center [594, 253] width 5 height 5
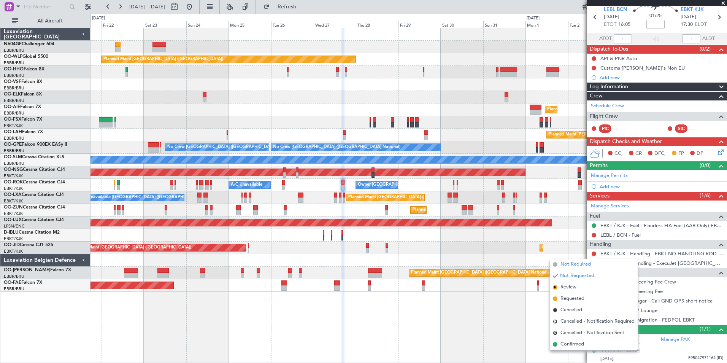
click at [583, 265] on span "Not Required" at bounding box center [576, 264] width 30 height 8
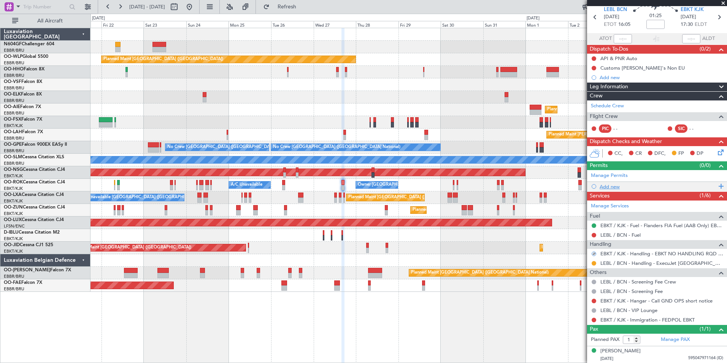
click at [618, 187] on div "Add new" at bounding box center [658, 186] width 117 height 6
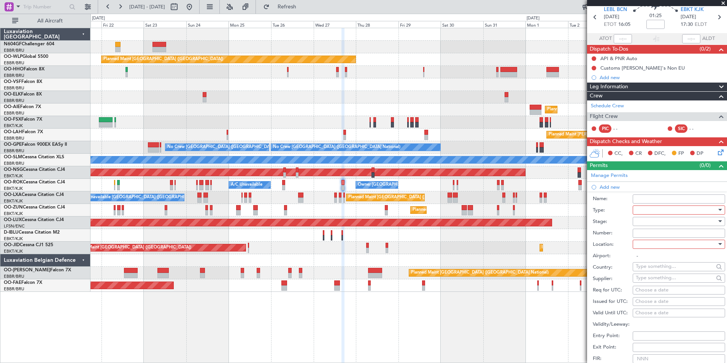
click at [663, 210] on div at bounding box center [676, 209] width 81 height 11
click at [665, 305] on span "Slot" at bounding box center [676, 305] width 80 height 11
click at [662, 223] on div at bounding box center [676, 221] width 81 height 11
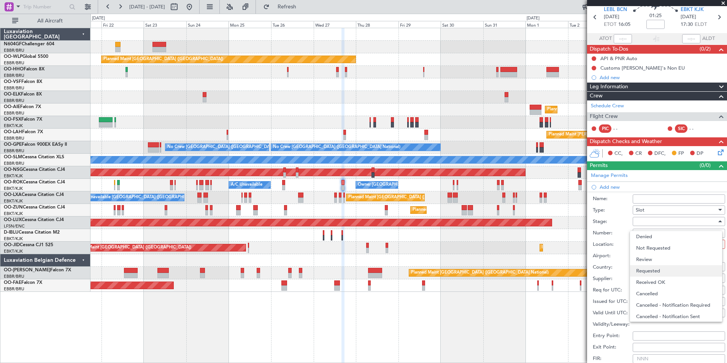
click at [657, 273] on span "Requested" at bounding box center [676, 270] width 80 height 11
click at [656, 241] on div at bounding box center [676, 243] width 81 height 11
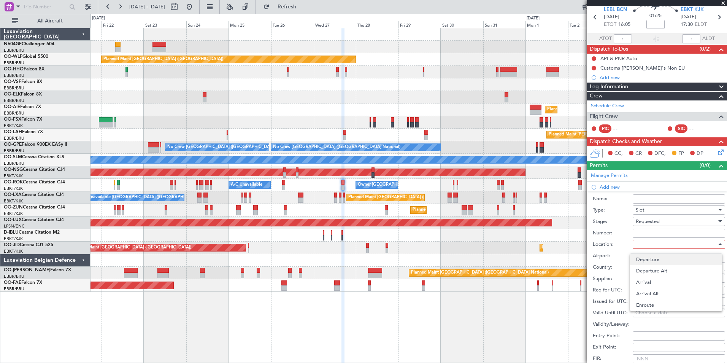
click at [653, 265] on span "Departure" at bounding box center [676, 259] width 80 height 11
type input "LEBL / BCN"
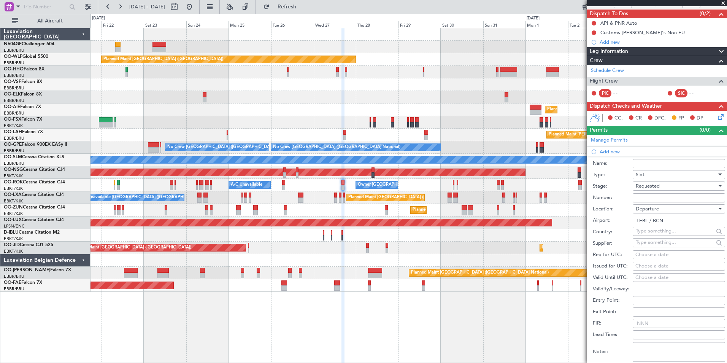
click at [660, 257] on div "Choose a date" at bounding box center [678, 255] width 87 height 8
select select "8"
select select "2025"
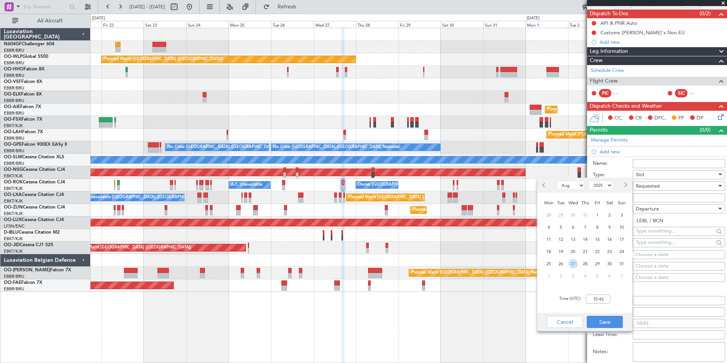
click at [575, 262] on span "27" at bounding box center [574, 264] width 10 height 10
click at [596, 299] on input "00:00" at bounding box center [598, 298] width 24 height 9
type input "0"
type input "16:00"
click at [607, 320] on button "Save" at bounding box center [605, 322] width 36 height 12
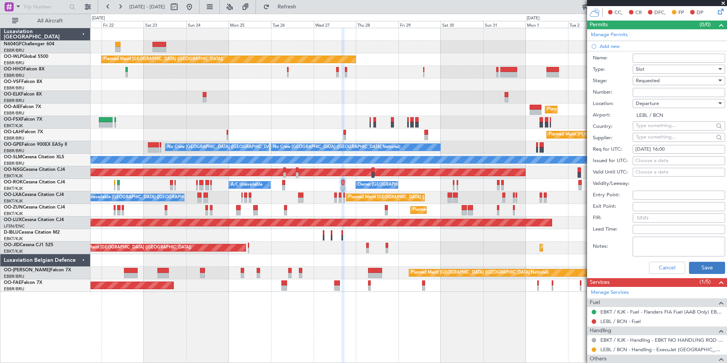
scroll to position [172, 0]
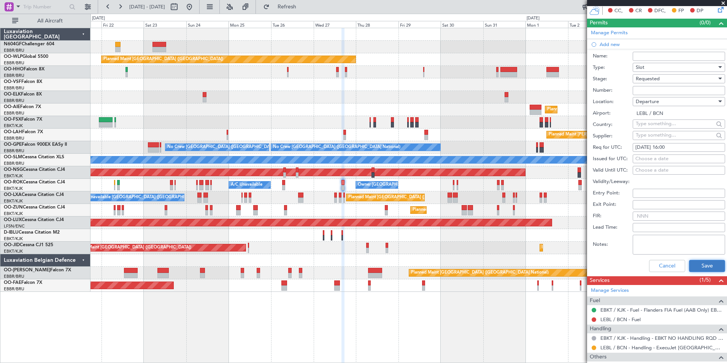
click at [700, 261] on button "Save" at bounding box center [707, 266] width 36 height 12
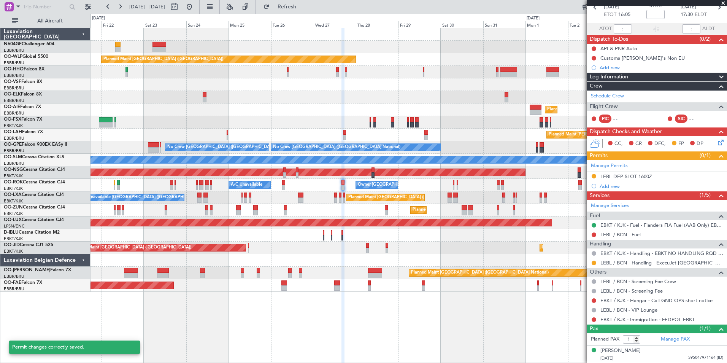
scroll to position [39, 0]
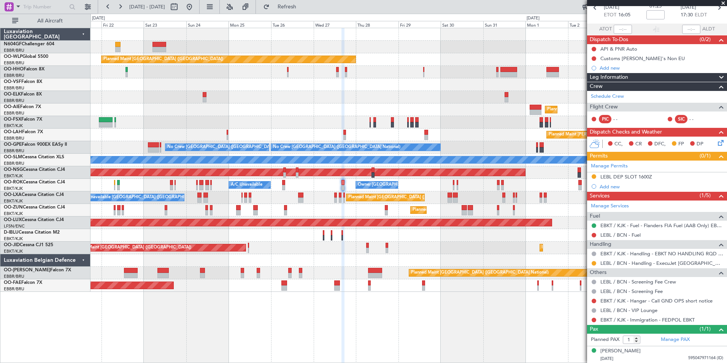
click at [439, 212] on div "Planned Maint Berlin (Brandenburg) Planned Maint Kortrijk-Wevelgem Planned Main…" at bounding box center [409, 160] width 636 height 264
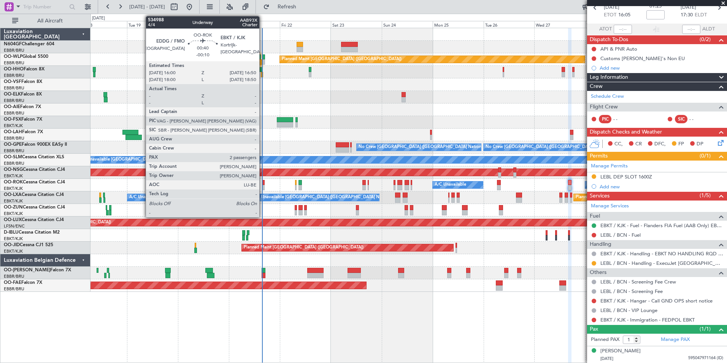
click at [263, 184] on div at bounding box center [263, 182] width 2 height 5
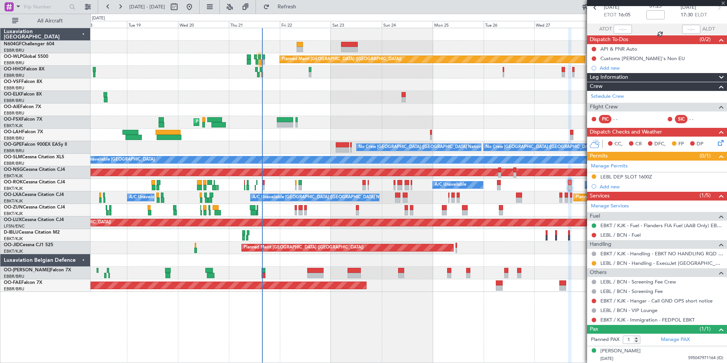
type input "-00:10"
type input "2"
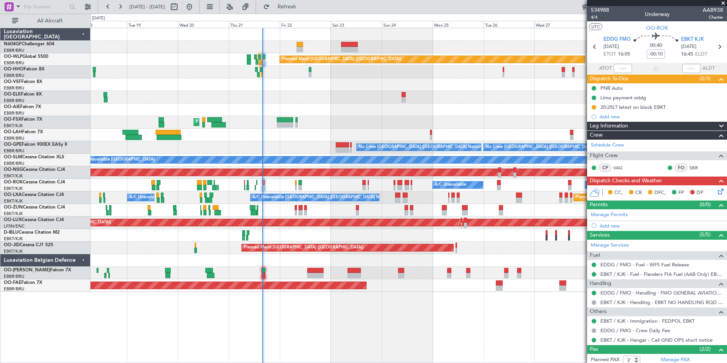
click at [367, 190] on div "Owner Kortrijk-Wevelgem A/C Unavailable" at bounding box center [409, 185] width 636 height 13
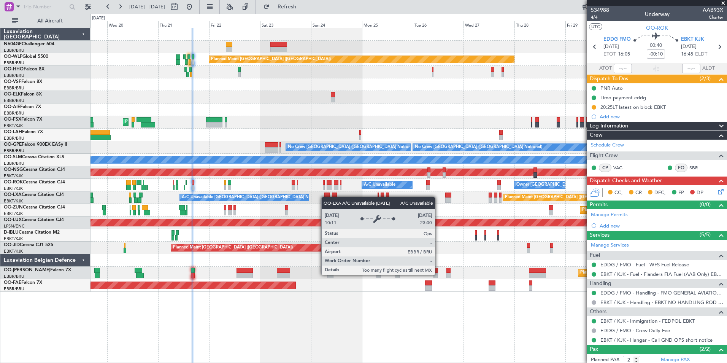
click at [307, 195] on div "A/C Unavailable Brussels (Brussels National) Planned Maint Brussels (Brussels N…" at bounding box center [409, 197] width 636 height 13
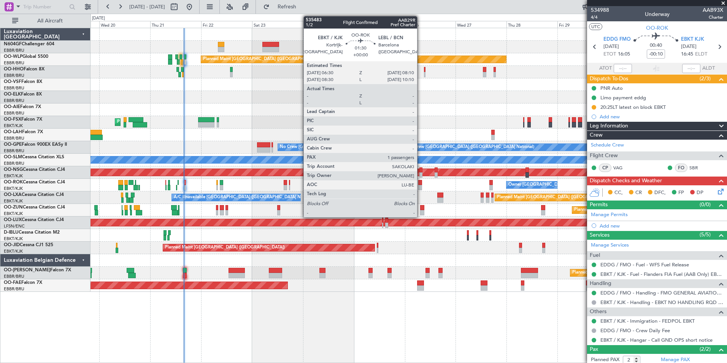
click at [421, 186] on div at bounding box center [420, 187] width 4 height 5
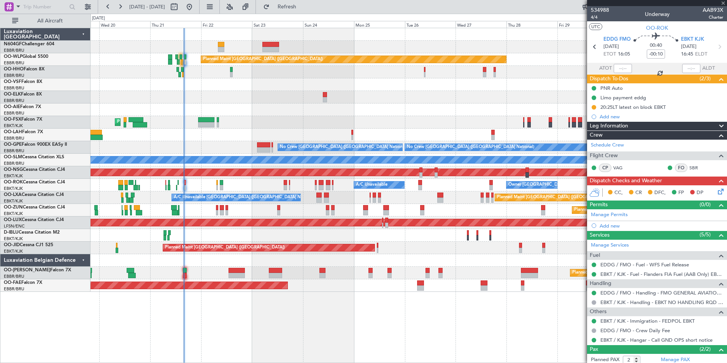
type input "1"
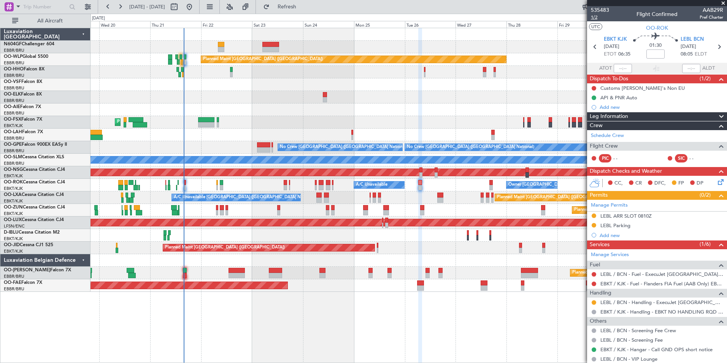
click at [594, 17] on span "1/2" at bounding box center [600, 17] width 18 height 6
click at [305, 10] on button "Refresh" at bounding box center [283, 7] width 46 height 12
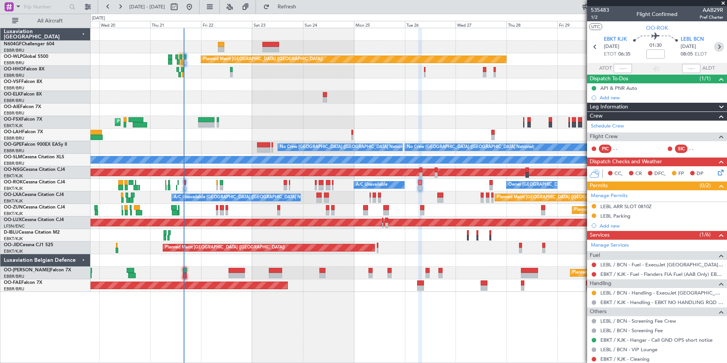
click at [716, 46] on icon at bounding box center [719, 47] width 10 height 10
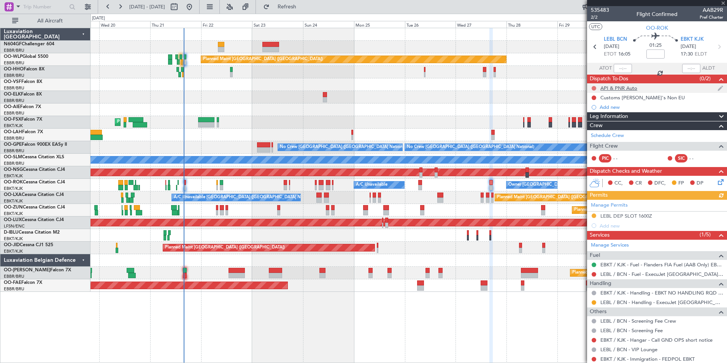
click at [594, 89] on button at bounding box center [594, 88] width 5 height 5
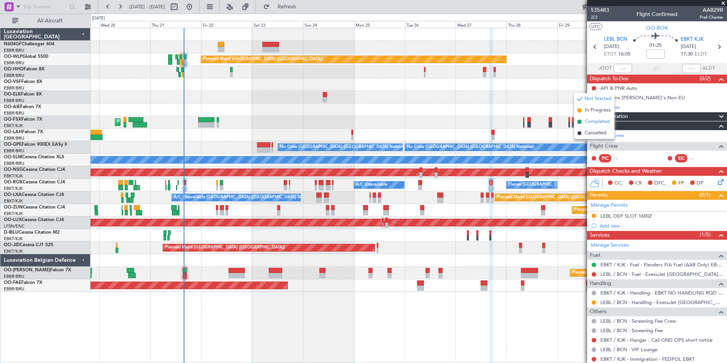
click at [590, 122] on span "Completed" at bounding box center [597, 122] width 25 height 8
click at [595, 17] on span "2/2" at bounding box center [600, 17] width 18 height 6
click at [594, 340] on button at bounding box center [594, 340] width 5 height 5
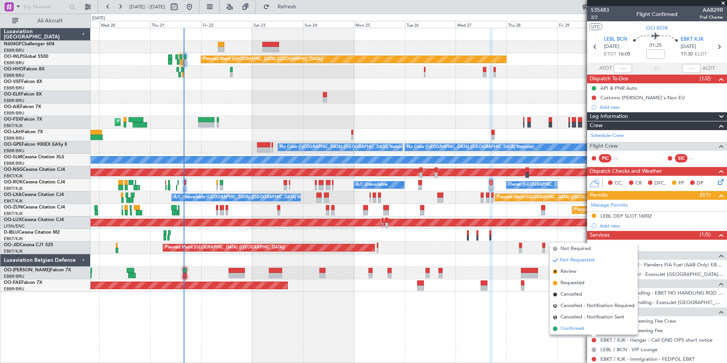
click at [587, 332] on li "Confirmed" at bounding box center [594, 328] width 88 height 11
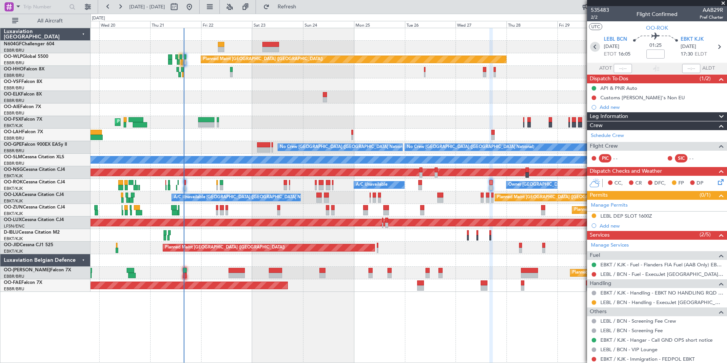
click at [596, 46] on icon at bounding box center [595, 47] width 10 height 10
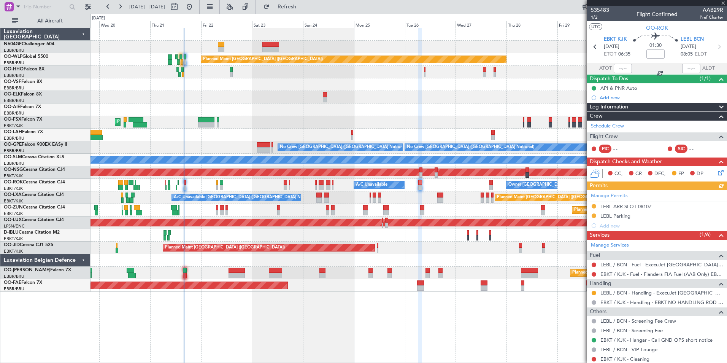
click at [718, 50] on icon at bounding box center [719, 47] width 10 height 10
click at [716, 174] on icon at bounding box center [719, 171] width 6 height 6
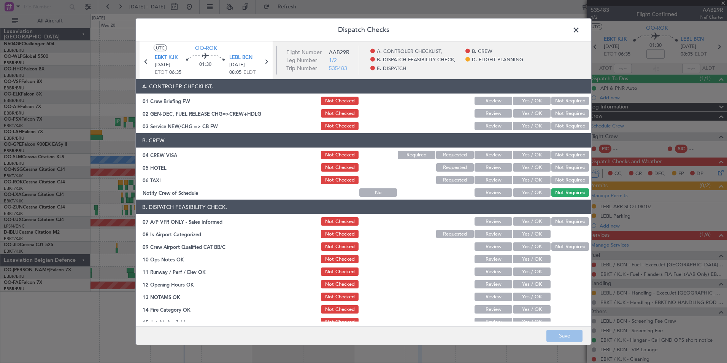
click at [534, 127] on button "Yes / OK" at bounding box center [532, 126] width 38 height 8
click at [559, 157] on button "Not Required" at bounding box center [570, 155] width 38 height 8
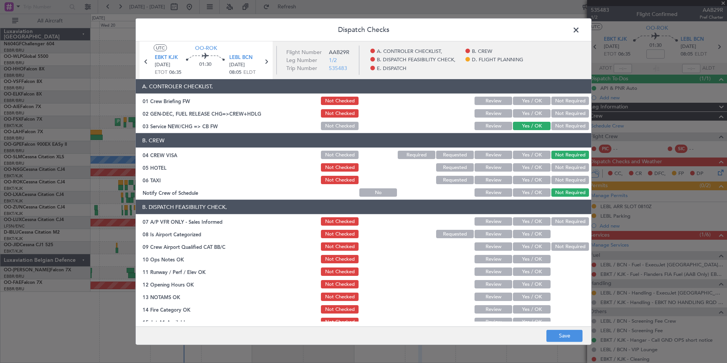
click at [561, 168] on button "Not Required" at bounding box center [570, 167] width 38 height 8
click at [338, 166] on button "Not Checked" at bounding box center [340, 167] width 38 height 8
click at [530, 190] on button "Yes / OK" at bounding box center [532, 192] width 38 height 8
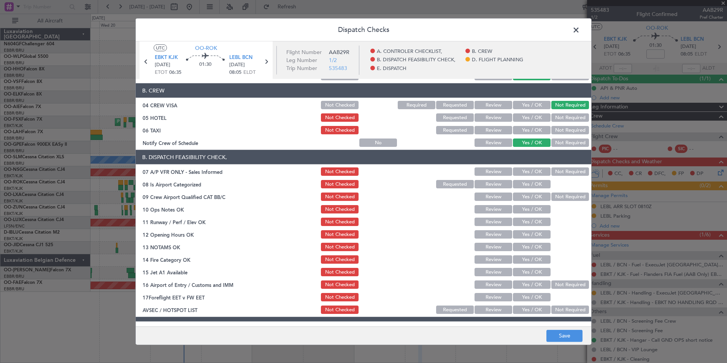
scroll to position [50, 0]
click at [569, 129] on button "Not Required" at bounding box center [570, 130] width 38 height 8
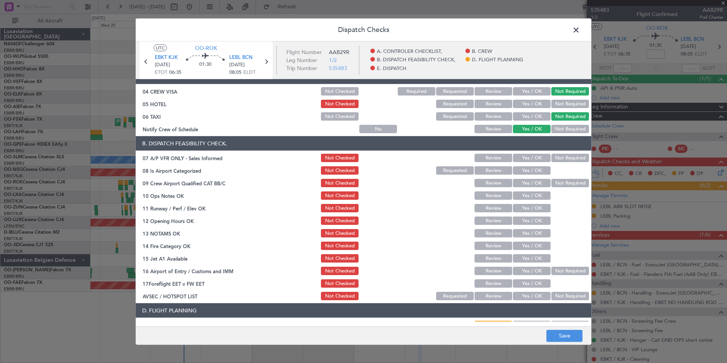
scroll to position [65, 0]
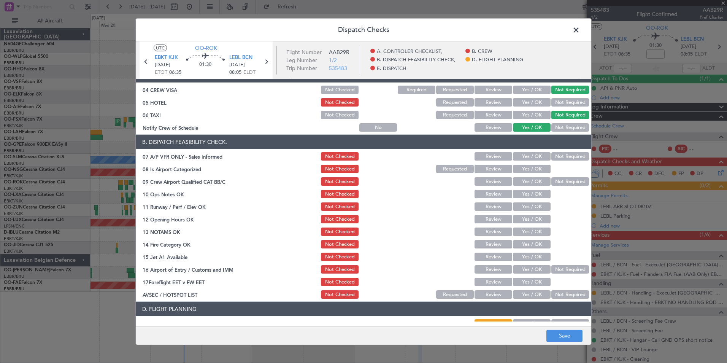
click at [563, 156] on button "Not Required" at bounding box center [570, 156] width 38 height 8
click at [531, 167] on button "Yes / OK" at bounding box center [532, 169] width 38 height 8
click at [529, 195] on button "Yes / OK" at bounding box center [532, 194] width 38 height 8
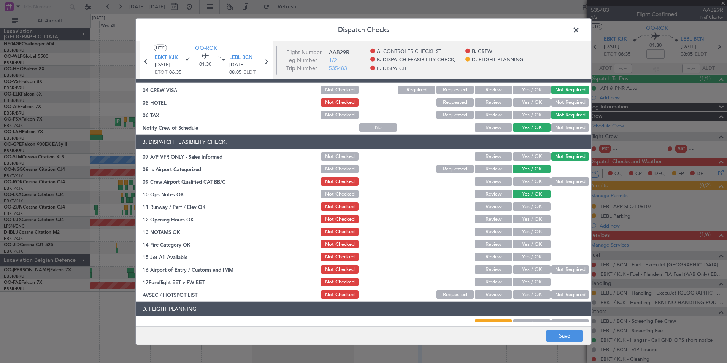
click at [531, 206] on button "Yes / OK" at bounding box center [532, 206] width 38 height 8
click at [531, 219] on button "Yes / OK" at bounding box center [532, 219] width 38 height 8
click at [534, 235] on button "Yes / OK" at bounding box center [532, 231] width 38 height 8
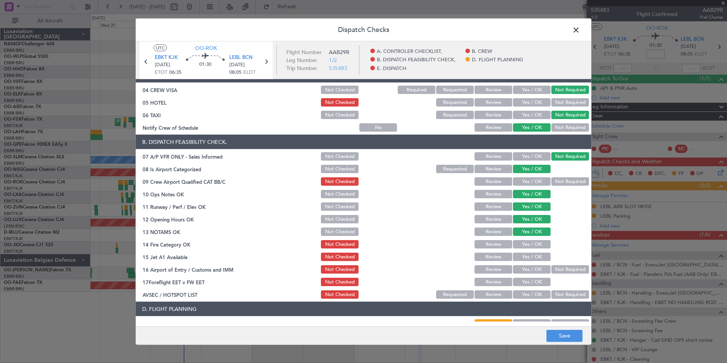
click at [533, 256] on button "Yes / OK" at bounding box center [532, 257] width 38 height 8
click at [533, 248] on div "Yes / OK" at bounding box center [531, 244] width 38 height 11
click at [533, 245] on button "Yes / OK" at bounding box center [532, 244] width 38 height 8
click at [558, 274] on div "Not Required" at bounding box center [569, 269] width 38 height 11
click at [558, 272] on button "Not Required" at bounding box center [570, 269] width 38 height 8
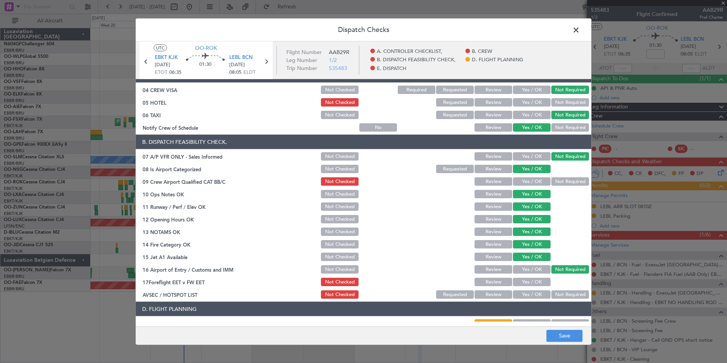
click at [535, 292] on button "Yes / OK" at bounding box center [532, 294] width 38 height 8
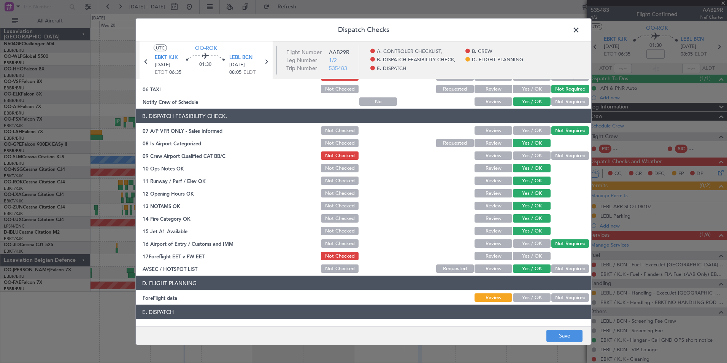
scroll to position [91, 0]
click at [551, 296] on button "Not Required" at bounding box center [570, 297] width 38 height 8
click at [561, 336] on button "Save" at bounding box center [564, 335] width 36 height 12
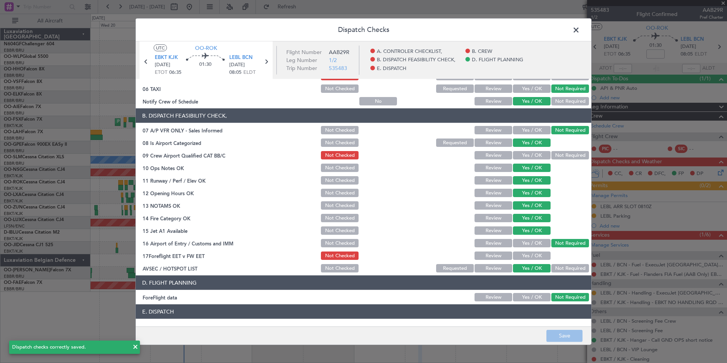
click at [580, 29] on span at bounding box center [580, 31] width 0 height 15
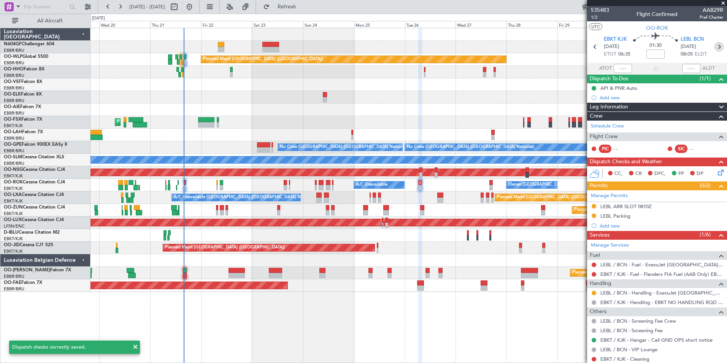
click at [714, 47] on icon at bounding box center [719, 47] width 10 height 10
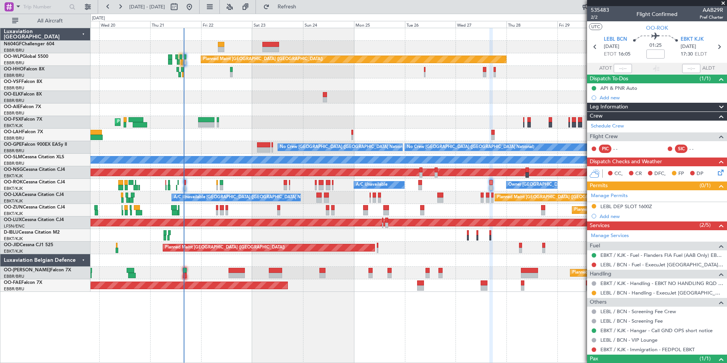
click at [719, 171] on icon at bounding box center [719, 171] width 6 height 6
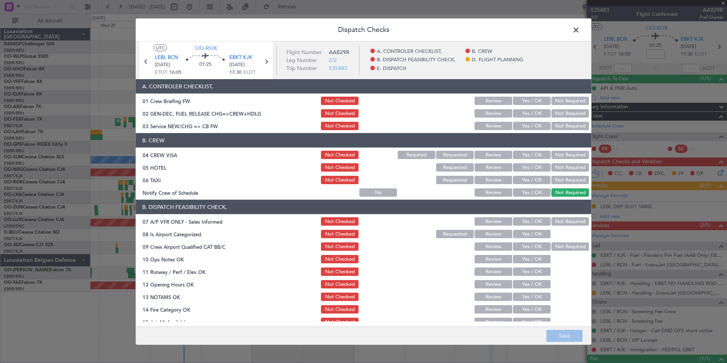
click at [540, 124] on button "Yes / OK" at bounding box center [532, 126] width 38 height 8
click at [561, 155] on button "Not Required" at bounding box center [570, 155] width 38 height 8
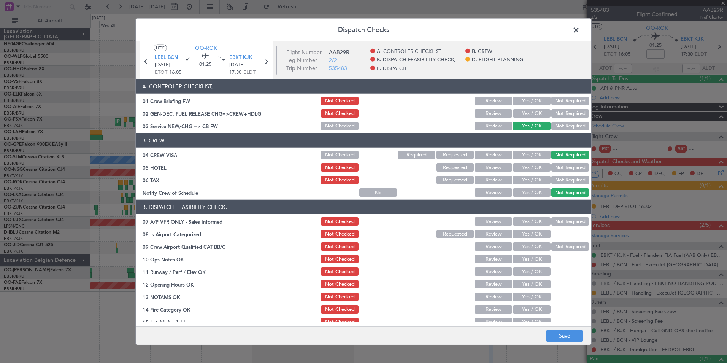
click at [564, 165] on button "Not Required" at bounding box center [570, 167] width 38 height 8
click at [566, 173] on section "B. CREW 04 CREW VISA Not Checked Required Requested Review Yes / OK Not Require…" at bounding box center [364, 165] width 456 height 65
click at [567, 178] on button "Not Required" at bounding box center [570, 180] width 38 height 8
click at [531, 191] on button "Yes / OK" at bounding box center [532, 192] width 38 height 8
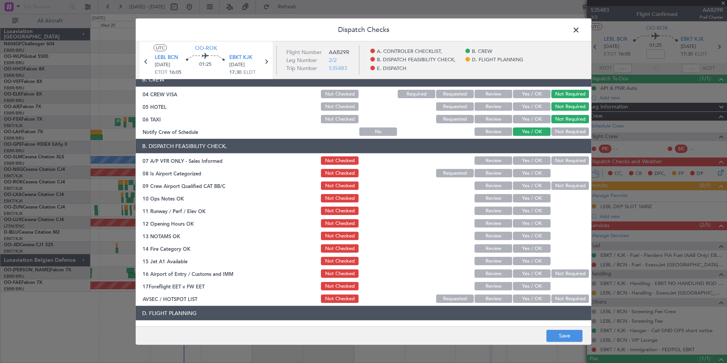
scroll to position [62, 0]
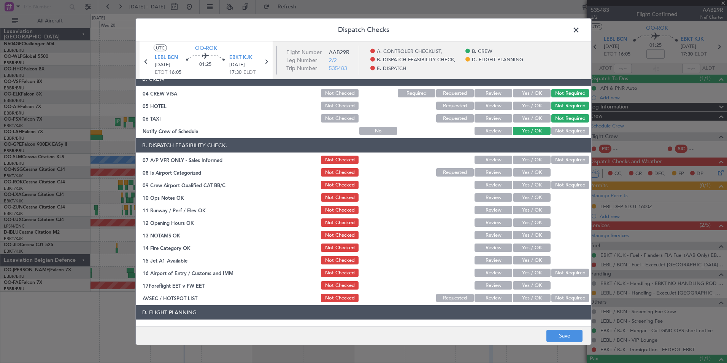
click at [565, 155] on div "Not Required" at bounding box center [569, 159] width 38 height 11
click at [534, 168] on button "Yes / OK" at bounding box center [532, 172] width 38 height 8
click at [555, 159] on button "Not Required" at bounding box center [570, 160] width 38 height 8
click at [532, 193] on div "Yes / OK" at bounding box center [531, 197] width 38 height 11
click at [531, 200] on button "Yes / OK" at bounding box center [532, 197] width 38 height 8
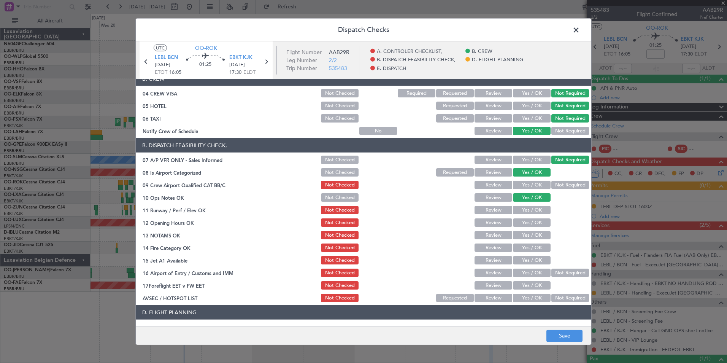
click at [528, 224] on button "Yes / OK" at bounding box center [532, 222] width 38 height 8
click at [534, 210] on button "Yes / OK" at bounding box center [532, 210] width 38 height 8
click at [535, 226] on button "Yes / OK" at bounding box center [532, 222] width 38 height 8
click at [534, 241] on section "B. DISPATCH FEASIBILITY CHECK, 07 A/P VFR ONLY - Sales Informed Not Checked Rev…" at bounding box center [364, 220] width 456 height 165
click at [534, 233] on button "Yes / OK" at bounding box center [532, 235] width 38 height 8
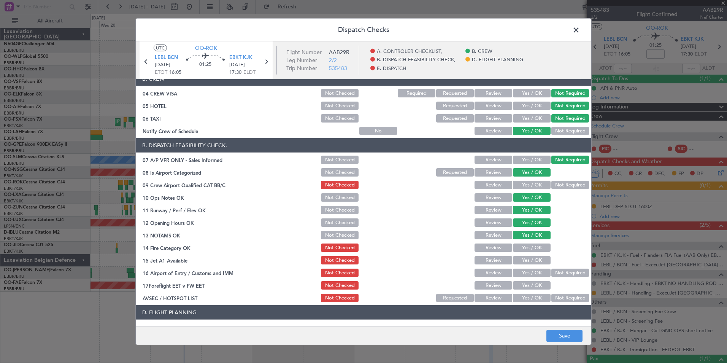
click at [533, 251] on button "Yes / OK" at bounding box center [532, 247] width 38 height 8
click at [534, 255] on div "Yes / OK" at bounding box center [531, 260] width 38 height 11
click at [535, 257] on button "Yes / OK" at bounding box center [532, 260] width 38 height 8
click at [551, 271] on button "Not Required" at bounding box center [570, 272] width 38 height 8
click at [530, 298] on button "Yes / OK" at bounding box center [532, 298] width 38 height 8
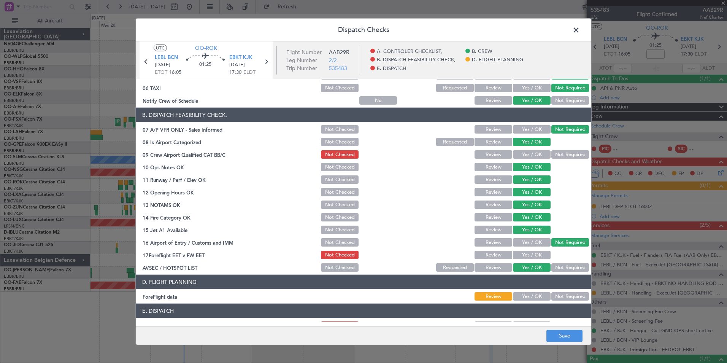
scroll to position [92, 0]
click at [566, 297] on button "Not Required" at bounding box center [570, 296] width 38 height 8
click at [559, 335] on button "Save" at bounding box center [564, 335] width 36 height 12
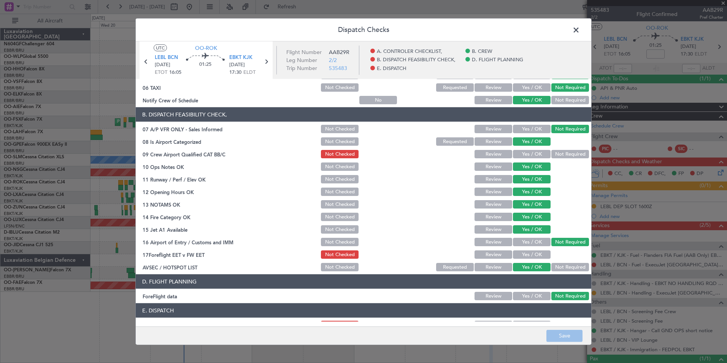
click at [580, 31] on span at bounding box center [580, 31] width 0 height 15
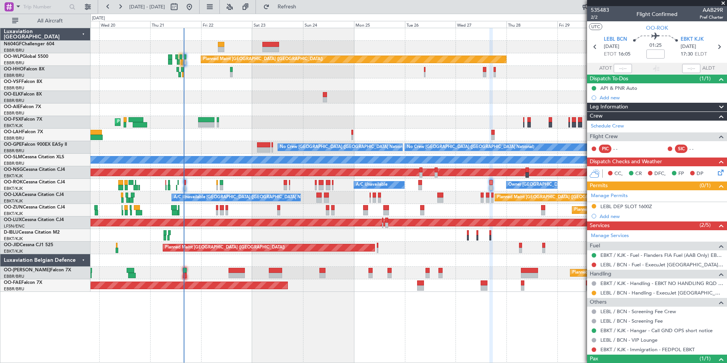
click at [508, 198] on div "A/C Unavailable Brussels (Brussels National) Planned Maint Brussels (Brussels N…" at bounding box center [409, 197] width 636 height 13
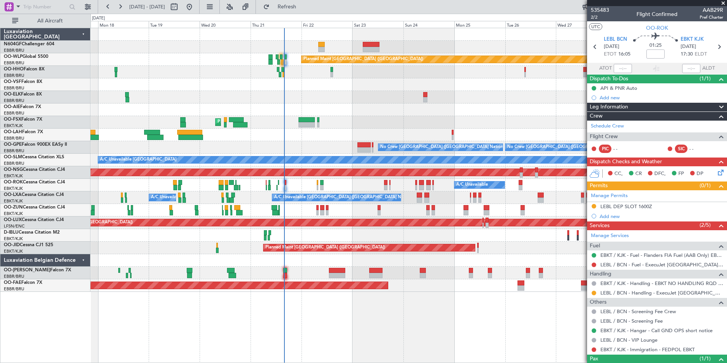
click at [399, 188] on div "Planned Maint Berlin (Brandenburg) AOG Maint Geneva (Cointrin) Planned Maint Lo…" at bounding box center [409, 160] width 636 height 264
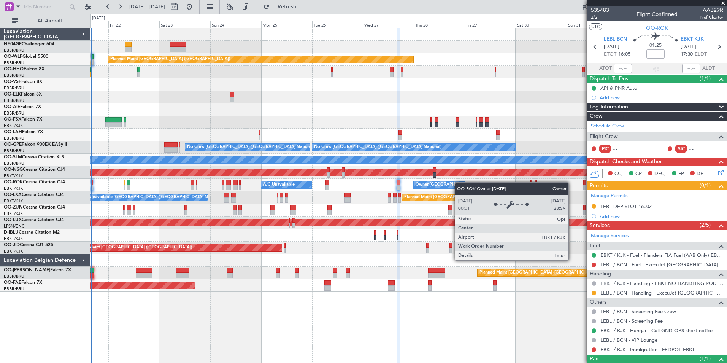
click at [455, 181] on div "Planned Maint Berlin (Brandenburg) Planned Maint London (Farnborough) Planned M…" at bounding box center [409, 160] width 636 height 264
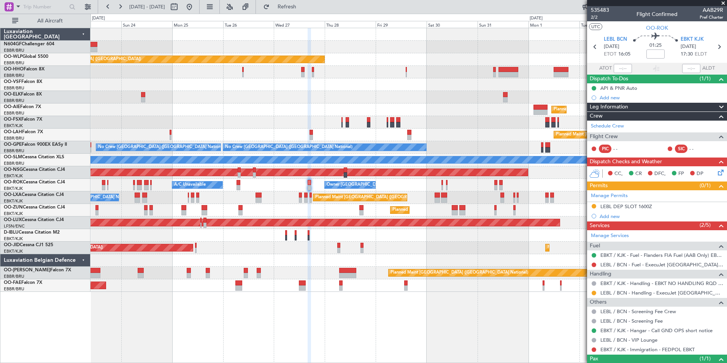
click at [317, 211] on div "Planned Maint Berlin (Brandenburg) Planned Maint Kortrijk-Wevelgem Planned Main…" at bounding box center [409, 160] width 636 height 264
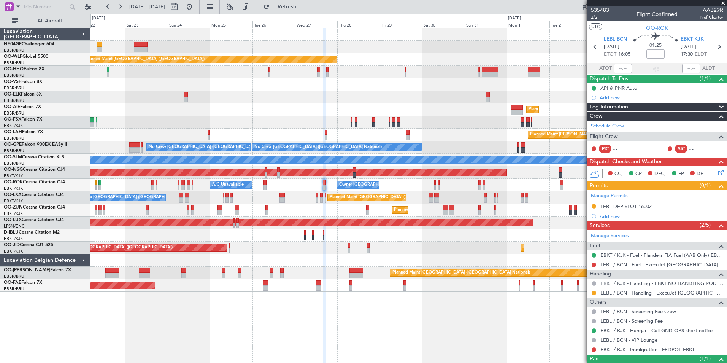
click at [467, 296] on div "Planned Maint Berlin (Brandenburg) Planned Maint Kortrijk-Wevelgem Planned Main…" at bounding box center [409, 195] width 637 height 335
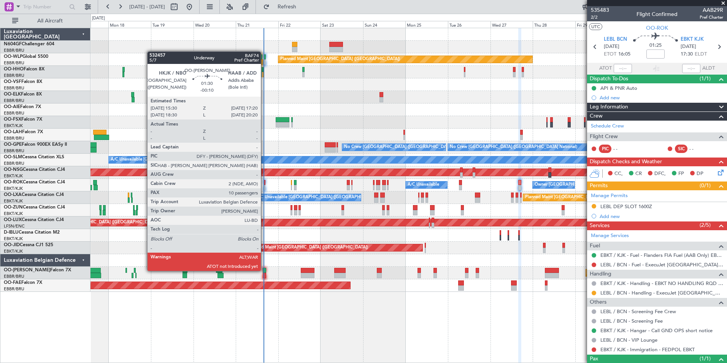
click at [264, 270] on div at bounding box center [264, 270] width 3 height 5
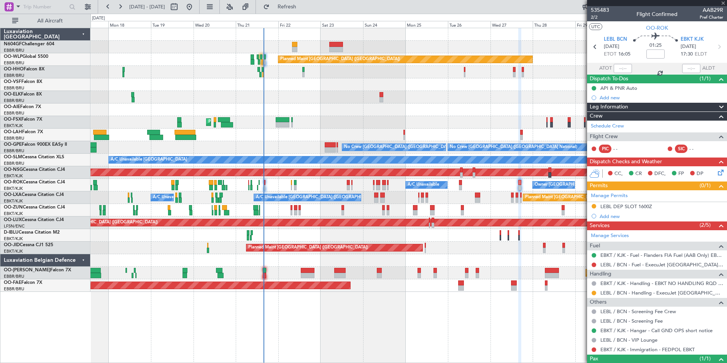
type input "-00:10"
type input "10"
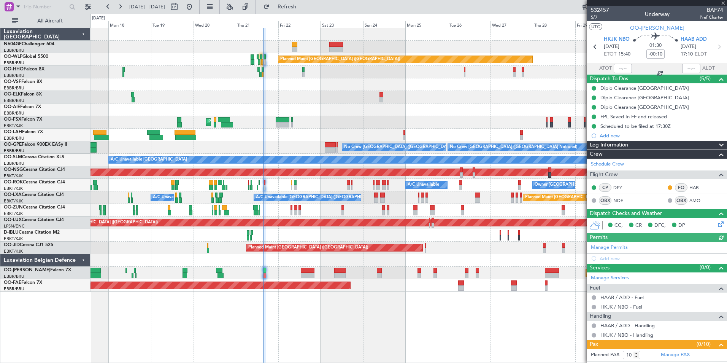
click at [602, 75] on mat-tooltip-component "Actual Take-Off Time" at bounding box center [621, 83] width 54 height 20
click at [618, 68] on input "text" at bounding box center [623, 68] width 18 height 9
click at [531, 79] on div at bounding box center [409, 84] width 636 height 13
type input "15:51"
click at [331, 130] on div "Planned Maint Berlin (Brandenburg) AOG Maint Geneva (Cointrin) A/C Unavailable …" at bounding box center [409, 160] width 636 height 264
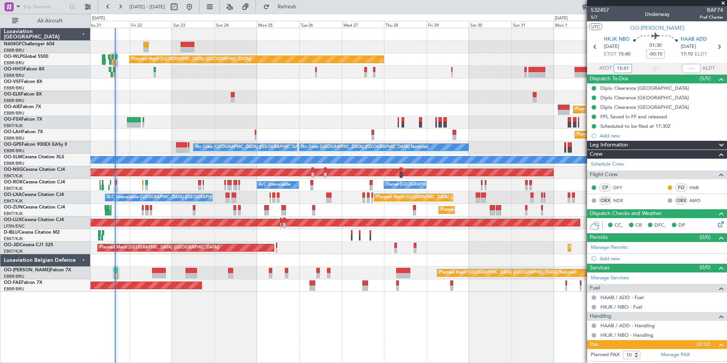
click at [241, 139] on div "Planned Maint [PERSON_NAME]-[GEOGRAPHIC_DATA][PERSON_NAME] ([GEOGRAPHIC_DATA][P…" at bounding box center [409, 135] width 636 height 13
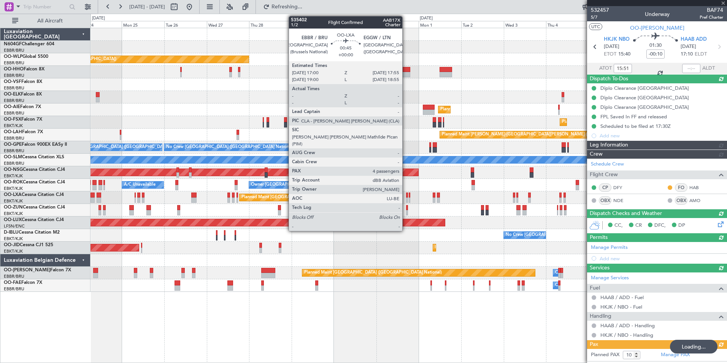
click at [406, 198] on div at bounding box center [407, 199] width 2 height 5
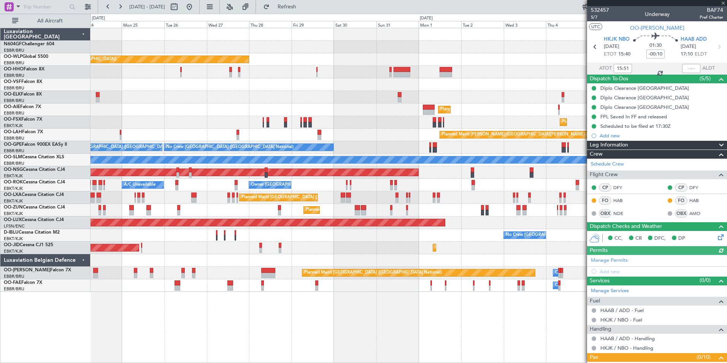
type input "4"
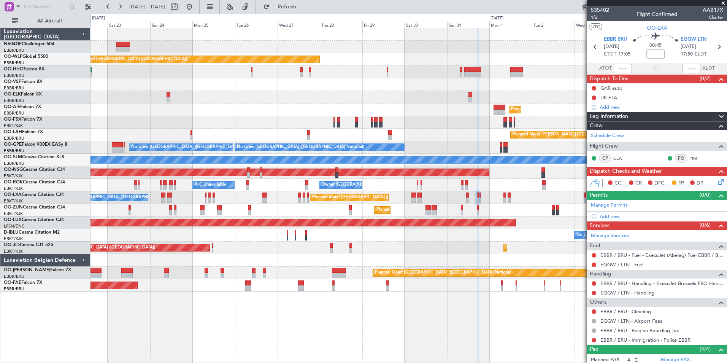
click at [519, 243] on div "Planned Maint Berlin (Brandenburg) Planned Maint Kortrijk-Wevelgem Planned Main…" at bounding box center [409, 160] width 636 height 264
click at [476, 114] on div "Planned Maint [GEOGRAPHIC_DATA] ([GEOGRAPHIC_DATA])" at bounding box center [409, 109] width 636 height 13
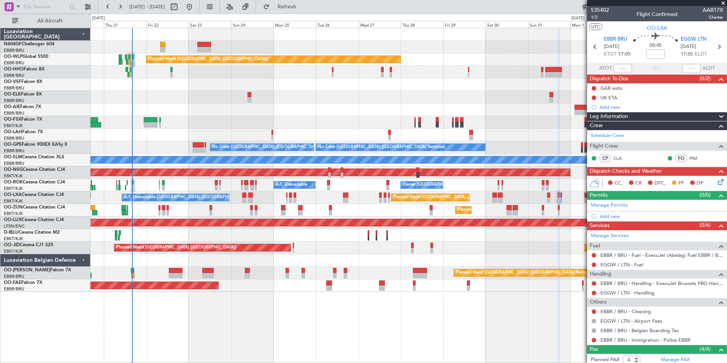
click at [404, 114] on div "Planned Maint [GEOGRAPHIC_DATA] ([GEOGRAPHIC_DATA])" at bounding box center [409, 109] width 636 height 13
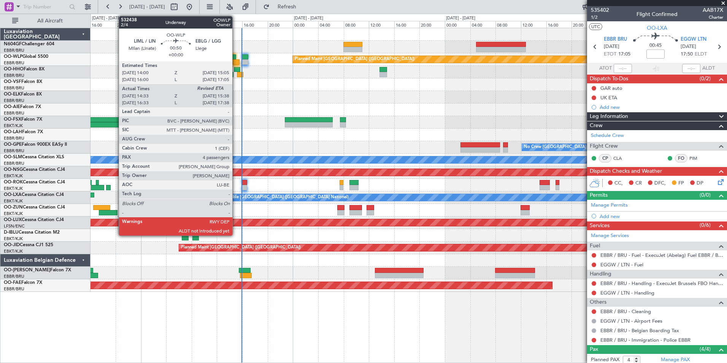
click at [236, 60] on div at bounding box center [236, 61] width 7 height 5
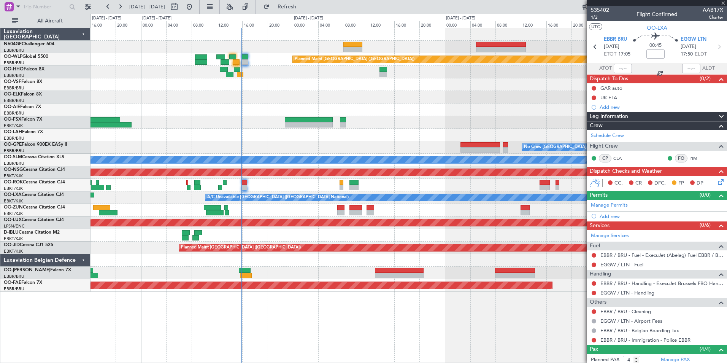
type input "14:43"
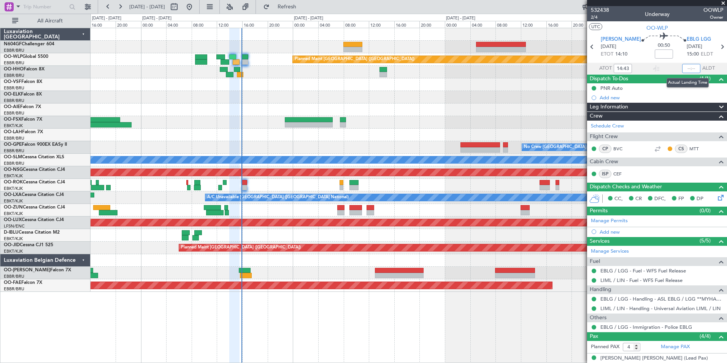
click at [685, 68] on input "text" at bounding box center [691, 68] width 18 height 9
click at [553, 101] on div at bounding box center [409, 97] width 636 height 13
type input "15:42"
click at [243, 64] on div at bounding box center [245, 61] width 6 height 5
type input "0"
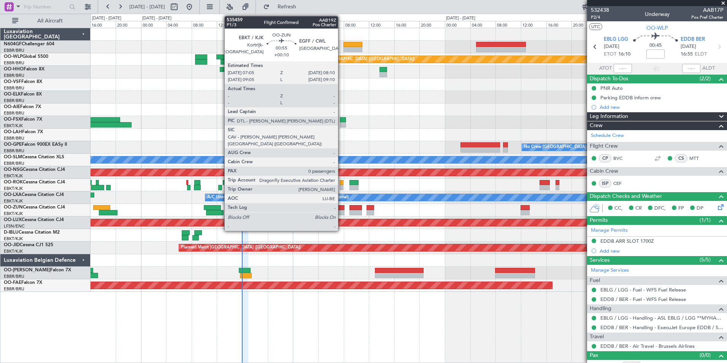
click at [341, 213] on div at bounding box center [340, 212] width 7 height 5
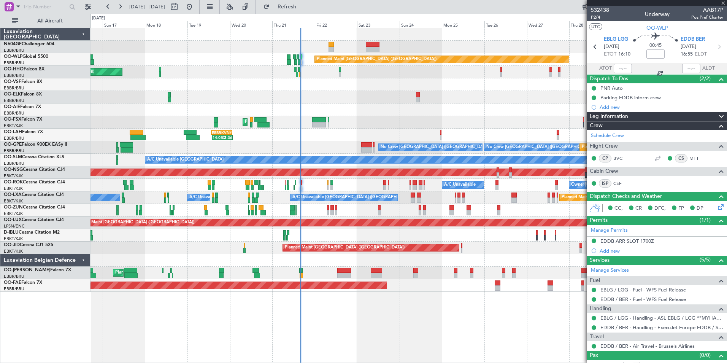
type input "+00:10"
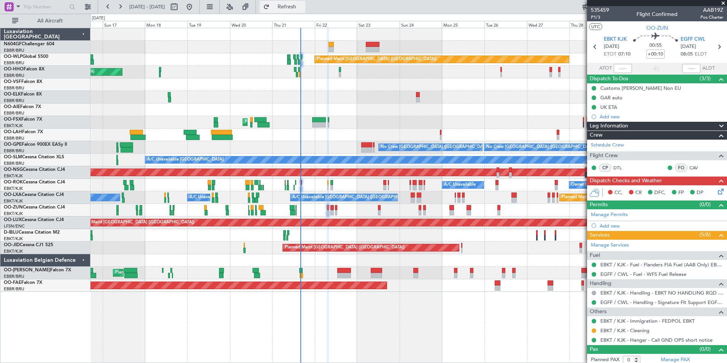
click at [305, 11] on button "Refresh" at bounding box center [283, 7] width 46 height 12
click at [302, 4] on span "Refresh" at bounding box center [287, 6] width 32 height 5
click at [299, 2] on button "Refresh" at bounding box center [283, 7] width 46 height 12
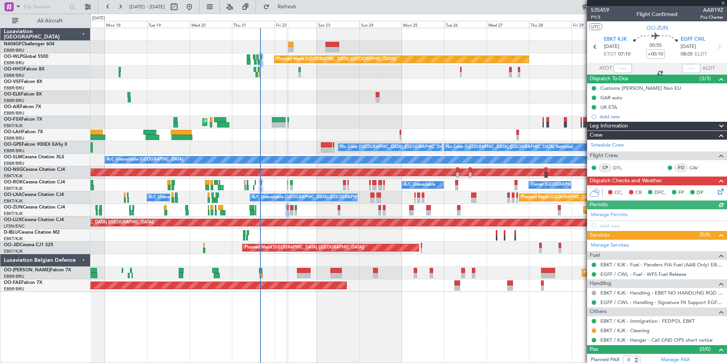
click at [325, 185] on div "Owner Kortrijk-Wevelgem A/C Unavailable" at bounding box center [409, 185] width 636 height 13
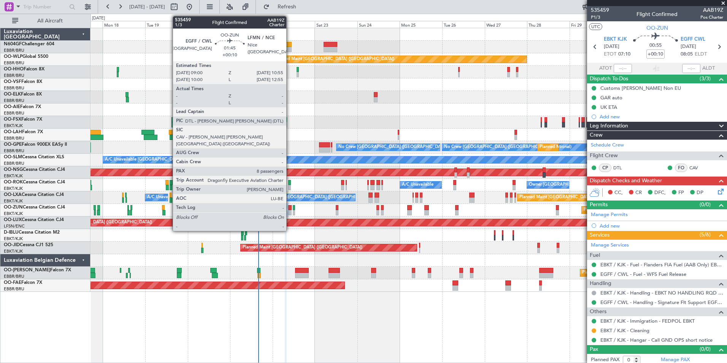
click at [290, 210] on div at bounding box center [289, 212] width 3 height 5
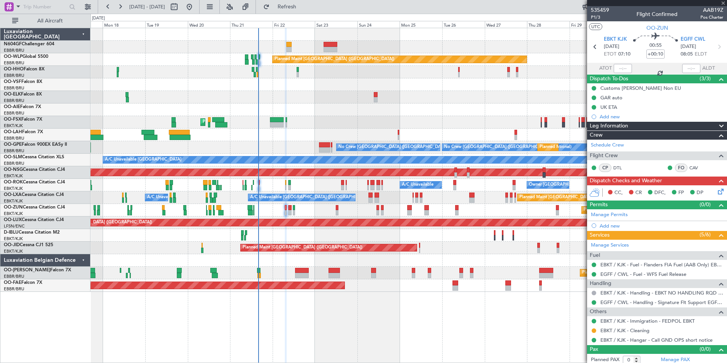
type input "8"
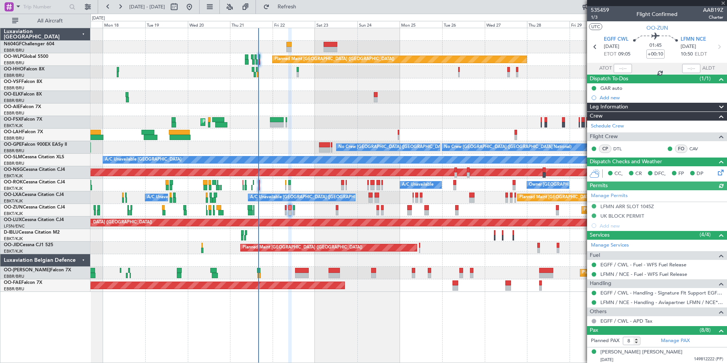
scroll to position [121, 0]
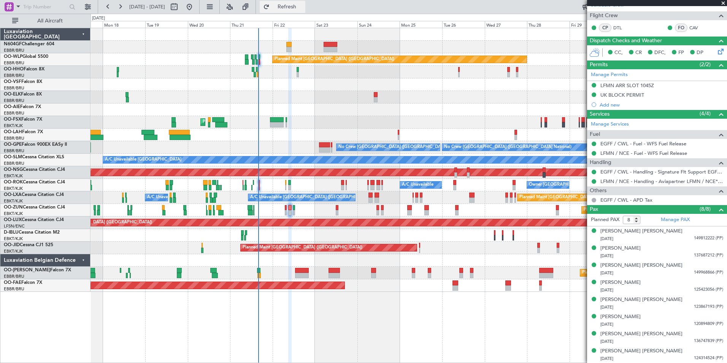
click at [305, 12] on button "Refresh" at bounding box center [283, 7] width 46 height 12
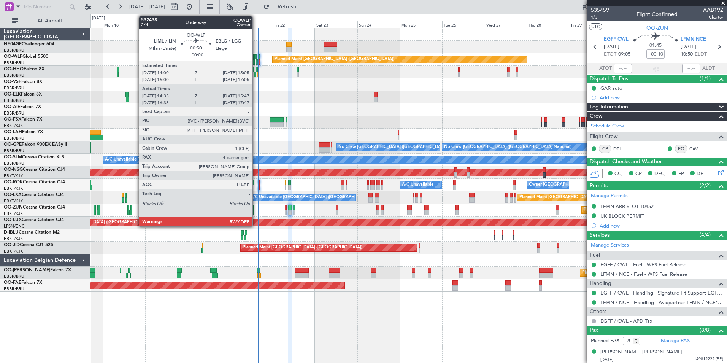
click at [256, 62] on div at bounding box center [257, 61] width 2 height 5
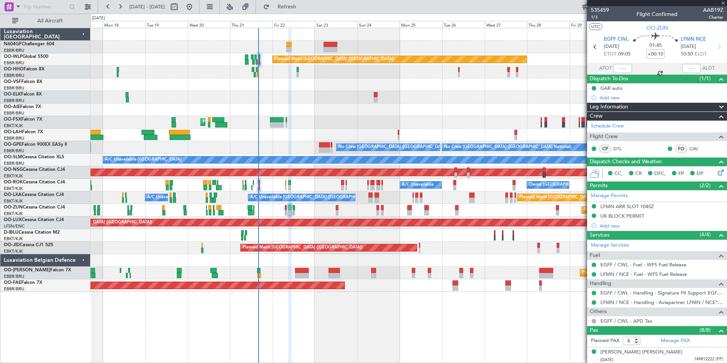
type input "14:43"
type input "15:42"
type input "4"
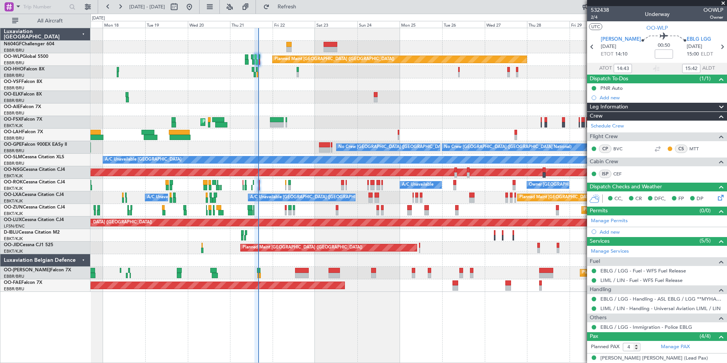
click at [287, 186] on div "Owner Kortrijk-Wevelgem A/C Unavailable" at bounding box center [409, 185] width 636 height 13
click at [285, 185] on div "Owner Kortrijk-Wevelgem A/C Unavailable" at bounding box center [409, 185] width 636 height 13
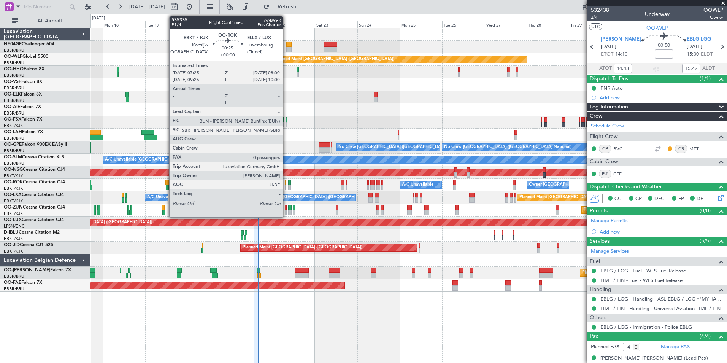
click at [286, 185] on div at bounding box center [285, 187] width 1 height 5
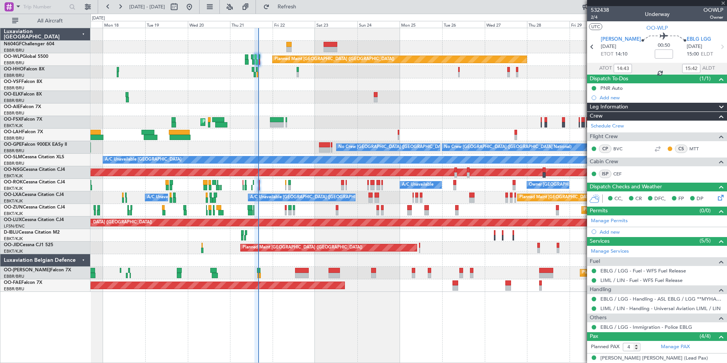
type input "0"
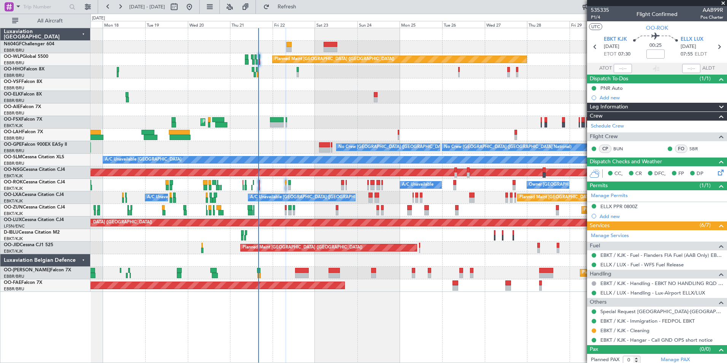
click at [232, 233] on div "Planned Maint Berlin (Brandenburg) AOG Maint Geneva (Cointrin) A/C Unavailable …" at bounding box center [409, 160] width 636 height 264
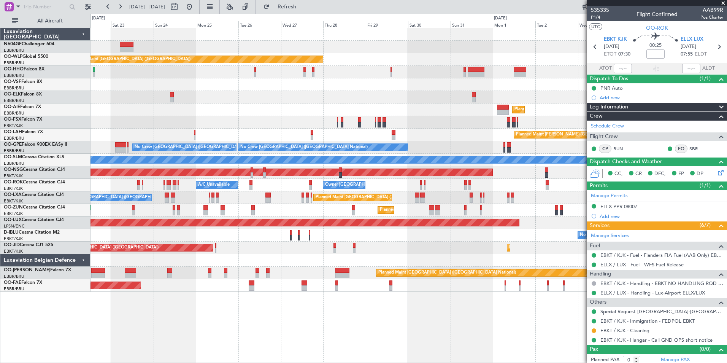
click at [226, 215] on div "Planned Maint Berlin (Brandenburg) Planned Maint Kortrijk-Wevelgem Planned Main…" at bounding box center [409, 160] width 636 height 264
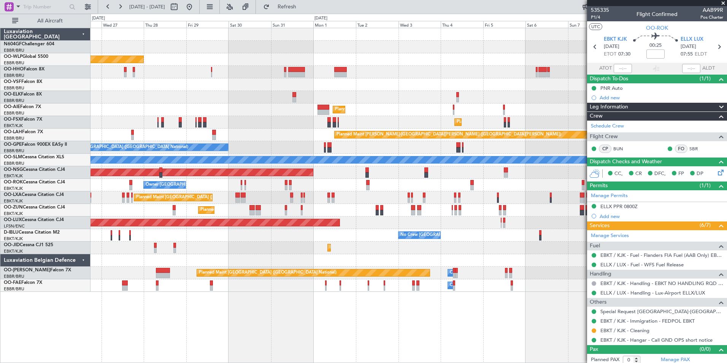
click at [216, 219] on div "Planned Maint Berlin (Brandenburg) Planned Maint Kortrijk-Wevelgem Planned Main…" at bounding box center [409, 160] width 636 height 264
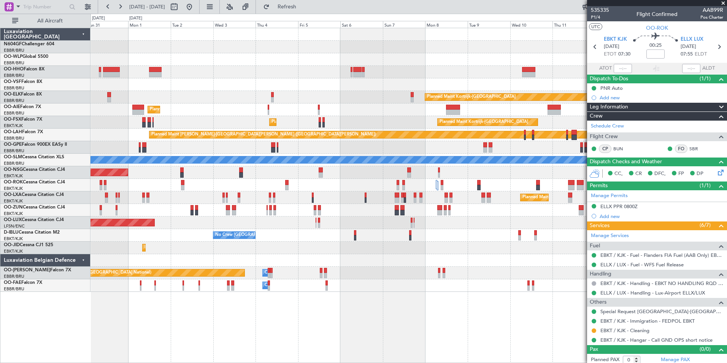
click at [187, 212] on div "Planned Maint Kortrijk-[GEOGRAPHIC_DATA]" at bounding box center [409, 210] width 636 height 13
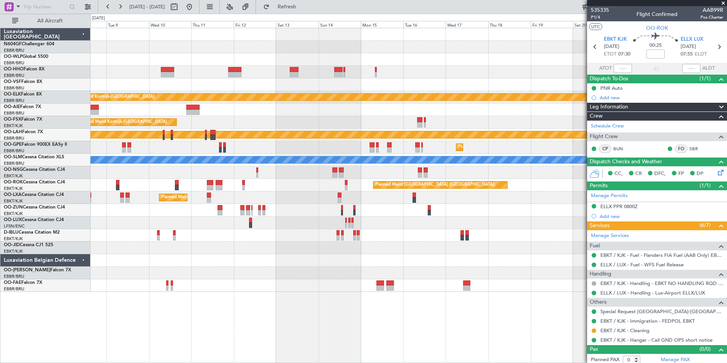
click at [160, 224] on div at bounding box center [409, 222] width 636 height 13
click at [154, 224] on div "Planned Maint Kortrijk-Wevelgem Planned Maint Kortrijk-Wevelgem Planned Maint A…" at bounding box center [409, 160] width 636 height 264
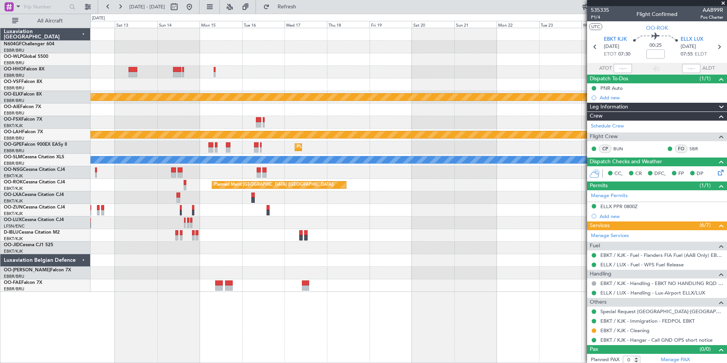
click at [127, 199] on div "Planned Maint Kortrijk-Wevelgem Planned Maint Kortrijk-Wevelgem Planned Maint A…" at bounding box center [409, 160] width 636 height 264
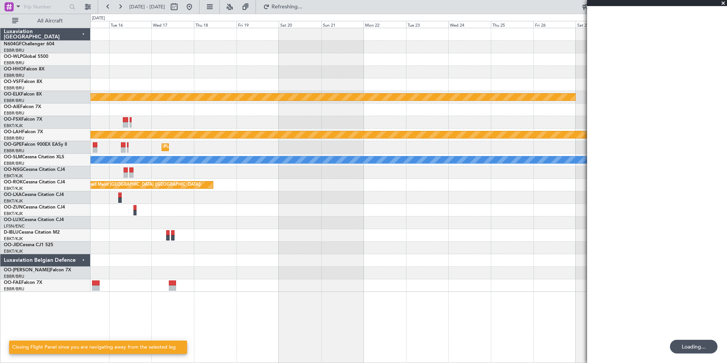
click at [297, 204] on div "Planned Maint Kortrijk-Wevelgem Planned Maint Alton-st Louis (St Louis Regl) Pl…" at bounding box center [409, 160] width 636 height 264
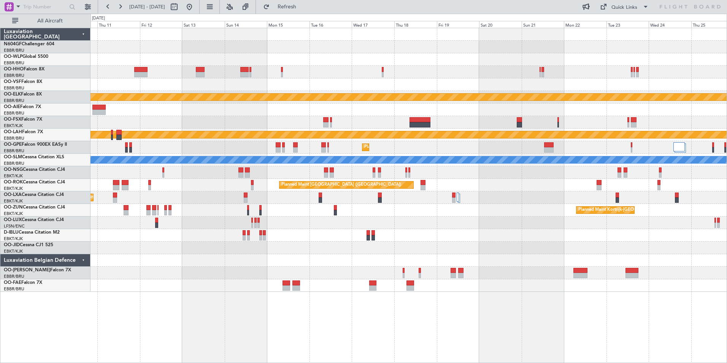
click at [500, 216] on div "Planned Maint Kortrijk-Wevelgem Planned Maint Kortrijk-Wevelgem Planned Maint A…" at bounding box center [409, 160] width 636 height 264
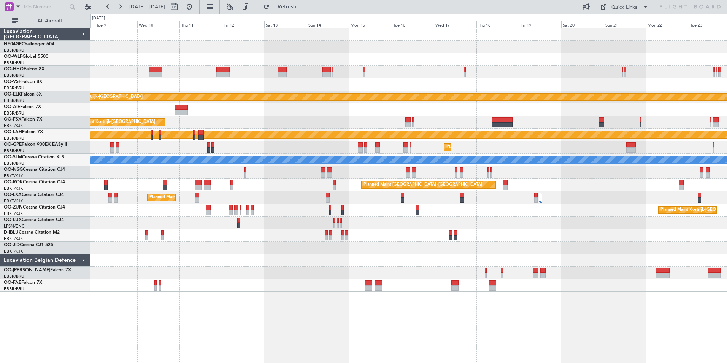
click at [599, 240] on div "Planned Maint Kortrijk-Wevelgem Planned Maint Kortrijk-Wevelgem Planned Maint A…" at bounding box center [409, 160] width 636 height 264
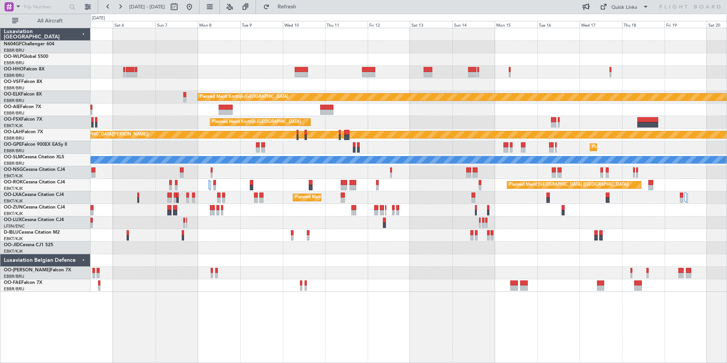
click at [561, 205] on div "Planned Maint Kortrijk-Wevelgem Planned Maint Kortrijk-Wevelgem Planned Maint K…" at bounding box center [409, 160] width 636 height 264
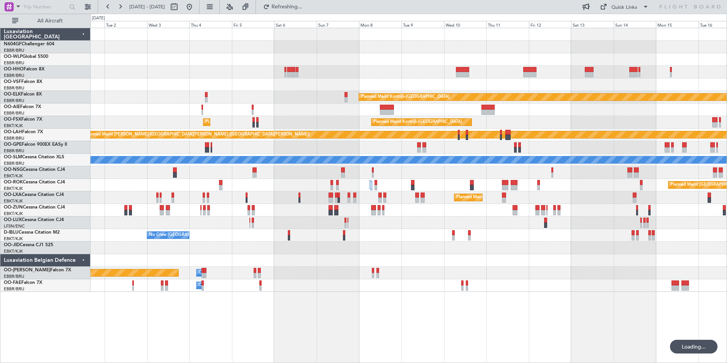
click at [497, 103] on div "Planned Maint Kortrijk-Wevelgem Planned Maint Kortrijk-Wevelgem Planned Maint K…" at bounding box center [409, 160] width 636 height 264
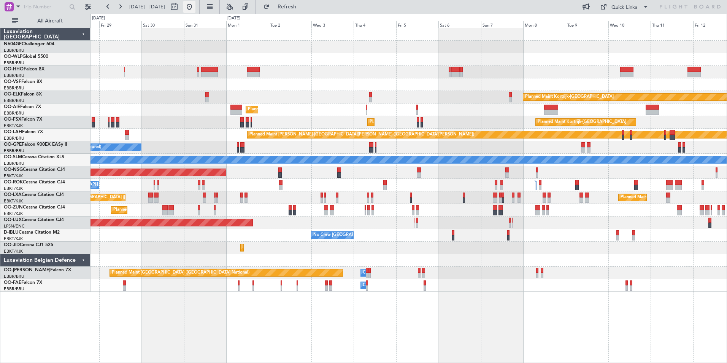
click at [195, 7] on button at bounding box center [189, 7] width 12 height 12
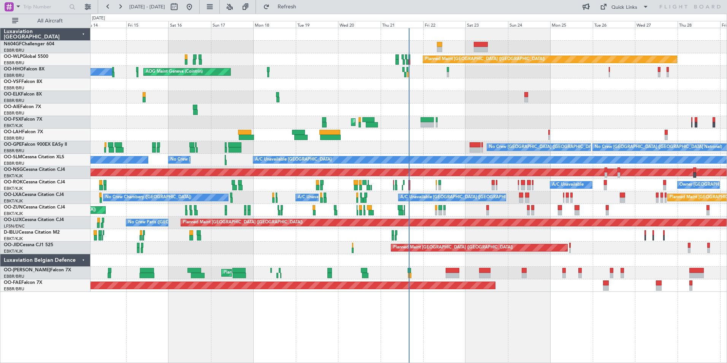
click at [408, 183] on div "Owner Kortrijk-Wevelgem A/C Unavailable Unplanned Maint Kortrijk-Wevelgem" at bounding box center [409, 185] width 636 height 13
click at [411, 184] on div "Owner Kortrijk-Wevelgem A/C Unavailable Unplanned Maint Kortrijk-Wevelgem" at bounding box center [409, 185] width 636 height 13
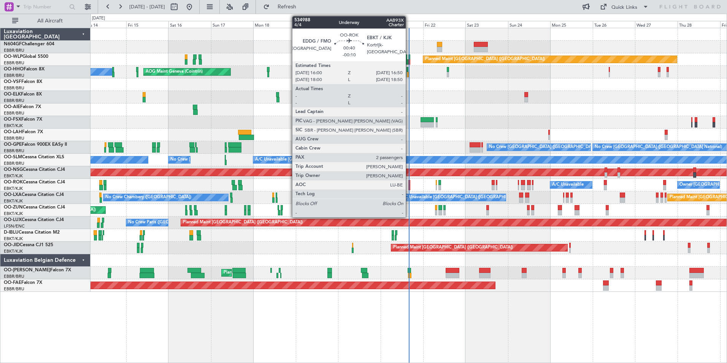
click at [409, 184] on div at bounding box center [409, 182] width 2 height 5
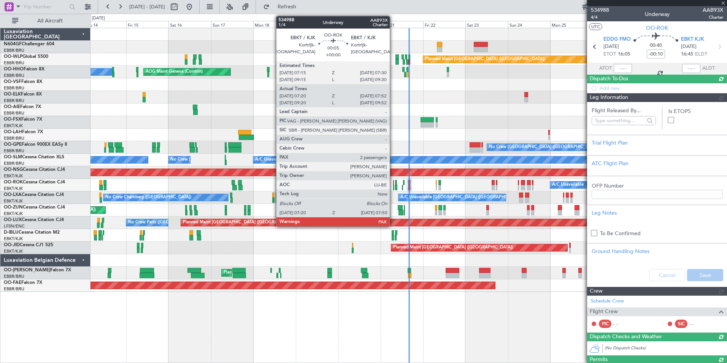
click at [393, 188] on div at bounding box center [393, 187] width 1 height 5
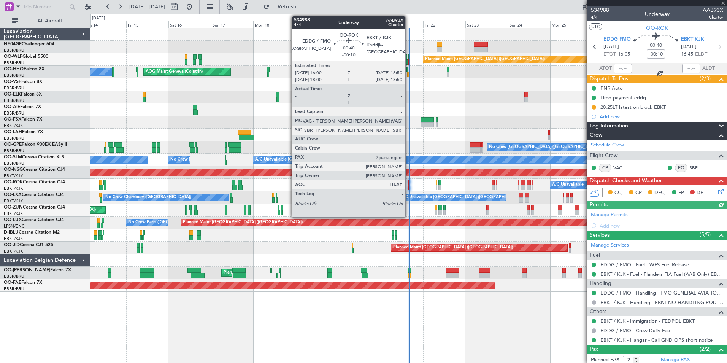
click at [409, 187] on div at bounding box center [409, 187] width 2 height 5
type input "07:25"
type input "07:47"
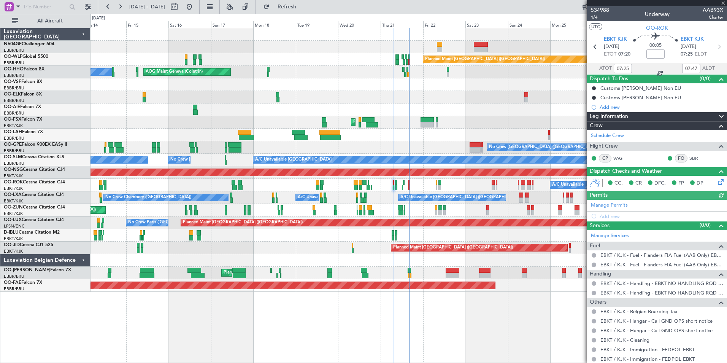
type input "-00:10"
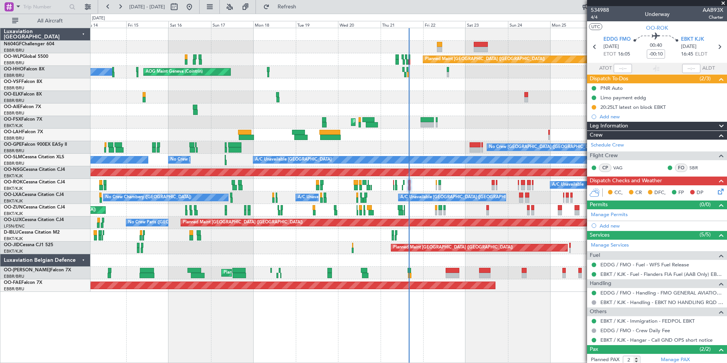
click at [420, 118] on div "Planned Maint Kortrijk-[GEOGRAPHIC_DATA]" at bounding box center [409, 122] width 636 height 13
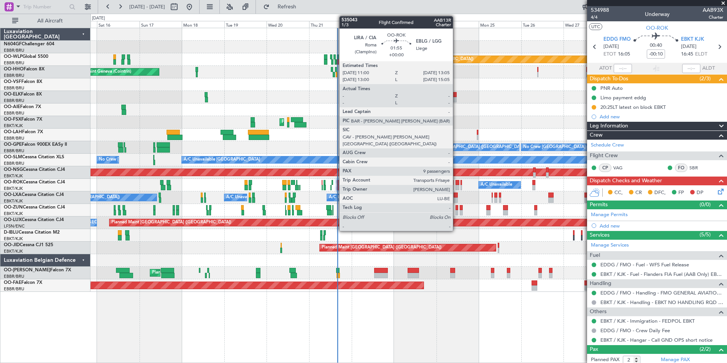
click at [456, 186] on div at bounding box center [458, 187] width 4 height 5
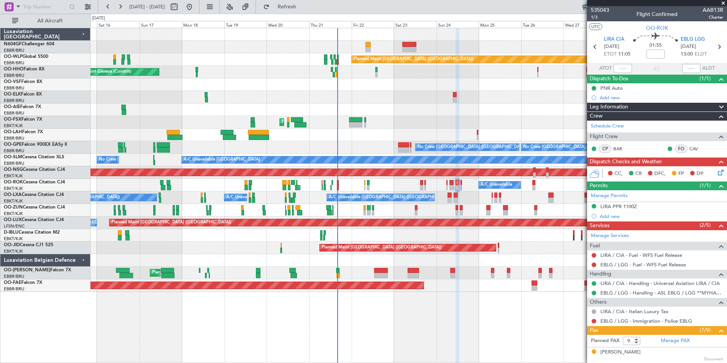
click at [265, 228] on div "Planned Maint Berlin (Brandenburg) AOG Maint Geneva (Cointrin) A/C Unavailable …" at bounding box center [409, 160] width 636 height 264
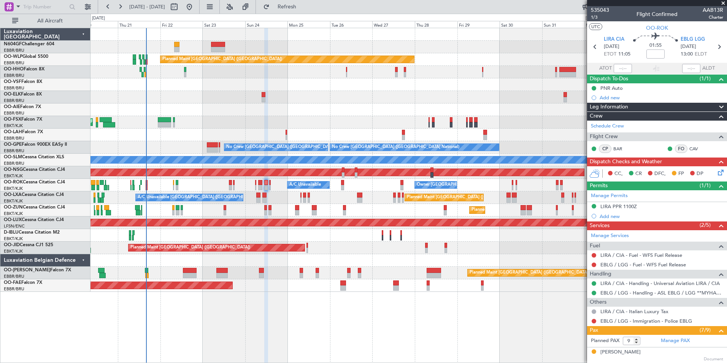
click at [251, 230] on div "No Crew [GEOGRAPHIC_DATA] ([GEOGRAPHIC_DATA] National)" at bounding box center [409, 235] width 636 height 13
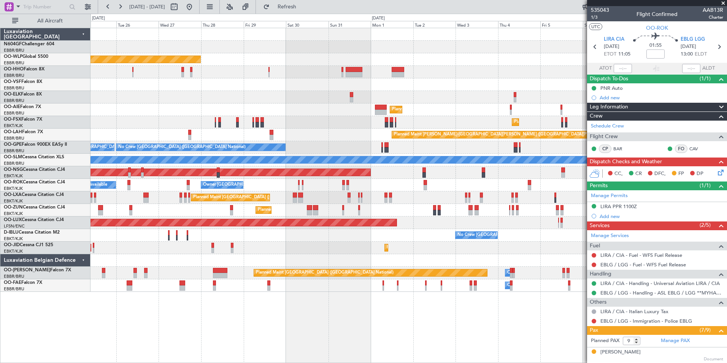
click at [251, 230] on div "Planned Maint Berlin (Brandenburg) Planned Maint Kortrijk-Wevelgem Planned Main…" at bounding box center [409, 160] width 636 height 264
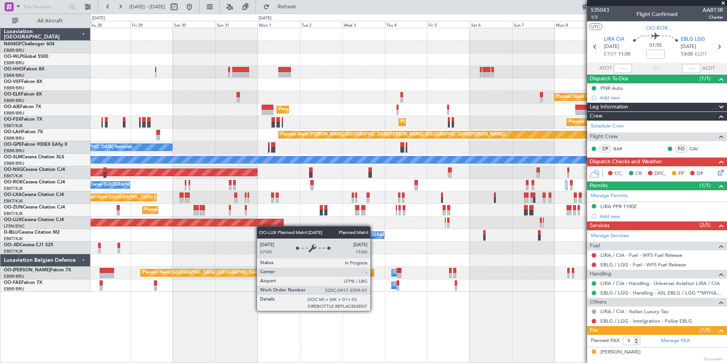
click at [249, 222] on div "Planned Maint Berlin (Brandenburg) Planned Maint Kortrijk-Wevelgem Planned Main…" at bounding box center [409, 160] width 636 height 264
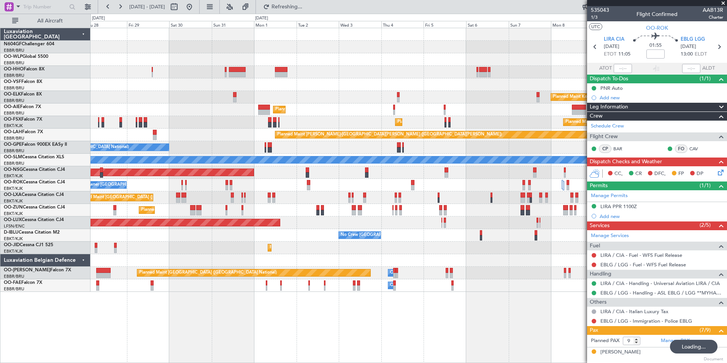
click at [243, 195] on div "Planned Maint Kortrijk-Wevelgem Planned Maint Brussels (Brussels National)" at bounding box center [409, 197] width 636 height 13
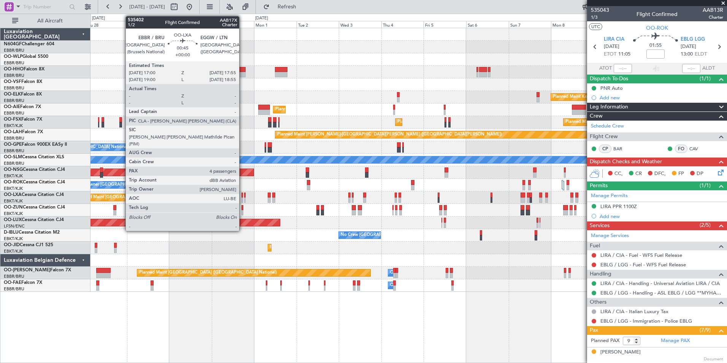
click at [243, 195] on div at bounding box center [242, 194] width 2 height 5
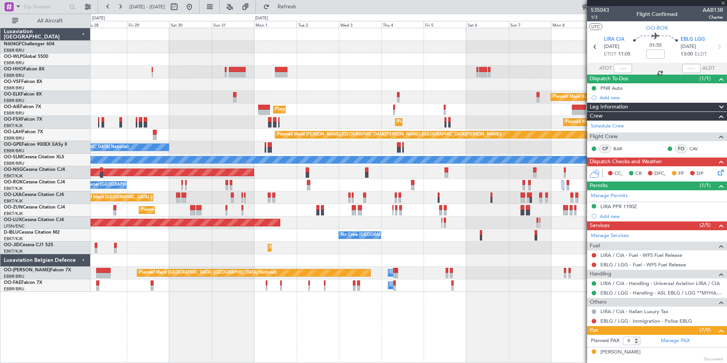
type input "4"
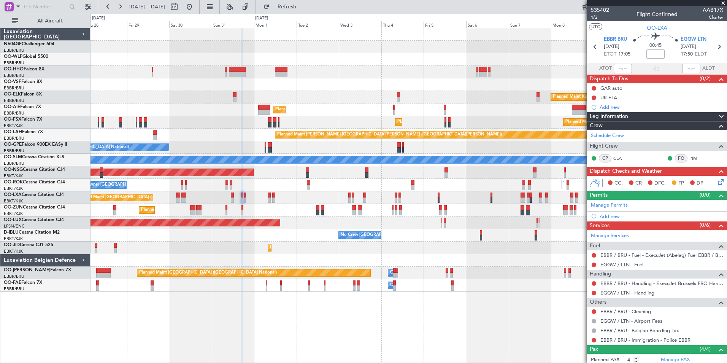
click at [395, 115] on div "Planned Maint [GEOGRAPHIC_DATA] ([GEOGRAPHIC_DATA])" at bounding box center [409, 109] width 636 height 13
click at [391, 121] on div "Planned Maint Kortrijk-Wevelgem Planned Maint Kortrijk-Wevelgem" at bounding box center [409, 122] width 636 height 13
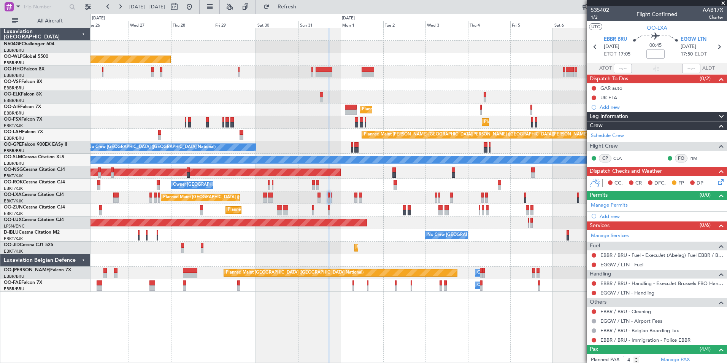
click at [398, 119] on div "Planned Maint Berlin (Brandenburg) Planned Maint Kortrijk-Wevelgem Planned Main…" at bounding box center [409, 160] width 636 height 264
click at [411, 119] on div "Planned Maint Kortrijk-Wevelgem Planned Maint Kortrijk-Wevelgem" at bounding box center [409, 122] width 636 height 13
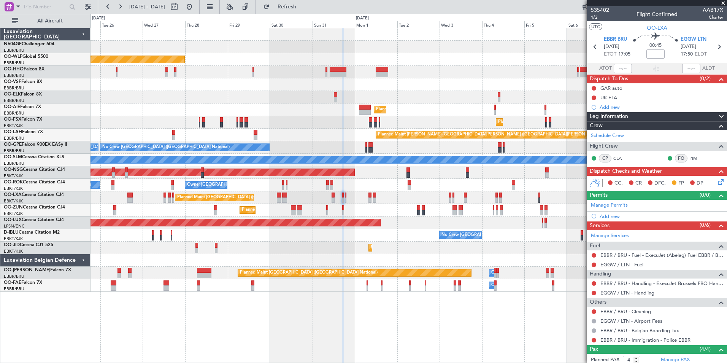
click at [423, 119] on div "Planned Maint Kortrijk-Wevelgem Planned Maint Kortrijk-Wevelgem" at bounding box center [409, 122] width 636 height 13
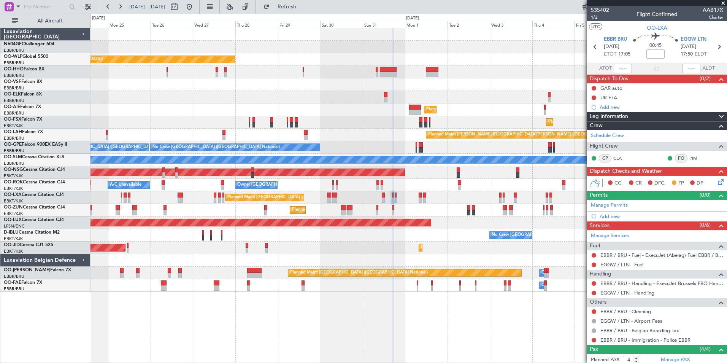
click at [455, 186] on div "Planned Maint Berlin (Brandenburg) Planned Maint Kortrijk-Wevelgem Planned Main…" at bounding box center [409, 160] width 636 height 264
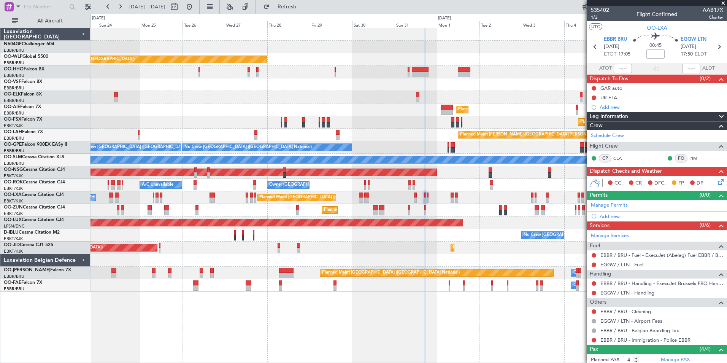
click at [435, 190] on div "Owner Kortrijk-Wevelgem A/C Unavailable" at bounding box center [409, 185] width 636 height 13
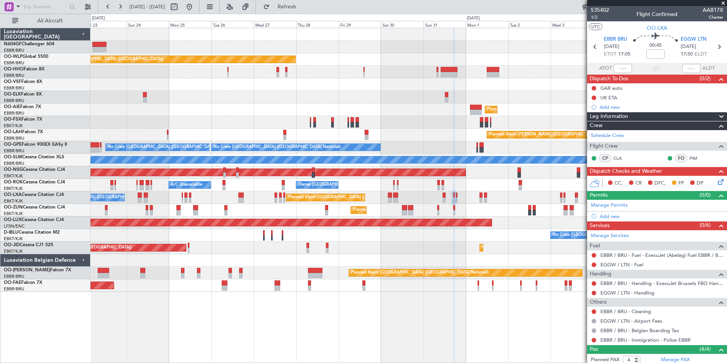
click at [458, 194] on div "Planned Maint Berlin (Brandenburg) Planned Maint Kortrijk-Wevelgem Planned Main…" at bounding box center [409, 160] width 636 height 264
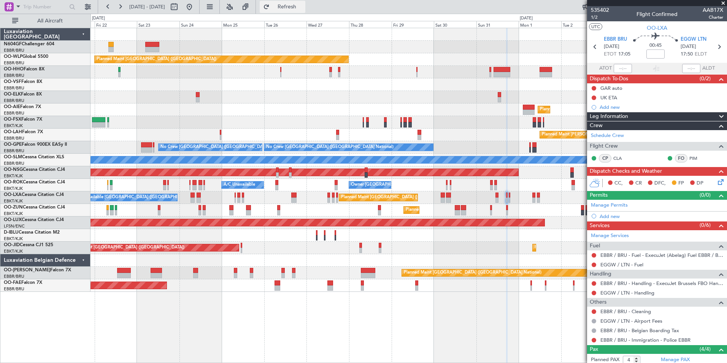
click at [303, 8] on span "Refresh" at bounding box center [287, 6] width 32 height 5
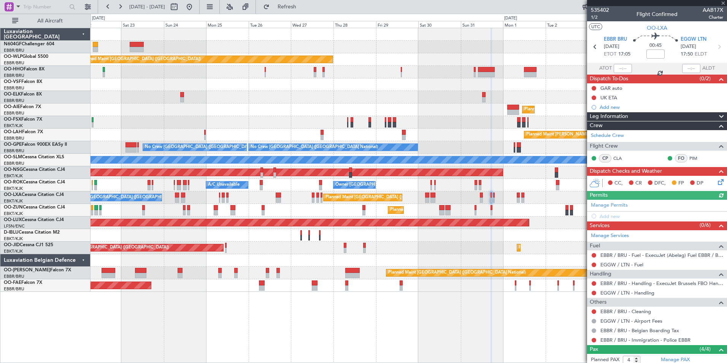
click at [434, 120] on div "Planned Maint Kortrijk-Wevelgem Planned Maint Kortrijk-Wevelgem Planned Maint K…" at bounding box center [409, 122] width 636 height 13
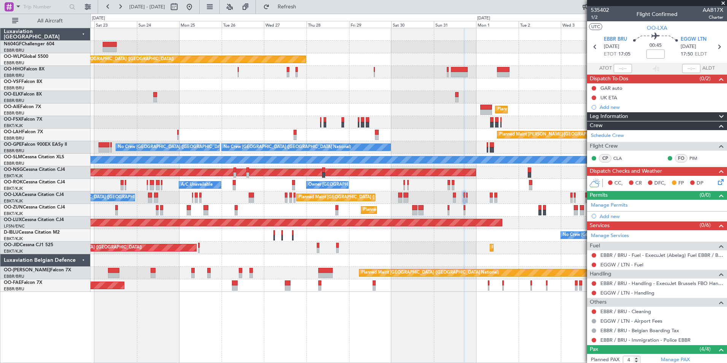
click at [438, 127] on div "Planned Maint Kortrijk-Wevelgem Planned Maint Kortrijk-Wevelgem Planned Maint K…" at bounding box center [409, 122] width 636 height 13
click at [303, 5] on span "Refresh" at bounding box center [287, 6] width 32 height 5
click at [376, 97] on div "Planned Maint Kortrijk-[GEOGRAPHIC_DATA]" at bounding box center [409, 97] width 636 height 13
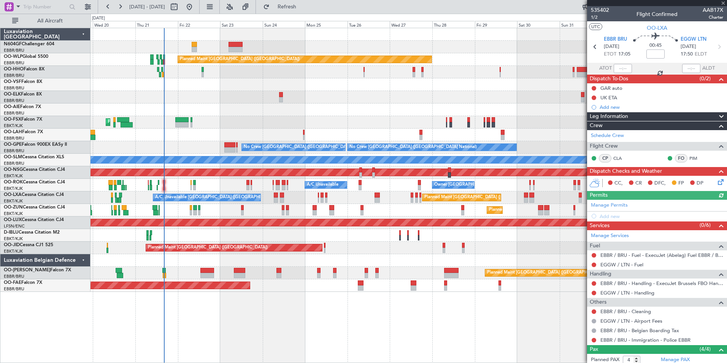
click at [387, 93] on div at bounding box center [409, 97] width 636 height 13
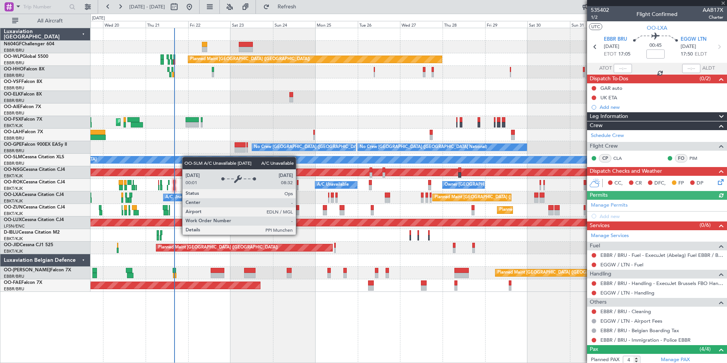
click at [191, 157] on div "A/C Unavailable Monchengladbach No Crew Brussels (Brussels National)" at bounding box center [409, 160] width 636 height 13
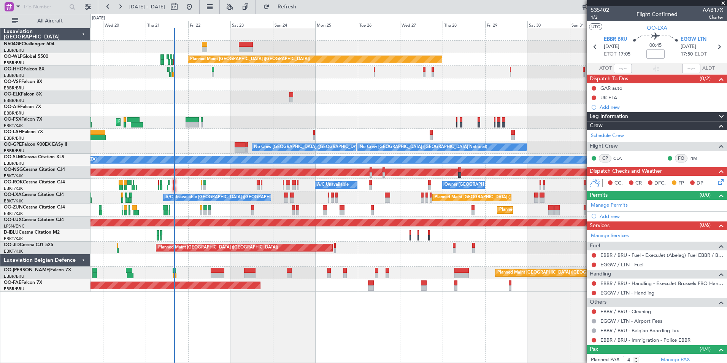
click at [304, 102] on div at bounding box center [409, 97] width 636 height 13
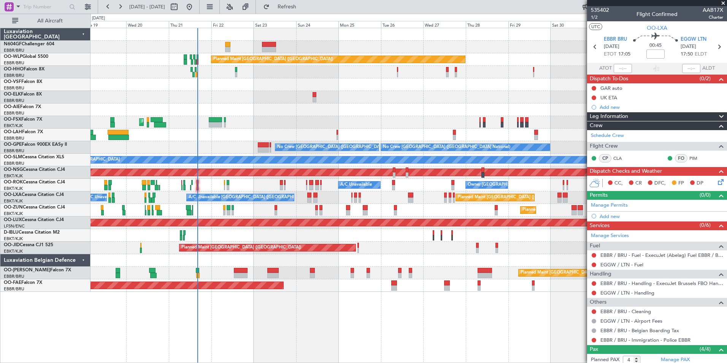
click at [292, 120] on div "Planned Maint Kortrijk-Wevelgem Planned Maint Kortrijk-Wevelgem" at bounding box center [409, 122] width 636 height 13
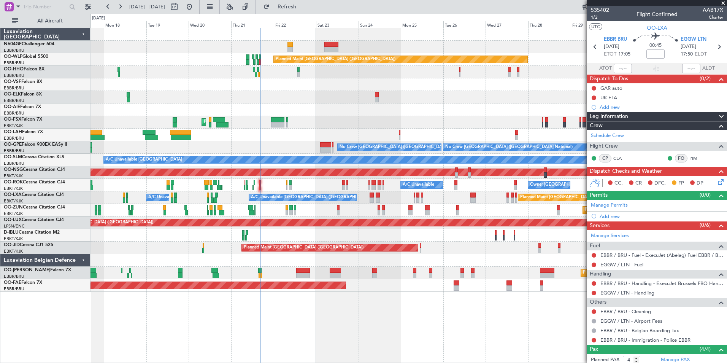
click at [282, 153] on div "Planned Maint Brussels (Brussels National) No Crew Brussels (Brussels National)…" at bounding box center [409, 147] width 636 height 13
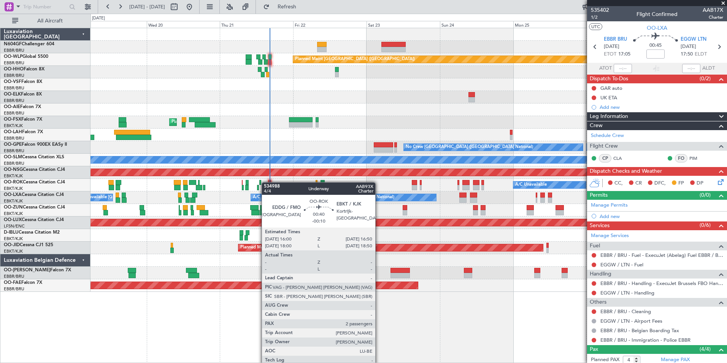
click at [270, 183] on div at bounding box center [269, 182] width 3 height 5
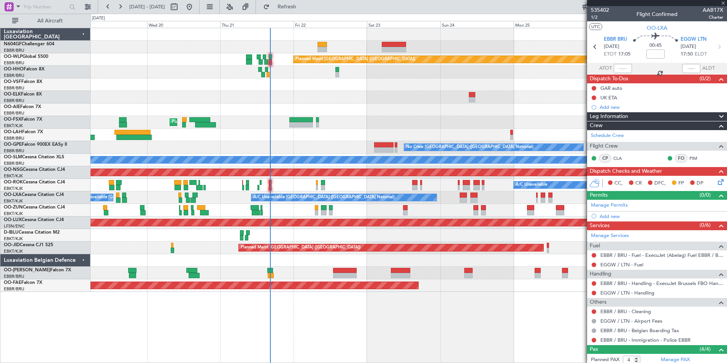
type input "-00:10"
type input "2"
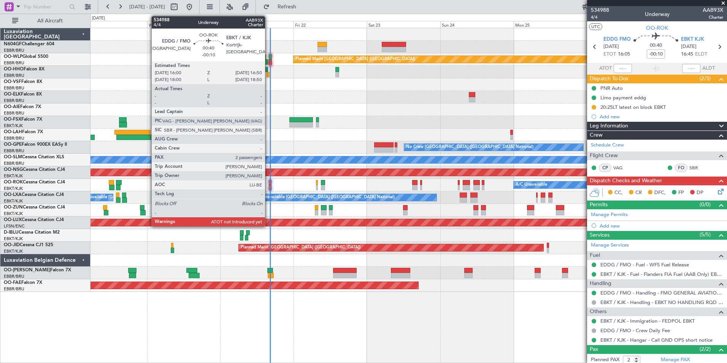
click at [269, 186] on div at bounding box center [270, 187] width 3 height 5
click at [271, 186] on div at bounding box center [270, 187] width 3 height 5
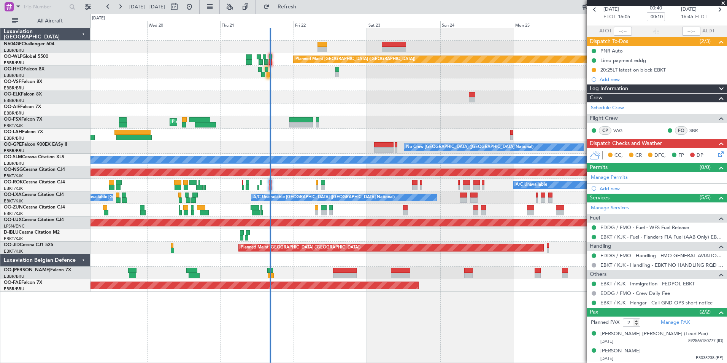
scroll to position [37, 0]
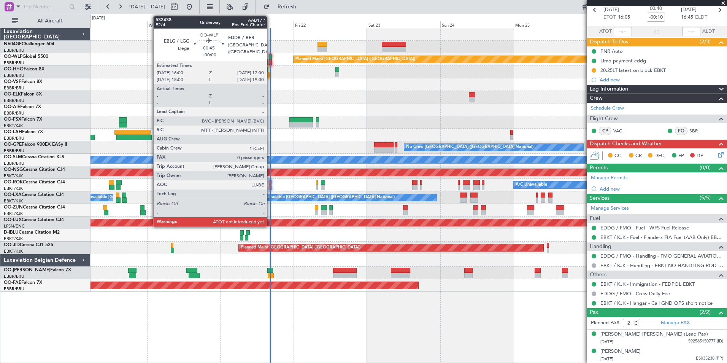
click at [270, 60] on div at bounding box center [270, 61] width 3 height 5
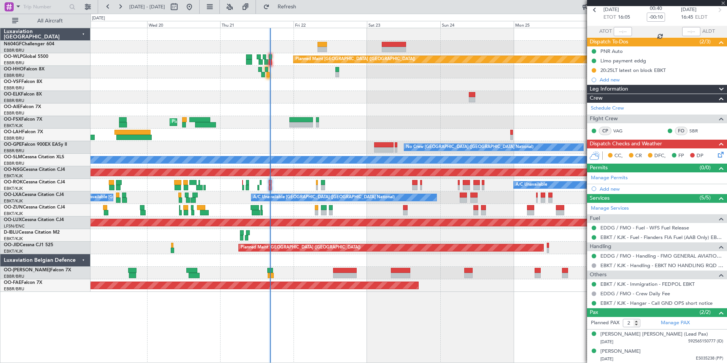
type input "0"
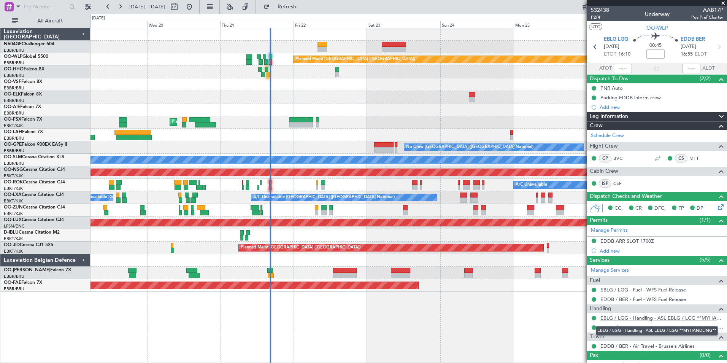
click at [626, 316] on link "EBLG / LGG - Handling - ASL EBLG / LGG **MYHANDLING**" at bounding box center [661, 317] width 123 height 6
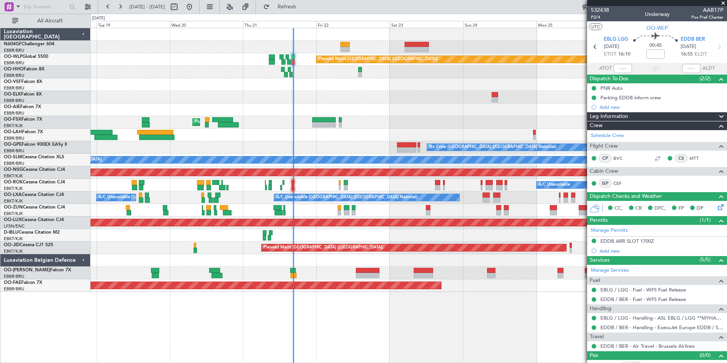
click at [280, 182] on div "Planned Maint [GEOGRAPHIC_DATA] ([GEOGRAPHIC_DATA]) AOG Maint Geneva ([GEOGRAPH…" at bounding box center [409, 160] width 636 height 264
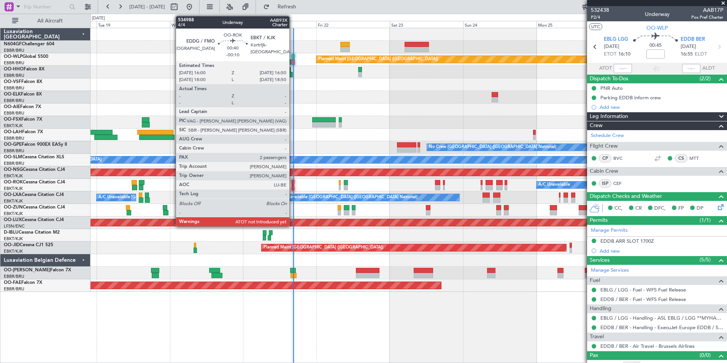
click at [293, 187] on div at bounding box center [293, 187] width 3 height 5
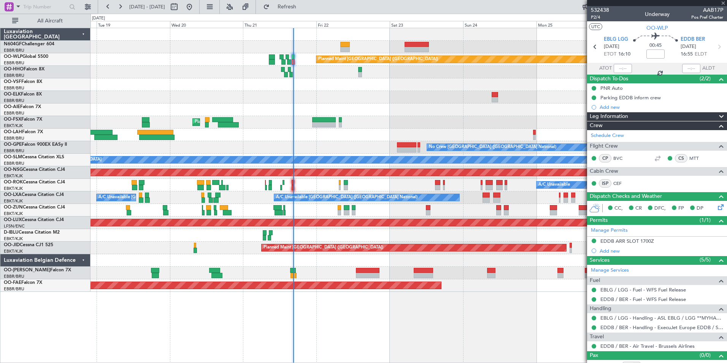
type input "-00:10"
type input "2"
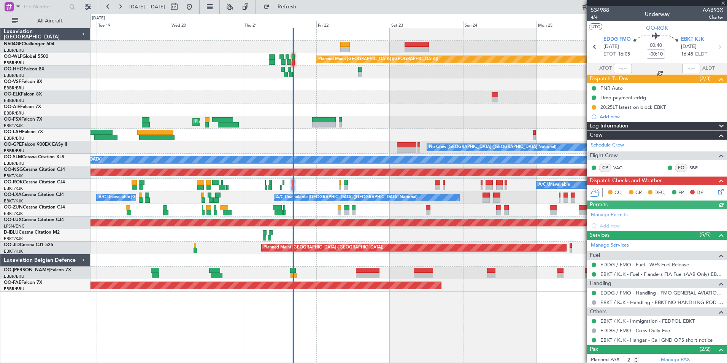
click at [617, 68] on div at bounding box center [623, 68] width 18 height 9
click at [618, 68] on input "text" at bounding box center [623, 68] width 18 height 9
click at [533, 105] on div at bounding box center [409, 109] width 636 height 13
type input "16:23"
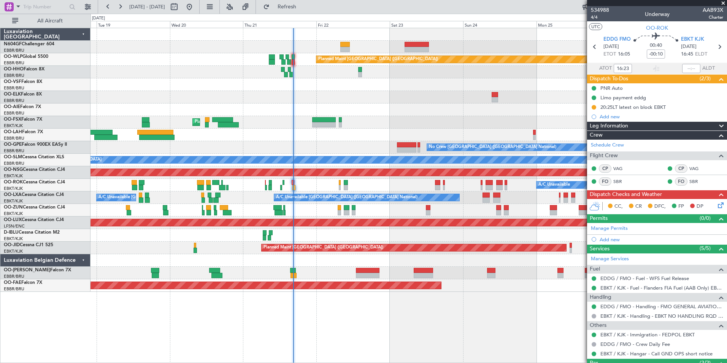
click at [195, 146] on div "Planned Maint Berlin (Brandenburg) AOG Maint Geneva (Cointrin) Planned Maint Ko…" at bounding box center [409, 160] width 636 height 264
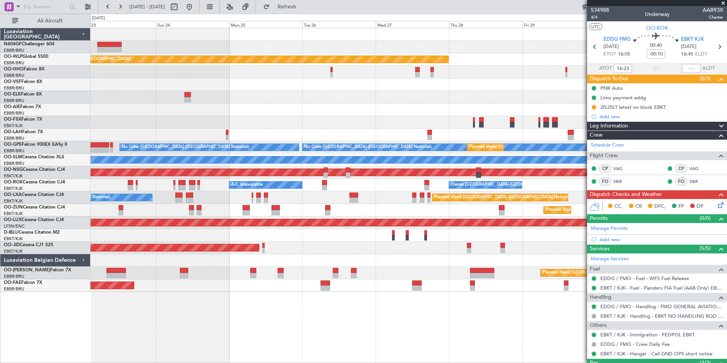
click at [227, 203] on div "Planned Maint Berlin (Brandenburg) Planned Maint London (Farnborough) Planned M…" at bounding box center [409, 160] width 636 height 264
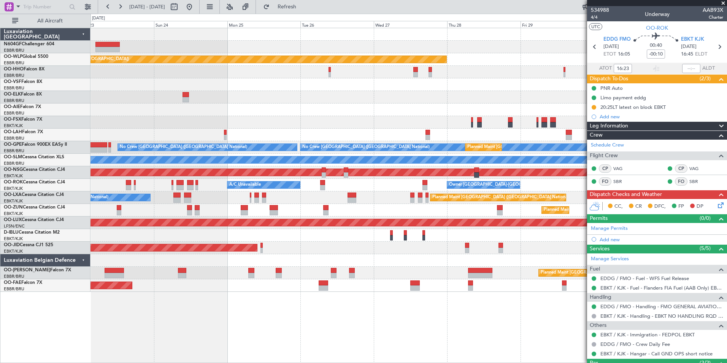
click at [221, 186] on div "Planned Maint Berlin (Brandenburg) Planned Maint London (Farnborough) Planned M…" at bounding box center [409, 160] width 636 height 264
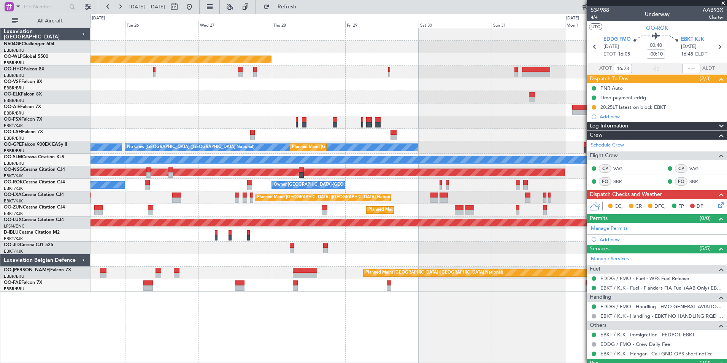
click at [214, 182] on div "A/C Unavailable Owner Kortrijk-Wevelgem" at bounding box center [409, 185] width 636 height 13
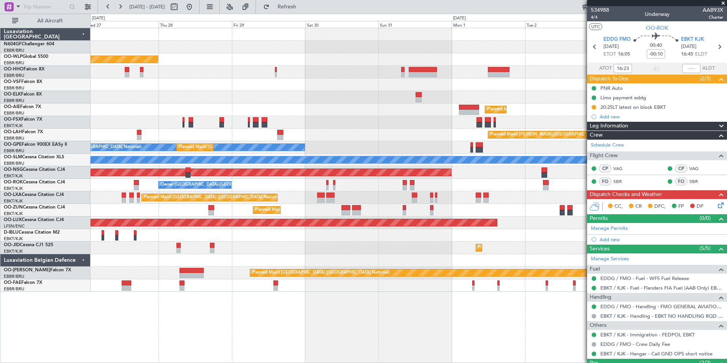
click at [197, 184] on div "Planned Maint Berlin (Brandenburg) Planned Maint London (Farnborough) Planned M…" at bounding box center [409, 160] width 636 height 264
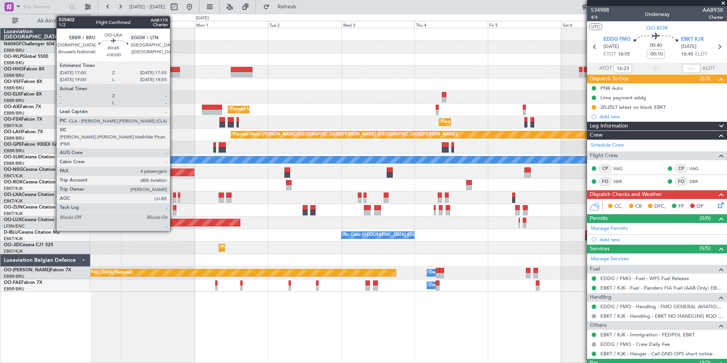
click at [174, 199] on div at bounding box center [174, 199] width 3 height 5
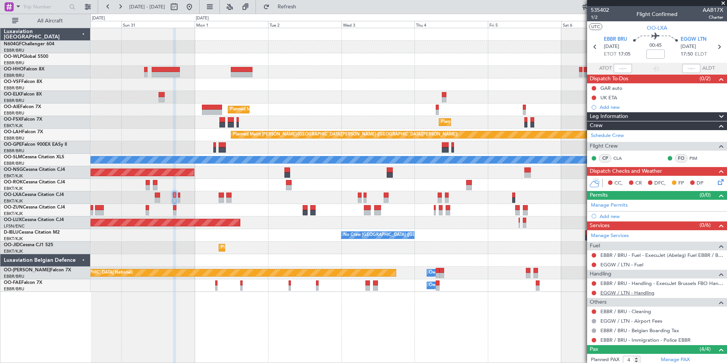
click at [648, 292] on link "EGGW / LTN - Handling" at bounding box center [627, 292] width 54 height 6
click at [714, 49] on icon at bounding box center [719, 47] width 10 height 10
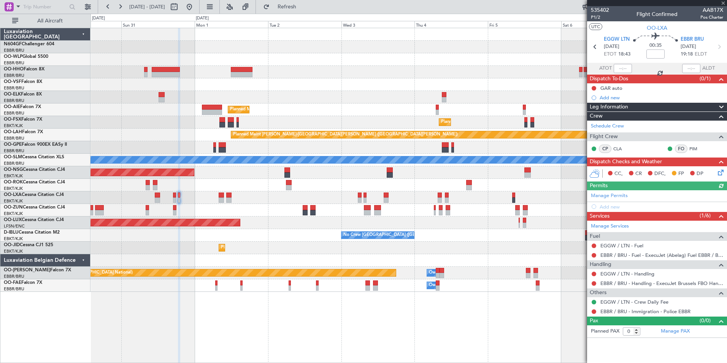
click at [620, 267] on div "Handling" at bounding box center [657, 264] width 140 height 9
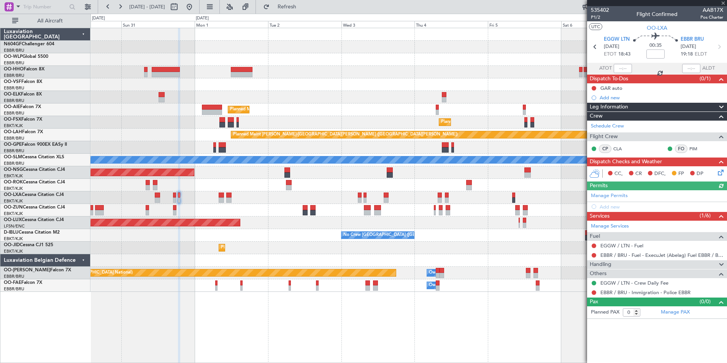
click at [621, 269] on div "Others" at bounding box center [657, 273] width 140 height 9
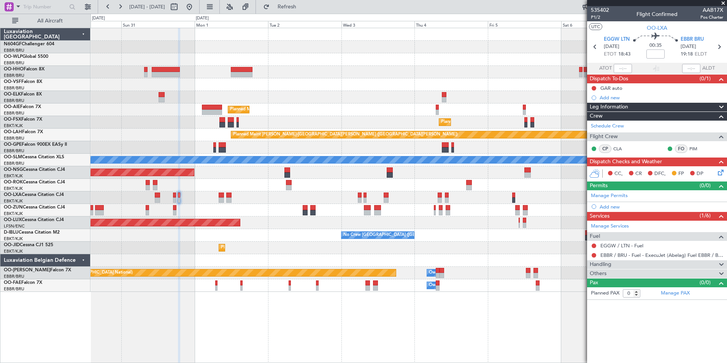
click at [621, 269] on div "Others" at bounding box center [657, 273] width 140 height 9
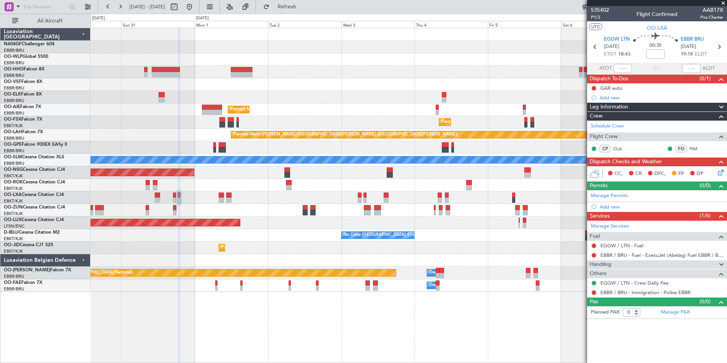
click at [619, 264] on div "Handling" at bounding box center [657, 264] width 140 height 9
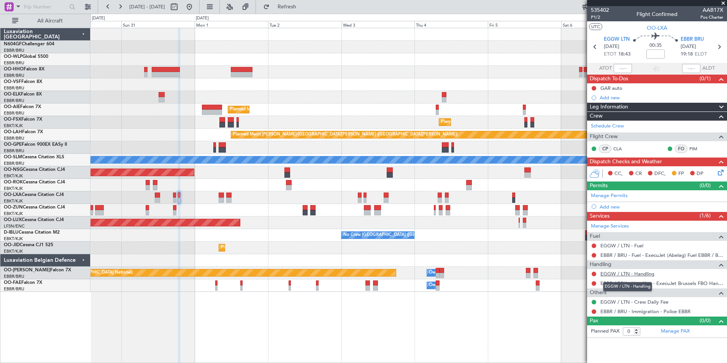
click at [624, 275] on link "EGGW / LTN - Handling" at bounding box center [627, 273] width 54 height 6
click at [305, 9] on button "Refresh" at bounding box center [283, 7] width 46 height 12
click at [617, 40] on span "EGGW LTN" at bounding box center [617, 40] width 26 height 8
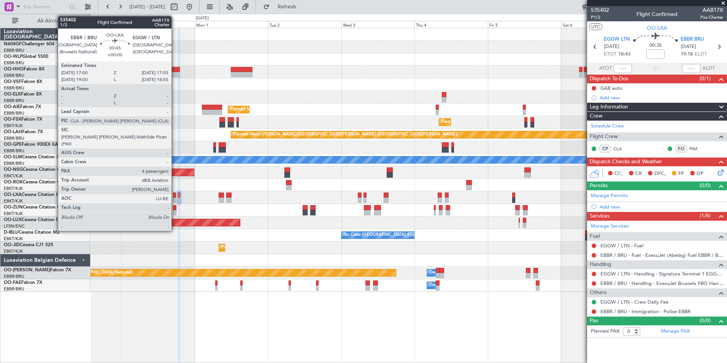
click at [175, 199] on div at bounding box center [174, 199] width 3 height 5
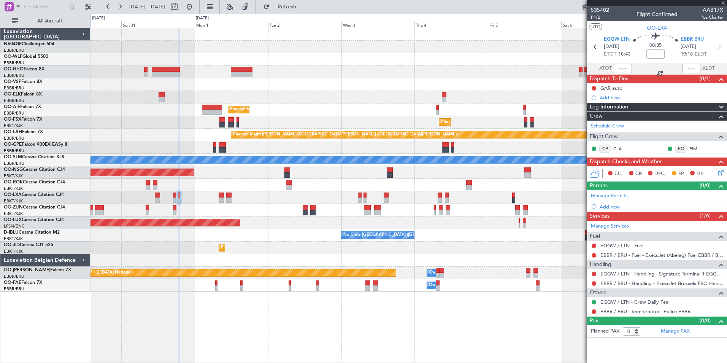
type input "4"
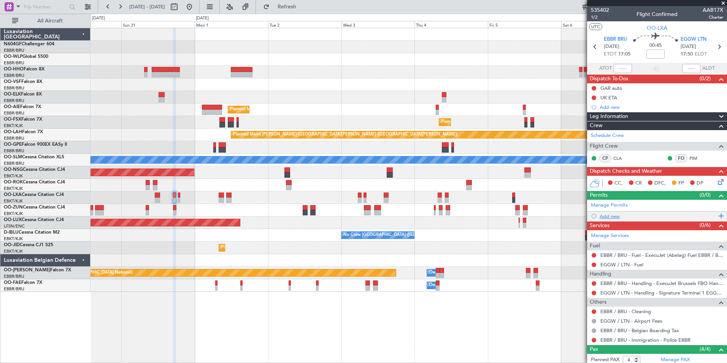
click at [610, 216] on div "Add new" at bounding box center [658, 216] width 117 height 6
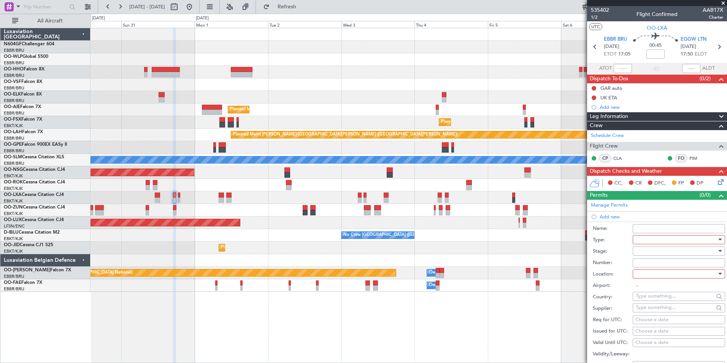
click at [648, 240] on div at bounding box center [676, 239] width 81 height 11
click at [667, 309] on span "Slot" at bounding box center [676, 310] width 80 height 11
click at [673, 252] on div at bounding box center [676, 250] width 81 height 11
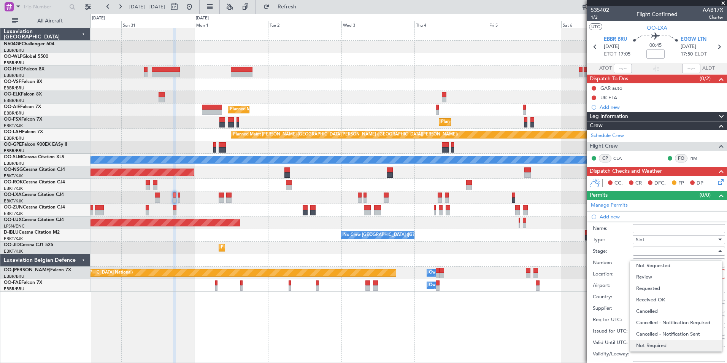
click at [670, 342] on span "Not Required" at bounding box center [676, 345] width 80 height 11
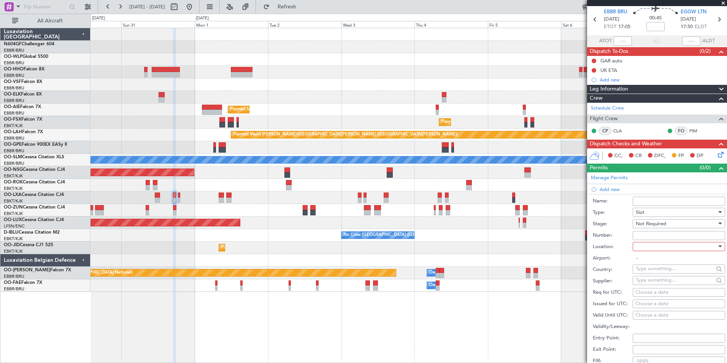
click at [678, 224] on div "Not Required" at bounding box center [676, 223] width 81 height 11
click at [670, 316] on span "Not Required" at bounding box center [676, 317] width 80 height 11
click at [672, 246] on div at bounding box center [676, 246] width 81 height 11
click at [670, 263] on span "Departure" at bounding box center [676, 261] width 80 height 11
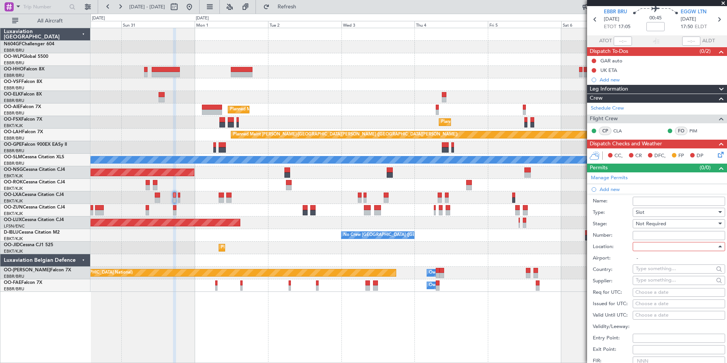
type input "EBBR / BRU"
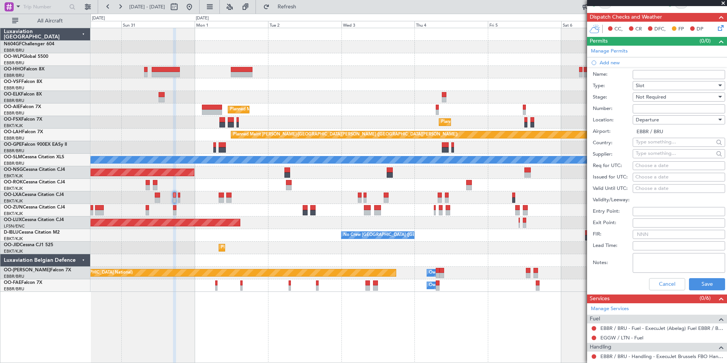
scroll to position [154, 0]
click at [662, 164] on div "Choose a date" at bounding box center [678, 166] width 87 height 8
select select "8"
select select "2025"
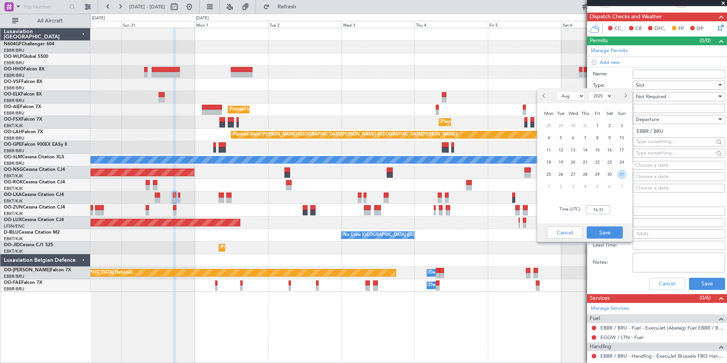
click at [620, 175] on span "31" at bounding box center [622, 175] width 10 height 10
click at [605, 208] on input "00:00" at bounding box center [598, 209] width 24 height 9
type input "19:00"
click at [615, 228] on button "Save" at bounding box center [605, 232] width 36 height 12
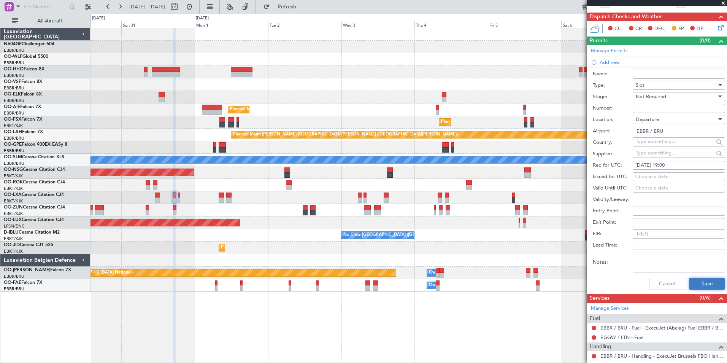
click at [696, 280] on button "Save" at bounding box center [707, 284] width 36 height 12
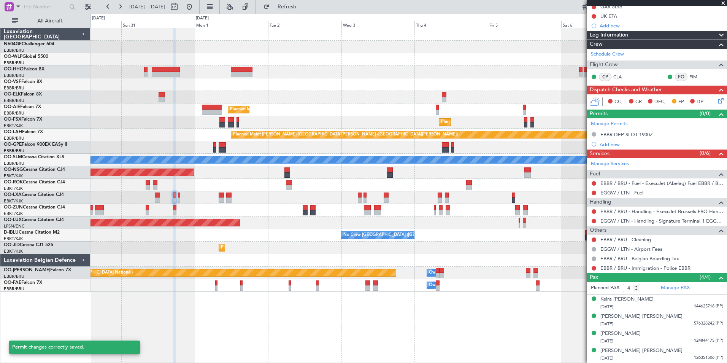
scroll to position [81, 0]
click at [593, 133] on button at bounding box center [594, 134] width 5 height 5
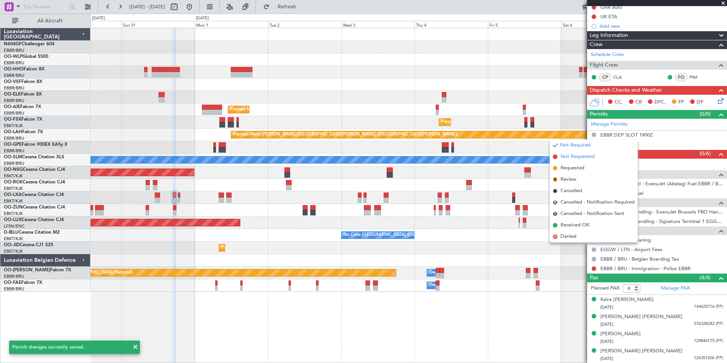
click at [582, 159] on span "Not Requested" at bounding box center [578, 157] width 34 height 8
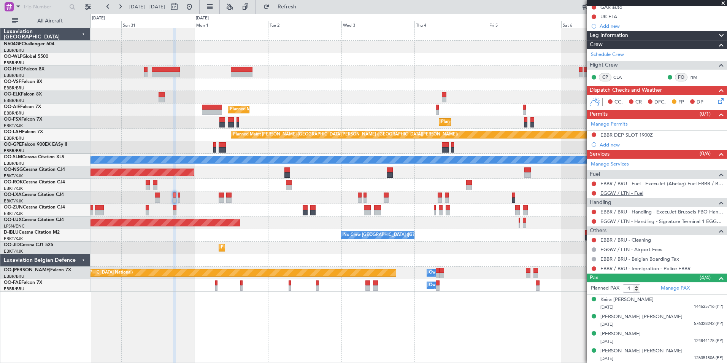
drag, startPoint x: 624, startPoint y: 193, endPoint x: 619, endPoint y: 195, distance: 5.2
click at [619, 195] on link "EGGW / LTN - Fuel" at bounding box center [621, 193] width 43 height 6
click at [302, 2] on button "Refresh" at bounding box center [283, 7] width 46 height 12
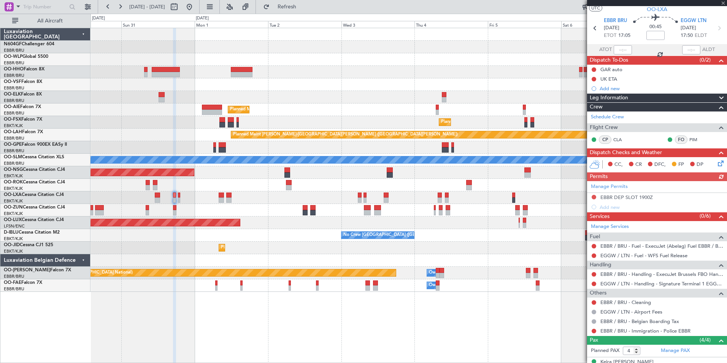
scroll to position [18, 0]
click at [592, 70] on button at bounding box center [594, 70] width 5 height 5
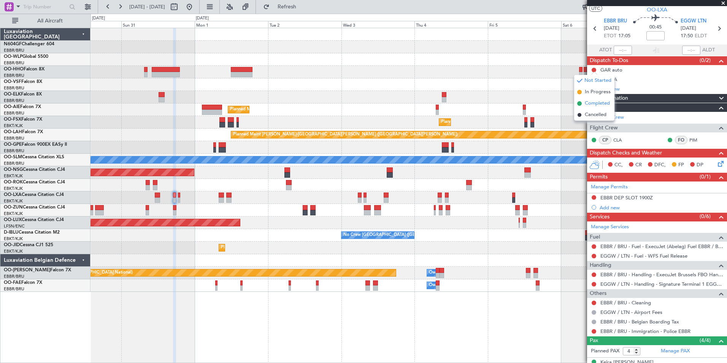
click at [594, 102] on span "Completed" at bounding box center [597, 104] width 25 height 8
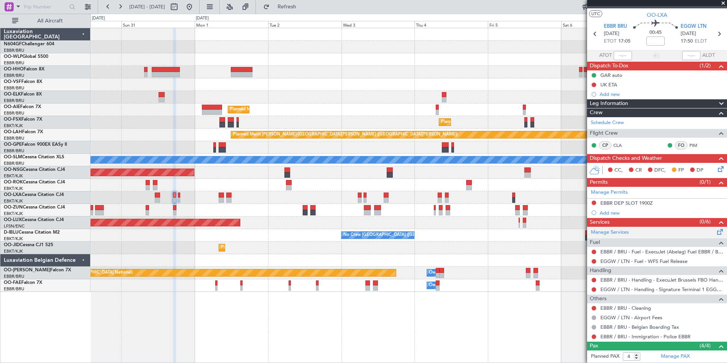
scroll to position [0, 0]
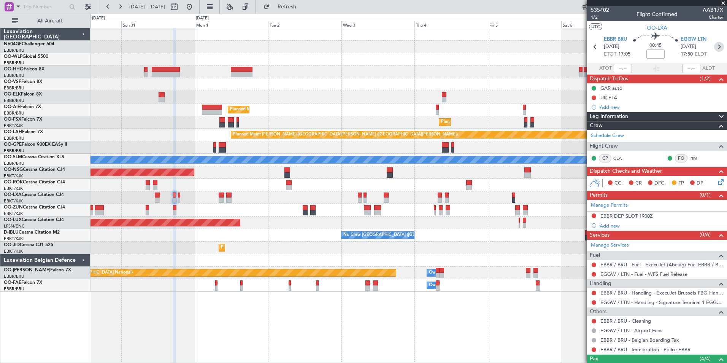
click at [716, 44] on icon at bounding box center [719, 47] width 10 height 10
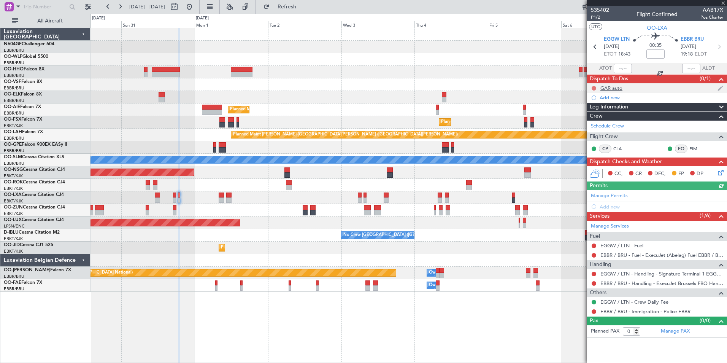
click at [594, 88] on button at bounding box center [594, 88] width 5 height 5
click at [595, 121] on span "Completed" at bounding box center [597, 122] width 25 height 8
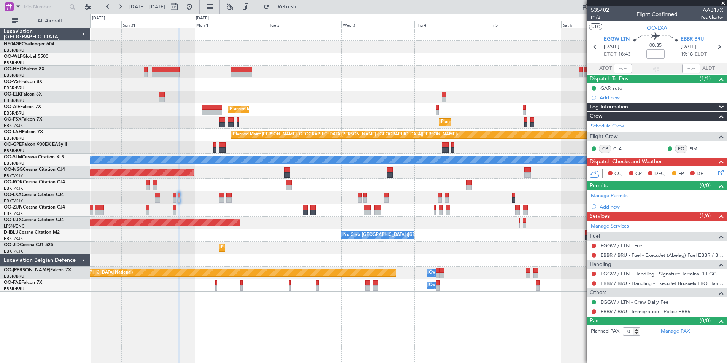
click at [622, 247] on link "EGGW / LTN - Fuel" at bounding box center [621, 245] width 43 height 6
click at [305, 11] on button "Refresh" at bounding box center [283, 7] width 46 height 12
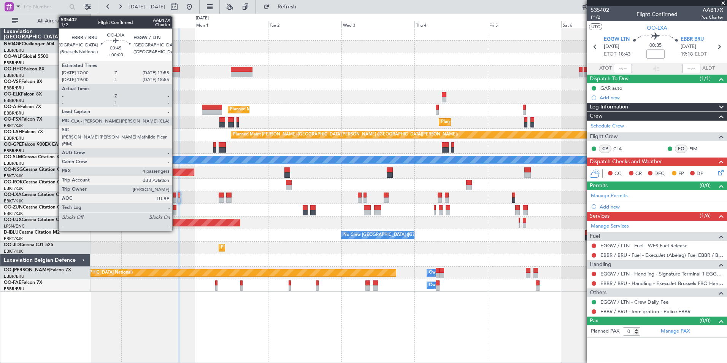
click at [176, 201] on div at bounding box center [174, 199] width 3 height 5
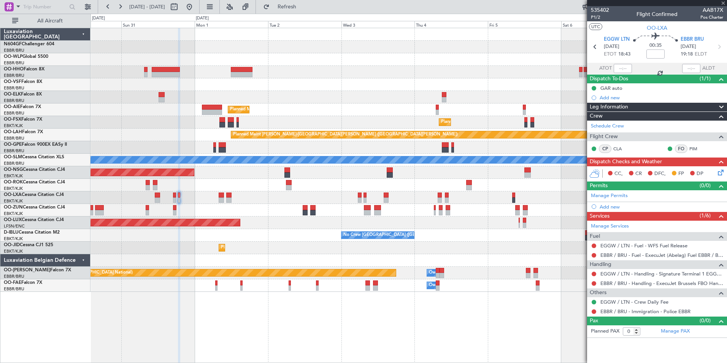
type input "4"
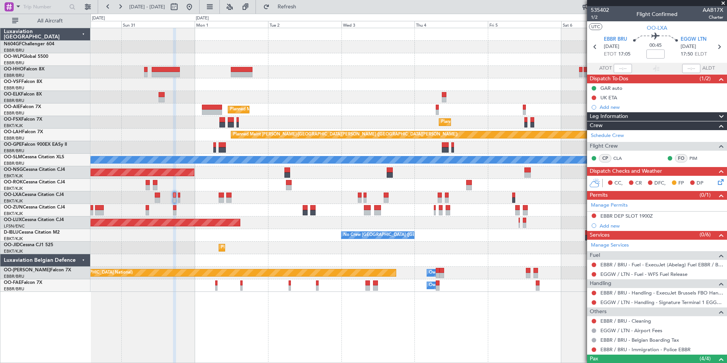
click at [616, 229] on div "Add new" at bounding box center [657, 226] width 140 height 10
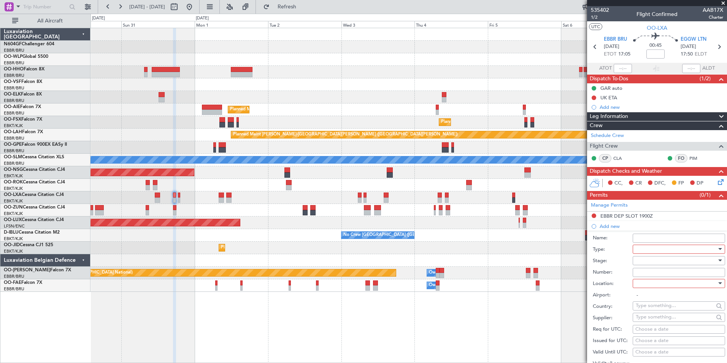
click at [672, 251] on div at bounding box center [676, 248] width 81 height 11
click at [671, 322] on span "Slot" at bounding box center [676, 320] width 80 height 11
click at [667, 283] on div at bounding box center [676, 283] width 81 height 11
click at [678, 321] on span "Arrival" at bounding box center [676, 321] width 80 height 11
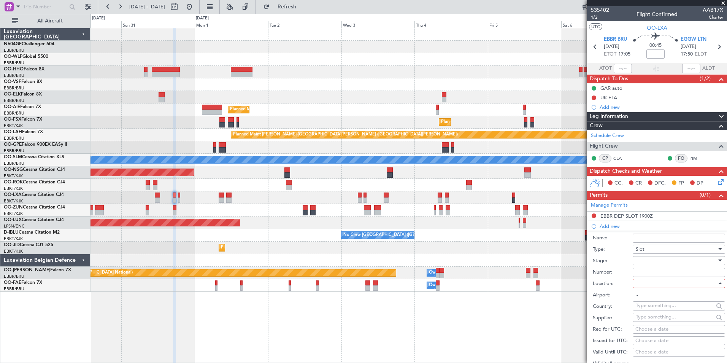
type input "EGGW / LTN"
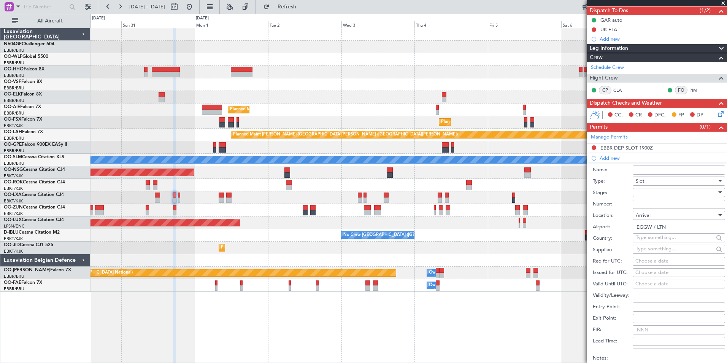
scroll to position [68, 0]
click at [653, 260] on div "Choose a date" at bounding box center [678, 261] width 87 height 8
select select "8"
select select "2025"
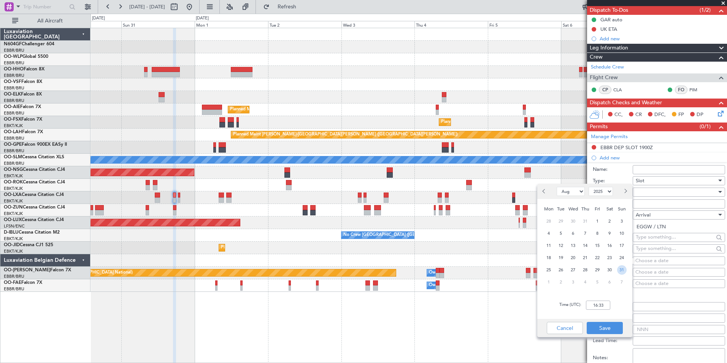
click at [624, 269] on span "31" at bounding box center [622, 270] width 10 height 10
click at [596, 306] on input "00:00" at bounding box center [598, 304] width 24 height 9
type input "17:55"
click at [604, 330] on button "Save" at bounding box center [605, 328] width 36 height 12
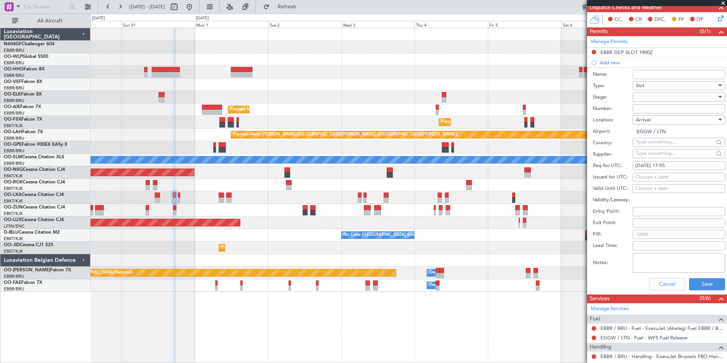
scroll to position [165, 0]
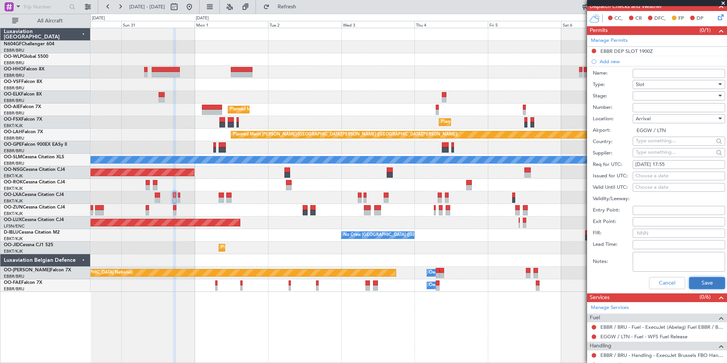
click at [707, 280] on button "Save" at bounding box center [707, 283] width 36 height 12
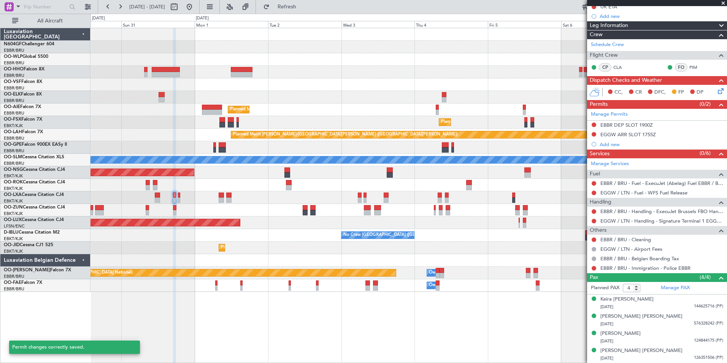
scroll to position [91, 0]
click at [634, 126] on div "EBBR DEP SLOT 1900Z" at bounding box center [626, 125] width 52 height 6
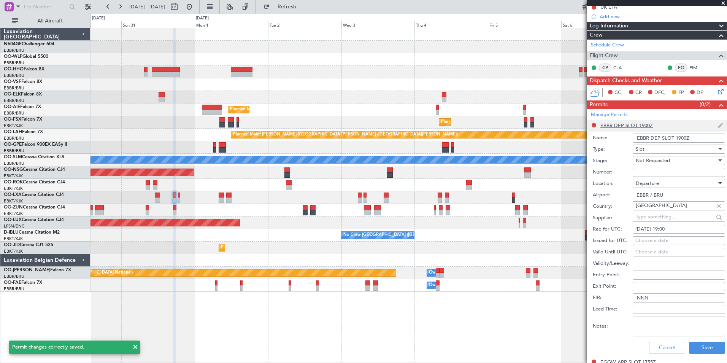
scroll to position [165, 0]
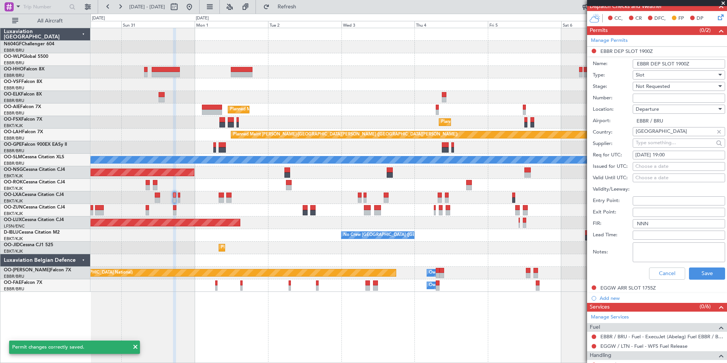
click at [689, 154] on div "31/08/2025 19:00" at bounding box center [678, 155] width 87 height 8
select select "8"
select select "2025"
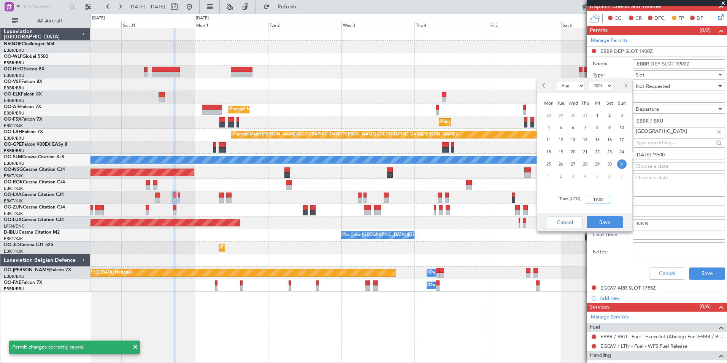
click at [607, 201] on input "19:00" at bounding box center [598, 199] width 24 height 9
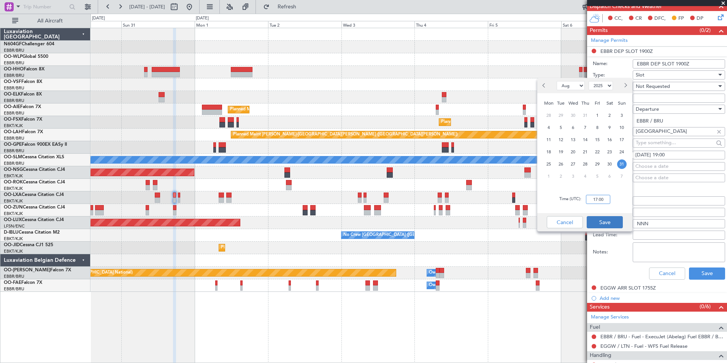
type input "17:00"
click at [610, 221] on button "Save" at bounding box center [605, 222] width 36 height 12
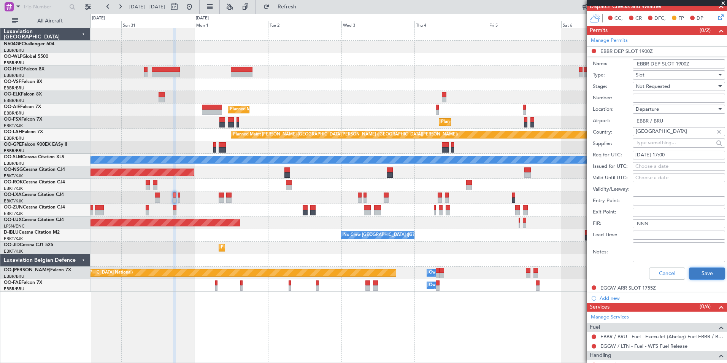
click at [704, 272] on button "Save" at bounding box center [707, 273] width 36 height 12
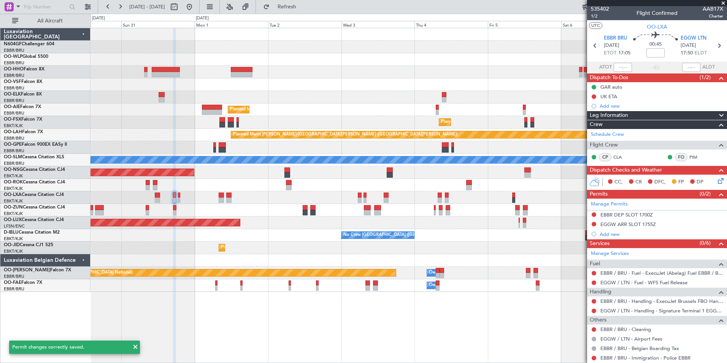
scroll to position [0, 0]
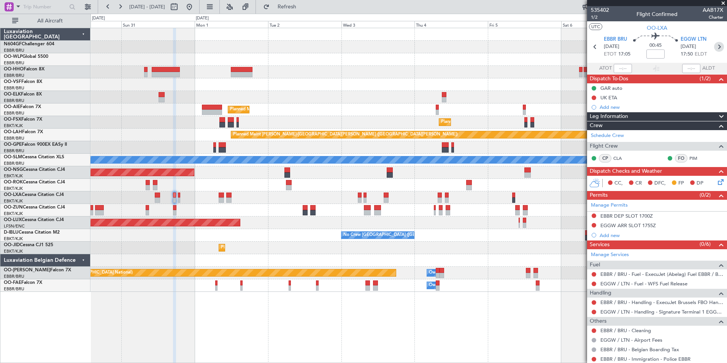
click at [714, 44] on icon at bounding box center [719, 47] width 10 height 10
type input "0"
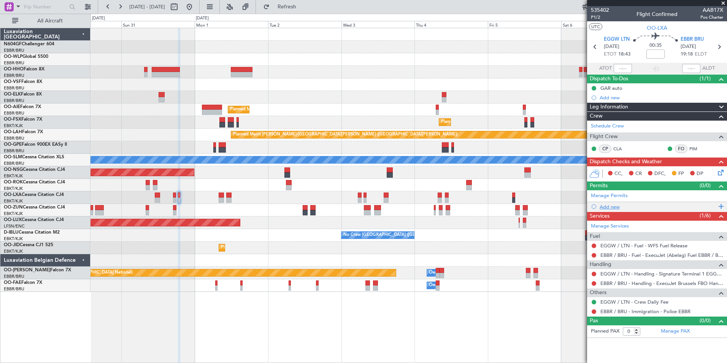
click at [607, 205] on div "Add new" at bounding box center [658, 206] width 117 height 6
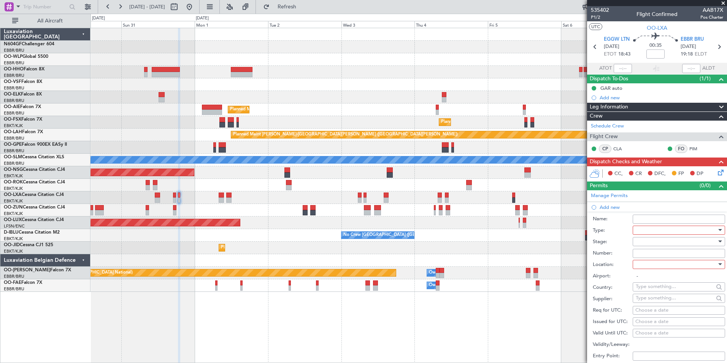
click at [652, 232] on div at bounding box center [676, 229] width 81 height 11
click at [665, 300] on span "Slot" at bounding box center [676, 301] width 80 height 11
click at [676, 240] on div at bounding box center [676, 241] width 81 height 11
click at [607, 288] on div at bounding box center [363, 181] width 727 height 363
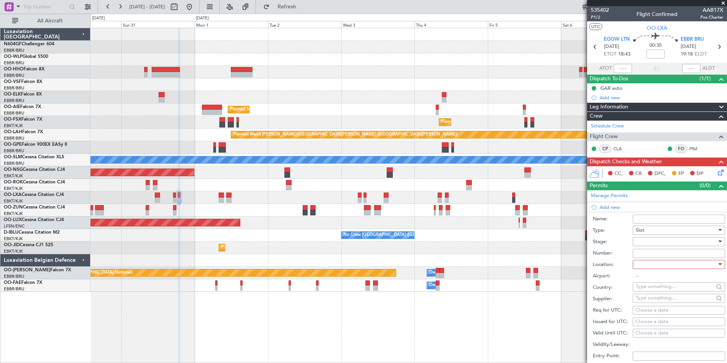
click at [645, 264] on div at bounding box center [676, 264] width 81 height 11
click at [649, 281] on span "Departure" at bounding box center [676, 279] width 80 height 11
type input "EGGW / LTN"
click at [664, 310] on div "Choose a date" at bounding box center [678, 311] width 87 height 8
select select "8"
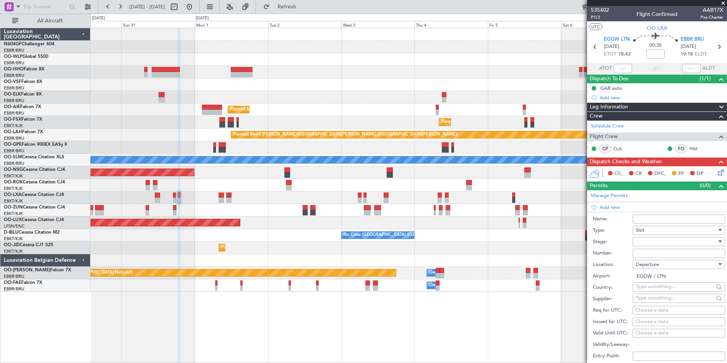
select select "2025"
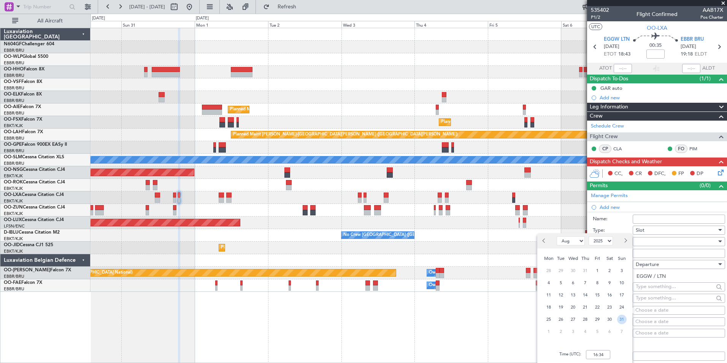
click at [621, 321] on span "31" at bounding box center [622, 319] width 10 height 10
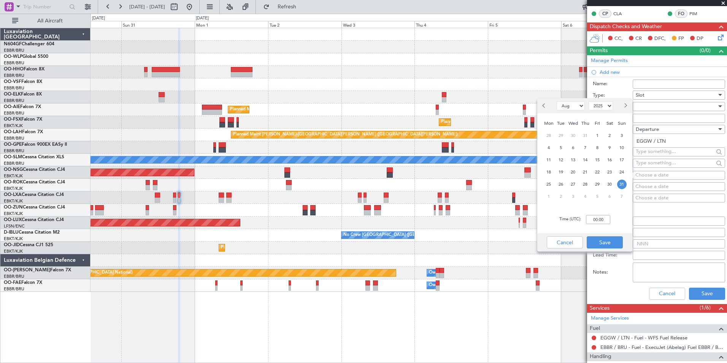
scroll to position [136, 0]
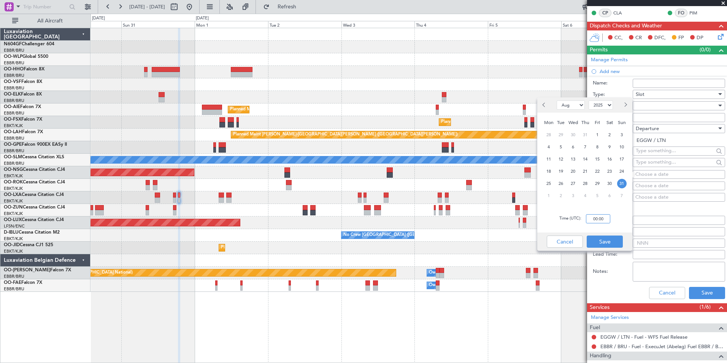
click at [601, 217] on input "00:00" at bounding box center [598, 218] width 24 height 9
type input "18:45"
click at [606, 240] on button "Save" at bounding box center [605, 241] width 36 height 12
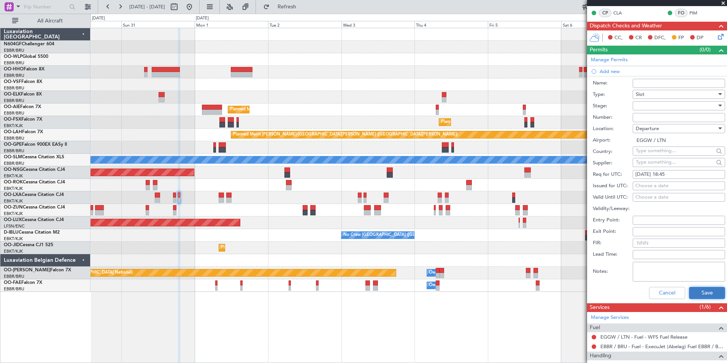
click at [697, 294] on button "Save" at bounding box center [707, 293] width 36 height 12
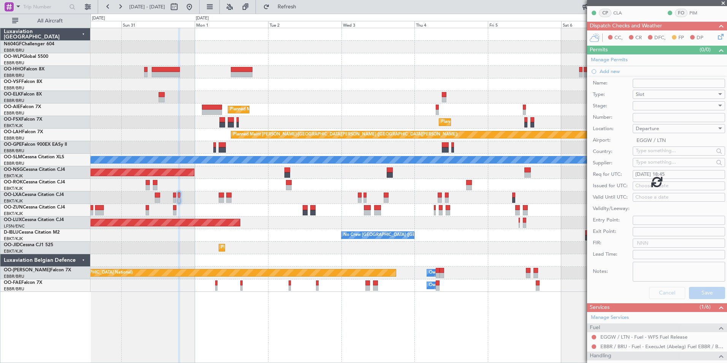
scroll to position [0, 0]
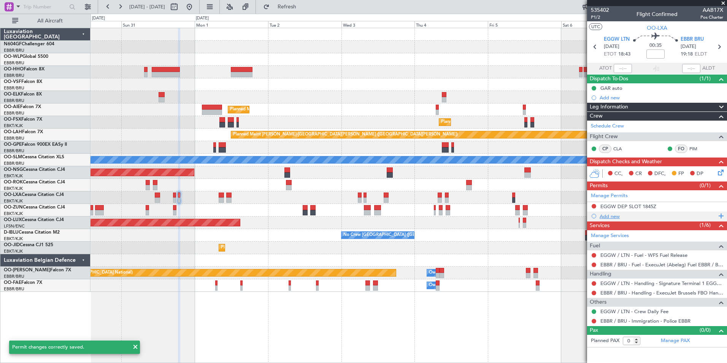
click at [611, 218] on div "Add new" at bounding box center [658, 216] width 117 height 6
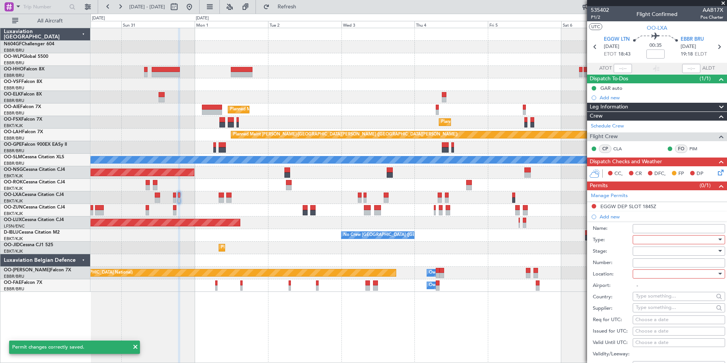
click at [649, 238] on div at bounding box center [676, 239] width 81 height 11
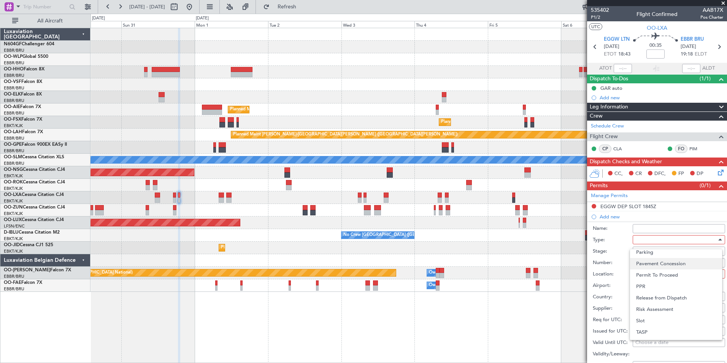
scroll to position [229, 0]
click at [680, 307] on span "Slot" at bounding box center [676, 310] width 80 height 11
click at [689, 270] on div at bounding box center [676, 273] width 81 height 11
click at [688, 274] on div at bounding box center [363, 181] width 727 height 363
drag, startPoint x: 688, startPoint y: 274, endPoint x: 632, endPoint y: 297, distance: 60.0
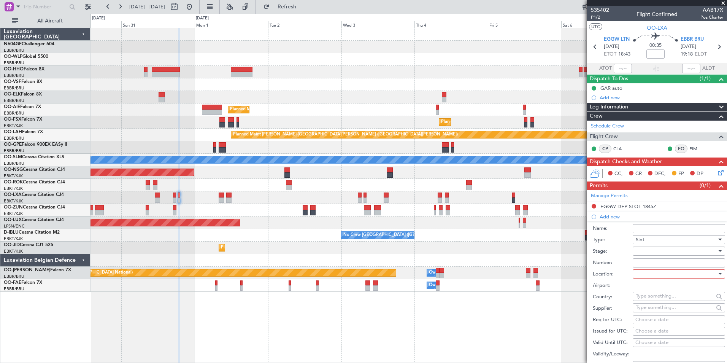
click at [632, 297] on label "Country:" at bounding box center [613, 297] width 40 height 8
click at [662, 270] on div at bounding box center [676, 273] width 81 height 11
click at [661, 308] on span "Arrival" at bounding box center [676, 311] width 80 height 11
type input "EBBR / BRU"
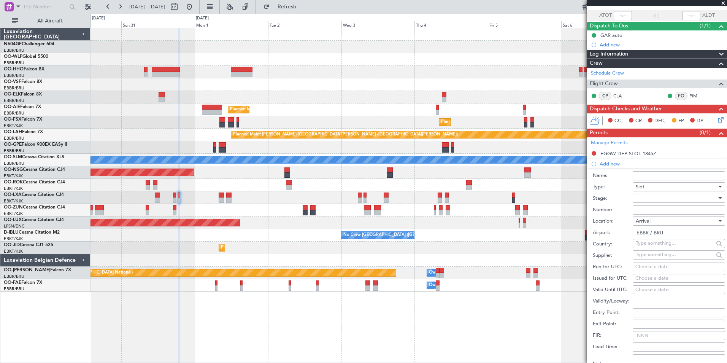
scroll to position [53, 0]
click at [655, 196] on div at bounding box center [676, 197] width 81 height 11
click at [608, 228] on div at bounding box center [363, 181] width 727 height 363
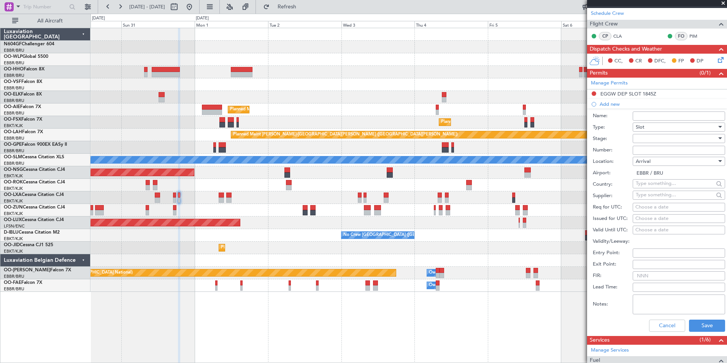
scroll to position [113, 0]
click at [658, 204] on div "Choose a date" at bounding box center [678, 207] width 87 height 8
select select "8"
select select "2025"
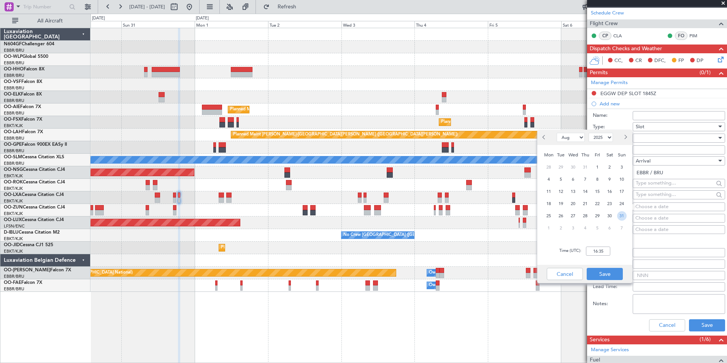
click at [623, 218] on span "31" at bounding box center [622, 216] width 10 height 10
click at [598, 255] on input "00:00" at bounding box center [598, 250] width 24 height 9
type input "19:25"
click at [605, 275] on button "Save" at bounding box center [605, 274] width 36 height 12
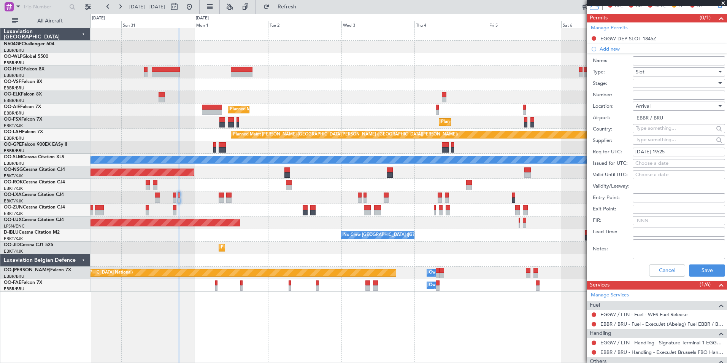
scroll to position [168, 0]
click at [707, 267] on button "Save" at bounding box center [707, 270] width 36 height 12
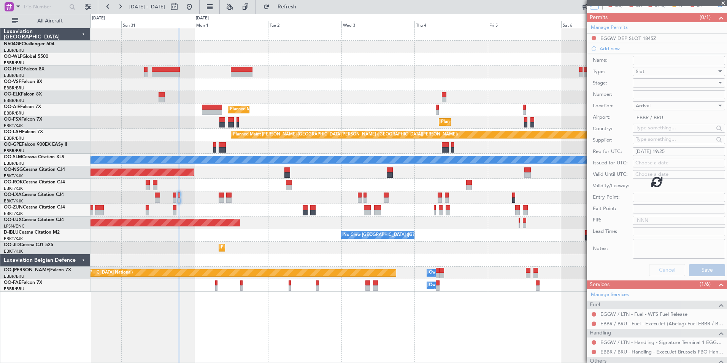
scroll to position [0, 0]
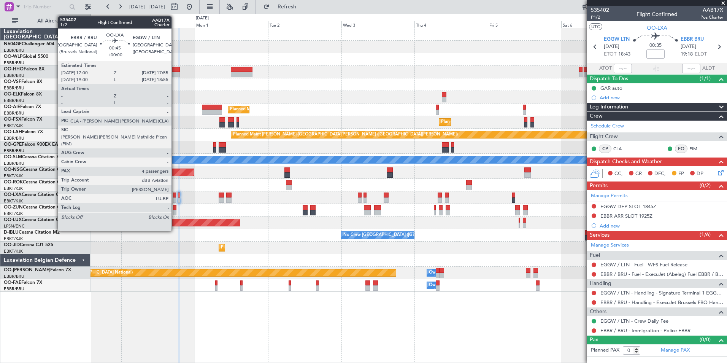
click at [175, 199] on div at bounding box center [174, 199] width 3 height 5
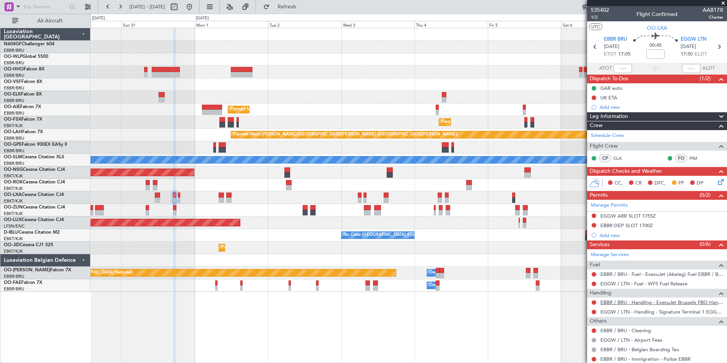
click at [618, 303] on link "EBBR / BRU - Handling - ExecuJet Brussels FBO Handling Abelag" at bounding box center [661, 302] width 123 height 6
click at [305, 11] on button "Refresh" at bounding box center [283, 7] width 46 height 12
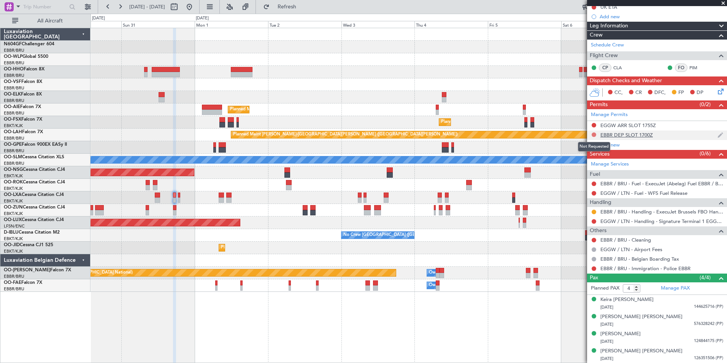
click at [594, 132] on button at bounding box center [594, 134] width 5 height 5
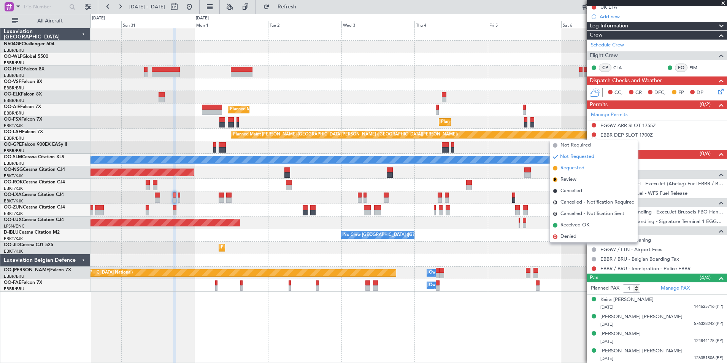
click at [590, 170] on li "Requested" at bounding box center [594, 167] width 88 height 11
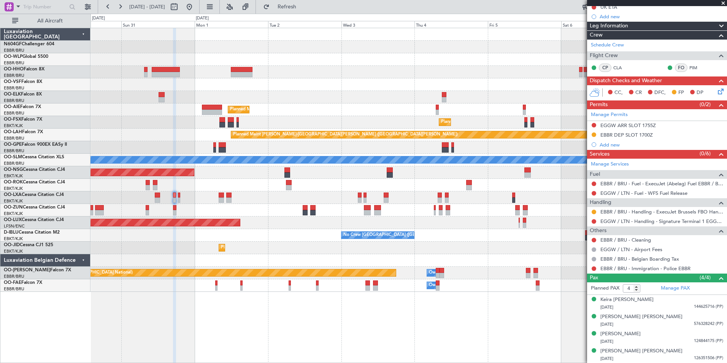
scroll to position [0, 0]
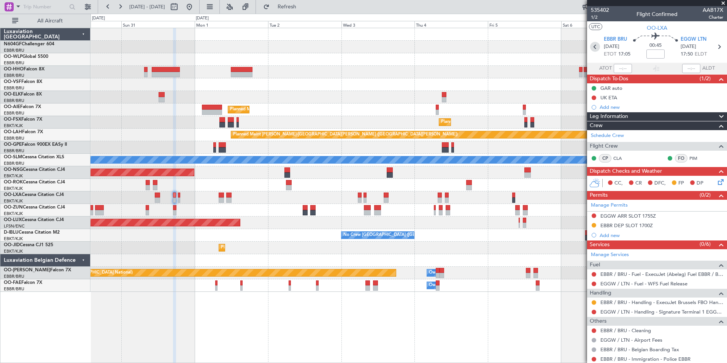
click at [591, 50] on icon at bounding box center [595, 47] width 10 height 10
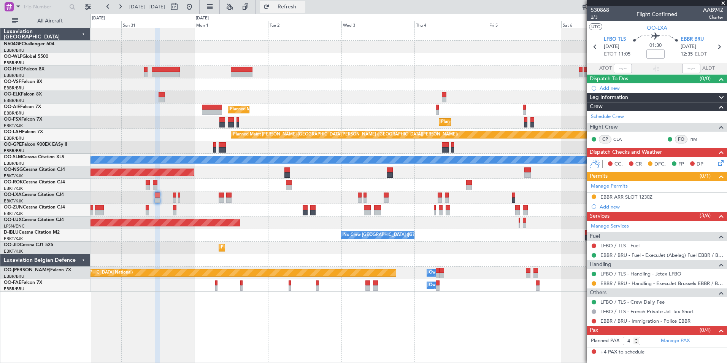
click at [303, 5] on span "Refresh" at bounding box center [287, 6] width 32 height 5
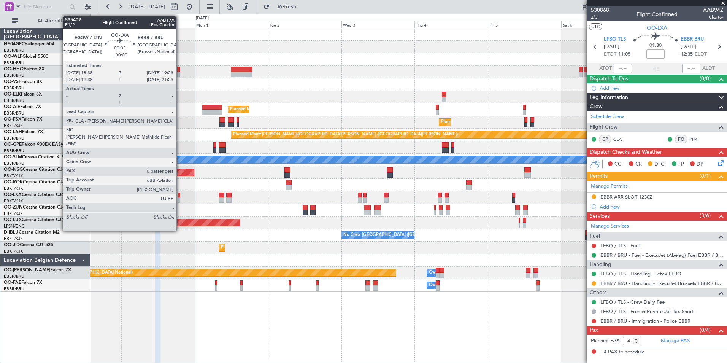
click at [180, 198] on div at bounding box center [179, 199] width 3 height 5
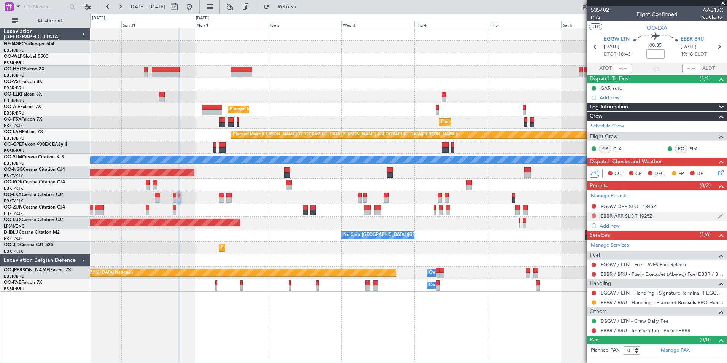
click at [594, 215] on button at bounding box center [594, 215] width 5 height 5
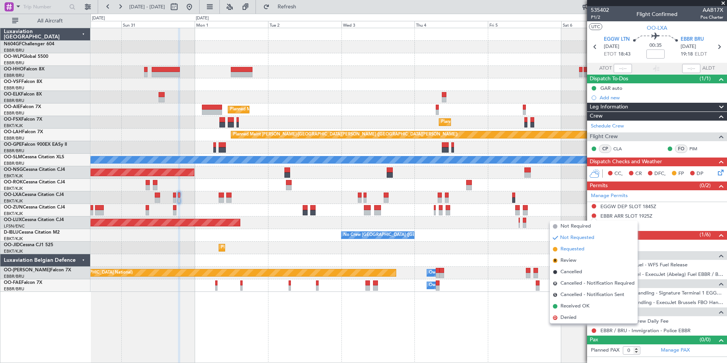
click at [579, 250] on span "Requested" at bounding box center [573, 249] width 24 height 8
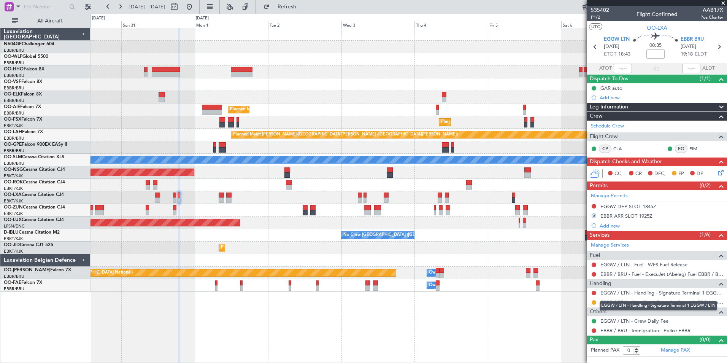
click at [616, 291] on link "EGGW / LTN - Handling - Signature Terminal 1 EGGW / LTN" at bounding box center [661, 292] width 123 height 6
click at [294, 4] on button "Refresh" at bounding box center [283, 7] width 46 height 12
click at [597, 205] on div "Manage Permits EGGW DEP SLOT 1845Z EBBR ARR SLOT 1925Z Add new" at bounding box center [657, 210] width 140 height 40
click at [596, 206] on button at bounding box center [594, 206] width 5 height 5
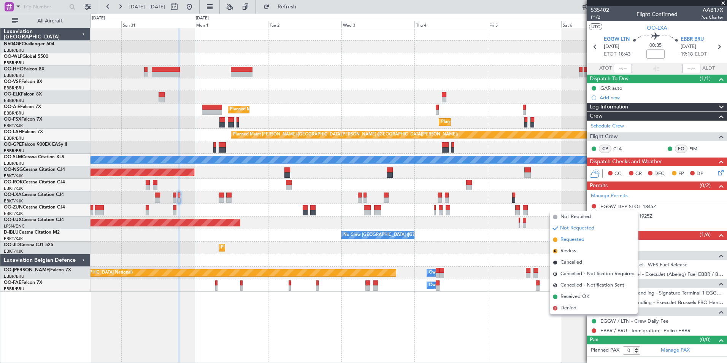
click at [599, 241] on li "Requested" at bounding box center [594, 239] width 88 height 11
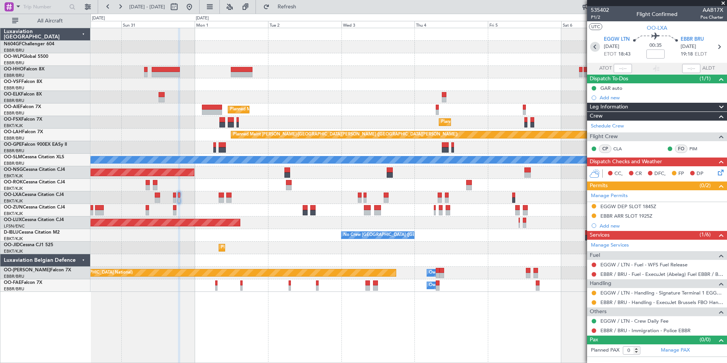
click at [596, 48] on icon at bounding box center [595, 47] width 10 height 10
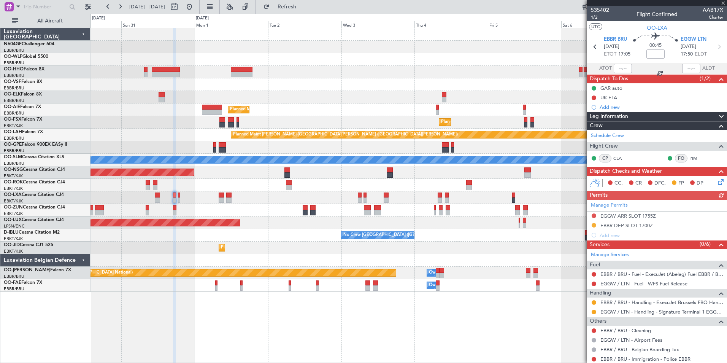
click at [596, 216] on div "Manage Permits EGGW ARR SLOT 1755Z EBBR DEP SLOT 1700Z Add new" at bounding box center [657, 220] width 140 height 40
click at [594, 216] on button at bounding box center [594, 215] width 5 height 5
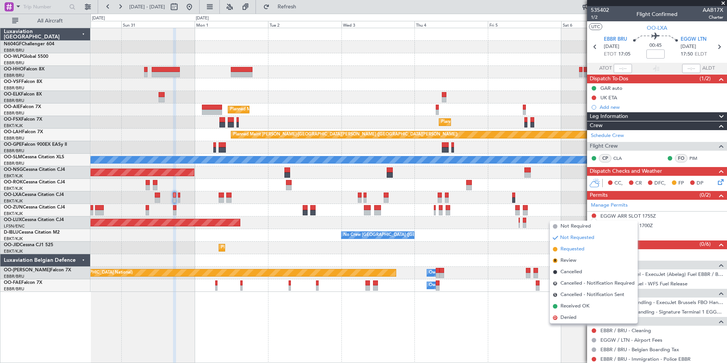
click at [583, 249] on span "Requested" at bounding box center [573, 249] width 24 height 8
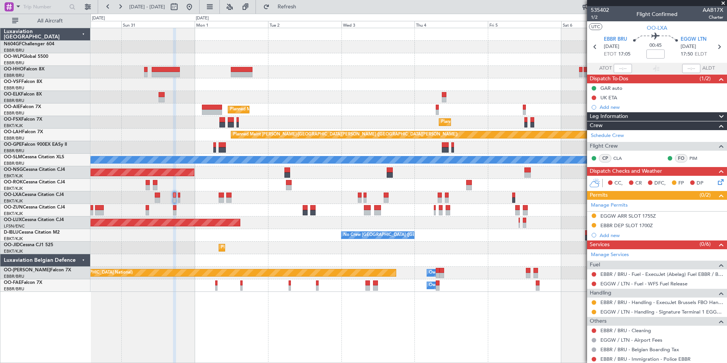
click at [716, 183] on icon at bounding box center [719, 181] width 6 height 6
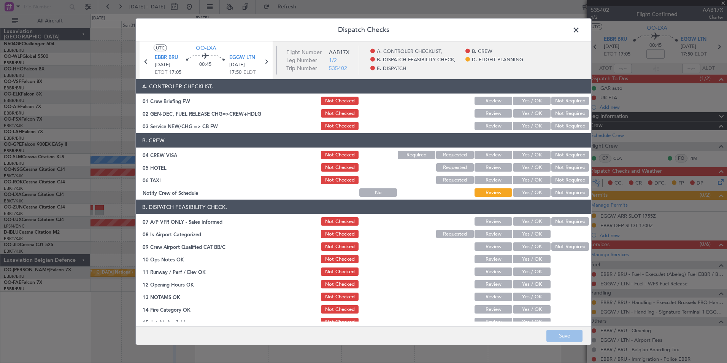
click at [535, 195] on button "Yes / OK" at bounding box center [532, 192] width 38 height 8
click at [556, 181] on button "Not Required" at bounding box center [570, 180] width 38 height 8
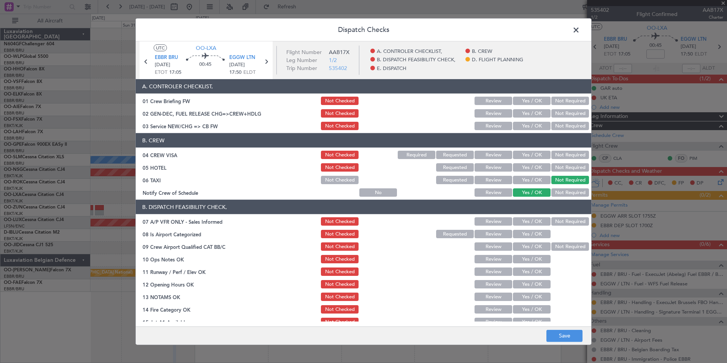
click at [564, 164] on button "Not Required" at bounding box center [570, 167] width 38 height 8
click at [565, 157] on button "Not Required" at bounding box center [570, 155] width 38 height 8
click at [565, 219] on button "Not Required" at bounding box center [570, 221] width 38 height 8
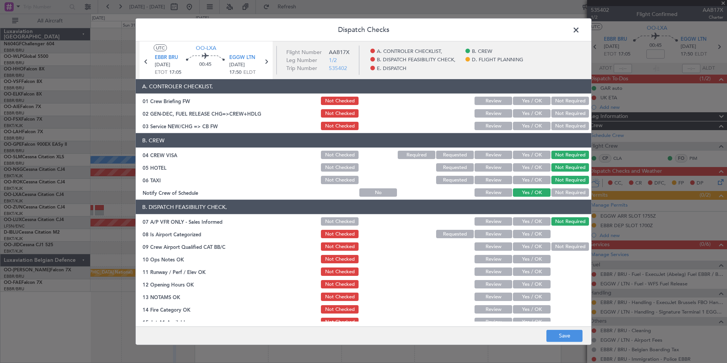
click at [542, 227] on section "B. DISPATCH FEASIBILITY CHECK, 07 A/P VFR ONLY - Sales Informed Not Checked Rev…" at bounding box center [364, 282] width 456 height 165
click at [539, 232] on button "Yes / OK" at bounding box center [532, 234] width 38 height 8
click at [559, 249] on button "Not Required" at bounding box center [570, 246] width 38 height 8
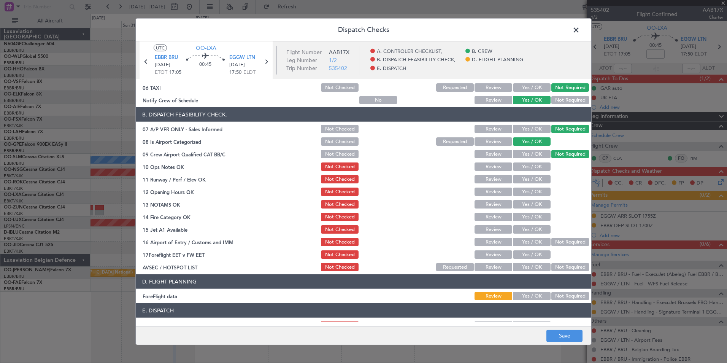
click at [529, 166] on button "Yes / OK" at bounding box center [532, 166] width 38 height 8
click at [536, 176] on button "Yes / OK" at bounding box center [532, 179] width 38 height 8
click at [536, 188] on button "Yes / OK" at bounding box center [532, 191] width 38 height 8
click at [538, 207] on button "Yes / OK" at bounding box center [532, 204] width 38 height 8
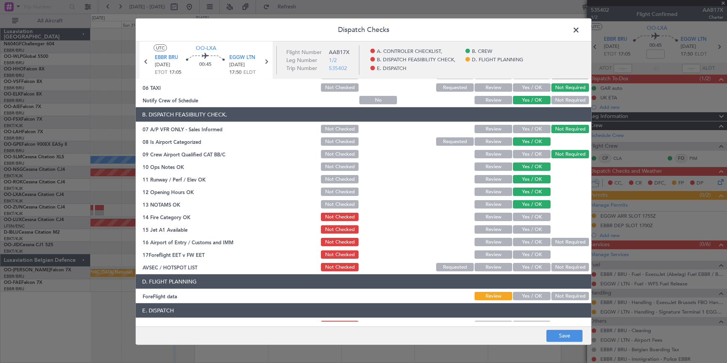
click at [538, 221] on div "Yes / OK" at bounding box center [531, 216] width 38 height 11
click at [537, 217] on button "Yes / OK" at bounding box center [532, 217] width 38 height 8
click at [539, 227] on button "Yes / OK" at bounding box center [532, 229] width 38 height 8
click at [559, 249] on section "B. DISPATCH FEASIBILITY CHECK, 07 A/P VFR ONLY - Sales Informed Not Checked Rev…" at bounding box center [364, 189] width 456 height 165
click at [557, 243] on button "Not Required" at bounding box center [570, 242] width 38 height 8
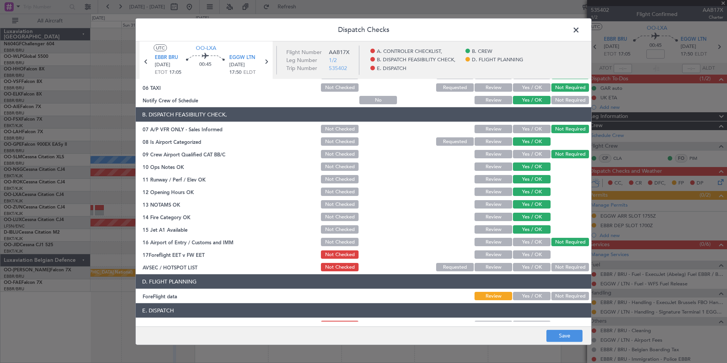
click at [540, 268] on button "Yes / OK" at bounding box center [532, 267] width 38 height 8
click at [559, 295] on button "Not Required" at bounding box center [570, 296] width 38 height 8
click at [565, 334] on button "Save" at bounding box center [564, 335] width 36 height 12
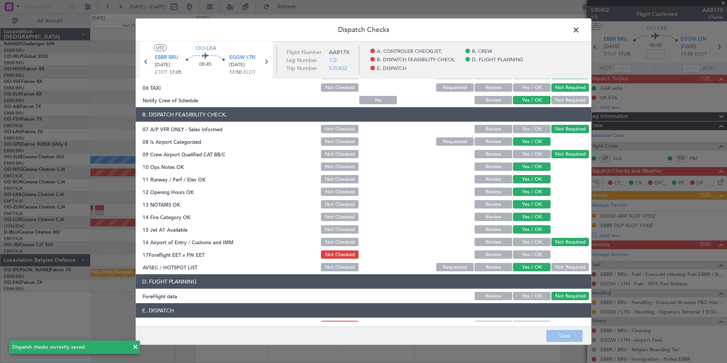
click at [580, 31] on span at bounding box center [580, 31] width 0 height 15
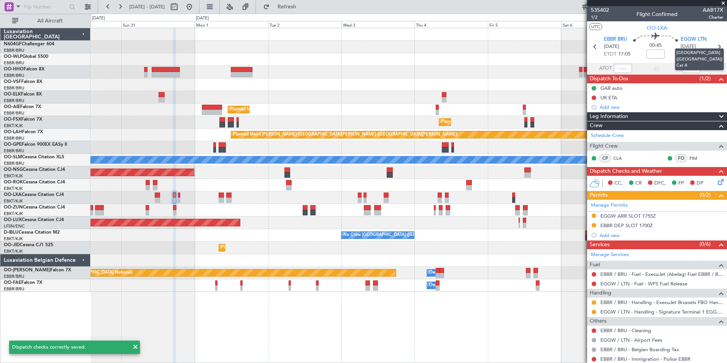
click at [710, 47] on mat-tooltip-component "London (Luton) Cat A" at bounding box center [700, 59] width 60 height 33
click at [715, 47] on icon at bounding box center [719, 47] width 10 height 10
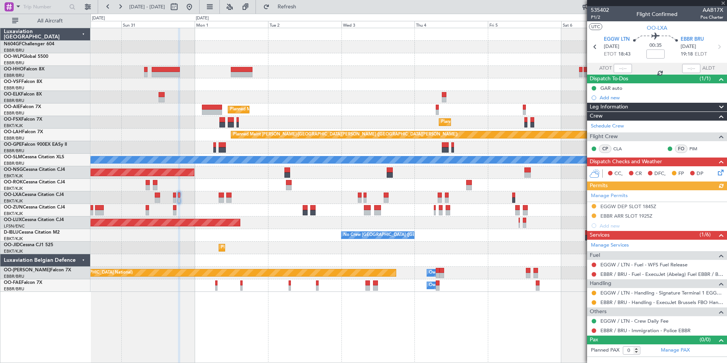
click at [719, 173] on icon at bounding box center [719, 171] width 6 height 6
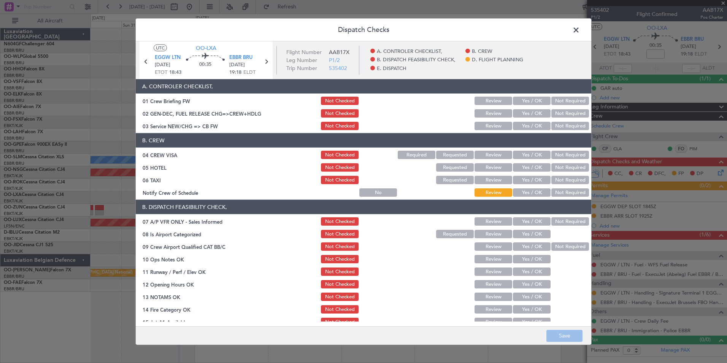
click at [535, 128] on button "Yes / OK" at bounding box center [532, 126] width 38 height 8
click at [569, 159] on div "Not Required" at bounding box center [569, 154] width 38 height 11
click at [569, 156] on button "Not Required" at bounding box center [570, 155] width 38 height 8
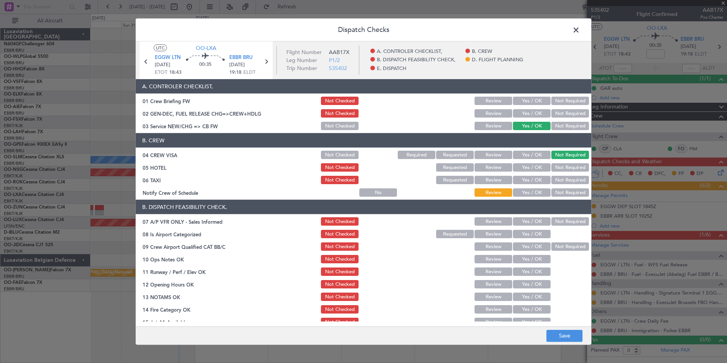
click at [573, 165] on button "Not Required" at bounding box center [570, 167] width 38 height 8
click at [577, 174] on section "B. CREW 04 CREW VISA Not Checked Required Requested Review Yes / OK Not Require…" at bounding box center [364, 165] width 456 height 65
click at [577, 175] on div "Not Required" at bounding box center [569, 180] width 38 height 11
click at [577, 177] on button "Not Required" at bounding box center [570, 180] width 38 height 8
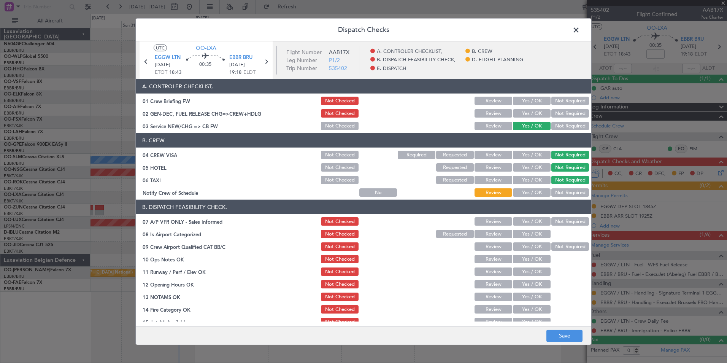
click at [537, 198] on article "A. CONTROLER CHECKLIST, 01 Crew Briefing FW Not Checked Review Yes / OK Not Req…" at bounding box center [364, 200] width 456 height 242
click at [536, 195] on button "Yes / OK" at bounding box center [532, 192] width 38 height 8
click at [563, 224] on button "Not Required" at bounding box center [570, 221] width 38 height 8
click at [526, 241] on section "B. DISPATCH FEASIBILITY CHECK, 07 A/P VFR ONLY - Sales Informed Not Checked Rev…" at bounding box center [364, 282] width 456 height 165
click at [526, 235] on button "Yes / OK" at bounding box center [532, 234] width 38 height 8
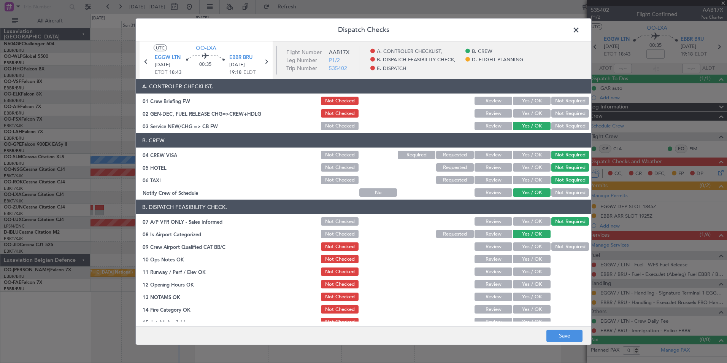
click at [567, 248] on button "Not Required" at bounding box center [570, 246] width 38 height 8
click at [542, 261] on button "Yes / OK" at bounding box center [532, 259] width 38 height 8
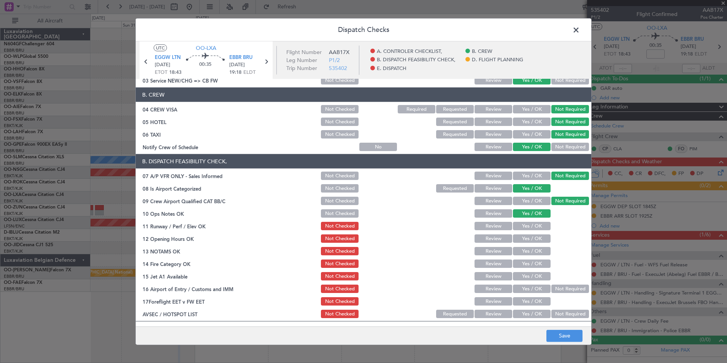
scroll to position [46, 0]
click at [538, 225] on button "Yes / OK" at bounding box center [532, 225] width 38 height 8
click at [539, 241] on button "Yes / OK" at bounding box center [532, 238] width 38 height 8
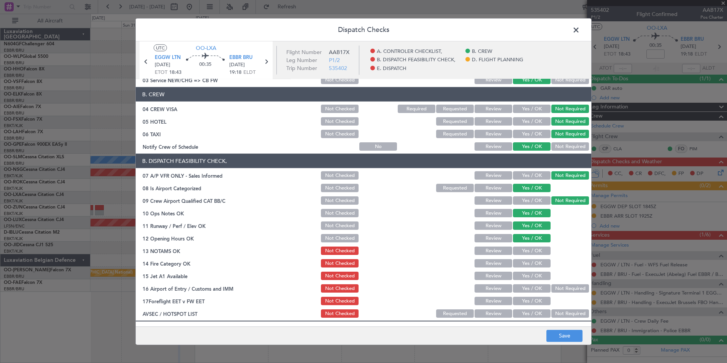
click at [540, 246] on div "Yes / OK" at bounding box center [531, 250] width 38 height 11
click at [540, 248] on button "Yes / OK" at bounding box center [532, 250] width 38 height 8
click at [540, 260] on button "Yes / OK" at bounding box center [532, 263] width 38 height 8
click at [540, 277] on button "Yes / OK" at bounding box center [532, 276] width 38 height 8
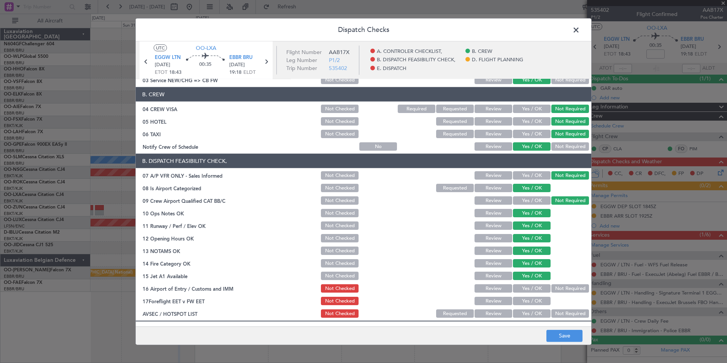
click at [557, 289] on button "Not Required" at bounding box center [570, 288] width 38 height 8
click at [540, 313] on button "Yes / OK" at bounding box center [532, 313] width 38 height 8
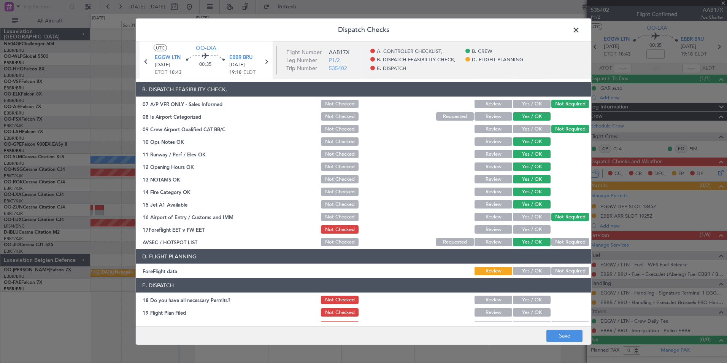
scroll to position [118, 0]
click at [561, 270] on button "Not Required" at bounding box center [570, 270] width 38 height 8
click at [565, 337] on button "Save" at bounding box center [564, 335] width 36 height 12
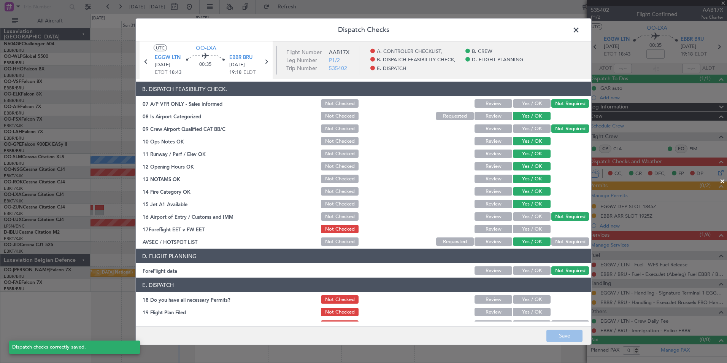
click at [580, 29] on span at bounding box center [580, 31] width 0 height 15
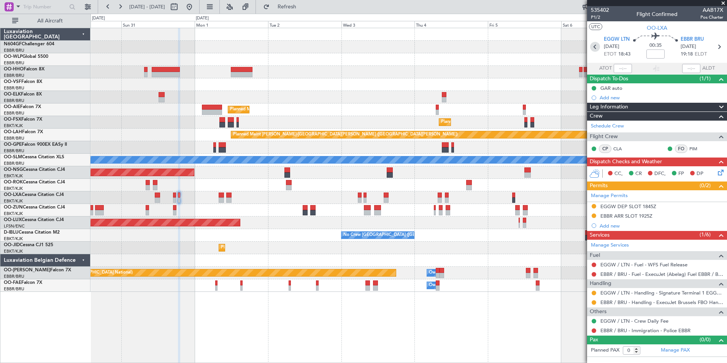
click at [598, 44] on icon at bounding box center [595, 47] width 10 height 10
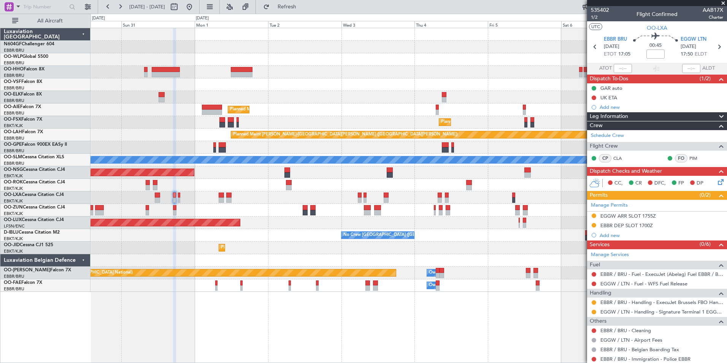
click at [375, 137] on div "Planned Maint Kortrijk-Wevelgem Planned Maint London (Farnborough) Planned Main…" at bounding box center [409, 160] width 636 height 264
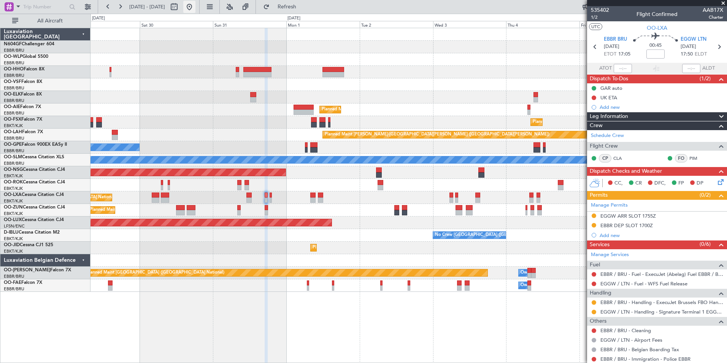
click at [195, 8] on button at bounding box center [189, 7] width 12 height 12
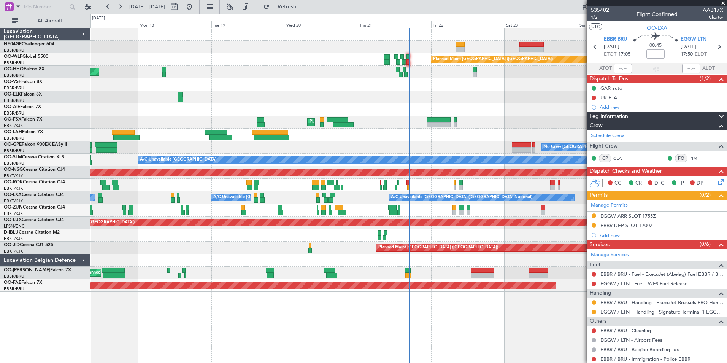
click at [349, 67] on div "AOG Maint Geneva (Cointrin)" at bounding box center [409, 72] width 636 height 13
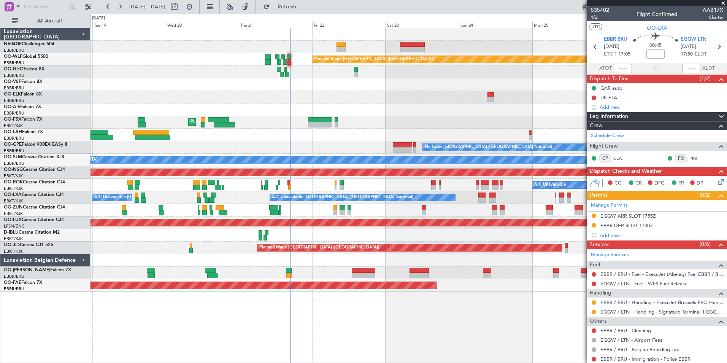
click at [342, 86] on div at bounding box center [409, 84] width 636 height 13
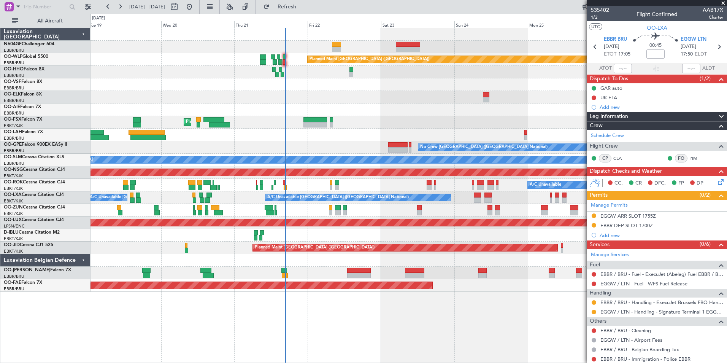
click at [304, 105] on div "Planned Maint Berlin (Brandenburg) AOG Maint Geneva (Cointrin) Planned Maint Ko…" at bounding box center [409, 160] width 636 height 264
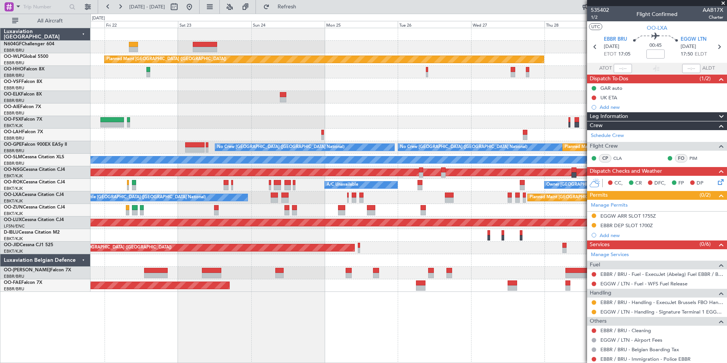
click at [271, 97] on div at bounding box center [409, 97] width 636 height 13
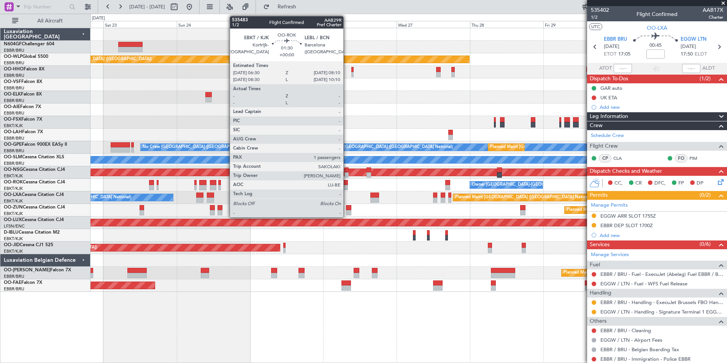
click at [346, 184] on div at bounding box center [345, 182] width 5 height 5
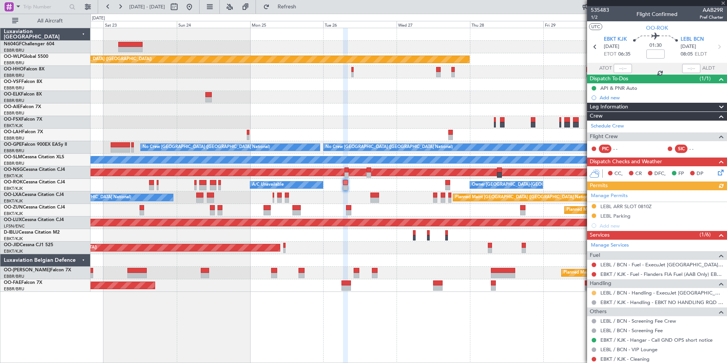
click at [596, 293] on button at bounding box center [594, 293] width 5 height 5
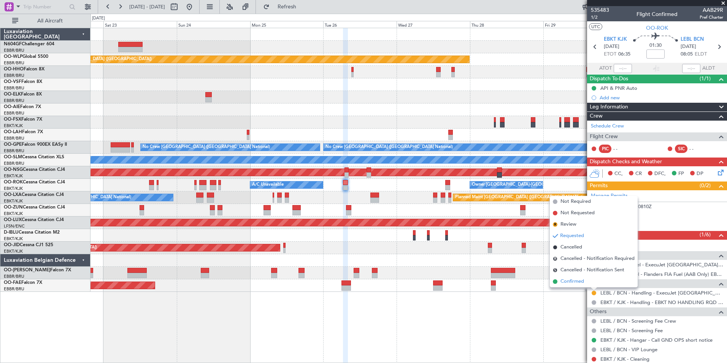
click at [572, 283] on span "Confirmed" at bounding box center [573, 282] width 24 height 8
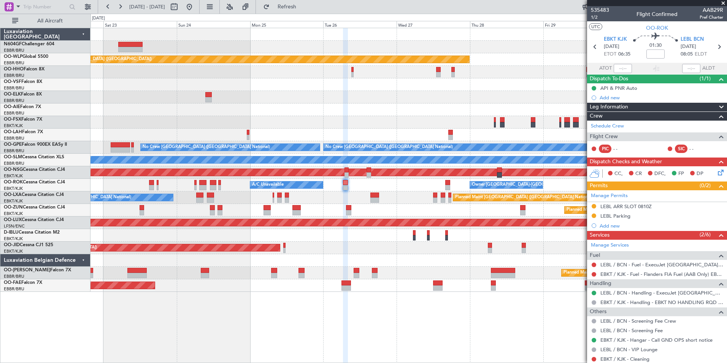
click at [396, 100] on div at bounding box center [409, 97] width 636 height 13
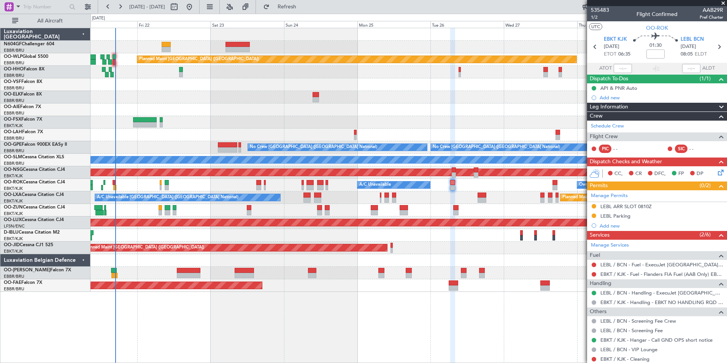
click at [308, 95] on div "Planned Maint Berlin (Brandenburg) Planned Maint Kortrijk-Wevelgem Planned Main…" at bounding box center [409, 160] width 636 height 264
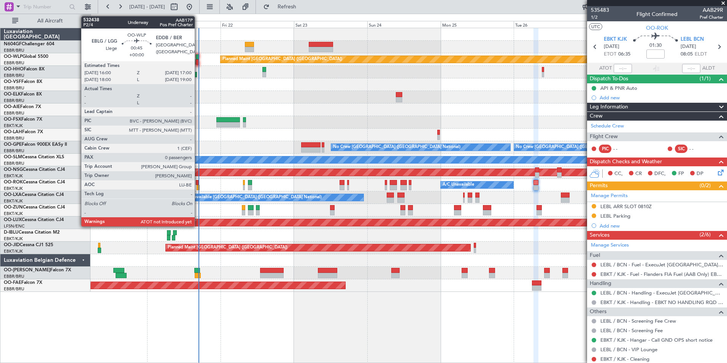
click at [198, 62] on div at bounding box center [197, 61] width 3 height 5
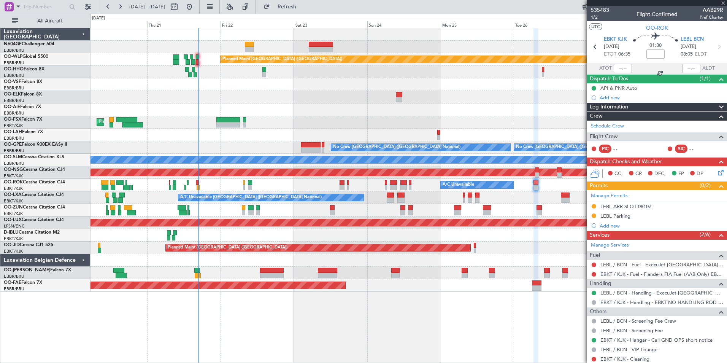
type input "0"
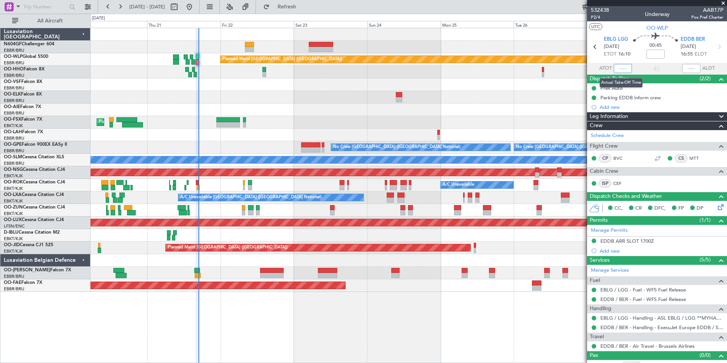
click at [616, 69] on input "text" at bounding box center [623, 68] width 18 height 9
click at [518, 100] on div at bounding box center [409, 97] width 636 height 13
click at [474, 86] on div at bounding box center [409, 84] width 636 height 13
click at [413, 92] on div "Planned Maint Berlin (Brandenburg) Planned Maint Kortrijk-Wevelgem Planned Main…" at bounding box center [409, 160] width 636 height 264
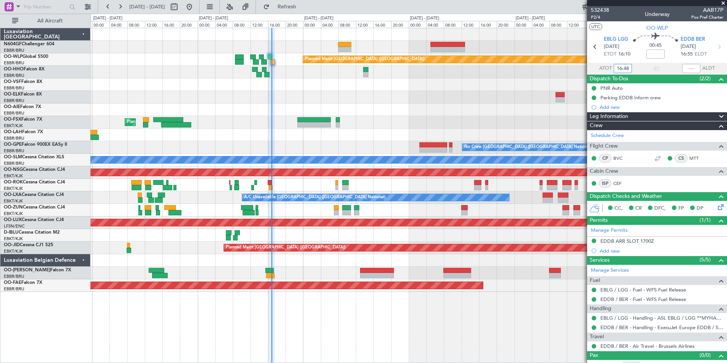
type input "16:48"
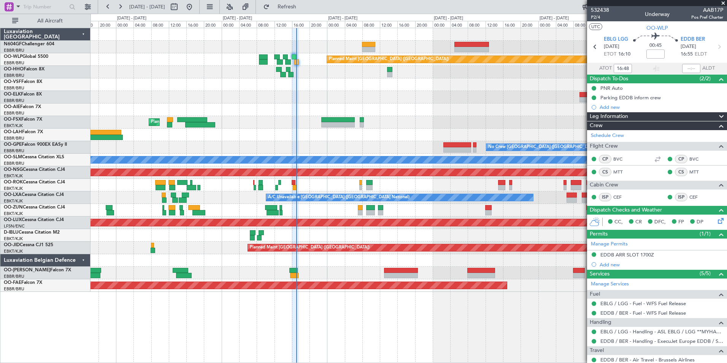
click at [326, 203] on div "A/C Unavailable [GEOGRAPHIC_DATA] ([GEOGRAPHIC_DATA] National) A/C Unavailable …" at bounding box center [409, 197] width 636 height 13
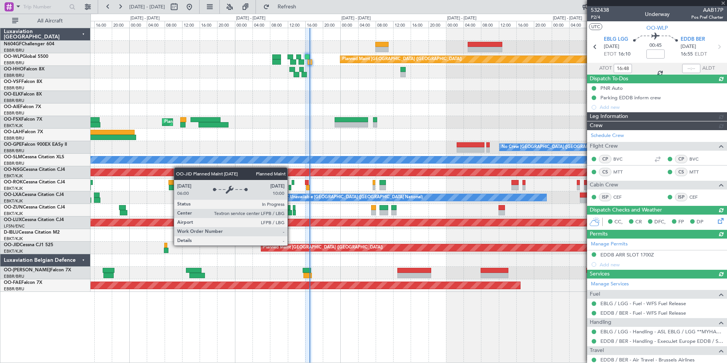
click at [304, 249] on div "Planned Maint [GEOGRAPHIC_DATA] ([GEOGRAPHIC_DATA])" at bounding box center [323, 247] width 120 height 11
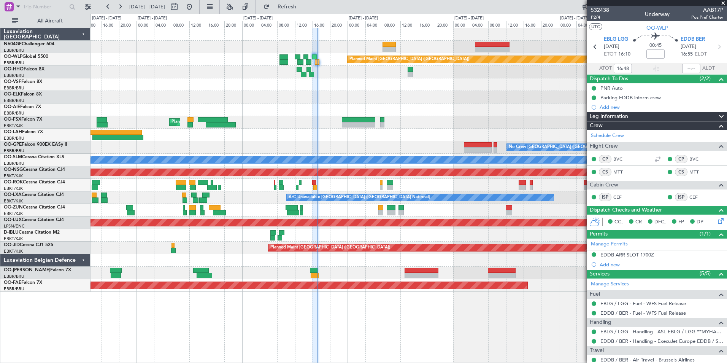
click at [376, 154] on div "A/C Unavailable [GEOGRAPHIC_DATA]" at bounding box center [409, 160] width 636 height 13
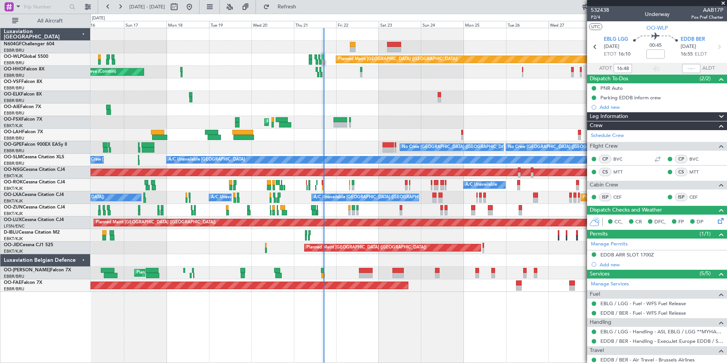
click at [376, 184] on div "Planned Maint [GEOGRAPHIC_DATA] ([GEOGRAPHIC_DATA]) AOG Maint Geneva ([GEOGRAPH…" at bounding box center [409, 160] width 636 height 264
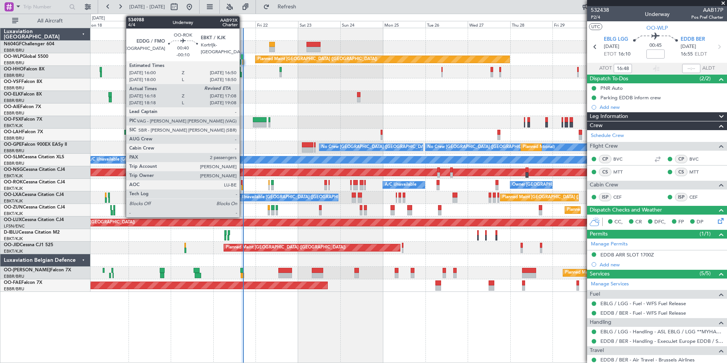
click at [243, 187] on div at bounding box center [242, 187] width 2 height 5
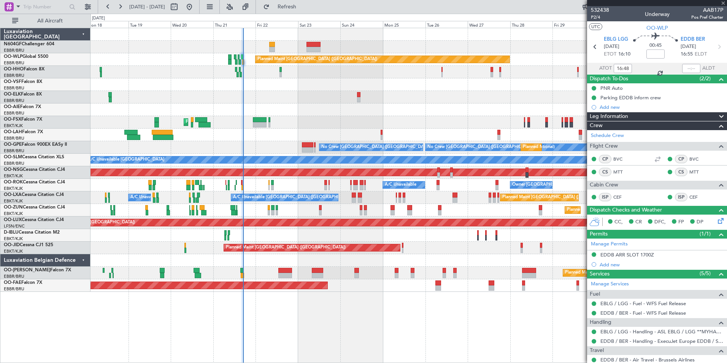
type input "-00:10"
type input "16:23"
type input "2"
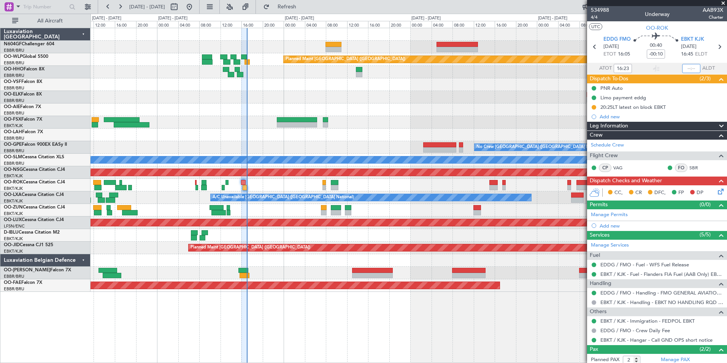
click at [685, 67] on input "text" at bounding box center [691, 68] width 18 height 9
type input "1"
click at [514, 101] on div at bounding box center [409, 97] width 636 height 13
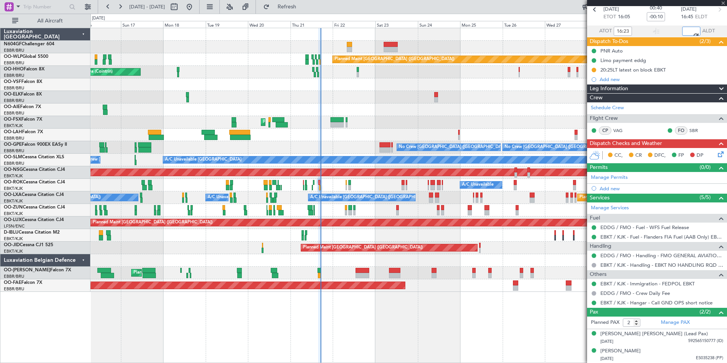
scroll to position [37, 0]
type input "17:01"
click at [717, 154] on icon at bounding box center [719, 153] width 6 height 6
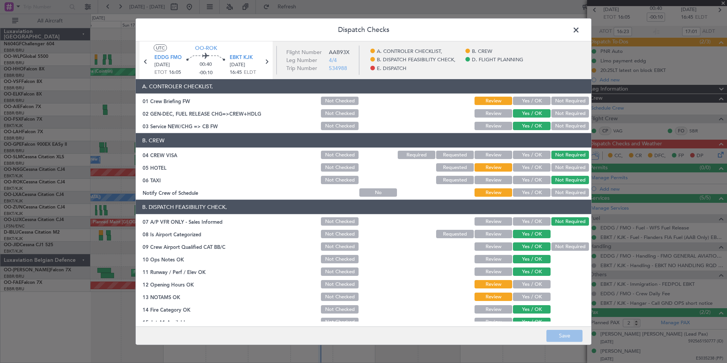
click at [536, 194] on button "Yes / OK" at bounding box center [532, 192] width 38 height 8
click at [564, 170] on button "Not Required" at bounding box center [570, 167] width 38 height 8
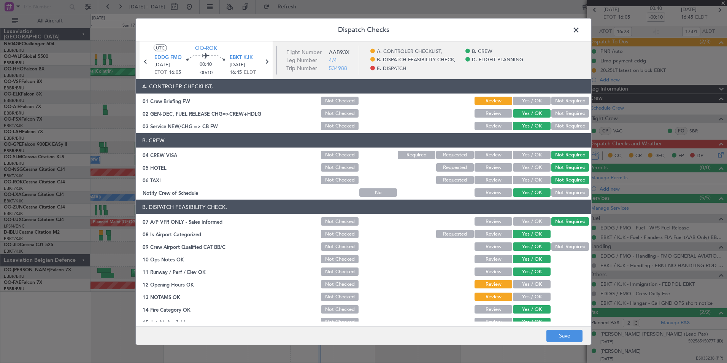
click at [527, 98] on button "Yes / OK" at bounding box center [532, 101] width 38 height 8
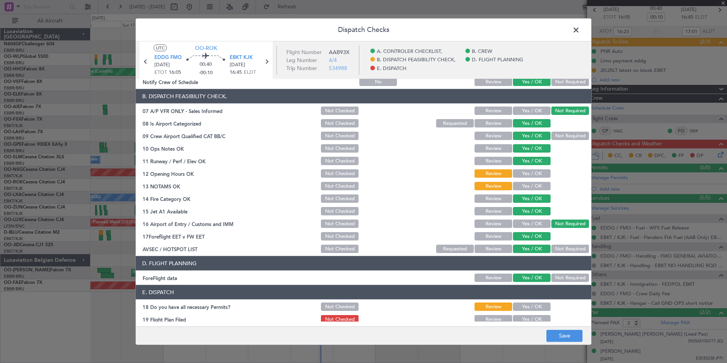
scroll to position [110, 0]
click at [520, 175] on button "Yes / OK" at bounding box center [532, 174] width 38 height 8
click at [521, 183] on button "Yes / OK" at bounding box center [532, 186] width 38 height 8
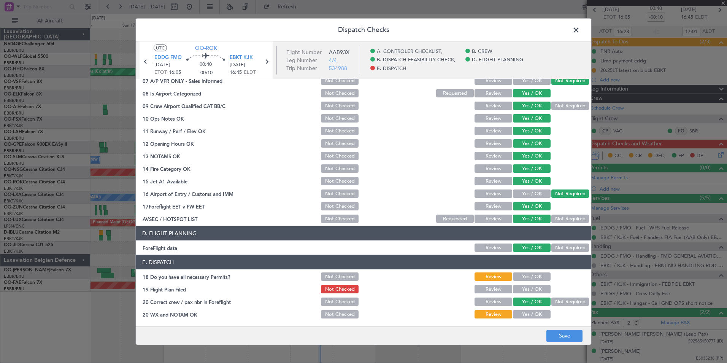
click at [525, 271] on div "Yes / OK" at bounding box center [531, 276] width 38 height 11
click at [527, 278] on button "Yes / OK" at bounding box center [532, 276] width 38 height 8
click at [527, 290] on button "Yes / OK" at bounding box center [532, 289] width 38 height 8
click at [523, 307] on section "E. DISPATCH 18 Do you have all necessary Permits? Not Checked Review Yes / OK 1…" at bounding box center [364, 287] width 456 height 65
click at [524, 313] on button "Yes / OK" at bounding box center [532, 314] width 38 height 8
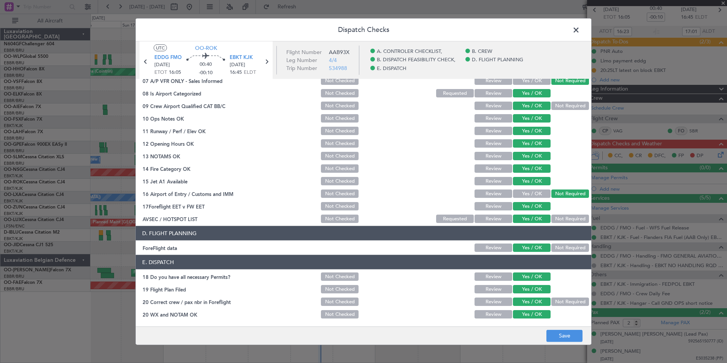
click at [546, 336] on footer "Save" at bounding box center [364, 335] width 456 height 18
click at [564, 335] on button "Save" at bounding box center [564, 335] width 36 height 12
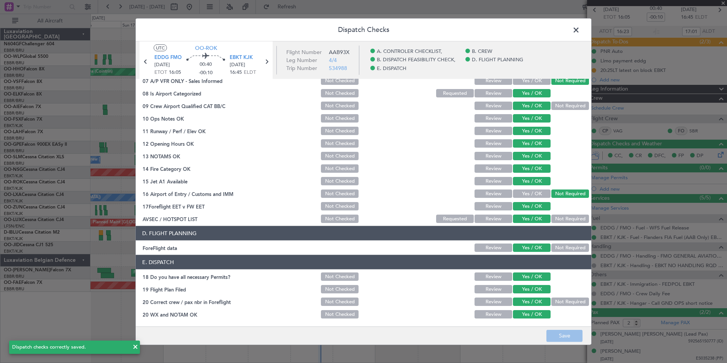
click at [580, 31] on span at bounding box center [580, 31] width 0 height 15
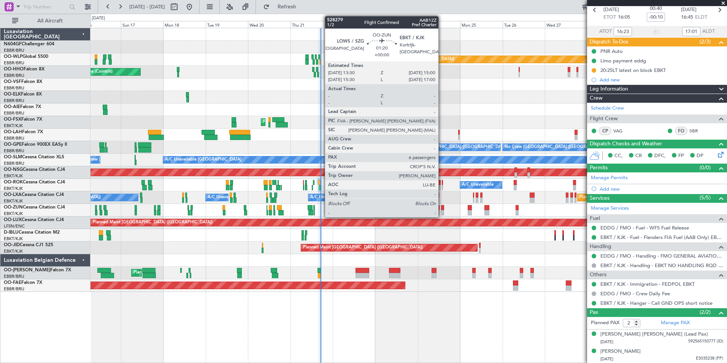
click at [442, 211] on div at bounding box center [442, 212] width 3 height 5
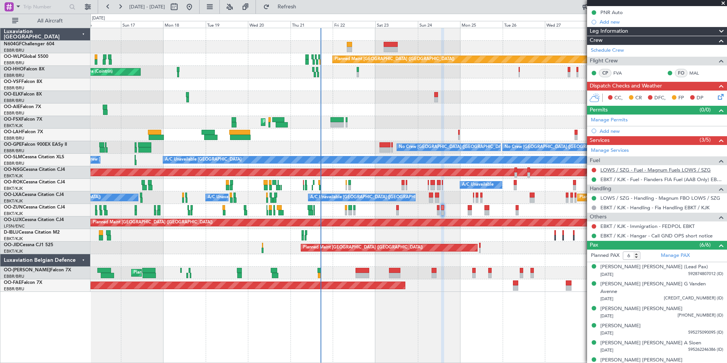
scroll to position [87, 0]
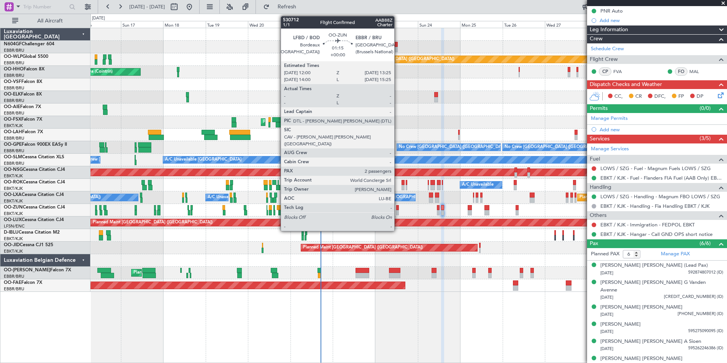
click at [398, 207] on div at bounding box center [397, 207] width 3 height 5
type input "2"
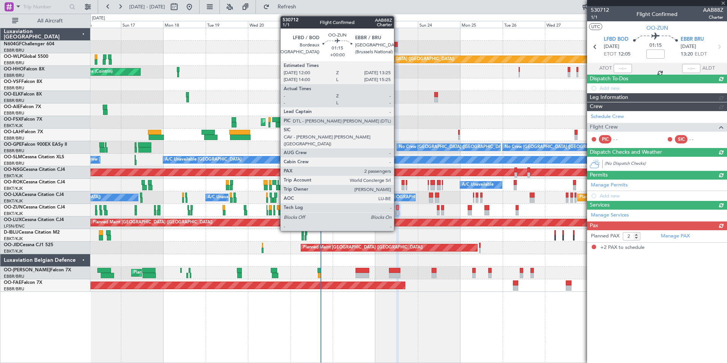
scroll to position [0, 0]
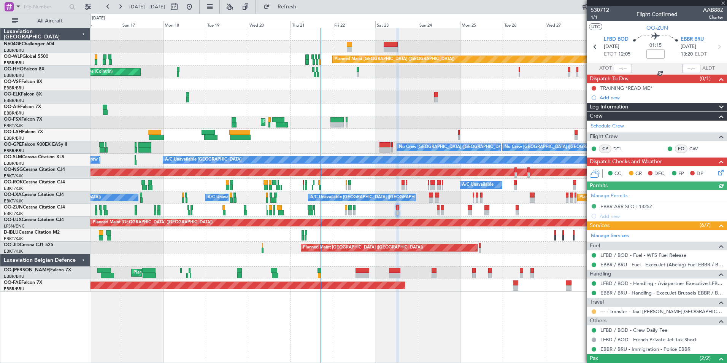
click at [594, 311] on button at bounding box center [594, 311] width 5 height 5
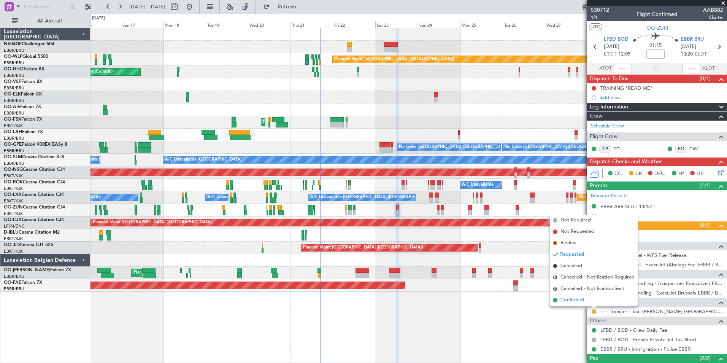
click at [577, 299] on span "Confirmed" at bounding box center [573, 300] width 24 height 8
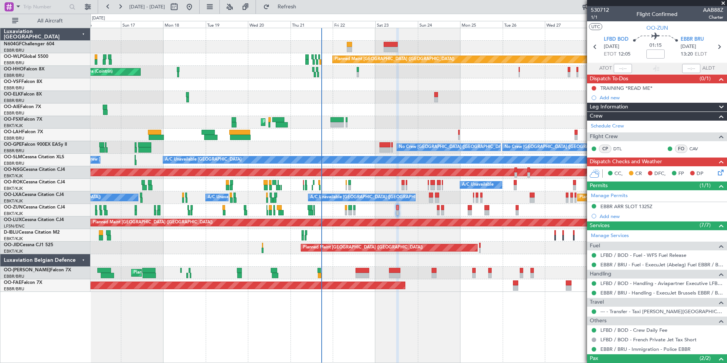
click at [526, 106] on div "Planned Maint [GEOGRAPHIC_DATA] ([GEOGRAPHIC_DATA]) AOG Maint Geneva ([GEOGRAPH…" at bounding box center [409, 160] width 636 height 264
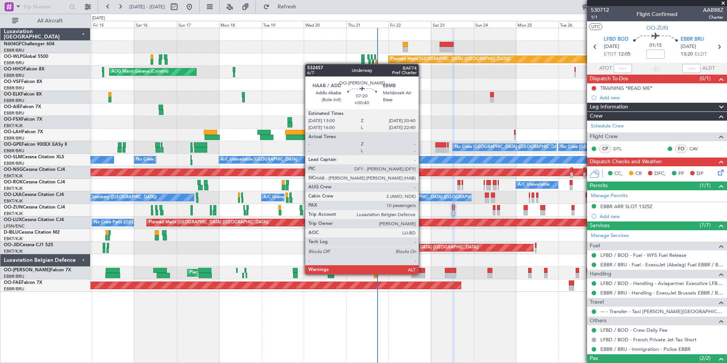
click at [422, 273] on div at bounding box center [418, 275] width 14 height 5
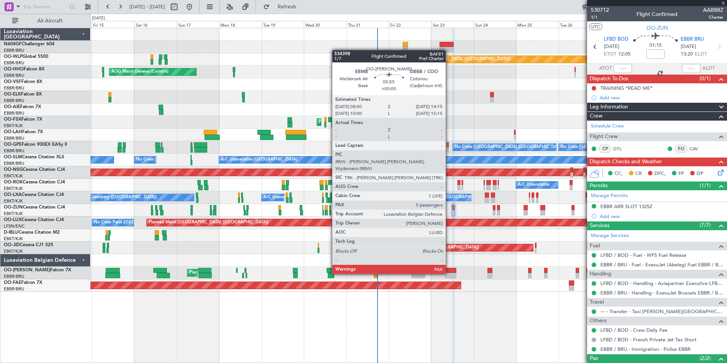
type input "+00:40"
type input "10"
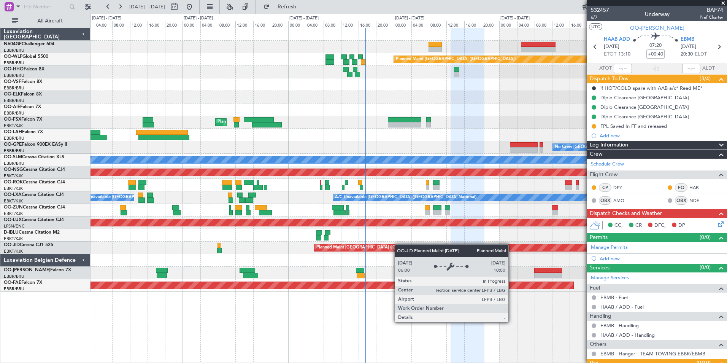
click at [401, 244] on div "Planned Maint [GEOGRAPHIC_DATA] ([GEOGRAPHIC_DATA]) Planned Maint [GEOGRAPHIC_D…" at bounding box center [409, 160] width 636 height 264
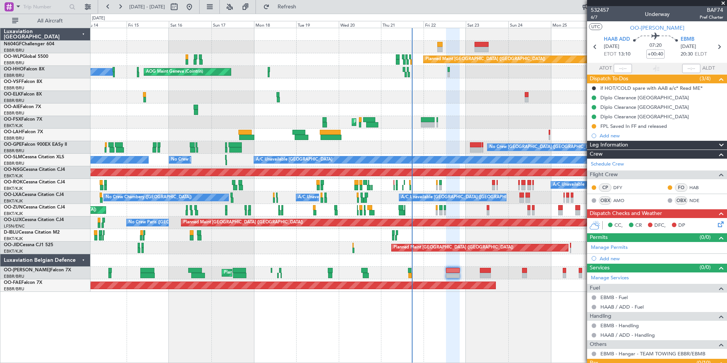
click at [392, 225] on div "Planned Maint [GEOGRAPHIC_DATA] ([GEOGRAPHIC_DATA]) AOG Maint Geneva ([GEOGRAPH…" at bounding box center [409, 160] width 636 height 264
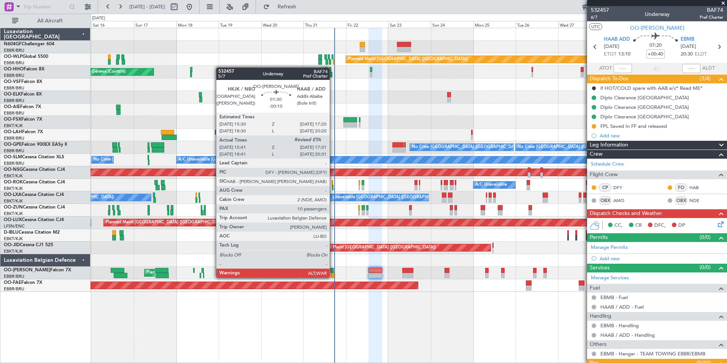
click at [333, 277] on div at bounding box center [332, 275] width 3 height 5
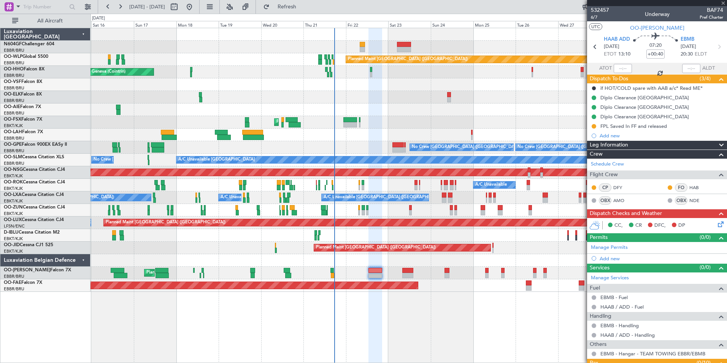
type input "-00:10"
type input "15:51"
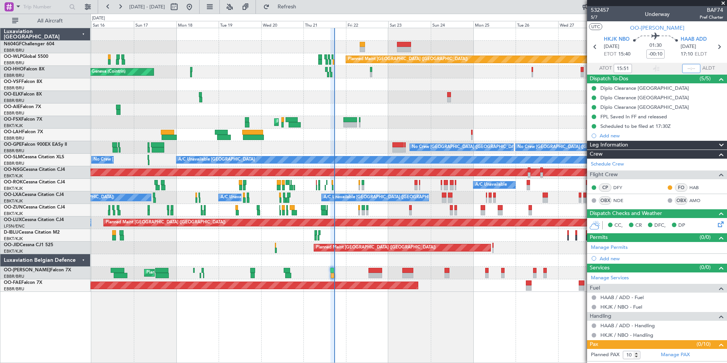
click at [683, 69] on input "text" at bounding box center [691, 68] width 18 height 9
click at [530, 125] on div "Planned Maint Kortrijk-[GEOGRAPHIC_DATA]" at bounding box center [409, 122] width 636 height 13
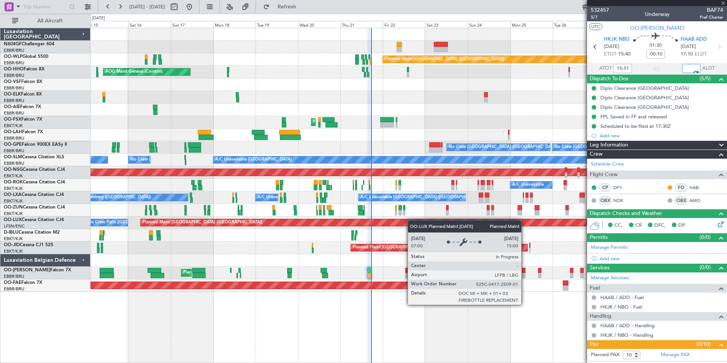
click at [414, 220] on div "Planned Maint [GEOGRAPHIC_DATA] ([GEOGRAPHIC_DATA]) AOG Maint Geneva ([GEOGRAPH…" at bounding box center [409, 160] width 636 height 264
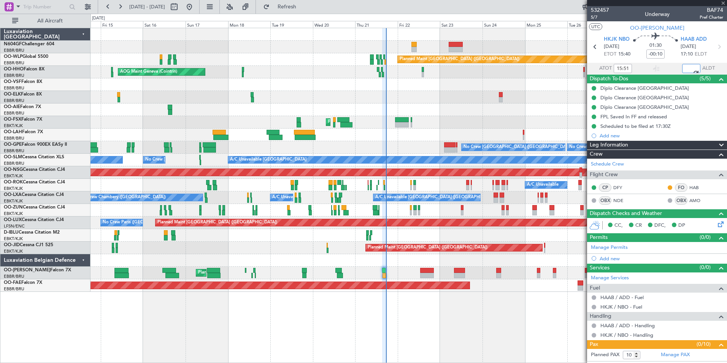
click at [389, 207] on div "Planned Maint [GEOGRAPHIC_DATA] ([GEOGRAPHIC_DATA]) AOG Maint Geneva ([GEOGRAPH…" at bounding box center [409, 160] width 636 height 264
click at [496, 134] on div "Planned Maint [PERSON_NAME]-[GEOGRAPHIC_DATA][PERSON_NAME] ([GEOGRAPHIC_DATA][P…" at bounding box center [409, 135] width 636 height 13
click at [512, 96] on div at bounding box center [409, 97] width 636 height 13
click at [503, 103] on div at bounding box center [409, 97] width 636 height 13
type input "17:33"
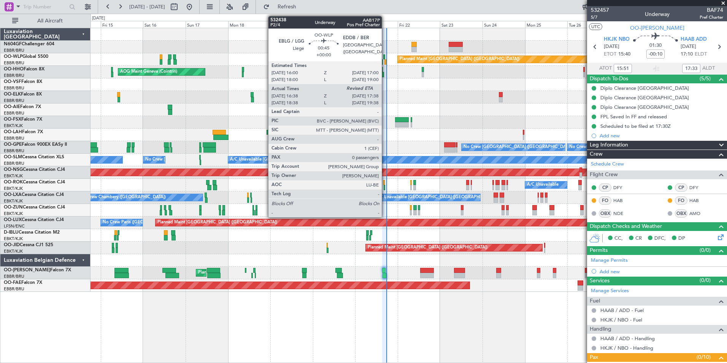
click at [385, 62] on div at bounding box center [385, 61] width 2 height 5
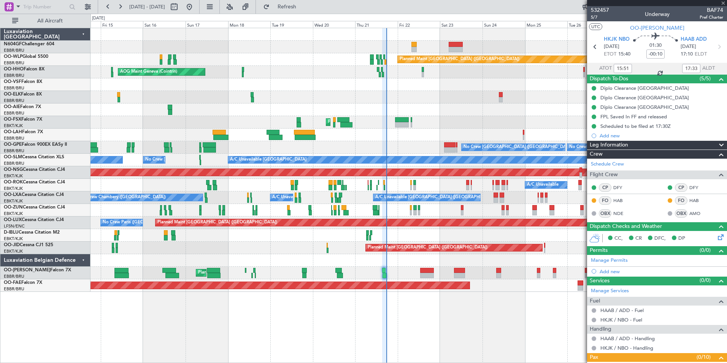
type input "18:51"
type input "20:33"
type input "15:51"
type input "17:33"
type input "16:48"
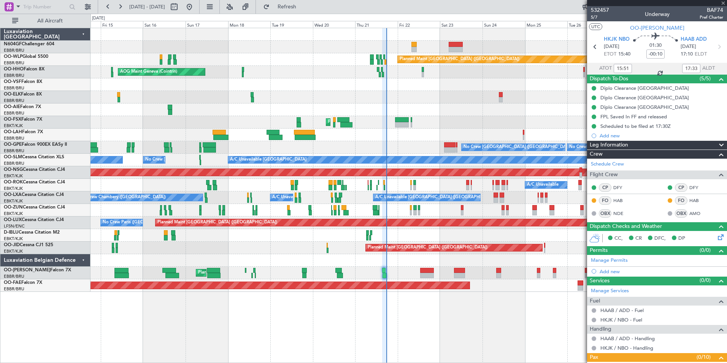
type input "0"
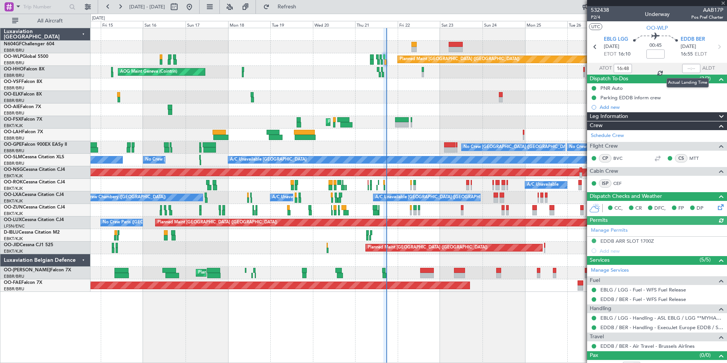
click at [682, 65] on div at bounding box center [691, 68] width 18 height 9
click at [684, 71] on div at bounding box center [691, 68] width 18 height 9
click at [684, 67] on input "text" at bounding box center [691, 68] width 18 height 9
click at [564, 98] on div at bounding box center [409, 97] width 636 height 13
type input "17:39"
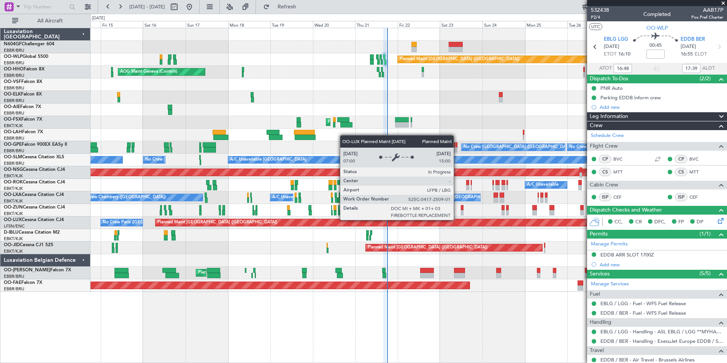
click at [295, 252] on div "Planned Maint [GEOGRAPHIC_DATA] ([GEOGRAPHIC_DATA]) AOG Maint Geneva ([GEOGRAPH…" at bounding box center [409, 160] width 636 height 264
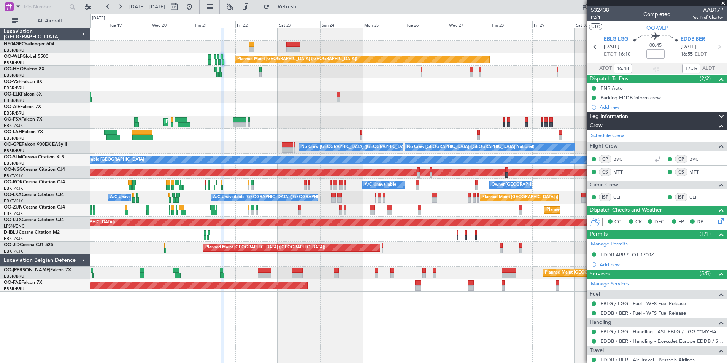
click at [341, 227] on div "Planned Maint [GEOGRAPHIC_DATA] ([GEOGRAPHIC_DATA]) AOG Maint Geneva ([GEOGRAPH…" at bounding box center [409, 160] width 636 height 264
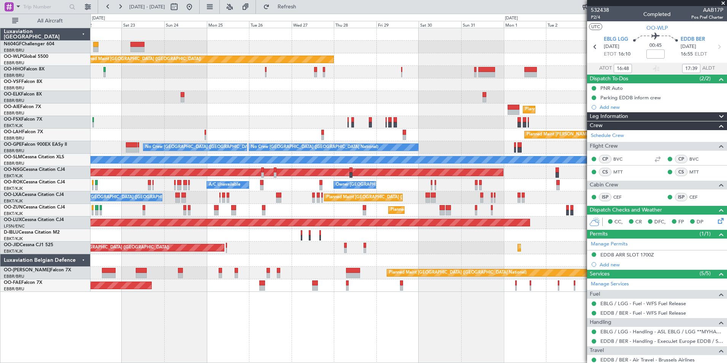
click at [331, 253] on div "Planned Maint [GEOGRAPHIC_DATA] ([GEOGRAPHIC_DATA]) Planned Maint [GEOGRAPHIC_D…" at bounding box center [409, 160] width 636 height 264
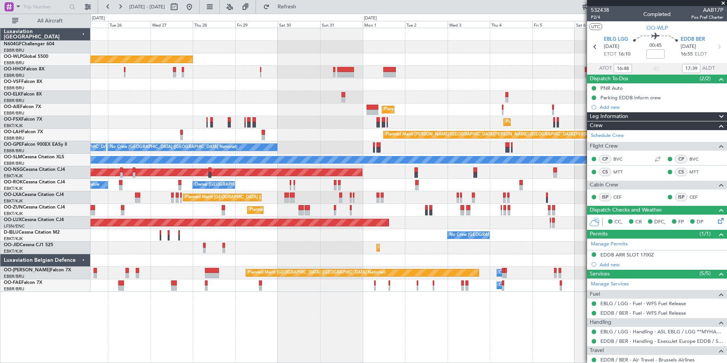
click at [326, 255] on div "Planned Maint [GEOGRAPHIC_DATA] ([GEOGRAPHIC_DATA]) Planned Maint [GEOGRAPHIC_D…" at bounding box center [409, 160] width 636 height 264
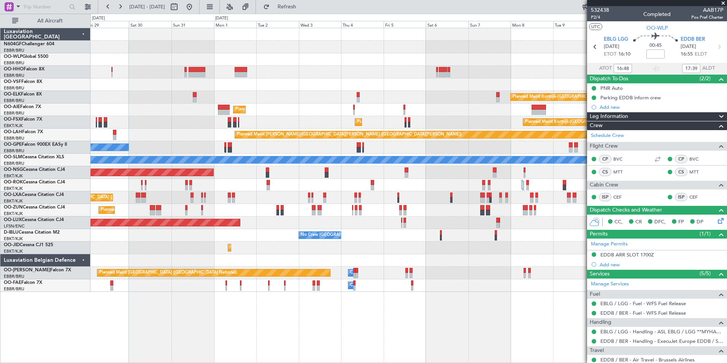
click at [364, 252] on div "Planned Maint [GEOGRAPHIC_DATA] ([GEOGRAPHIC_DATA]) Planned Maint [GEOGRAPHIC_D…" at bounding box center [409, 160] width 636 height 264
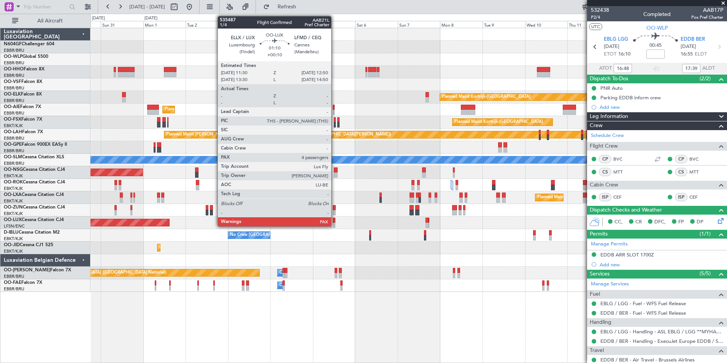
click at [335, 221] on div at bounding box center [334, 220] width 3 height 5
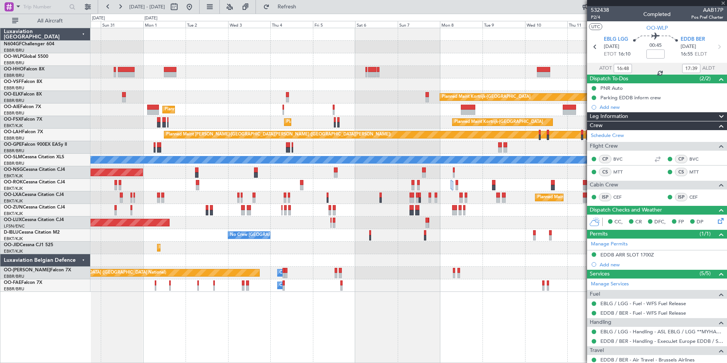
type input "+00:10"
type input "4"
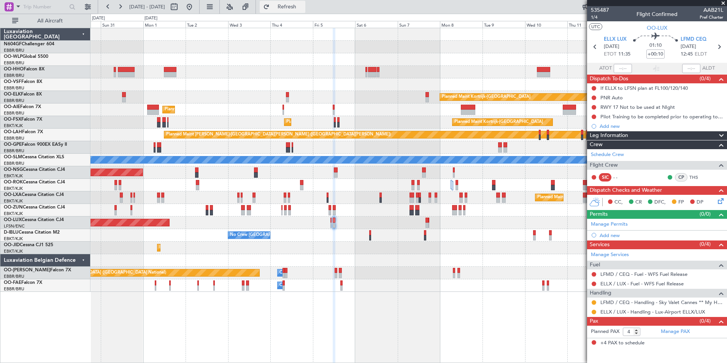
click at [303, 10] on span "Refresh" at bounding box center [287, 6] width 32 height 5
click at [616, 236] on div "Add new" at bounding box center [658, 235] width 117 height 6
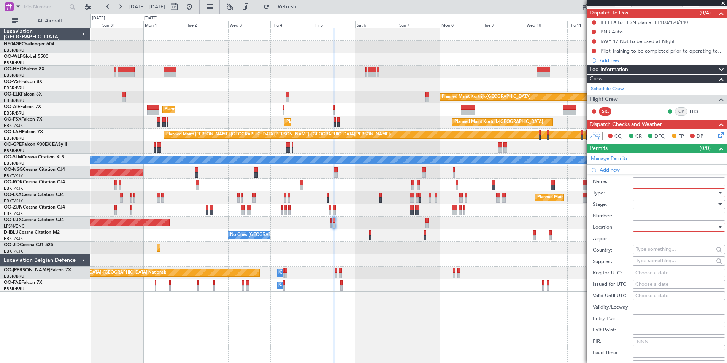
scroll to position [66, 0]
click at [665, 194] on div at bounding box center [676, 192] width 81 height 11
click at [672, 276] on span "PPR" at bounding box center [676, 279] width 80 height 11
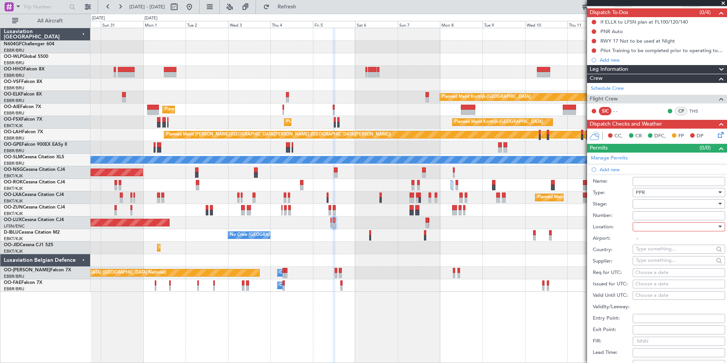
click at [669, 231] on div at bounding box center [676, 226] width 81 height 11
click at [675, 268] on span "Arrival" at bounding box center [676, 264] width 80 height 11
type input "LFMD / CEQ"
click at [658, 200] on div at bounding box center [676, 203] width 81 height 11
click at [629, 192] on div at bounding box center [363, 181] width 727 height 363
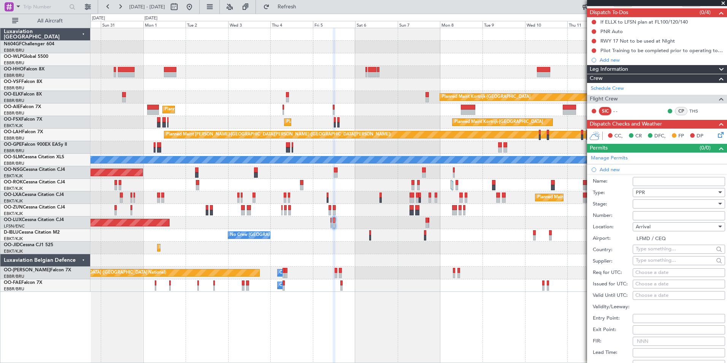
click at [643, 191] on span "PPR" at bounding box center [640, 192] width 9 height 7
click at [652, 263] on span "Slot" at bounding box center [676, 263] width 80 height 11
click at [652, 217] on input "Number:" at bounding box center [679, 215] width 92 height 9
paste input "LFMDA000013158"
type input "LFMDA000013158"
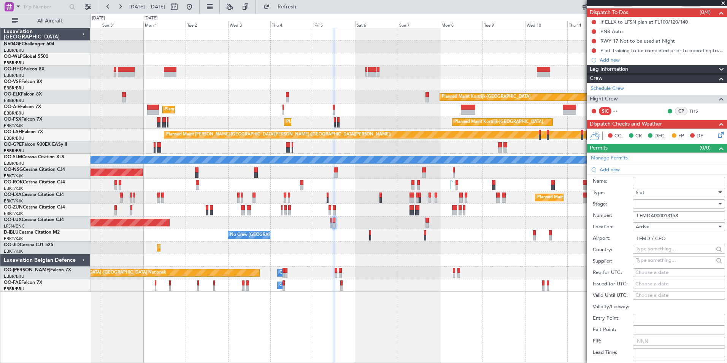
click at [621, 212] on label "Number:" at bounding box center [613, 216] width 40 height 8
click at [633, 212] on input "LFMDA000013158" at bounding box center [679, 215] width 92 height 9
click at [665, 205] on div at bounding box center [676, 203] width 81 height 11
click at [661, 263] on span "Received OK" at bounding box center [676, 264] width 80 height 11
click at [660, 272] on div "Choose a date" at bounding box center [678, 273] width 87 height 8
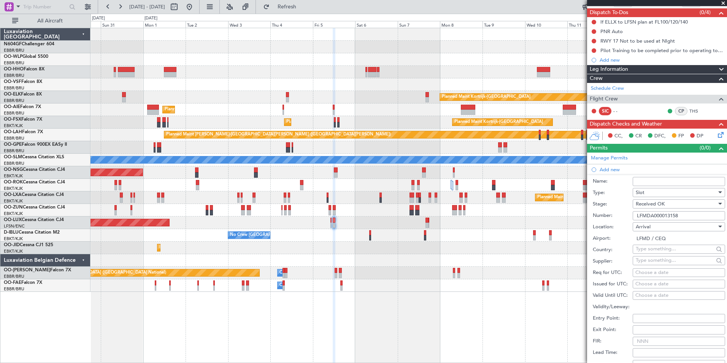
select select "8"
select select "2025"
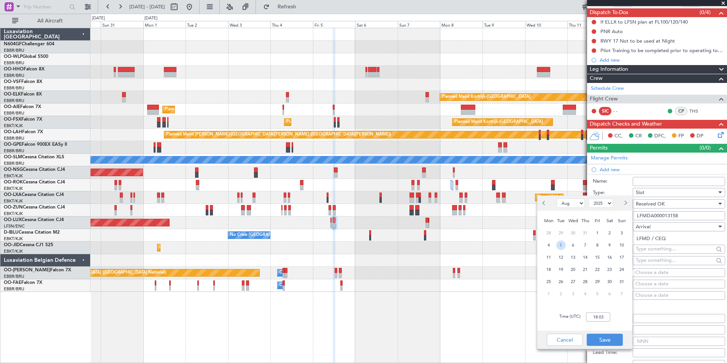
click at [563, 245] on span "5" at bounding box center [561, 245] width 10 height 10
click at [601, 314] on input "00:00" at bounding box center [598, 316] width 24 height 9
type input "12:50"
click at [613, 338] on button "Save" at bounding box center [605, 340] width 36 height 12
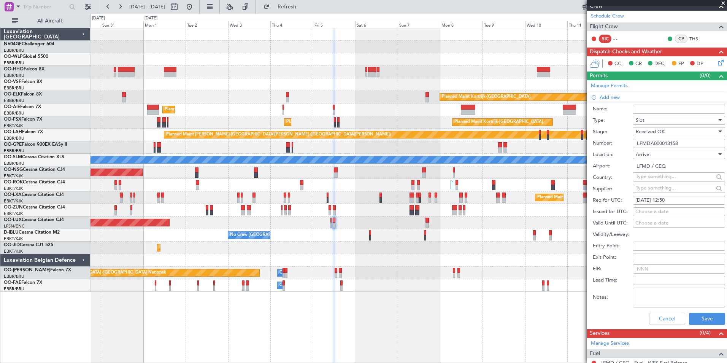
scroll to position [139, 0]
click at [701, 315] on button "Save" at bounding box center [707, 318] width 36 height 12
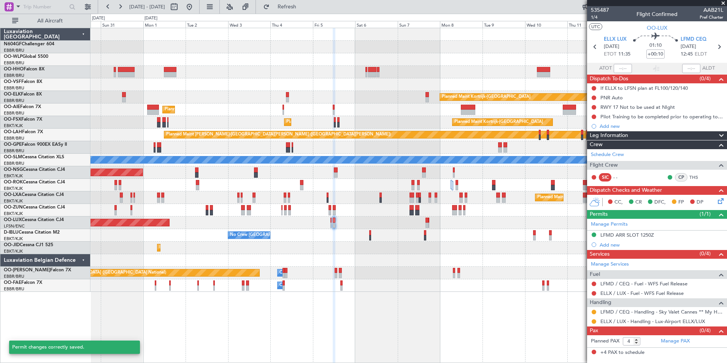
scroll to position [0, 0]
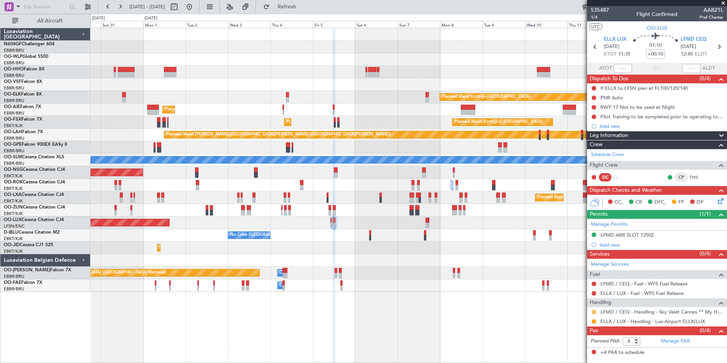
click at [593, 313] on button at bounding box center [594, 312] width 5 height 5
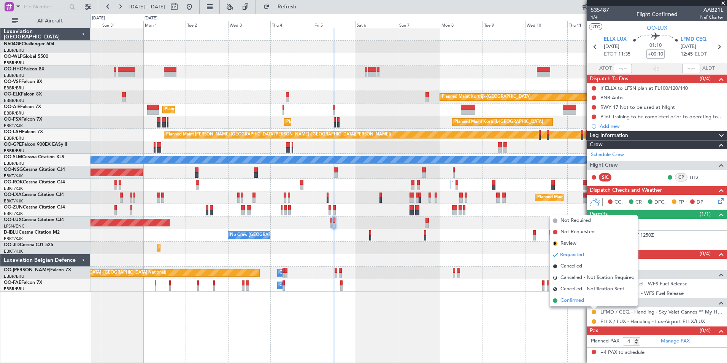
click at [578, 302] on span "Confirmed" at bounding box center [573, 301] width 24 height 8
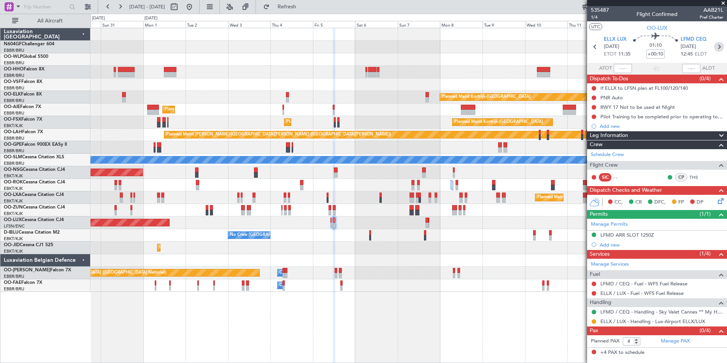
click at [718, 43] on icon at bounding box center [719, 47] width 10 height 10
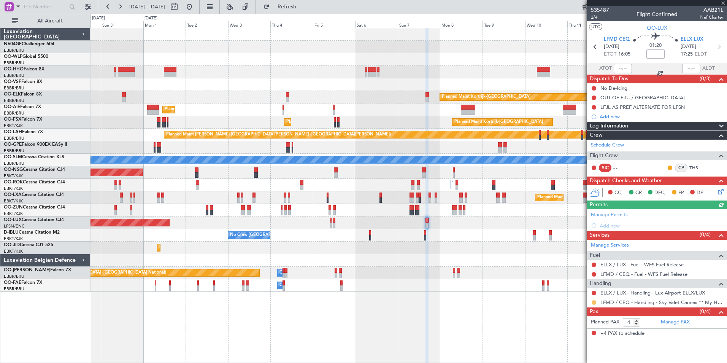
click at [594, 303] on button at bounding box center [594, 302] width 5 height 5
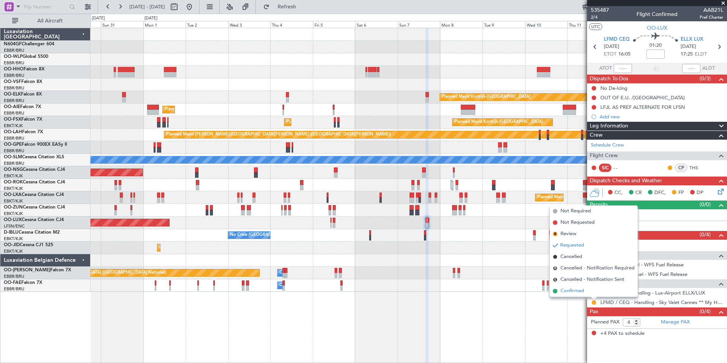
click at [591, 291] on li "Confirmed" at bounding box center [594, 290] width 88 height 11
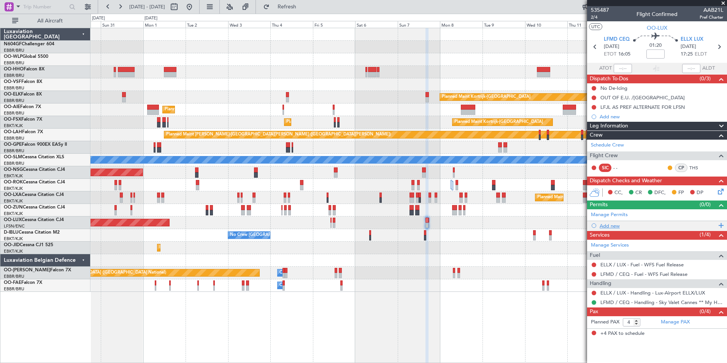
click at [616, 229] on div "Add new" at bounding box center [657, 226] width 140 height 10
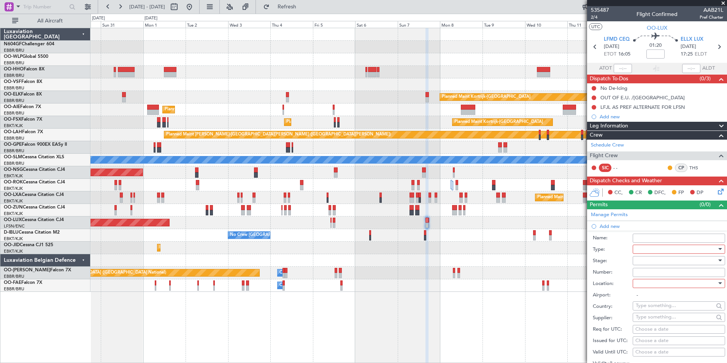
click at [643, 248] on div at bounding box center [676, 248] width 81 height 11
click at [667, 318] on span "Slot" at bounding box center [676, 320] width 80 height 11
click at [674, 286] on div at bounding box center [676, 283] width 81 height 11
click at [675, 302] on span "Departure" at bounding box center [676, 298] width 80 height 11
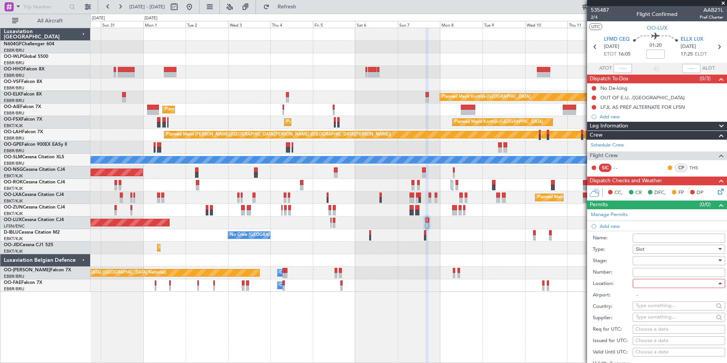
type input "LFMD / CEQ"
click at [678, 263] on div at bounding box center [676, 260] width 81 height 11
click at [674, 319] on span "Received OK" at bounding box center [676, 321] width 80 height 11
click at [648, 274] on input "Number:" at bounding box center [679, 272] width 92 height 9
click at [664, 273] on input "Number:" at bounding box center [679, 272] width 92 height 9
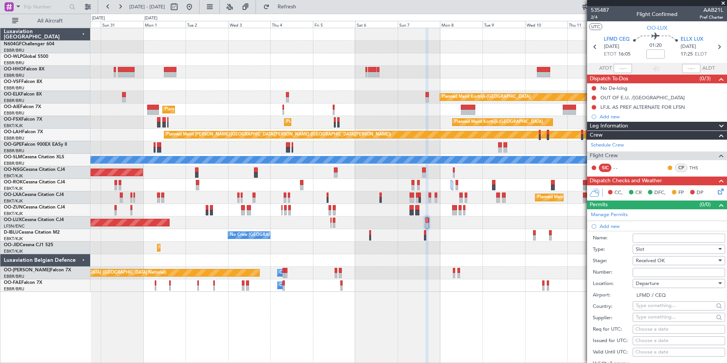
paste input "LFMDD000013159"
type input "LFMDD000013159"
click at [615, 287] on label "Location:" at bounding box center [613, 284] width 40 height 8
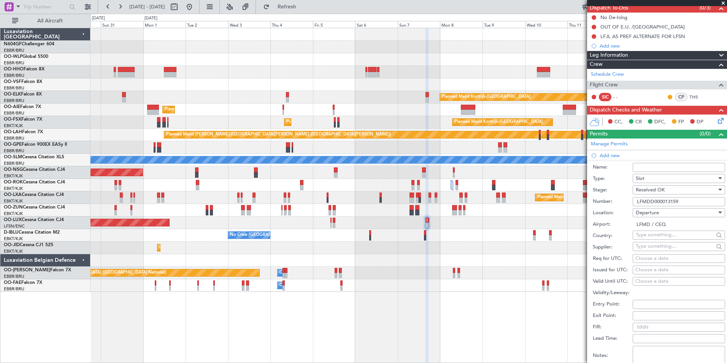
scroll to position [71, 0]
click at [646, 260] on div "Choose a date" at bounding box center [678, 258] width 87 height 8
select select "8"
select select "2025"
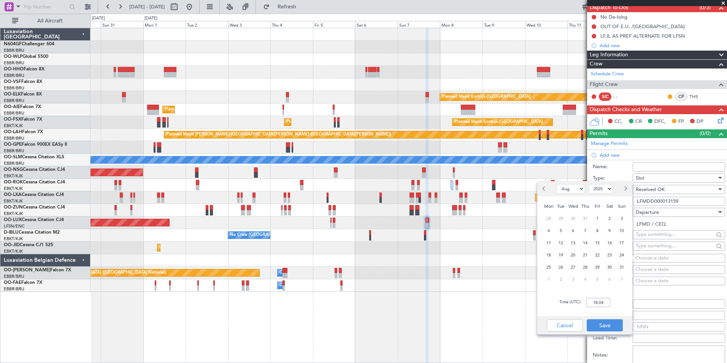
click at [625, 188] on span "Next month" at bounding box center [625, 188] width 5 height 5
select select "9"
click at [621, 219] on span "7" at bounding box center [622, 219] width 10 height 10
click at [605, 305] on input "00:00" at bounding box center [598, 302] width 24 height 9
type input "15:55"
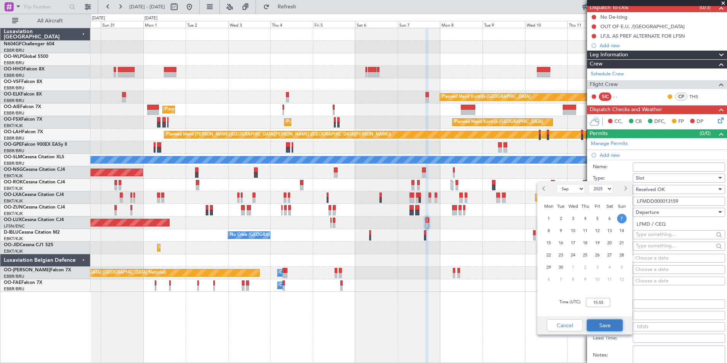
click at [613, 325] on button "Save" at bounding box center [605, 325] width 36 height 12
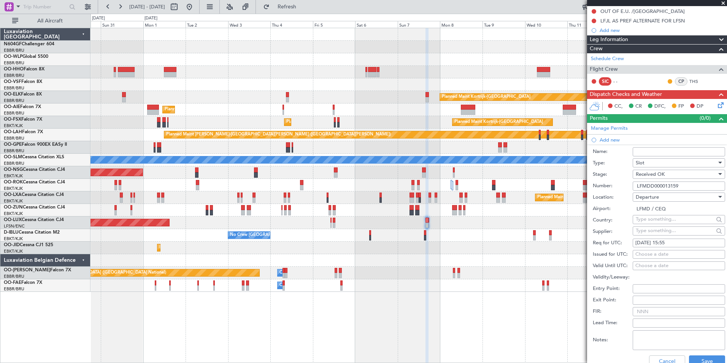
scroll to position [87, 0]
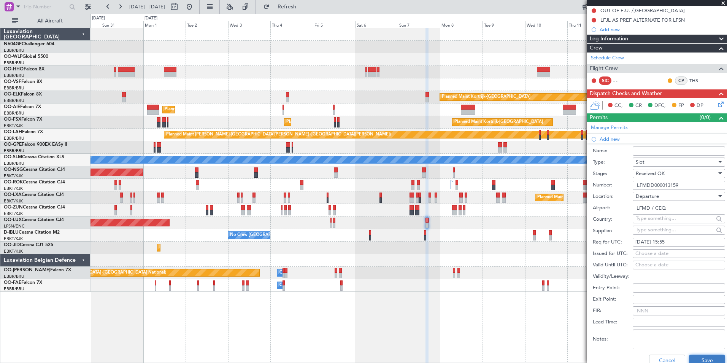
click at [701, 356] on button "Save" at bounding box center [707, 360] width 36 height 12
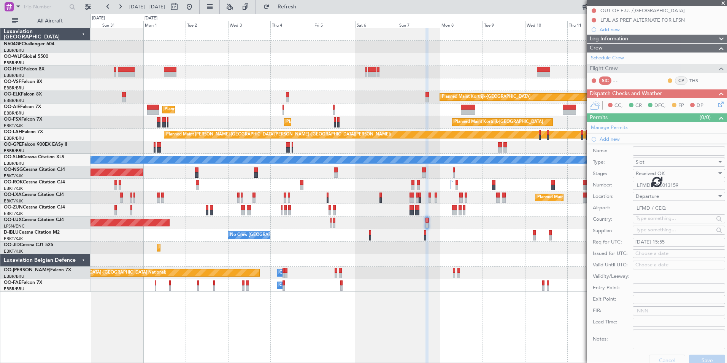
scroll to position [0, 0]
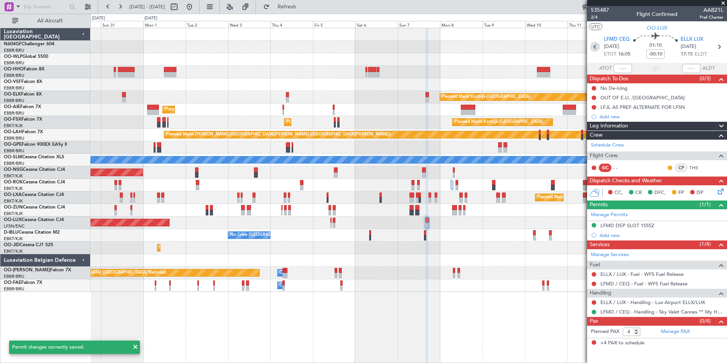
click at [597, 47] on icon at bounding box center [595, 47] width 10 height 10
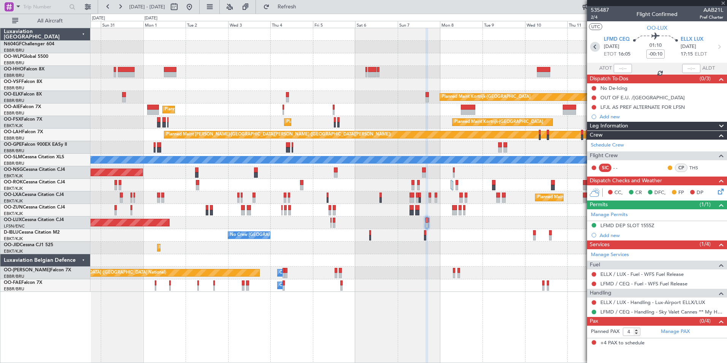
type input "+00:10"
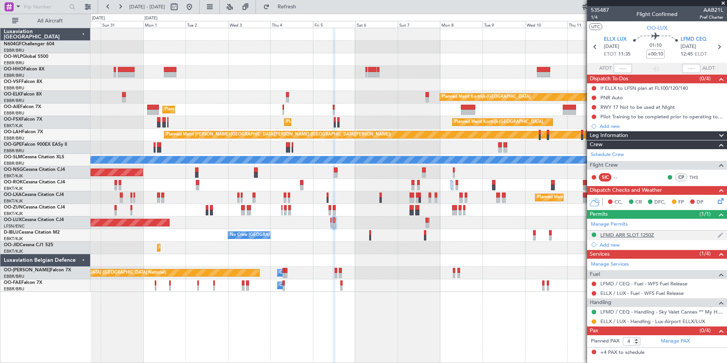
click at [650, 233] on div "LFMD ARR SLOT 1250Z" at bounding box center [627, 235] width 54 height 6
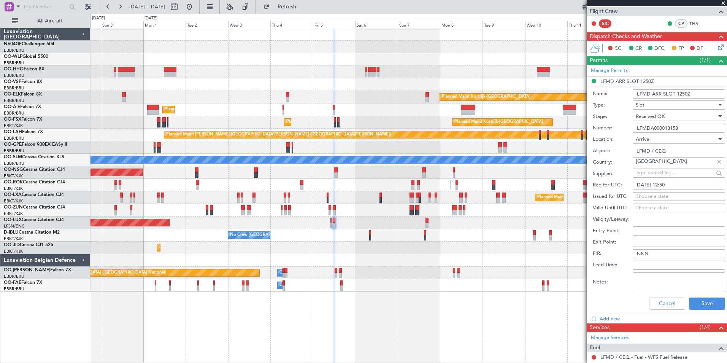
scroll to position [155, 0]
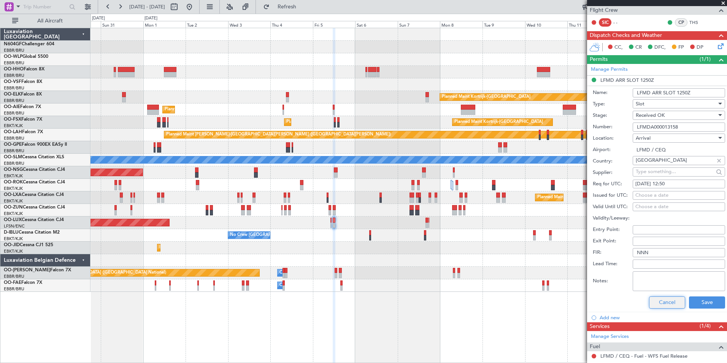
click at [654, 303] on button "Cancel" at bounding box center [667, 302] width 36 height 12
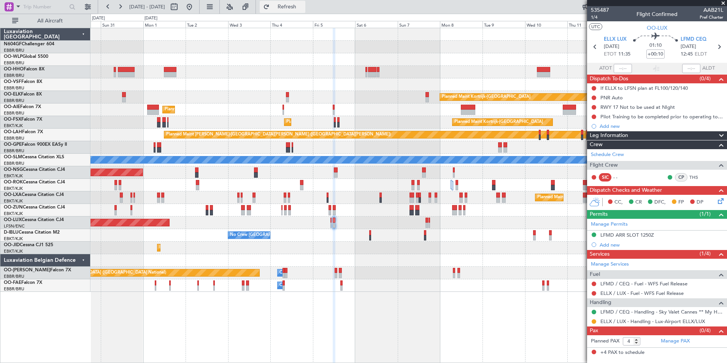
click at [305, 11] on button "Refresh" at bounding box center [283, 7] width 46 height 12
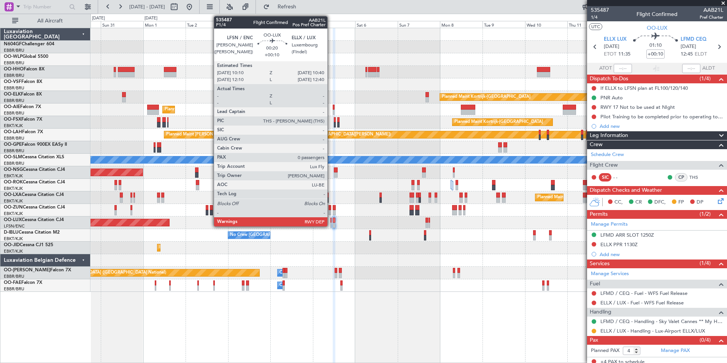
click at [331, 221] on div at bounding box center [330, 220] width 1 height 5
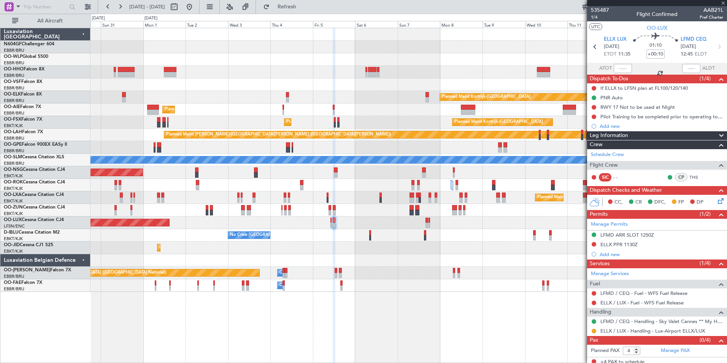
type input "0"
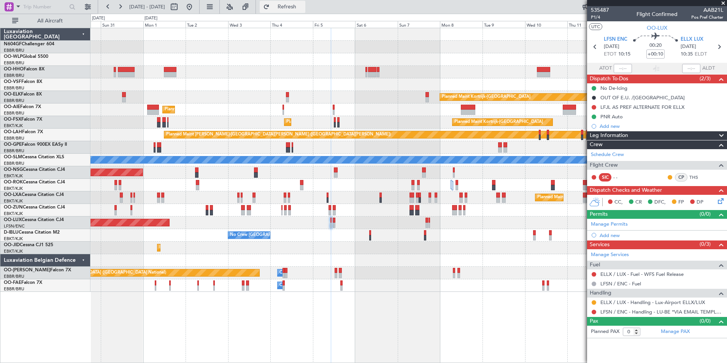
click at [305, 1] on button "Refresh" at bounding box center [283, 7] width 46 height 12
click at [609, 237] on div "Add new" at bounding box center [658, 235] width 117 height 6
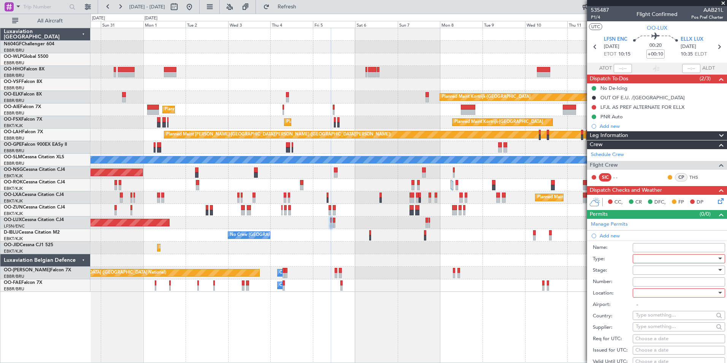
click at [640, 259] on div at bounding box center [676, 258] width 81 height 11
click at [657, 310] on span "PPR" at bounding box center [676, 308] width 80 height 11
click at [661, 295] on div at bounding box center [676, 292] width 81 height 11
click at [654, 329] on span "Arrival" at bounding box center [676, 330] width 80 height 11
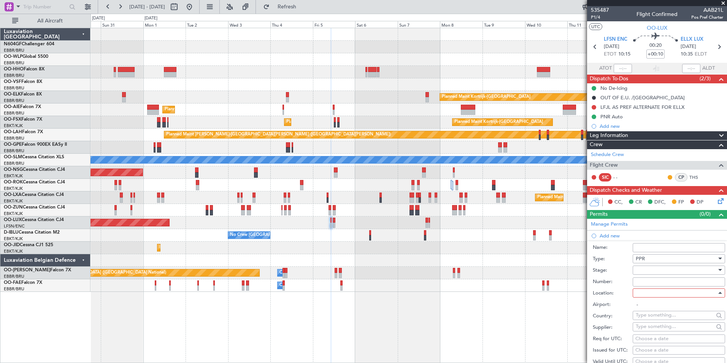
type input "ELLX / LUX"
click at [656, 272] on div at bounding box center [676, 269] width 81 height 11
click at [658, 329] on span "Received OK" at bounding box center [676, 330] width 80 height 11
click at [659, 283] on input "Number:" at bounding box center [679, 281] width 92 height 9
paste input "67296"
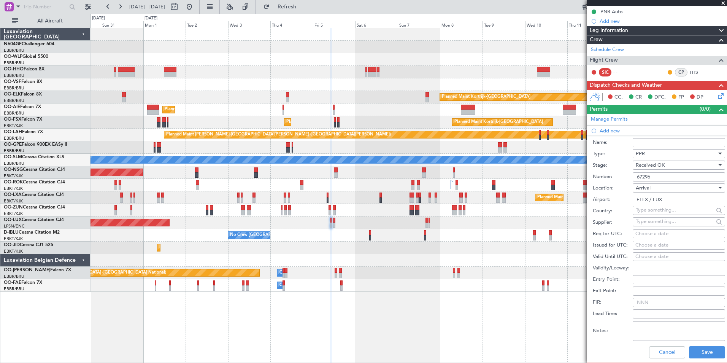
scroll to position [110, 0]
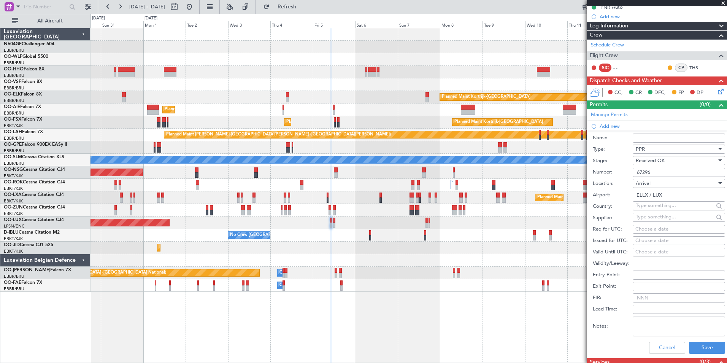
type input "67296"
click at [659, 230] on div "Choose a date" at bounding box center [678, 230] width 87 height 8
select select "8"
select select "2025"
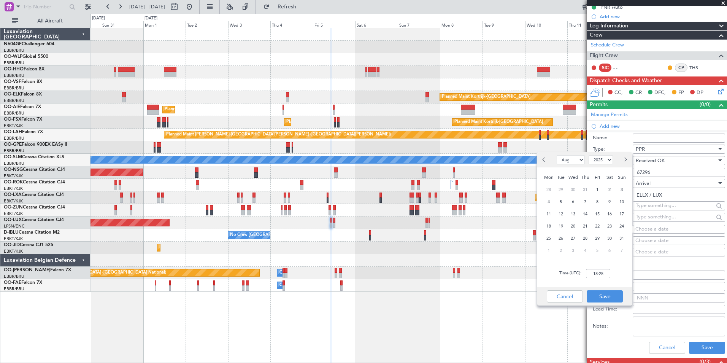
click at [624, 162] on button "Next month" at bounding box center [625, 160] width 8 height 12
select select "9"
click at [601, 188] on span "5" at bounding box center [598, 190] width 10 height 10
click at [599, 272] on input "00:00" at bounding box center [598, 273] width 24 height 9
type input "10:40"
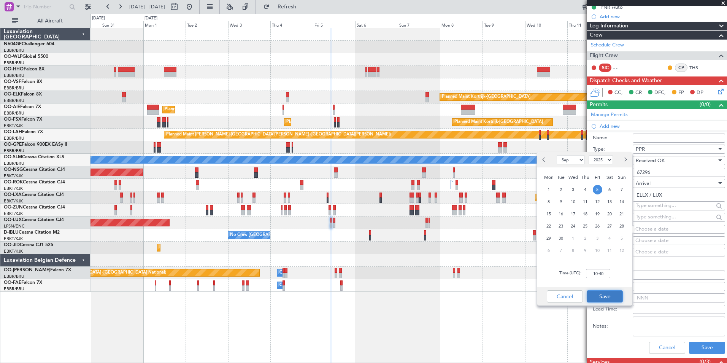
click at [609, 295] on button "Save" at bounding box center [605, 296] width 36 height 12
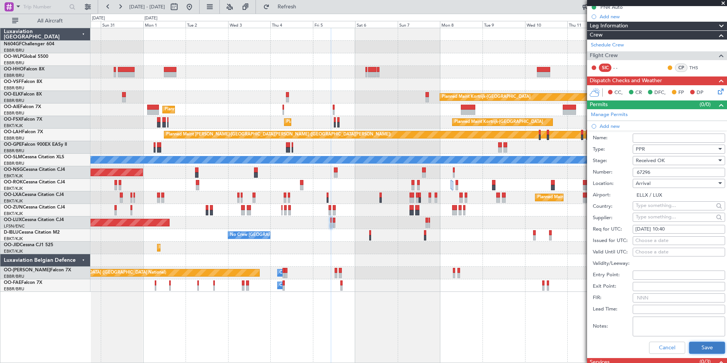
click at [699, 351] on button "Save" at bounding box center [707, 347] width 36 height 12
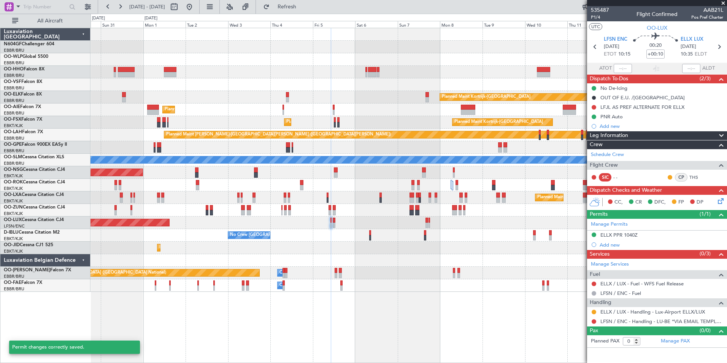
scroll to position [0, 0]
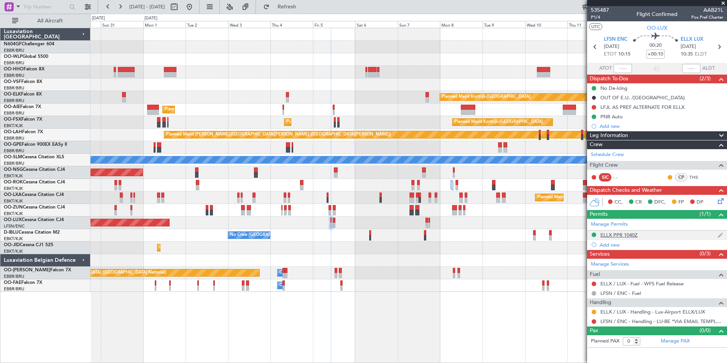
click at [618, 236] on div "ELLX PPR 1040Z" at bounding box center [618, 235] width 37 height 6
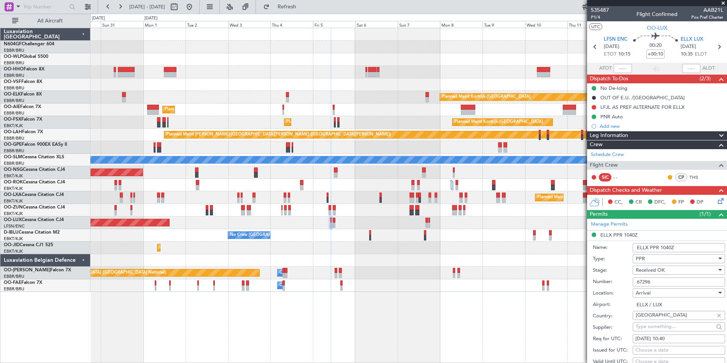
click at [672, 280] on input "67296" at bounding box center [679, 281] width 92 height 9
type input "67295"
click at [629, 278] on label "Number:" at bounding box center [613, 282] width 40 height 8
click at [633, 278] on input "67295" at bounding box center [679, 281] width 92 height 9
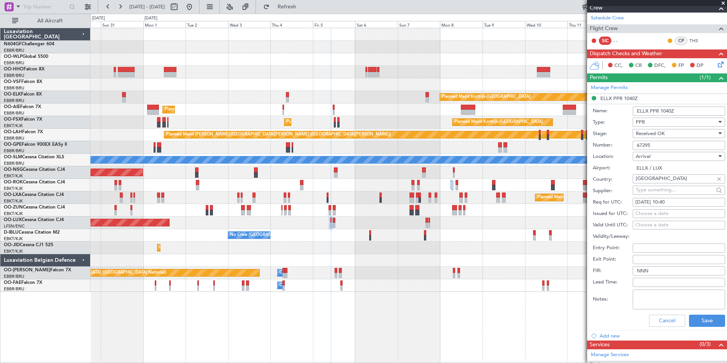
scroll to position [144, 0]
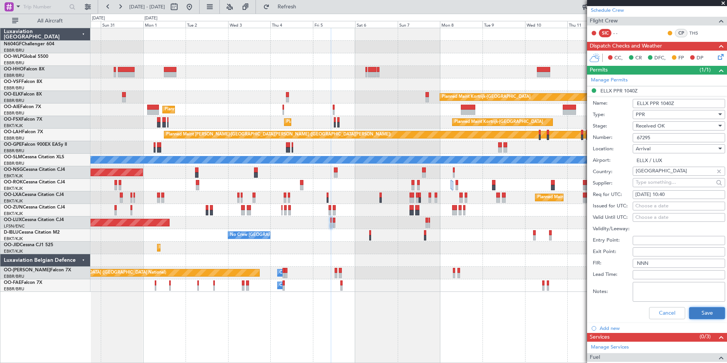
click at [695, 312] on button "Save" at bounding box center [707, 313] width 36 height 12
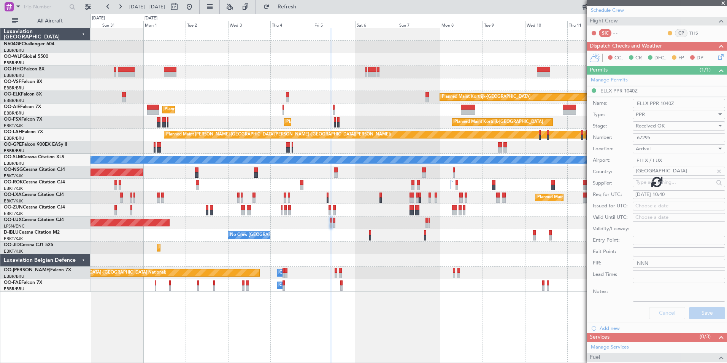
scroll to position [0, 0]
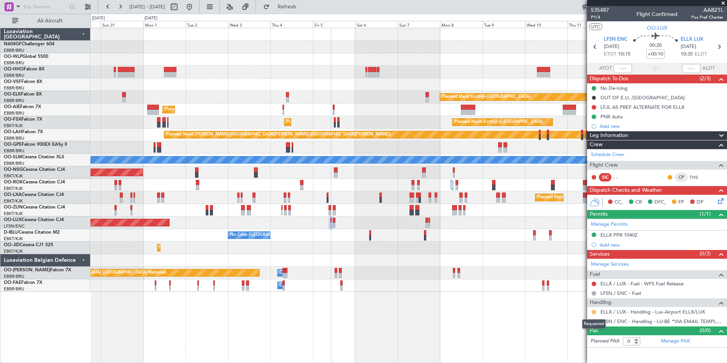
click at [593, 312] on button at bounding box center [594, 312] width 5 height 5
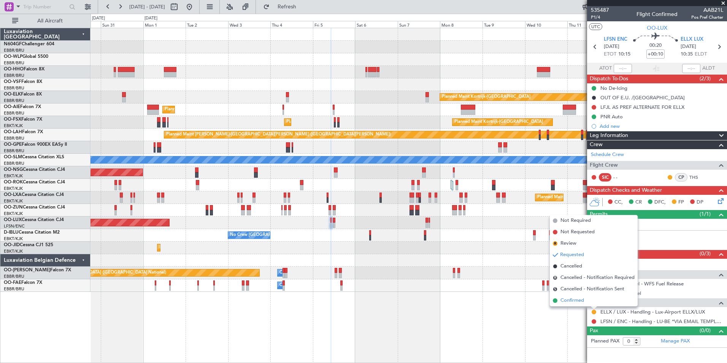
click at [575, 297] on span "Confirmed" at bounding box center [573, 301] width 24 height 8
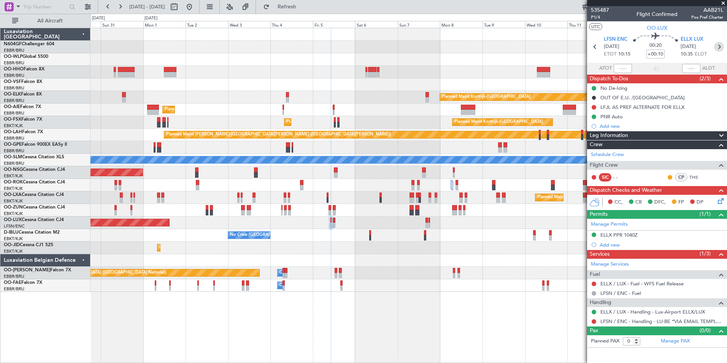
click at [717, 45] on icon at bounding box center [719, 47] width 10 height 10
type input "4"
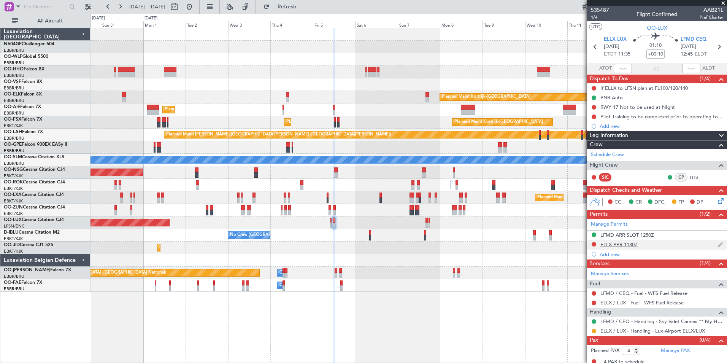
click at [606, 246] on div "ELLX PPR 1130Z" at bounding box center [618, 244] width 37 height 6
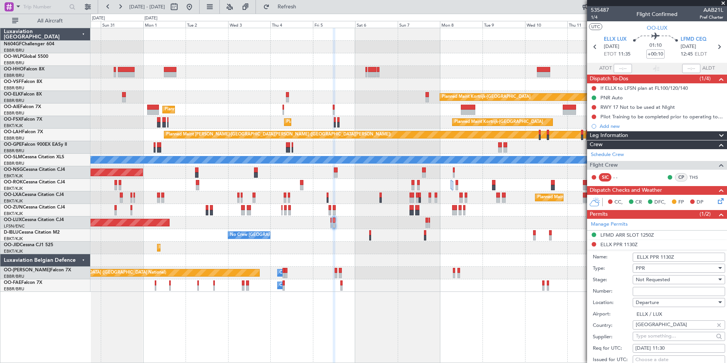
click at [653, 292] on input "Number:" at bounding box center [679, 291] width 92 height 9
paste input "67296"
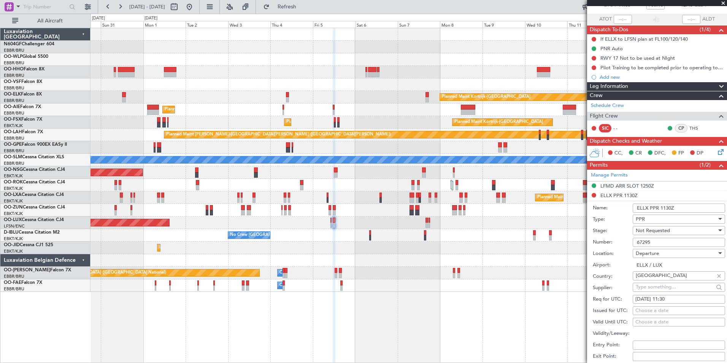
type input "67295"
click at [668, 232] on span "Not Requested" at bounding box center [653, 230] width 34 height 7
click at [663, 289] on span "Received OK" at bounding box center [676, 291] width 80 height 11
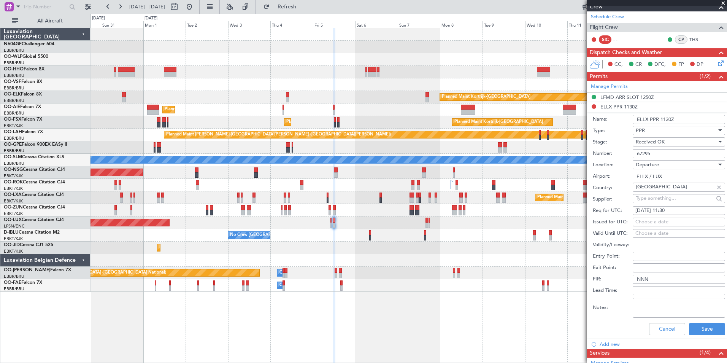
scroll to position [139, 0]
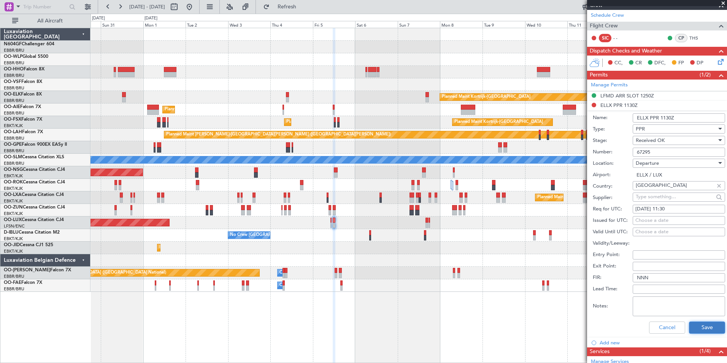
click at [702, 330] on button "Save" at bounding box center [707, 327] width 36 height 12
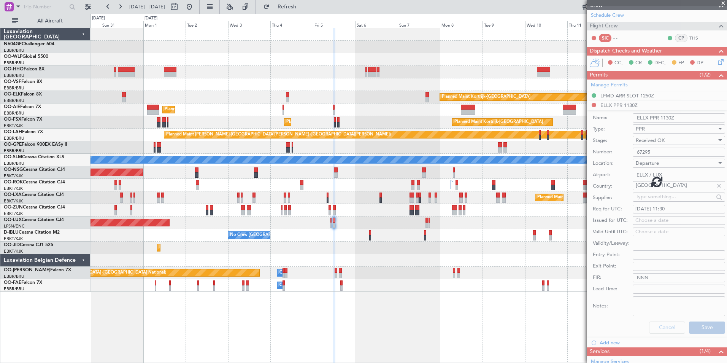
scroll to position [4, 0]
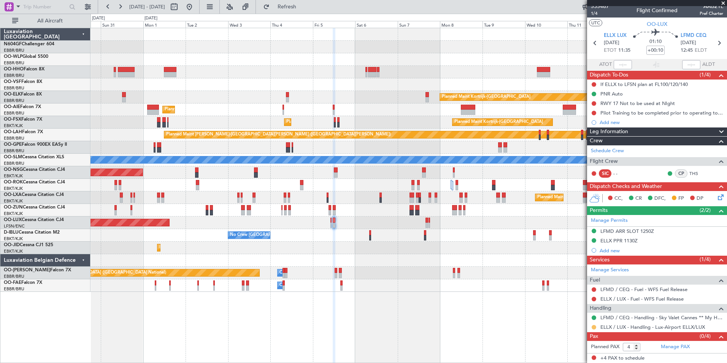
click at [595, 327] on button at bounding box center [594, 327] width 5 height 5
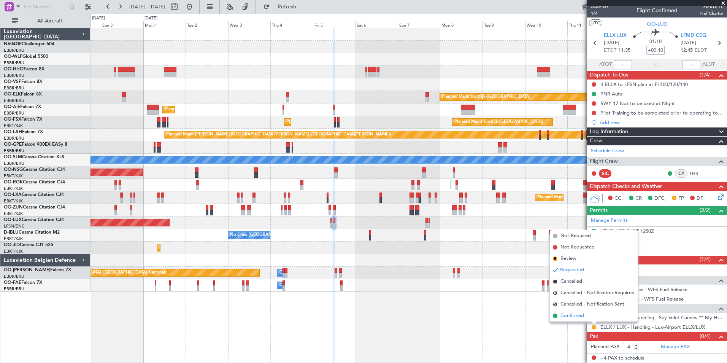
click at [591, 314] on li "Confirmed" at bounding box center [594, 315] width 88 height 11
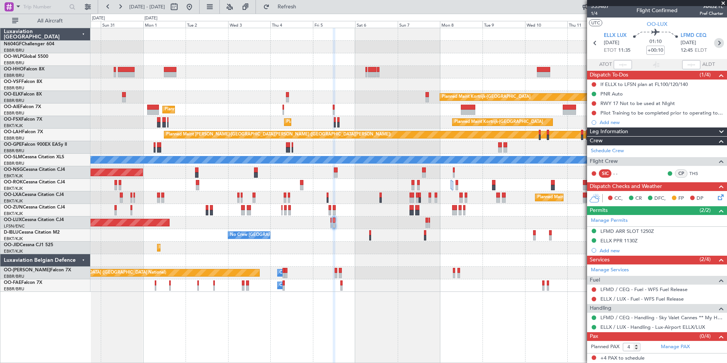
click at [714, 40] on icon at bounding box center [719, 43] width 10 height 10
type input "-00:10"
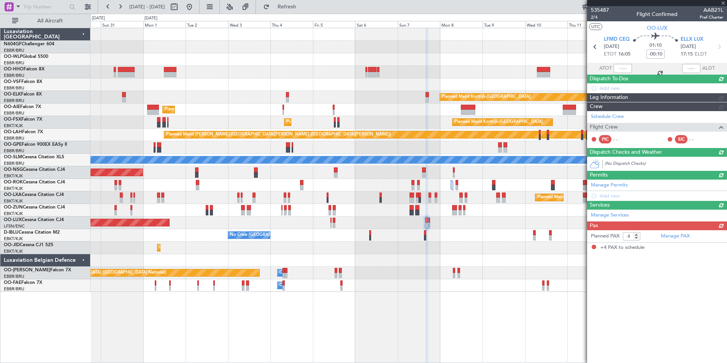
scroll to position [0, 0]
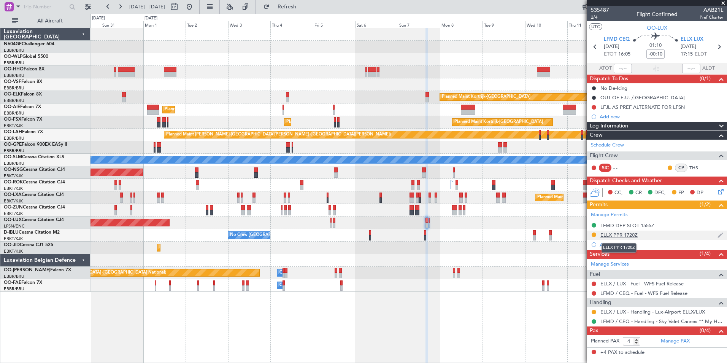
click at [607, 233] on div "ELLX PPR 1720Z" at bounding box center [618, 235] width 37 height 6
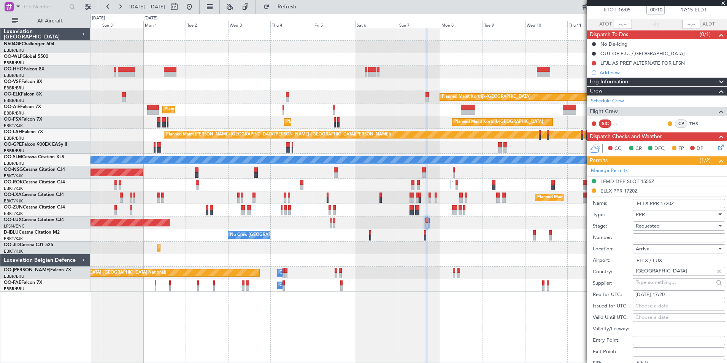
scroll to position [44, 0]
click at [657, 239] on input "Number:" at bounding box center [679, 237] width 92 height 9
paste input "67296"
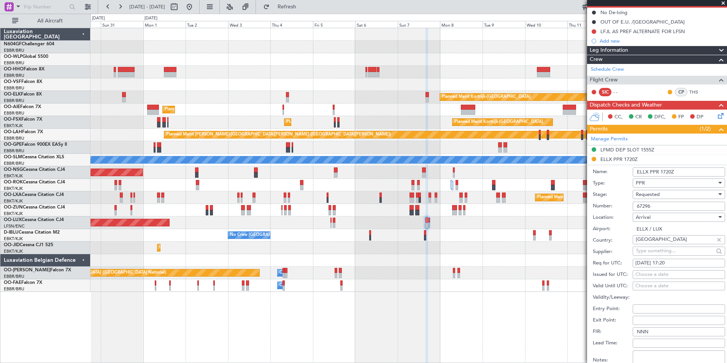
type input "67296"
click at [683, 194] on div "Requested" at bounding box center [676, 194] width 81 height 11
click at [675, 249] on span "Received OK" at bounding box center [676, 251] width 80 height 11
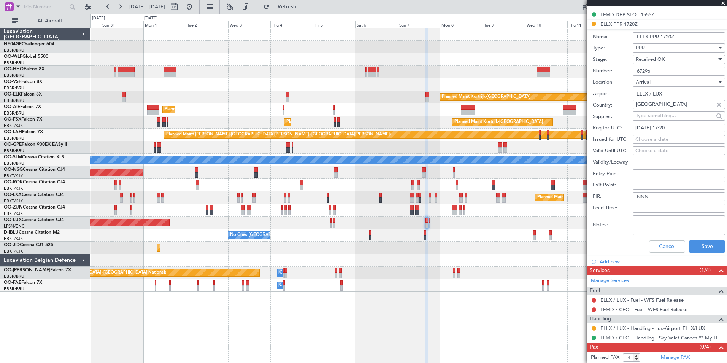
scroll to position [217, 0]
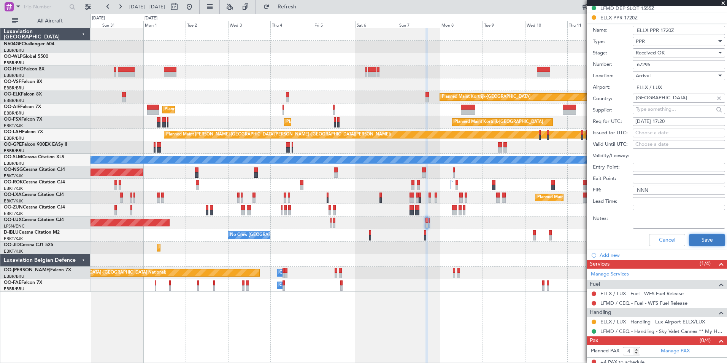
click at [690, 242] on button "Save" at bounding box center [707, 240] width 36 height 12
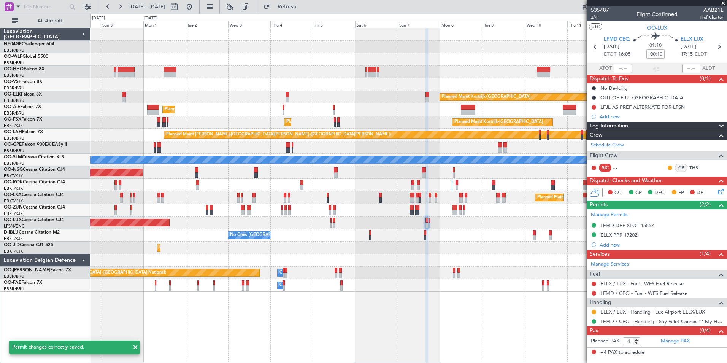
scroll to position [0, 0]
click at [594, 311] on button at bounding box center [594, 312] width 5 height 5
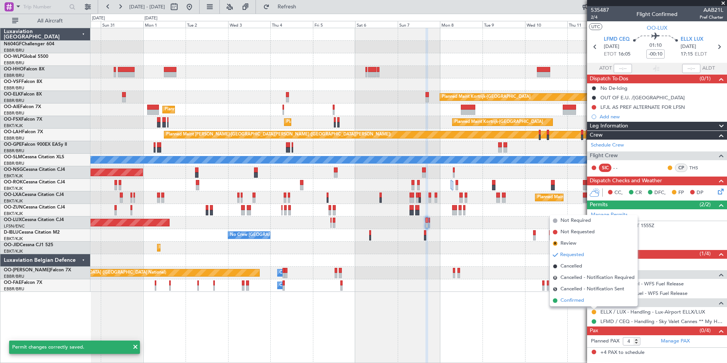
click at [589, 302] on li "Confirmed" at bounding box center [594, 300] width 88 height 11
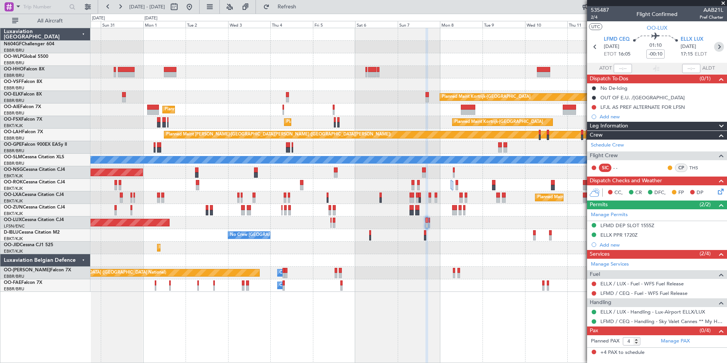
click at [721, 48] on icon at bounding box center [719, 47] width 10 height 10
type input "0"
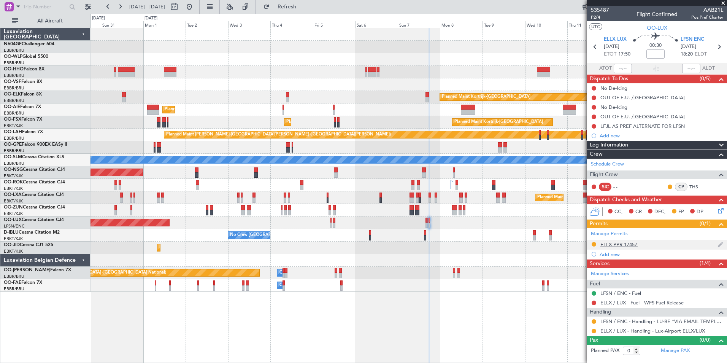
click at [628, 245] on div "ELLX PPR 1745Z" at bounding box center [618, 244] width 37 height 6
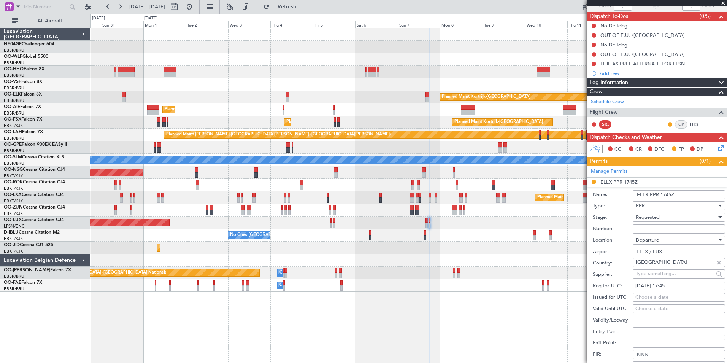
scroll to position [70, 0]
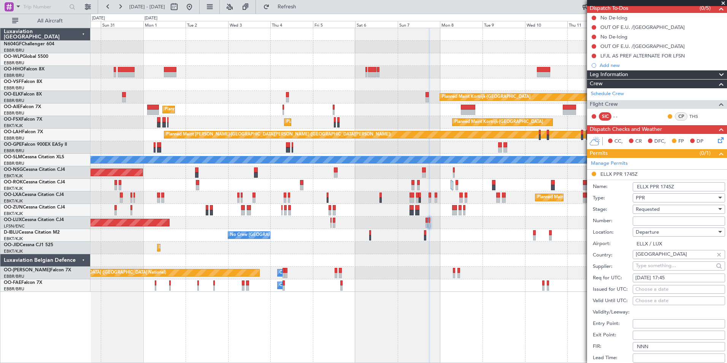
click at [673, 222] on input "Number:" at bounding box center [679, 220] width 92 height 9
paste input "67296"
type input "67296"
click at [675, 209] on div "Requested" at bounding box center [676, 208] width 81 height 11
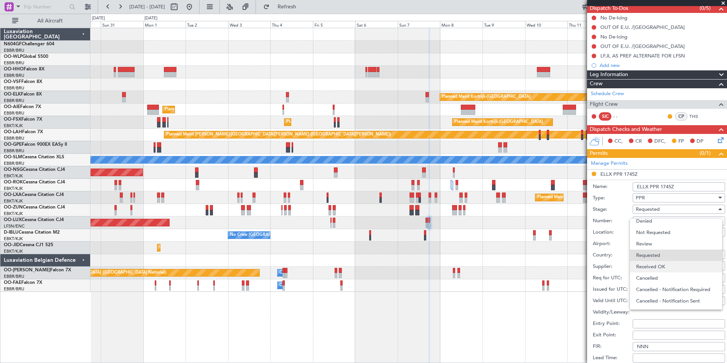
click at [673, 266] on span "Received OK" at bounding box center [676, 266] width 80 height 11
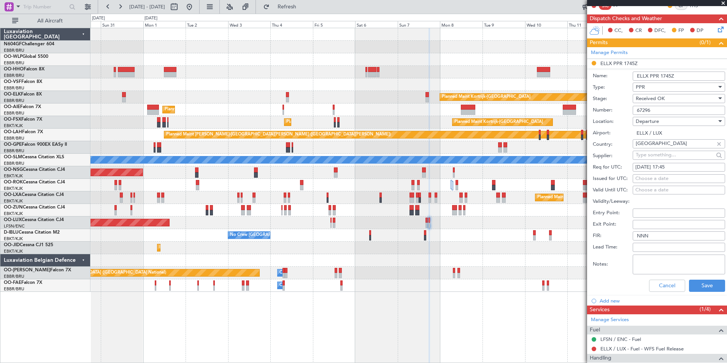
scroll to position [181, 0]
click at [699, 284] on button "Save" at bounding box center [707, 285] width 36 height 12
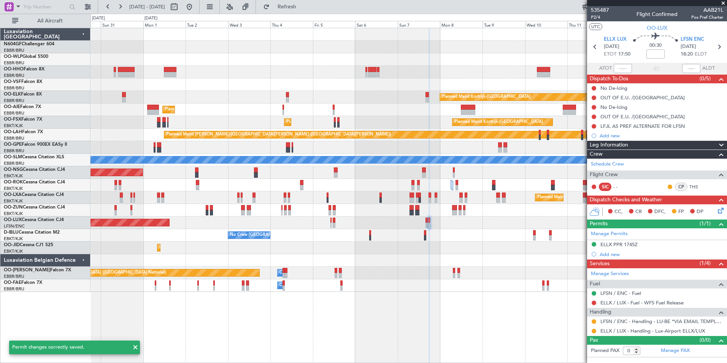
scroll to position [0, 0]
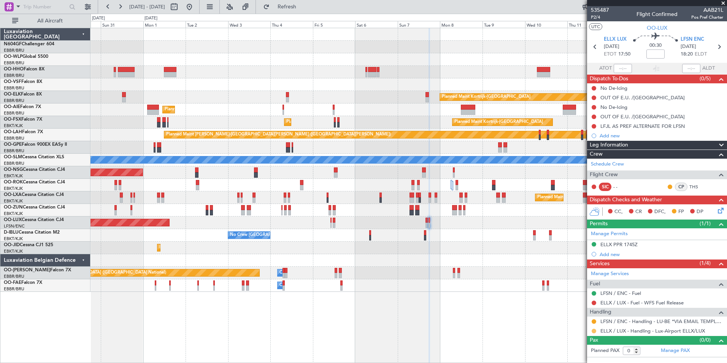
click at [592, 330] on button at bounding box center [594, 331] width 5 height 5
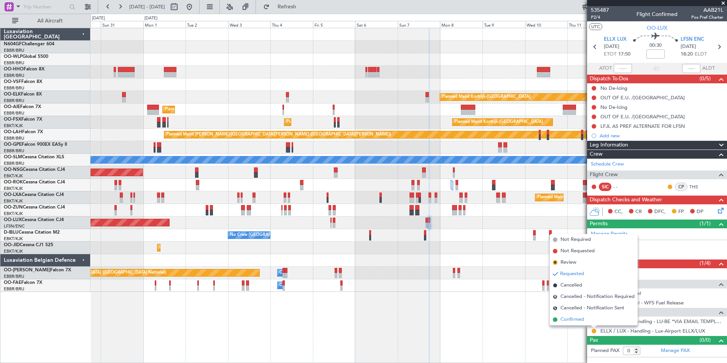
click at [584, 318] on li "Confirmed" at bounding box center [594, 319] width 88 height 11
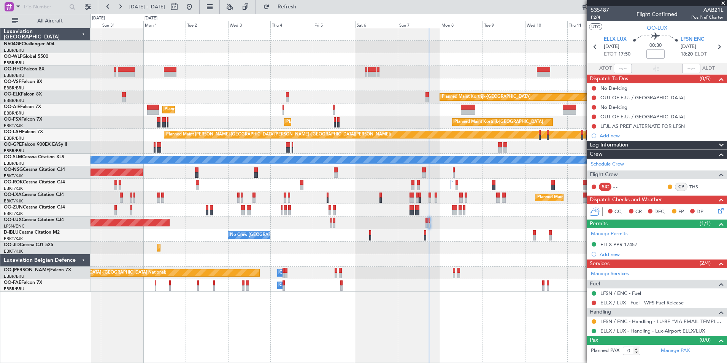
click at [420, 266] on div "Planned Maint Berlin (Brandenburg) Planned Maint Kortrijk-Wevelgem Planned Main…" at bounding box center [409, 160] width 636 height 264
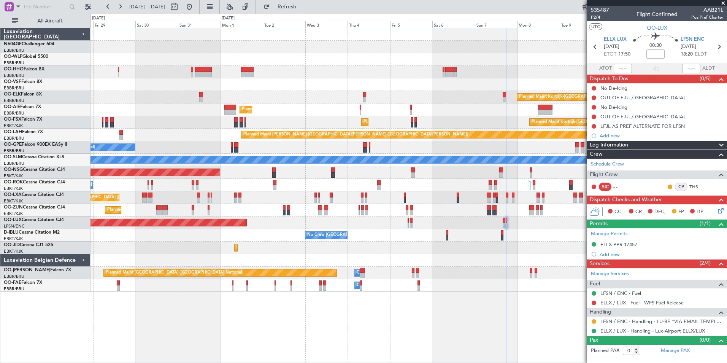
click at [415, 249] on div "Planned Maint Kortrijk-Wevelgem Planned Maint Paris (Le Bourget)" at bounding box center [409, 247] width 636 height 13
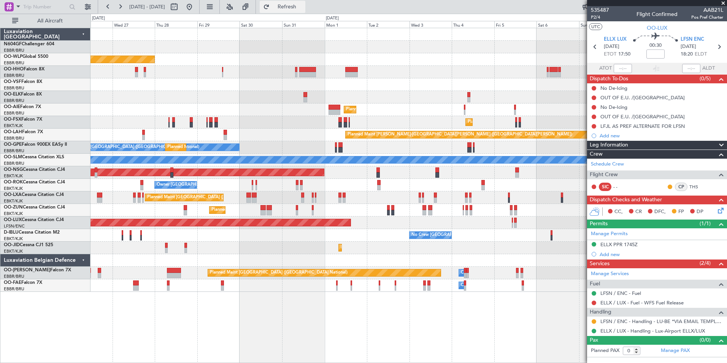
click at [303, 5] on span "Refresh" at bounding box center [287, 6] width 32 height 5
click at [195, 7] on button at bounding box center [189, 7] width 12 height 12
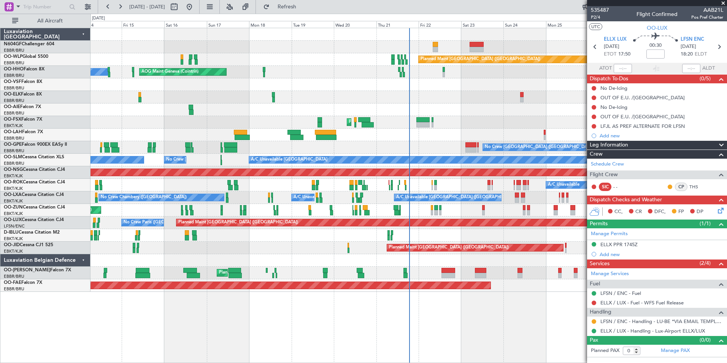
click at [227, 103] on div "Planned Maint [GEOGRAPHIC_DATA] ([GEOGRAPHIC_DATA])" at bounding box center [409, 109] width 636 height 13
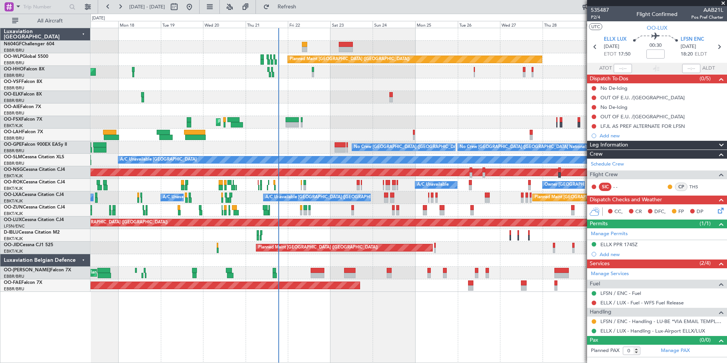
click at [236, 109] on div "Planned Maint Berlin (Brandenburg) AOG Maint Geneva (Cointrin) A/C Unavailable …" at bounding box center [409, 160] width 636 height 264
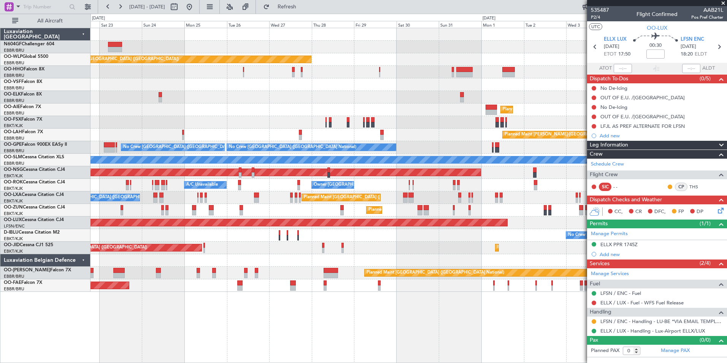
click at [282, 102] on div "Planned Maint Berlin (Brandenburg) Planned Maint Kortrijk-Wevelgem Planned Main…" at bounding box center [409, 160] width 636 height 264
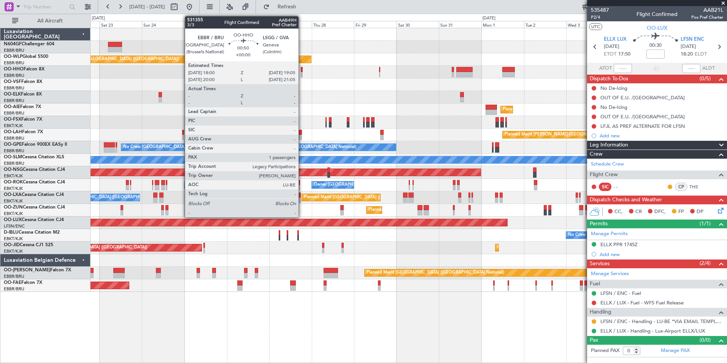
click at [302, 75] on div at bounding box center [302, 74] width 2 height 5
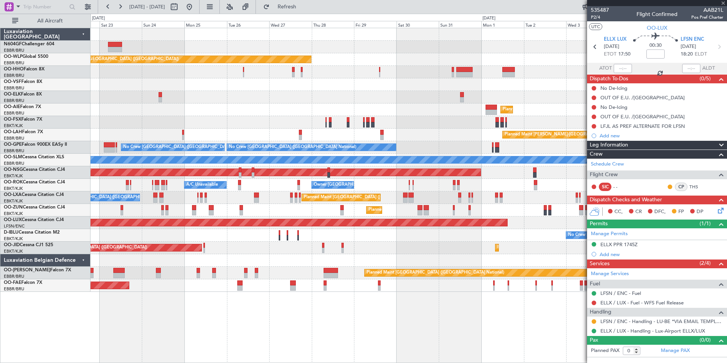
type input "1"
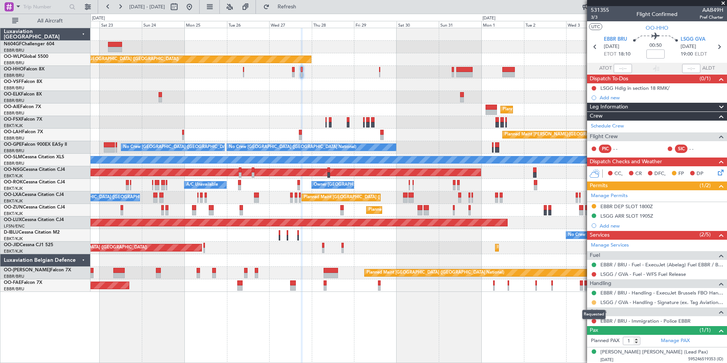
click at [595, 302] on button at bounding box center [594, 302] width 5 height 5
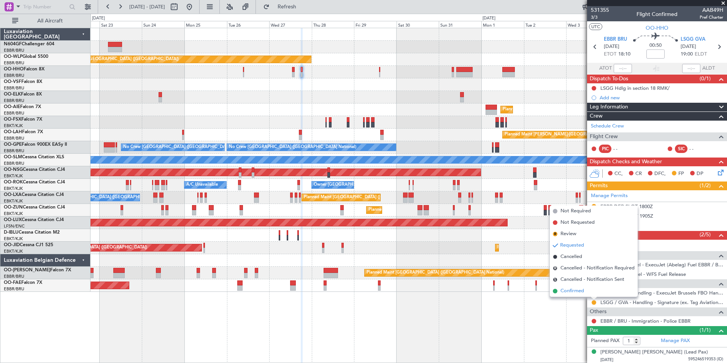
click at [577, 289] on span "Confirmed" at bounding box center [573, 291] width 24 height 8
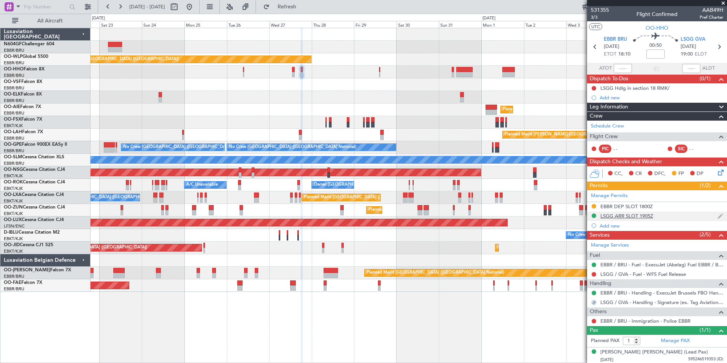
click at [621, 217] on div "LSGG ARR SLOT 1905Z" at bounding box center [626, 216] width 53 height 6
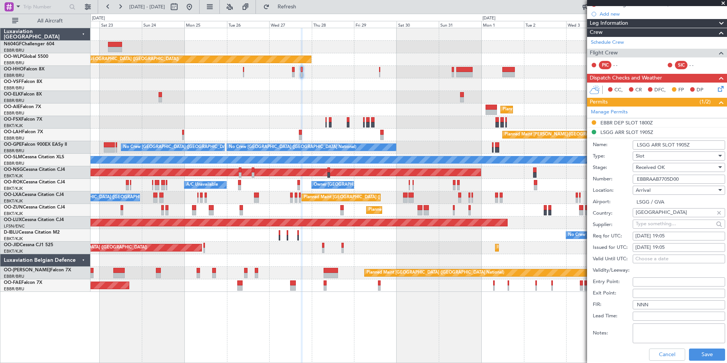
scroll to position [83, 0]
click at [685, 177] on input "EBBRAAB7705D00" at bounding box center [679, 179] width 92 height 9
click at [700, 168] on div "Received OK" at bounding box center [676, 167] width 81 height 11
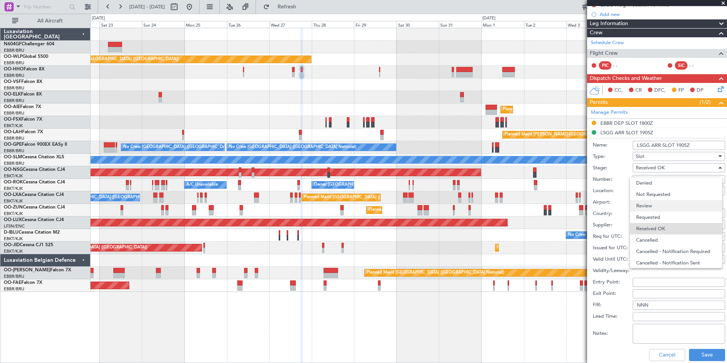
scroll to position [12, 0]
click at [677, 205] on span "Requested" at bounding box center [676, 204] width 80 height 11
click at [679, 181] on input "Number:" at bounding box center [679, 179] width 92 height 9
type input "5 DAYS PRIOR DOF"
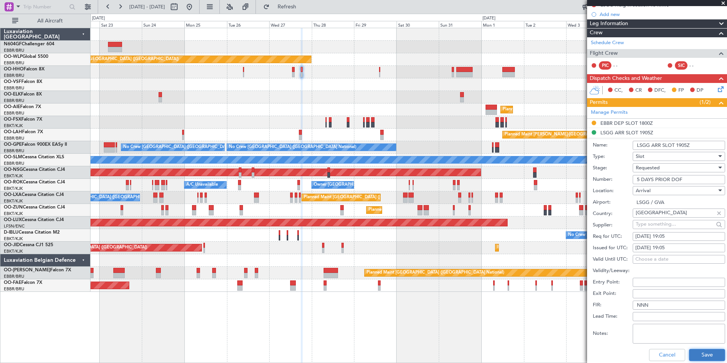
click at [713, 351] on button "Save" at bounding box center [707, 355] width 36 height 12
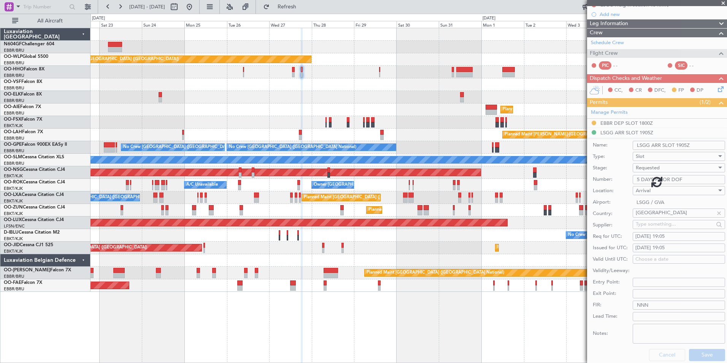
scroll to position [1, 0]
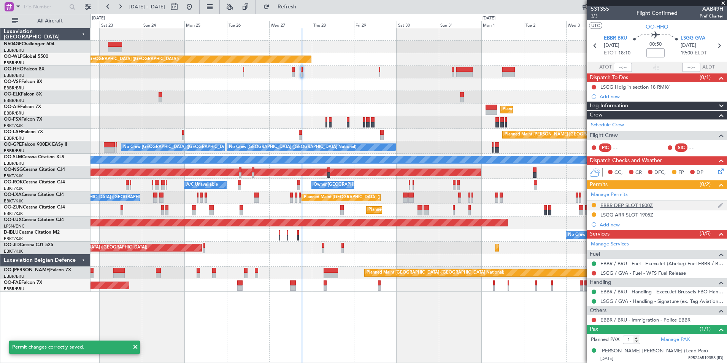
click at [621, 208] on mat-tooltip-component "EBBR DEP SLOT 1800Z" at bounding box center [627, 218] width 58 height 20
click at [621, 206] on div "EBBR DEP SLOT 1800Z" at bounding box center [626, 205] width 52 height 6
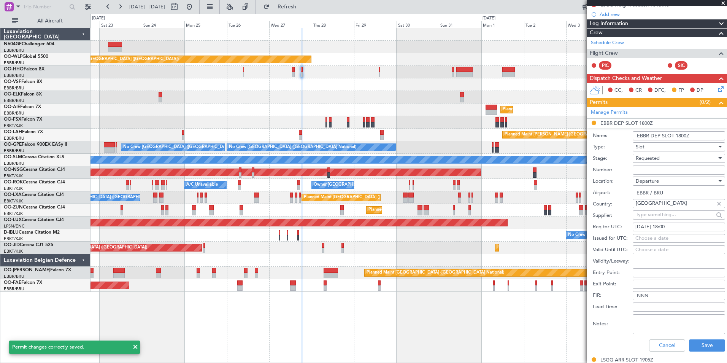
click at [673, 169] on input "Number:" at bounding box center [679, 169] width 92 height 9
paste input "EBBRAAB7705D00"
type input "EBBRAAB7705D00"
click at [678, 162] on div "Requested" at bounding box center [676, 157] width 81 height 11
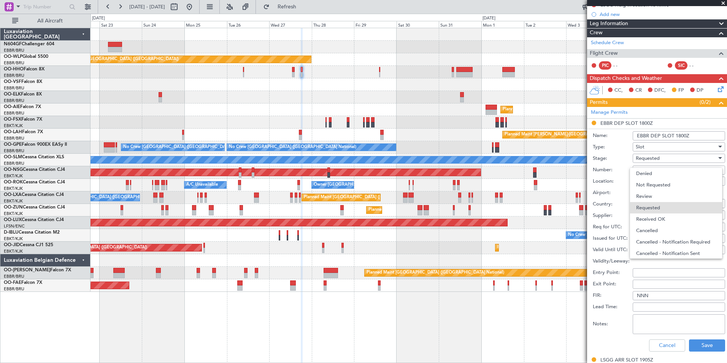
scroll to position [3, 0]
click at [678, 214] on span "Received OK" at bounding box center [676, 215] width 80 height 11
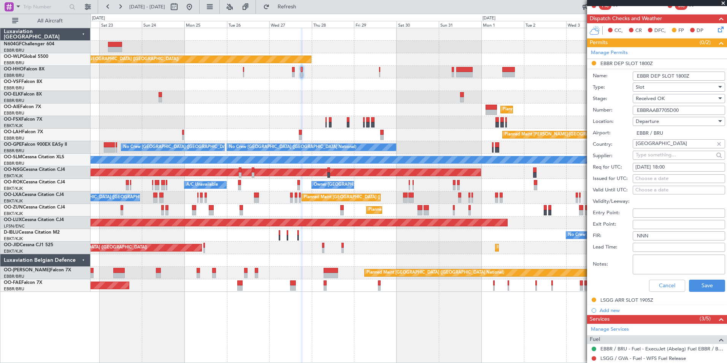
scroll to position [143, 0]
click at [714, 286] on button "Save" at bounding box center [707, 285] width 36 height 12
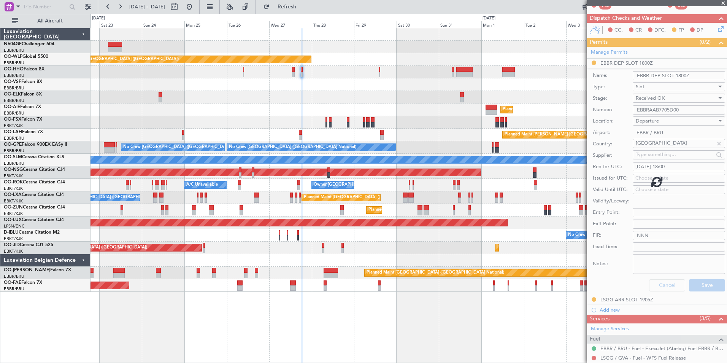
scroll to position [1, 0]
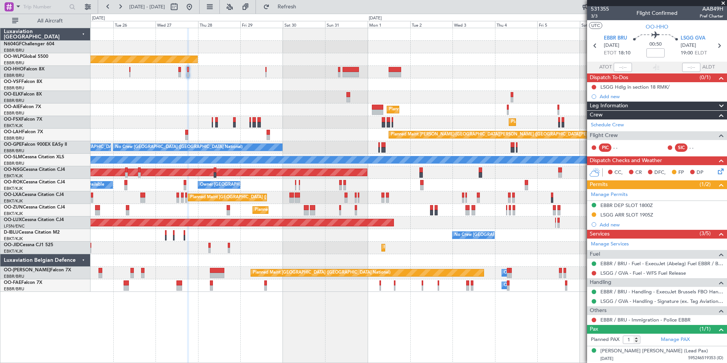
click at [317, 107] on div "Planned Maint Berlin (Brandenburg) Planned Maint Kortrijk-Wevelgem Planned Main…" at bounding box center [409, 160] width 636 height 264
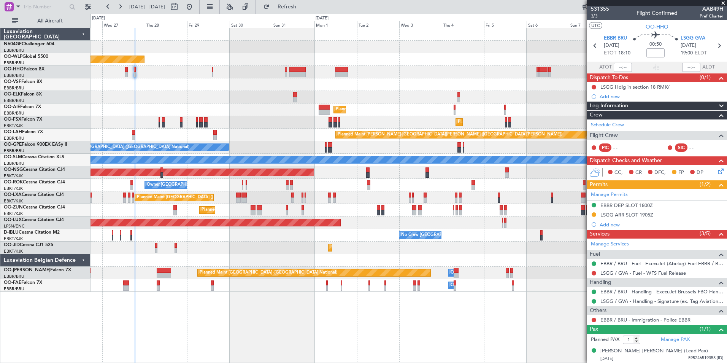
click at [288, 127] on div "Planned Maint Kortrijk-Wevelgem Planned Maint Kortrijk-Wevelgem" at bounding box center [409, 122] width 636 height 13
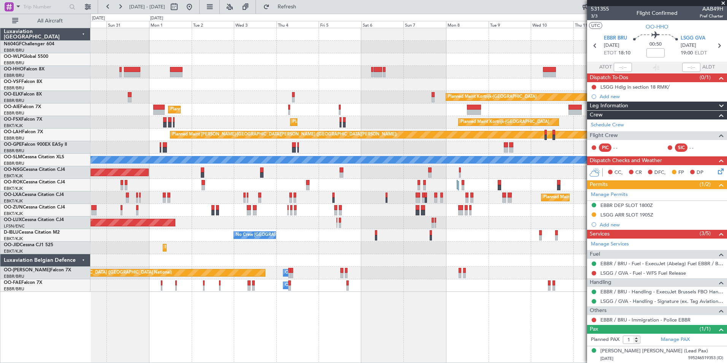
click at [295, 127] on div "Planned Maint Berlin (Brandenburg) Planned Maint Kortrijk-Wevelgem Planned Main…" at bounding box center [409, 160] width 636 height 264
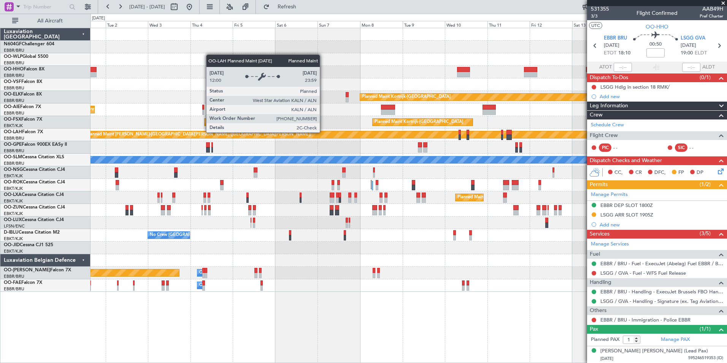
click at [313, 137] on div "Planned Maint Kortrijk-Wevelgem Planned Maint London (Farnborough) Planned Main…" at bounding box center [409, 160] width 636 height 264
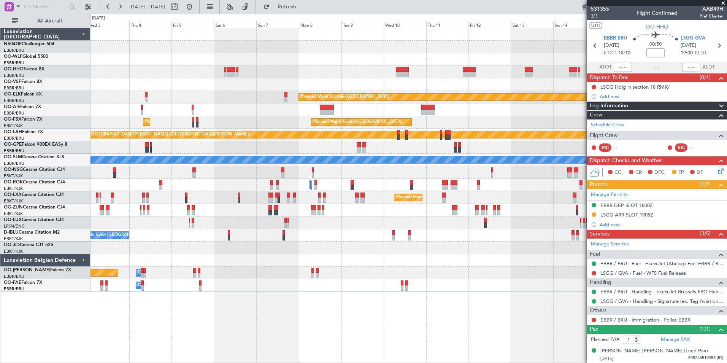
click at [266, 147] on div "Planned Maint Kortrijk-Wevelgem Planned Maint London (Farnborough) Planned Main…" at bounding box center [409, 160] width 636 height 264
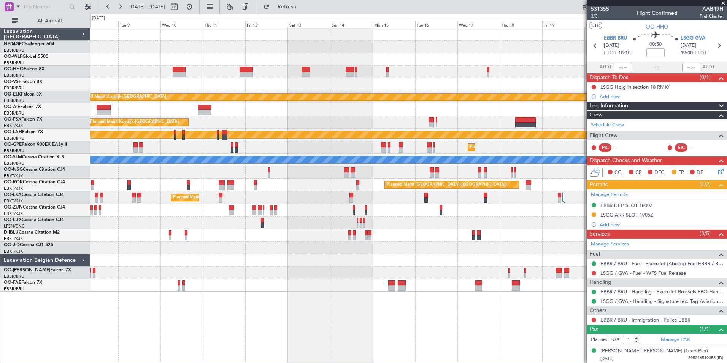
click at [248, 152] on div "Planned Maint Kortrijk-Wevelgem Planned Maint Kortrijk-Wevelgem Planned Maint A…" at bounding box center [409, 160] width 636 height 264
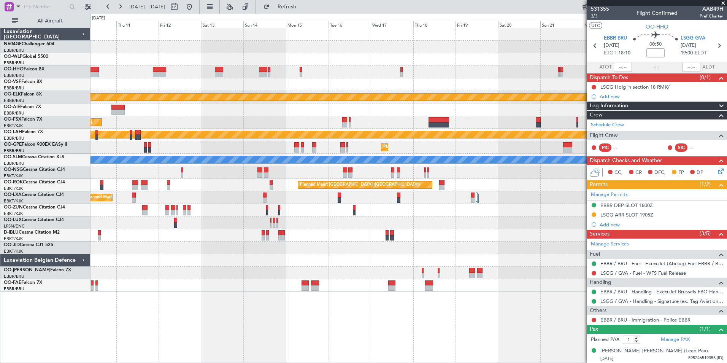
click at [237, 156] on div "Planned Maint Kortrijk-Wevelgem Planned Maint Kortrijk-Wevelgem Planned Maint A…" at bounding box center [409, 160] width 636 height 264
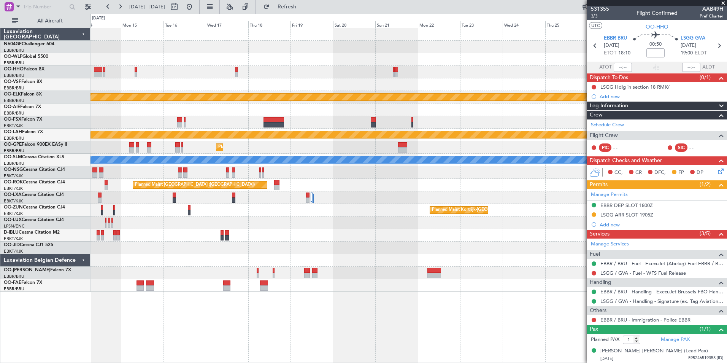
click at [227, 146] on div "Planned Maint Kortrijk-Wevelgem Planned Maint Kortrijk-Wevelgem Planned Maint A…" at bounding box center [409, 160] width 636 height 264
click at [145, 122] on div "Planned Maint Kortrijk-Wevelgem Planned Maint Kortrijk-Wevelgem Planned Maint A…" at bounding box center [409, 160] width 636 height 264
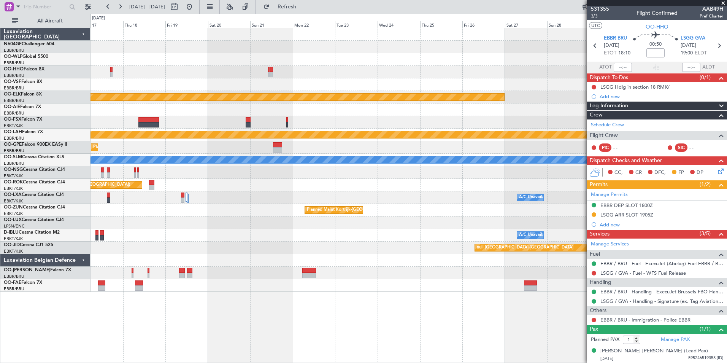
click at [118, 111] on div "Planned Maint Kortrijk-Wevelgem Planned Maint Alton-st Louis (St Louis Regl) Pl…" at bounding box center [409, 160] width 636 height 264
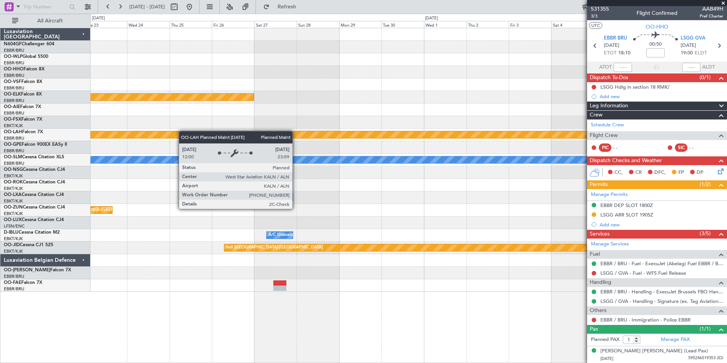
click at [184, 131] on div "Planned Maint Kortrijk-Wevelgem Planned Maint Alton-st Louis (St Louis Regl) A/…" at bounding box center [409, 160] width 636 height 264
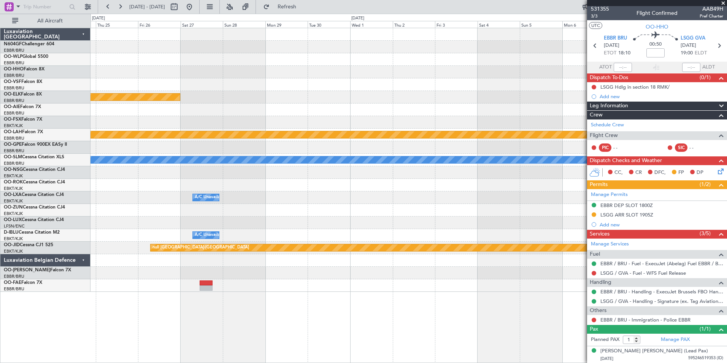
click at [182, 172] on div at bounding box center [409, 172] width 636 height 13
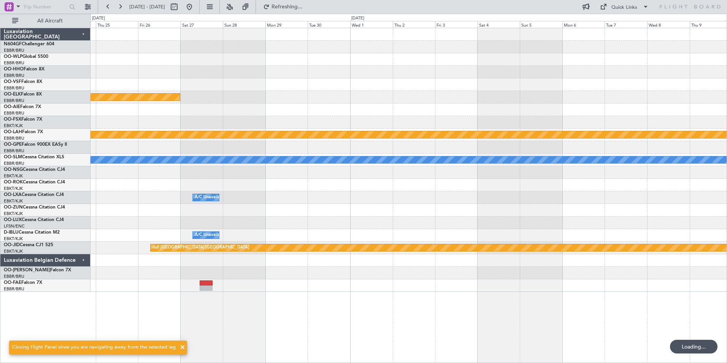
scroll to position [0, 0]
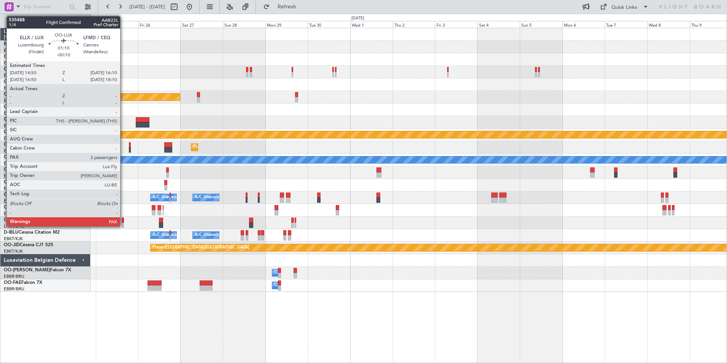
click at [124, 223] on div at bounding box center [123, 224] width 3 height 5
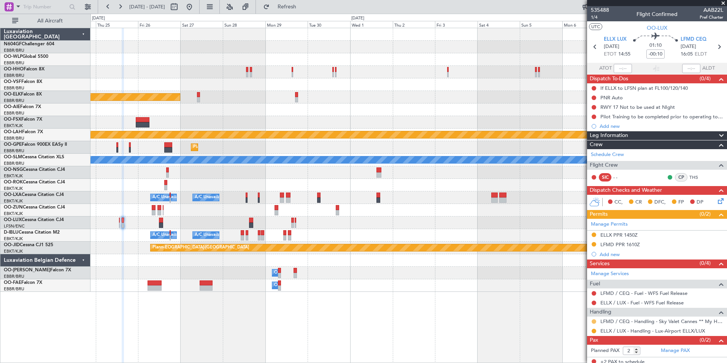
click at [594, 321] on button at bounding box center [594, 321] width 5 height 5
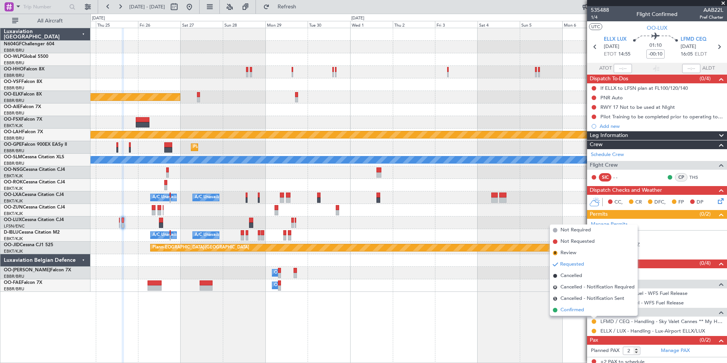
click at [572, 309] on span "Confirmed" at bounding box center [573, 310] width 24 height 8
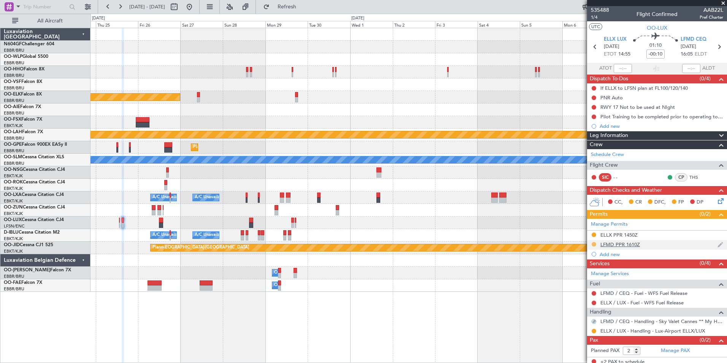
click at [595, 243] on button at bounding box center [594, 244] width 5 height 5
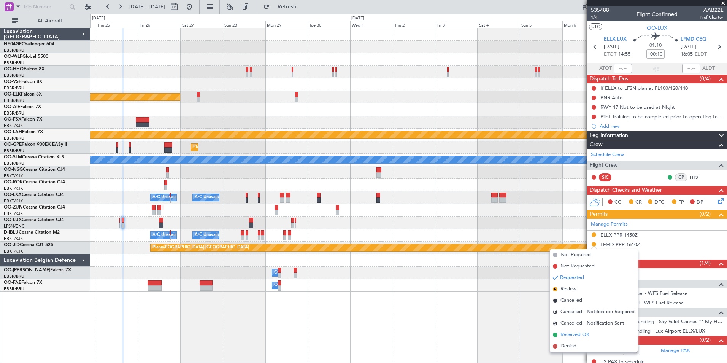
click at [583, 336] on span "Received OK" at bounding box center [575, 335] width 29 height 8
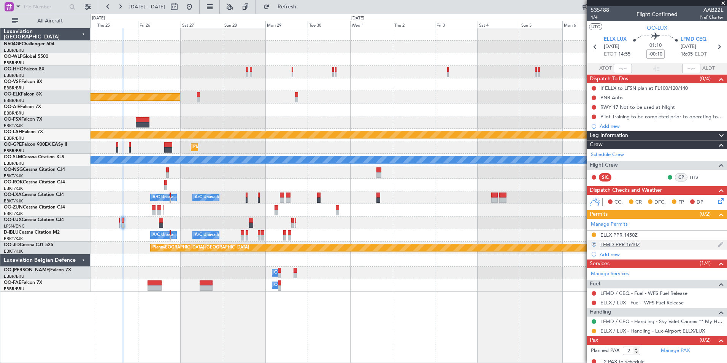
click at [633, 245] on div "LFMD PPR 1610Z" at bounding box center [620, 244] width 40 height 6
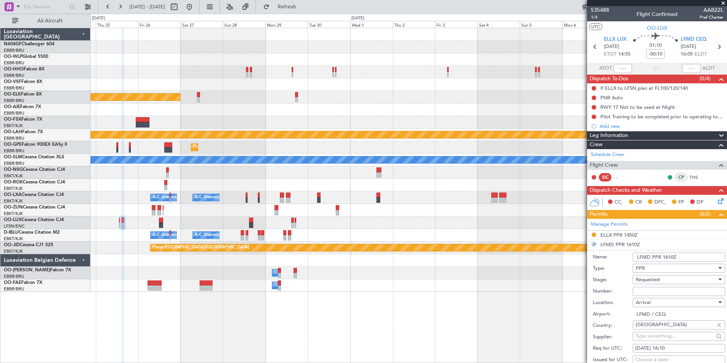
click at [656, 289] on input "Number:" at bounding box center [679, 291] width 92 height 9
click at [645, 289] on input "Number:" at bounding box center [679, 291] width 92 height 9
type input "Approved"
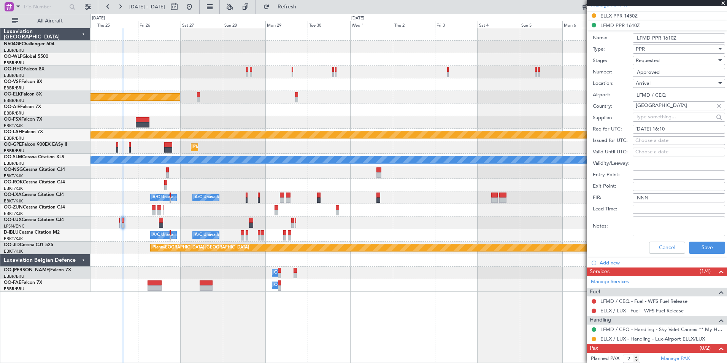
scroll to position [229, 0]
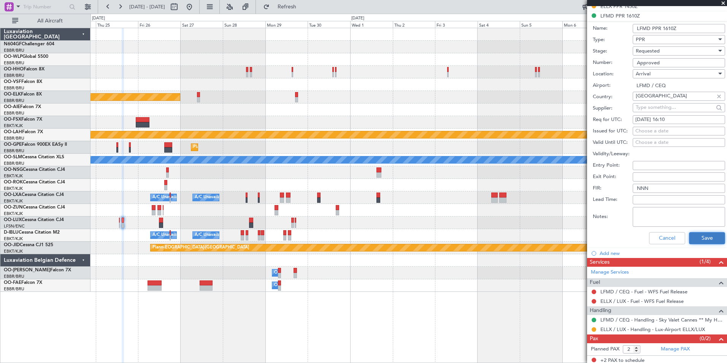
click at [700, 240] on button "Save" at bounding box center [707, 238] width 36 height 12
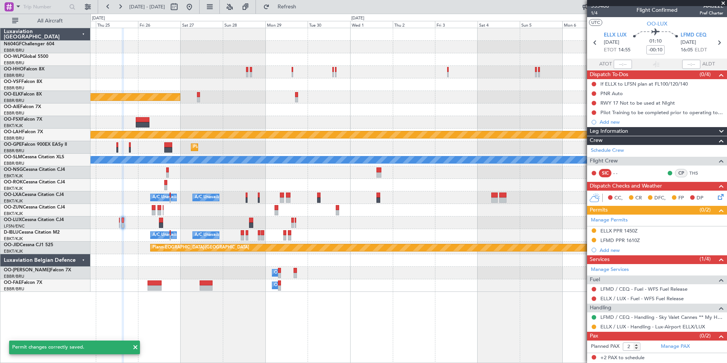
scroll to position [4, 0]
click at [593, 240] on button at bounding box center [594, 240] width 5 height 5
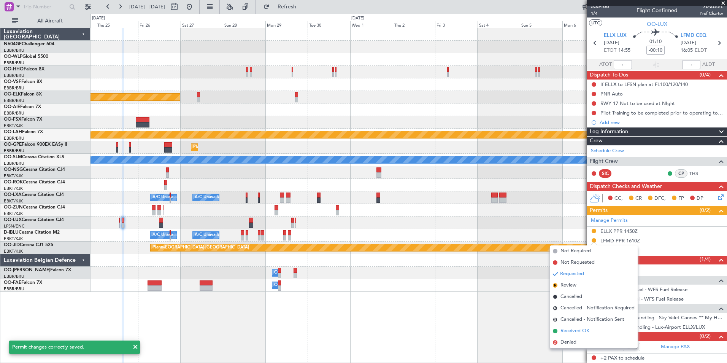
click at [575, 332] on span "Received OK" at bounding box center [575, 331] width 29 height 8
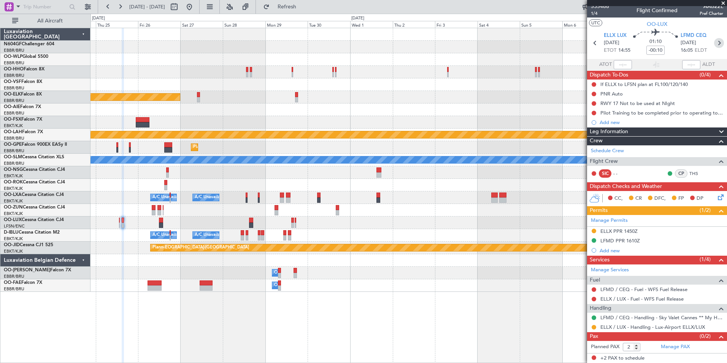
click at [717, 45] on icon at bounding box center [719, 43] width 10 height 10
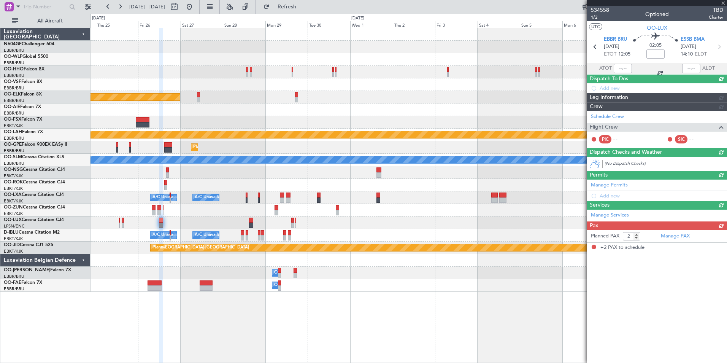
scroll to position [0, 0]
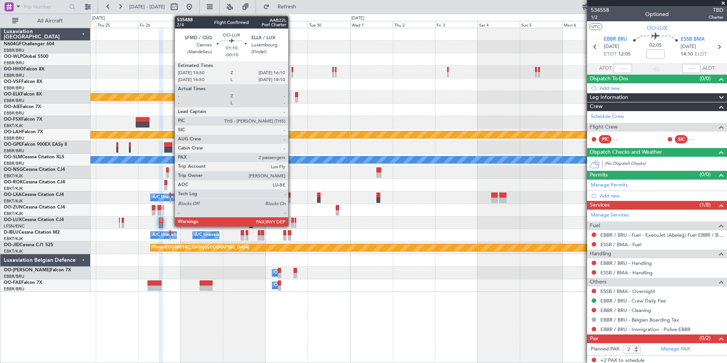
click at [292, 223] on div at bounding box center [292, 224] width 3 height 5
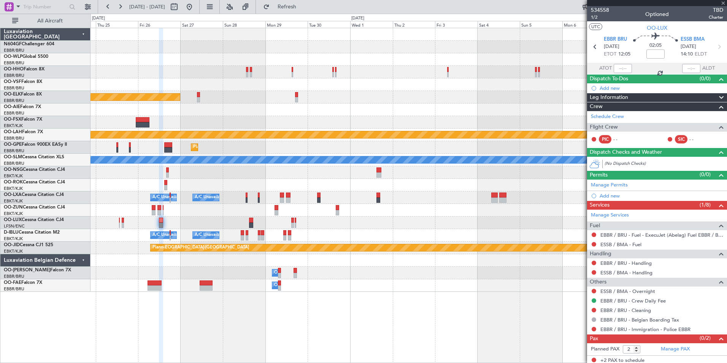
type input "-00:10"
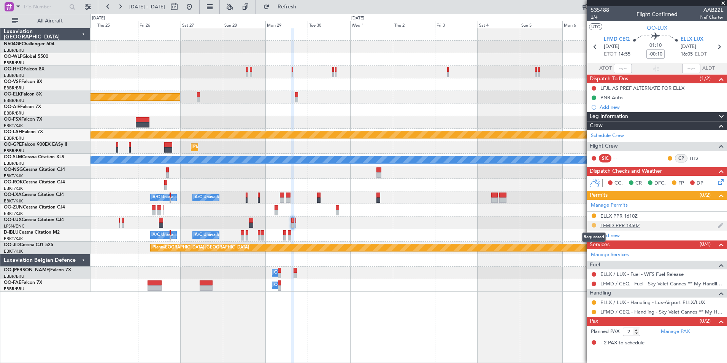
click at [595, 226] on button at bounding box center [594, 225] width 5 height 5
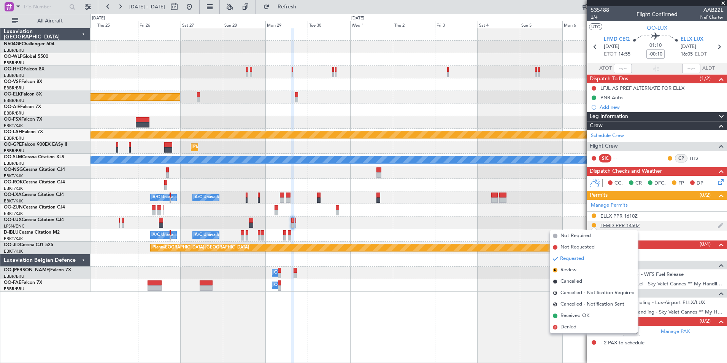
click at [638, 226] on div "LFMD PPR 1450Z" at bounding box center [620, 225] width 40 height 6
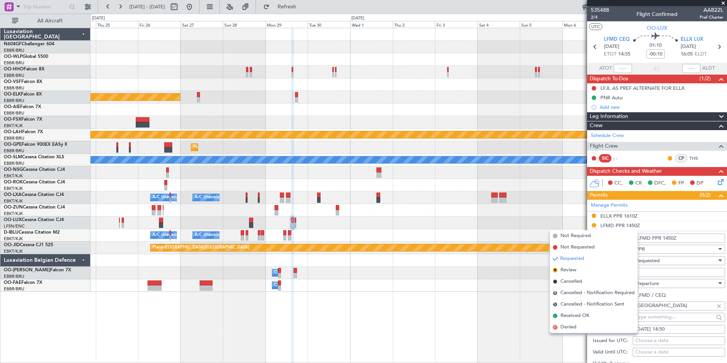
click at [664, 267] on div "Number:" at bounding box center [659, 272] width 132 height 11
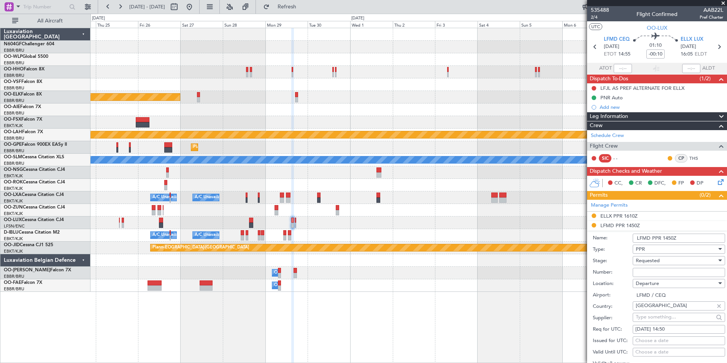
click at [664, 271] on input "Number:" at bounding box center [679, 272] width 92 height 9
type input "Approved"
click at [655, 264] on div "Requested" at bounding box center [676, 260] width 81 height 11
click at [657, 319] on span "Received OK" at bounding box center [676, 317] width 80 height 11
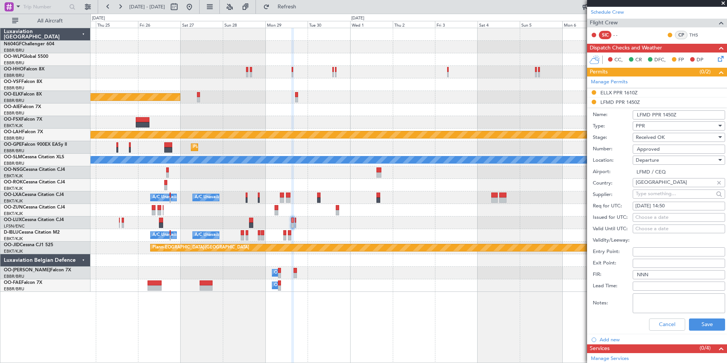
scroll to position [128, 0]
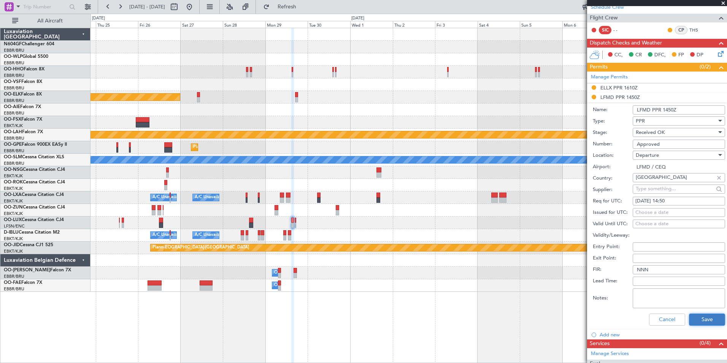
click at [696, 323] on button "Save" at bounding box center [707, 319] width 36 height 12
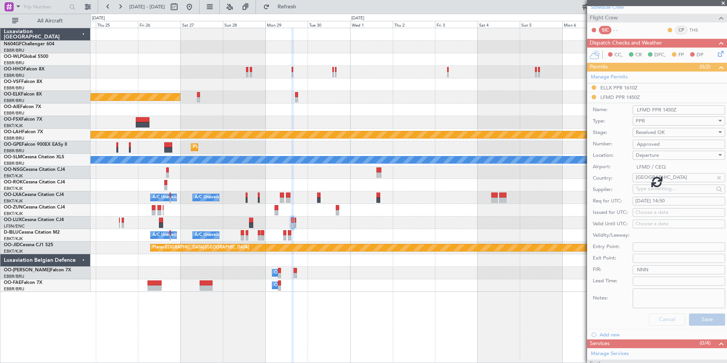
scroll to position [0, 0]
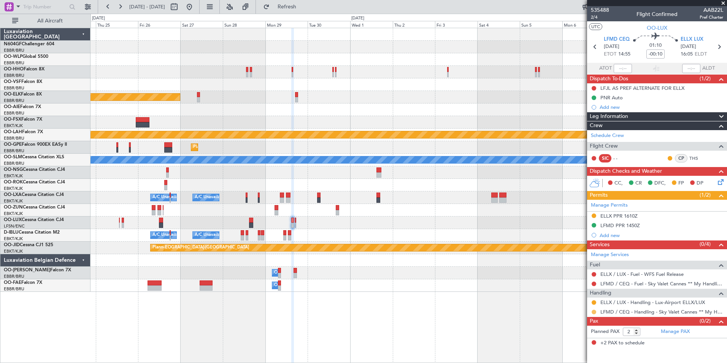
click at [592, 312] on button at bounding box center [594, 312] width 5 height 5
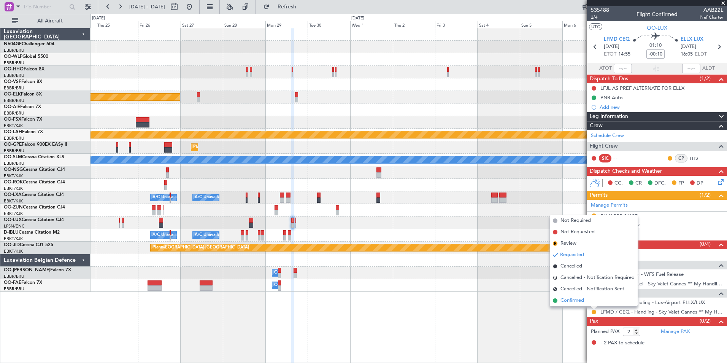
click at [583, 298] on span "Confirmed" at bounding box center [573, 301] width 24 height 8
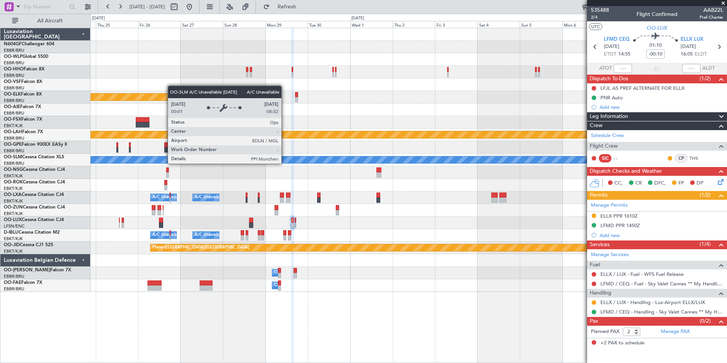
click at [373, 167] on div "Planned Maint Kortrijk-[GEOGRAPHIC_DATA] Planned [GEOGRAPHIC_DATA][PERSON_NAME]…" at bounding box center [409, 160] width 636 height 264
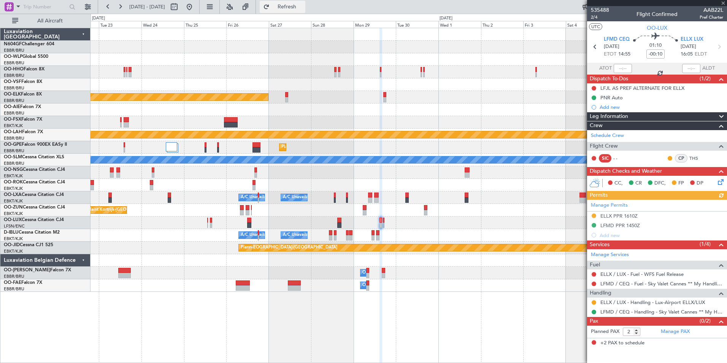
click at [305, 13] on button "Refresh" at bounding box center [283, 7] width 46 height 12
click at [195, 2] on button at bounding box center [189, 7] width 12 height 12
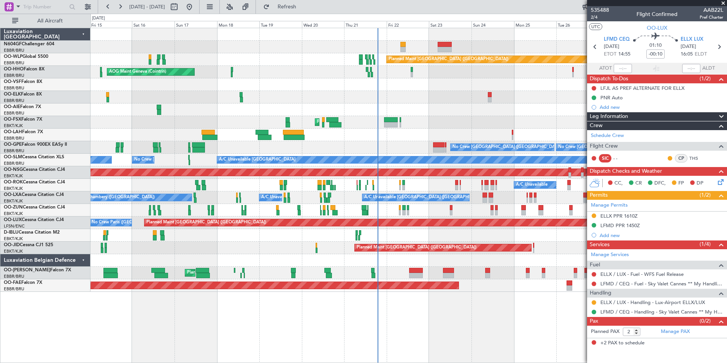
click at [479, 264] on div at bounding box center [409, 260] width 636 height 13
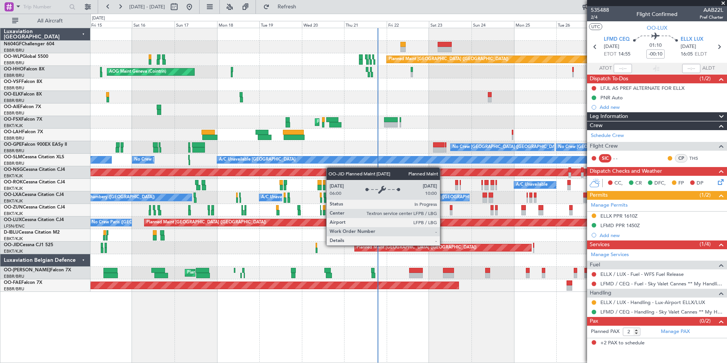
click at [409, 243] on div "Planned Maint [GEOGRAPHIC_DATA] ([GEOGRAPHIC_DATA]) Planned Maint [GEOGRAPHIC_D…" at bounding box center [409, 247] width 636 height 13
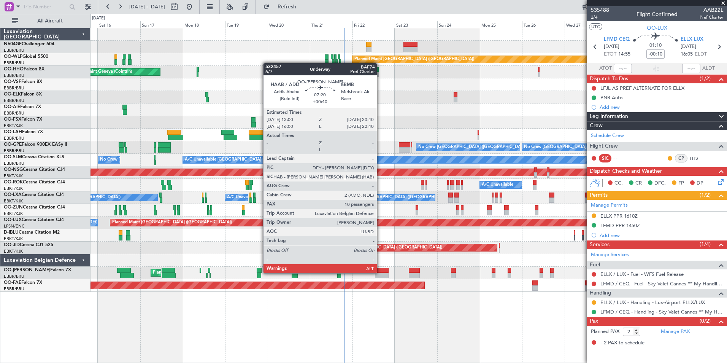
click at [379, 272] on div at bounding box center [382, 270] width 14 height 5
type input "+00:40"
type input "10"
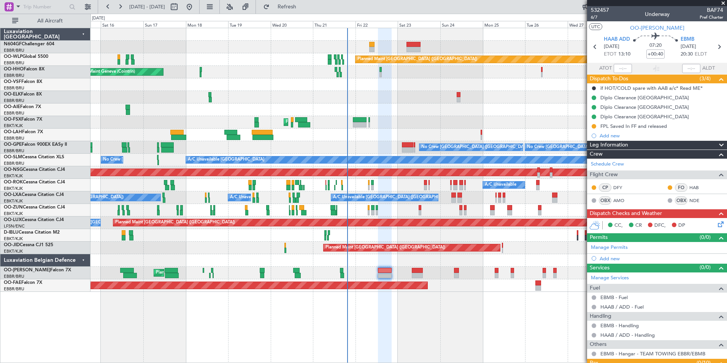
click at [207, 182] on div "Planned Maint [GEOGRAPHIC_DATA] ([GEOGRAPHIC_DATA]) AOG Maint Geneva ([GEOGRAPH…" at bounding box center [409, 160] width 636 height 264
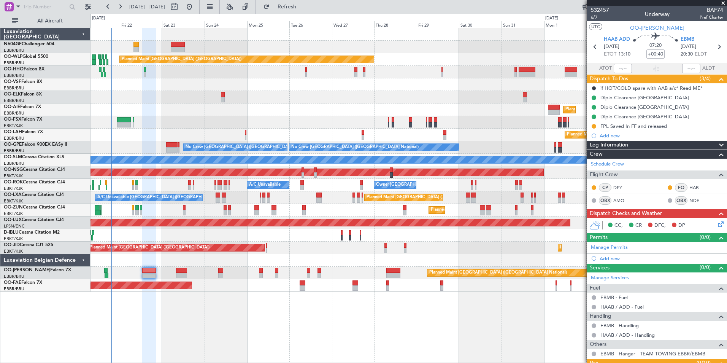
click at [237, 170] on div "Planned Maint [GEOGRAPHIC_DATA] ([GEOGRAPHIC_DATA]) Planned Maint [GEOGRAPHIC_D…" at bounding box center [409, 160] width 636 height 264
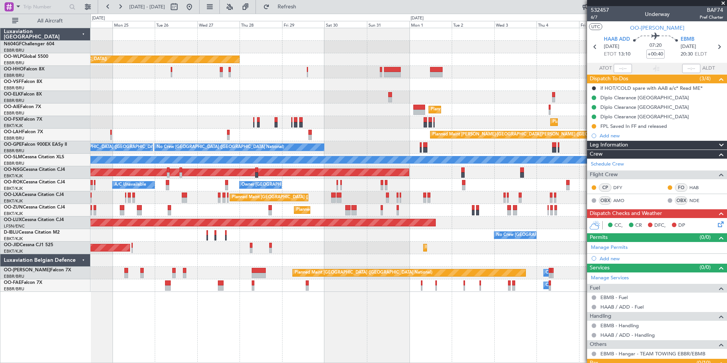
click at [155, 169] on div "Planned Maint [GEOGRAPHIC_DATA] ([GEOGRAPHIC_DATA]) Planned Maint [GEOGRAPHIC_D…" at bounding box center [409, 160] width 636 height 264
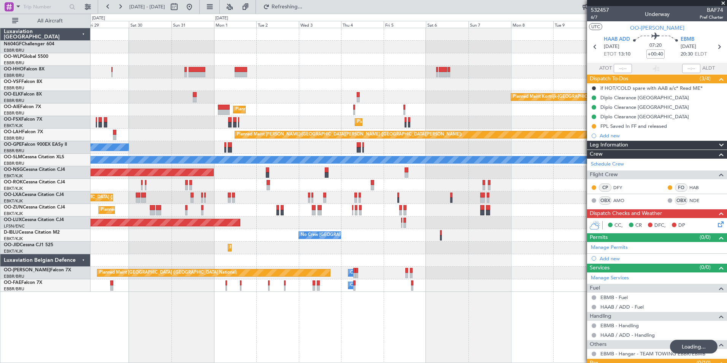
click at [247, 195] on div "Planned Maint [GEOGRAPHIC_DATA] ([GEOGRAPHIC_DATA] National)" at bounding box center [409, 197] width 636 height 13
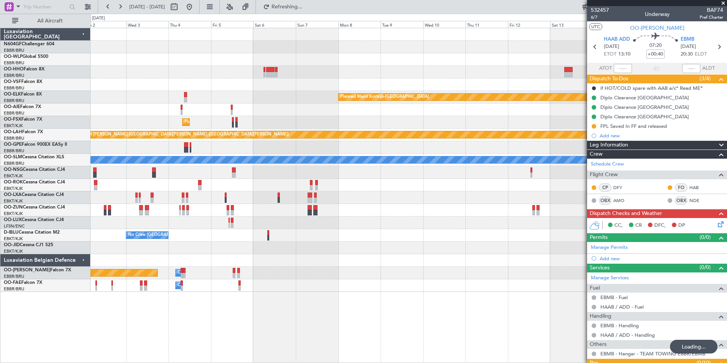
click at [249, 195] on div "Planned Maint Kortrijk-[GEOGRAPHIC_DATA] Planned Maint [GEOGRAPHIC_DATA] ([GEOG…" at bounding box center [409, 160] width 636 height 264
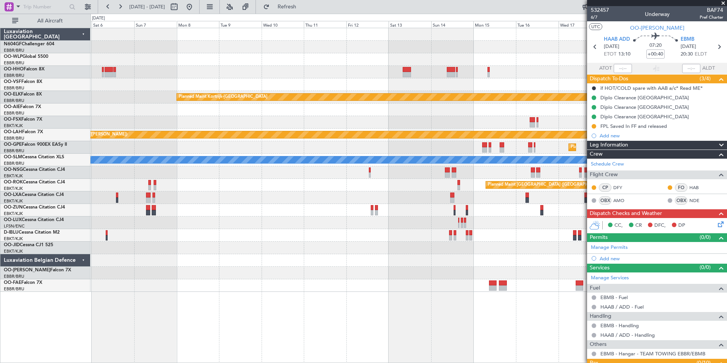
click at [227, 177] on div "Planned Maint Kortrijk-[GEOGRAPHIC_DATA] Planned Maint [GEOGRAPHIC_DATA]-[GEOGR…" at bounding box center [409, 160] width 636 height 264
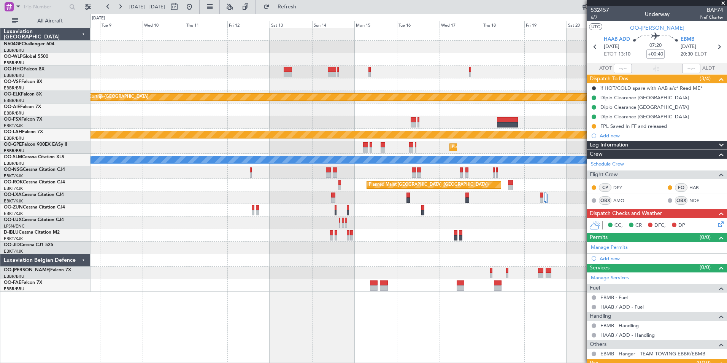
click at [161, 175] on div "Planned Maint Kortrijk-[GEOGRAPHIC_DATA] Planned [GEOGRAPHIC_DATA][PERSON_NAME]…" at bounding box center [409, 160] width 636 height 264
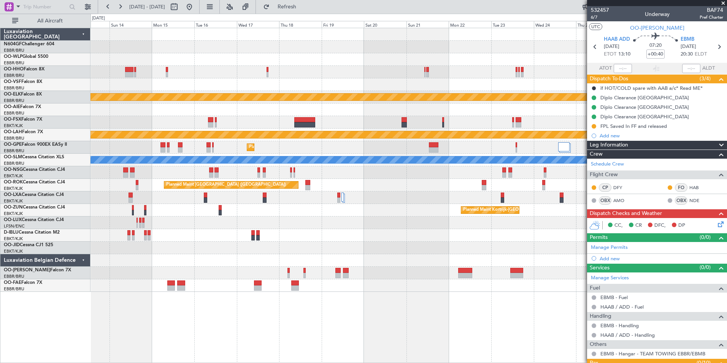
click at [156, 196] on div "Planned Maint Kortrijk-[GEOGRAPHIC_DATA] Planned Maint [GEOGRAPHIC_DATA]-[GEOGR…" at bounding box center [409, 160] width 636 height 264
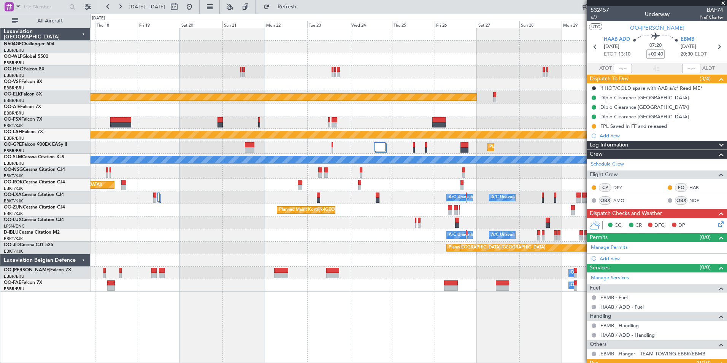
click at [143, 195] on div "Planned Maint Kortrijk-[GEOGRAPHIC_DATA] Planned [GEOGRAPHIC_DATA][PERSON_NAME]…" at bounding box center [409, 160] width 636 height 264
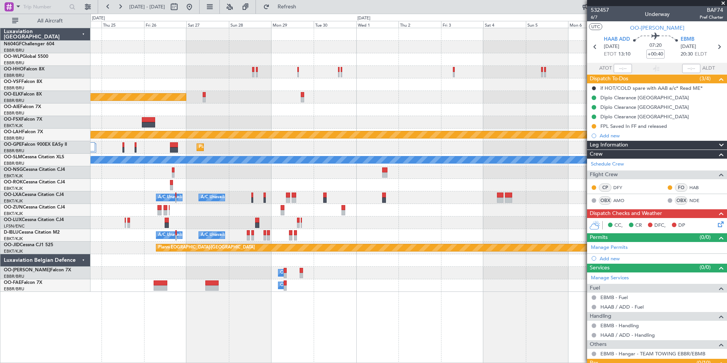
click at [131, 210] on div "Planned Maint Kortrijk-[GEOGRAPHIC_DATA] Planned [GEOGRAPHIC_DATA][PERSON_NAME]…" at bounding box center [409, 160] width 636 height 264
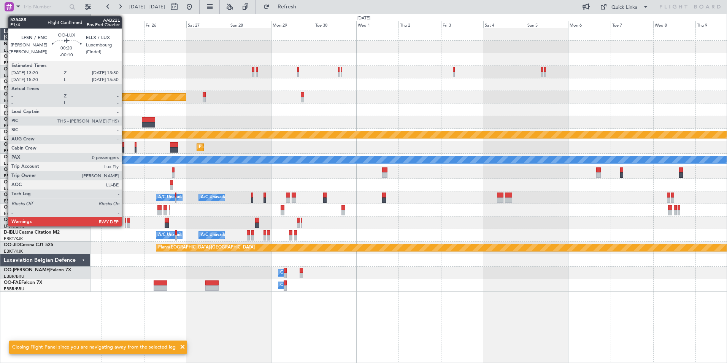
click at [125, 225] on div at bounding box center [125, 224] width 1 height 5
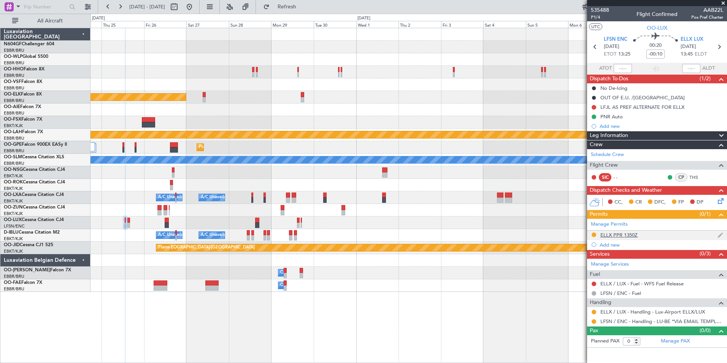
click at [629, 232] on div "ELLX PPR 1350Z" at bounding box center [618, 235] width 37 height 6
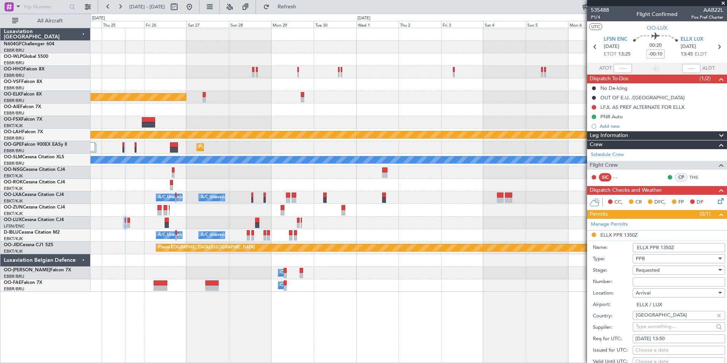
click at [656, 280] on input "Number:" at bounding box center [679, 281] width 92 height 9
paste input "67297"
type input "67297"
click at [658, 275] on div "Requested" at bounding box center [676, 269] width 81 height 11
click at [650, 334] on span "Received OK" at bounding box center [676, 330] width 80 height 11
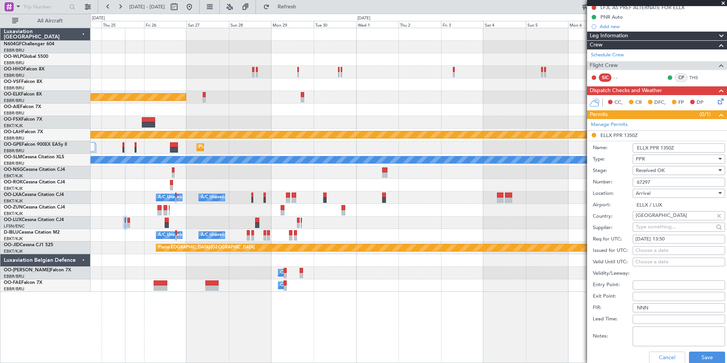
scroll to position [113, 0]
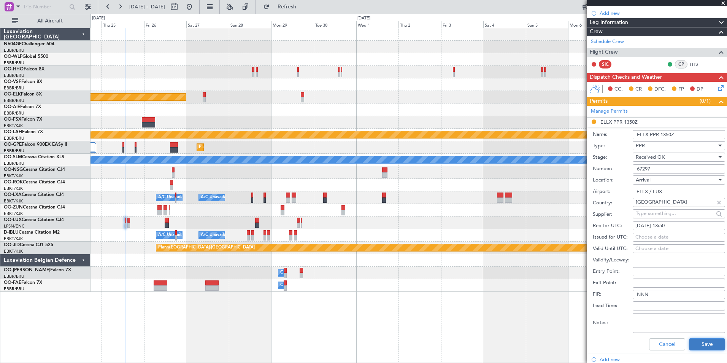
click at [693, 342] on button "Save" at bounding box center [707, 344] width 36 height 12
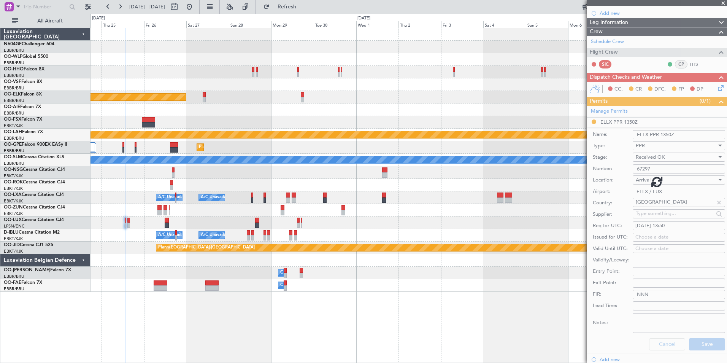
scroll to position [0, 0]
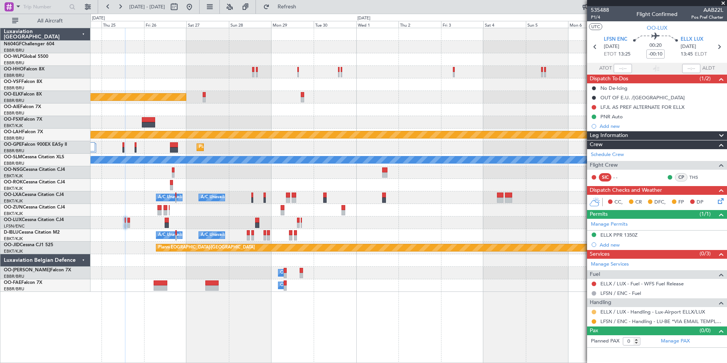
click at [594, 313] on button at bounding box center [594, 312] width 5 height 5
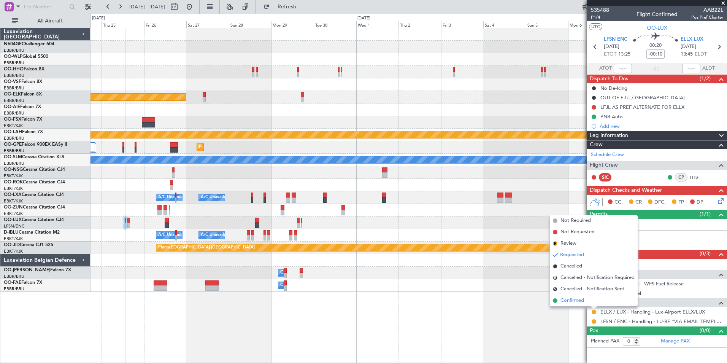
click at [586, 301] on li "Confirmed" at bounding box center [594, 300] width 88 height 11
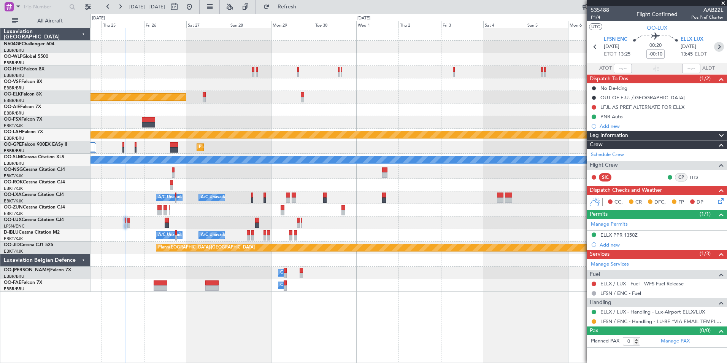
click at [721, 44] on icon at bounding box center [719, 47] width 10 height 10
type input "2"
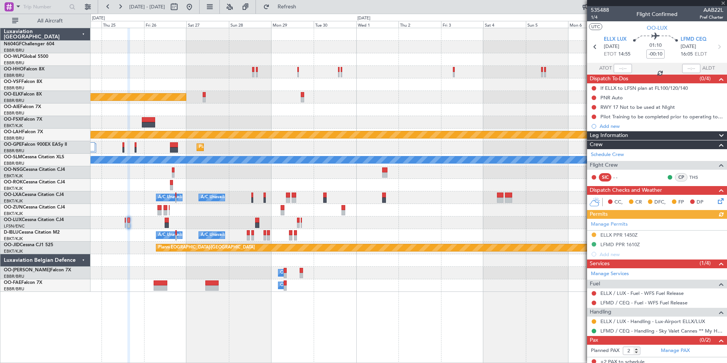
click at [618, 234] on div "Manage Permits ELLX PPR 1450Z LFMD PPR 1610Z Add new" at bounding box center [657, 239] width 140 height 40
click at [619, 236] on div "ELLX PPR 1450Z" at bounding box center [618, 235] width 37 height 6
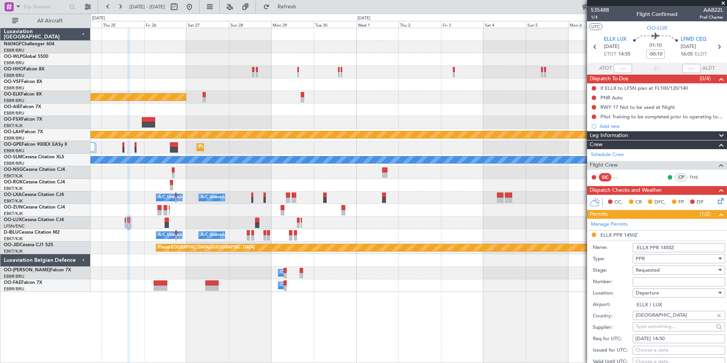
click at [669, 280] on input "Number:" at bounding box center [679, 281] width 92 height 9
paste input "67297"
type input "67297"
click at [668, 272] on div "Requested" at bounding box center [676, 269] width 81 height 11
click at [662, 332] on span "Received OK" at bounding box center [676, 330] width 80 height 11
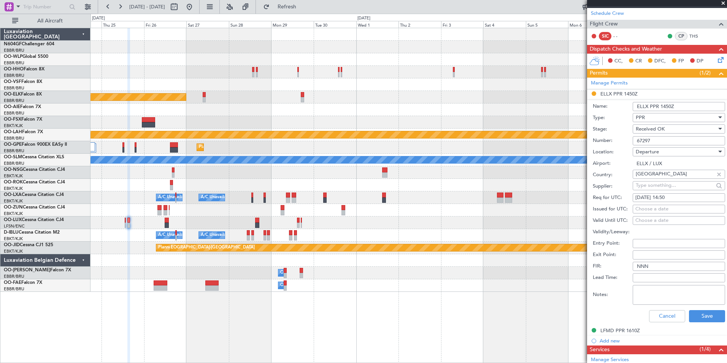
scroll to position [141, 0]
click at [696, 316] on button "Save" at bounding box center [707, 316] width 36 height 12
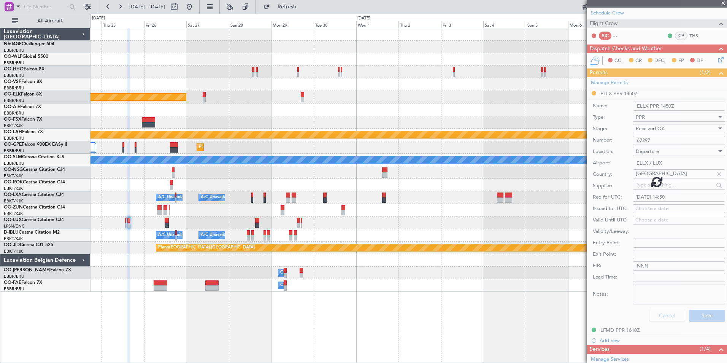
scroll to position [4, 0]
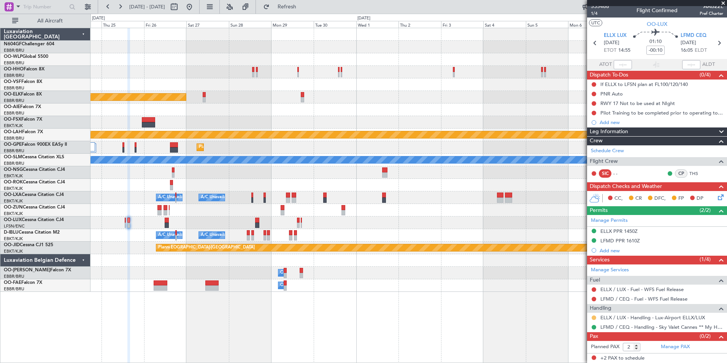
click at [595, 318] on button at bounding box center [594, 317] width 5 height 5
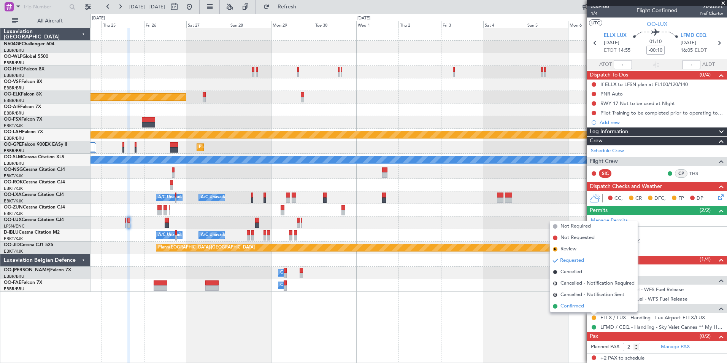
click at [580, 308] on span "Confirmed" at bounding box center [573, 306] width 24 height 8
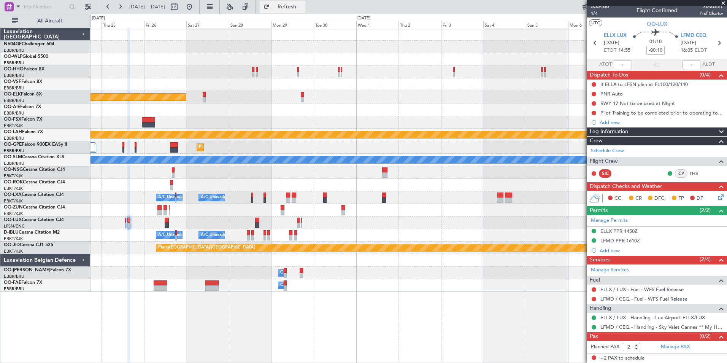
click at [288, 5] on button "Refresh" at bounding box center [283, 7] width 46 height 12
click at [440, 353] on div "Planned Maint Kortrijk-[GEOGRAPHIC_DATA] Planned [GEOGRAPHIC_DATA][PERSON_NAME]…" at bounding box center [409, 195] width 637 height 335
